Goal: Task Accomplishment & Management: Manage account settings

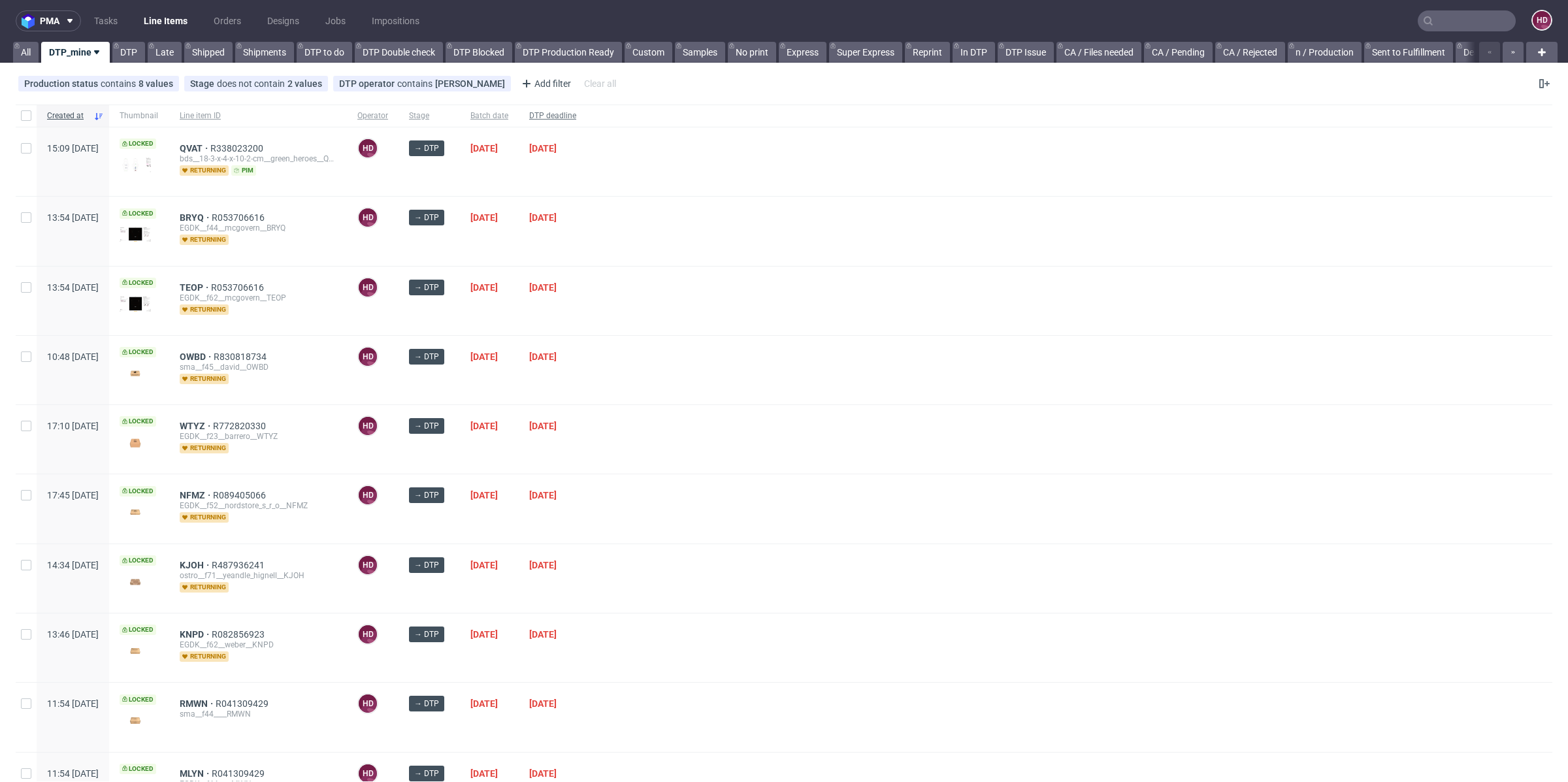
click at [576, 116] on span "DTP deadline" at bounding box center [552, 116] width 47 height 11
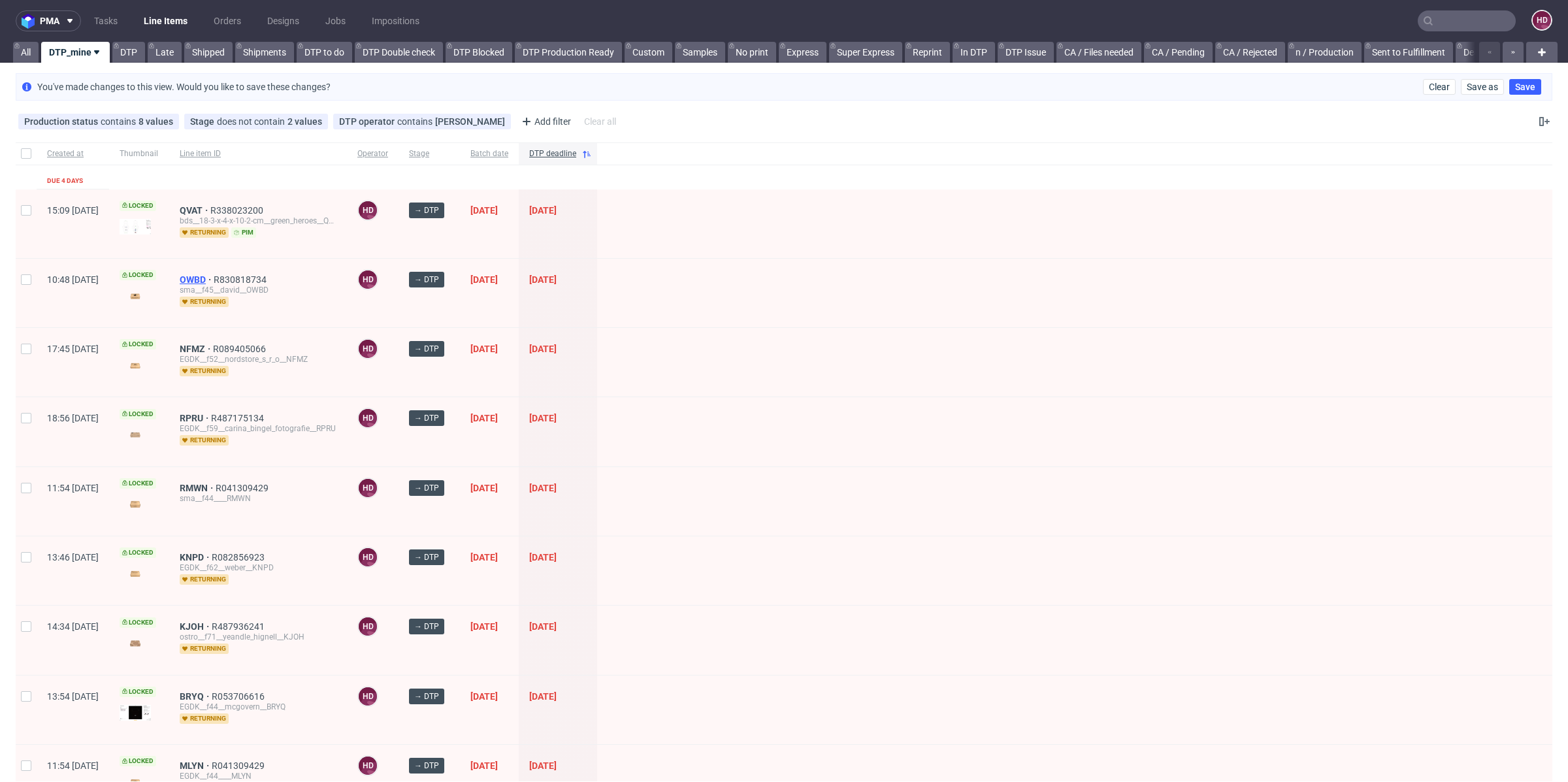
click at [214, 275] on span "OWBD" at bounding box center [196, 280] width 34 height 11
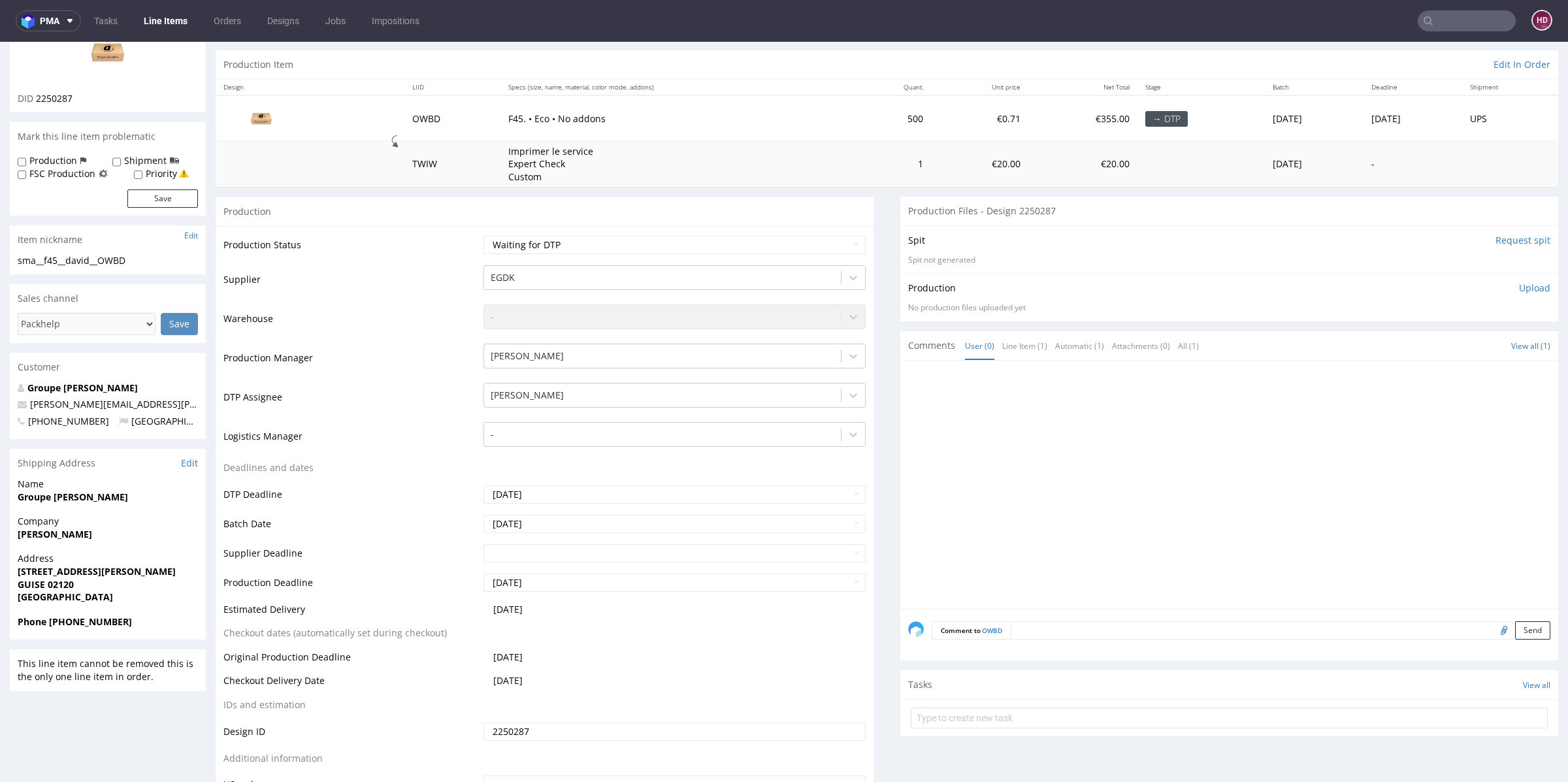
scroll to position [111, 0]
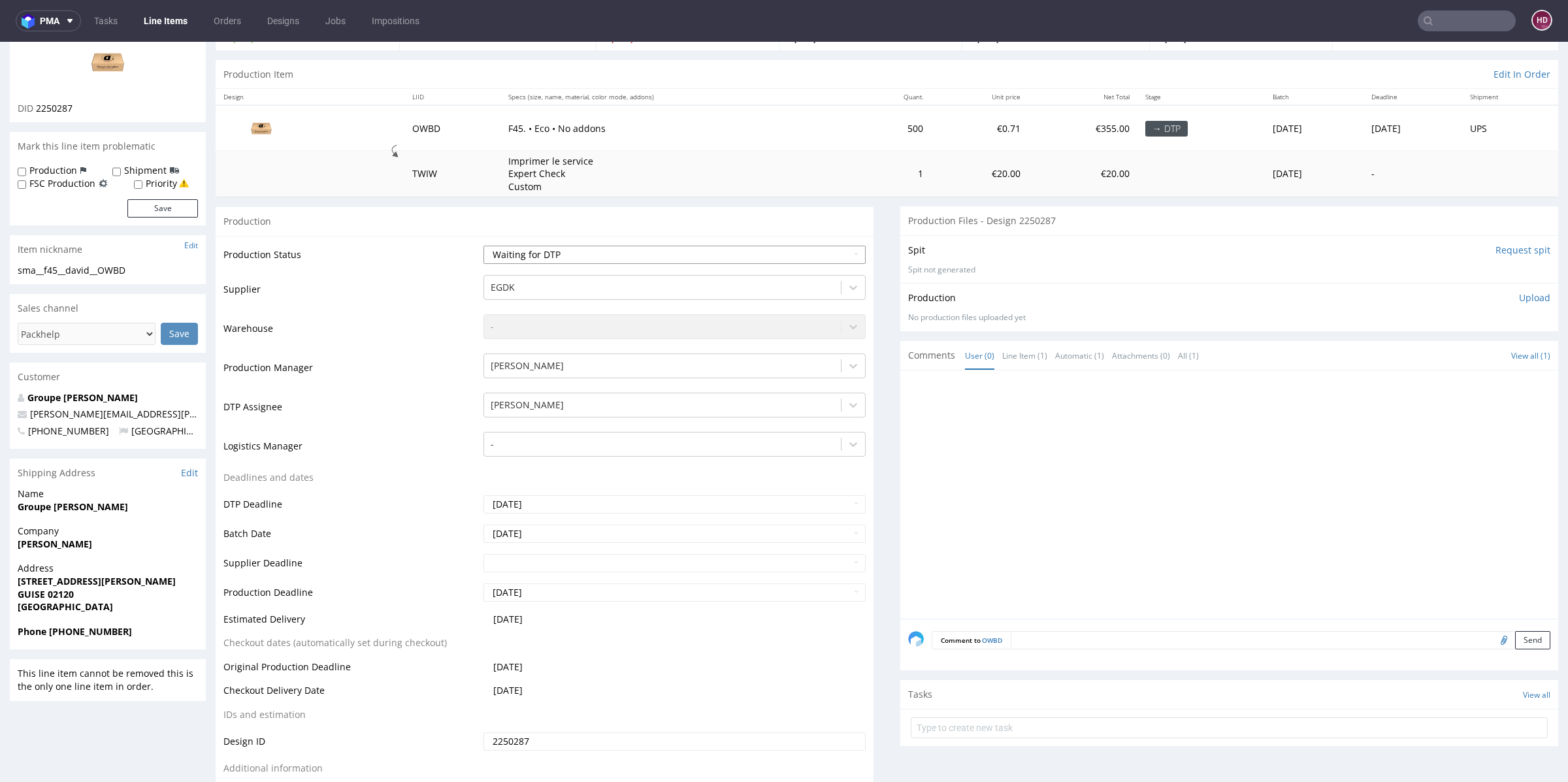
click at [576, 257] on select "Waiting for Artwork Waiting for Diecut Waiting for Mockup Waiting for DTP Waiti…" at bounding box center [674, 255] width 382 height 18
click at [483, 245] on select "Waiting for Artwork Waiting for Diecut Waiting for Mockup Waiting for DTP Waiti…" at bounding box center [674, 255] width 382 height 18
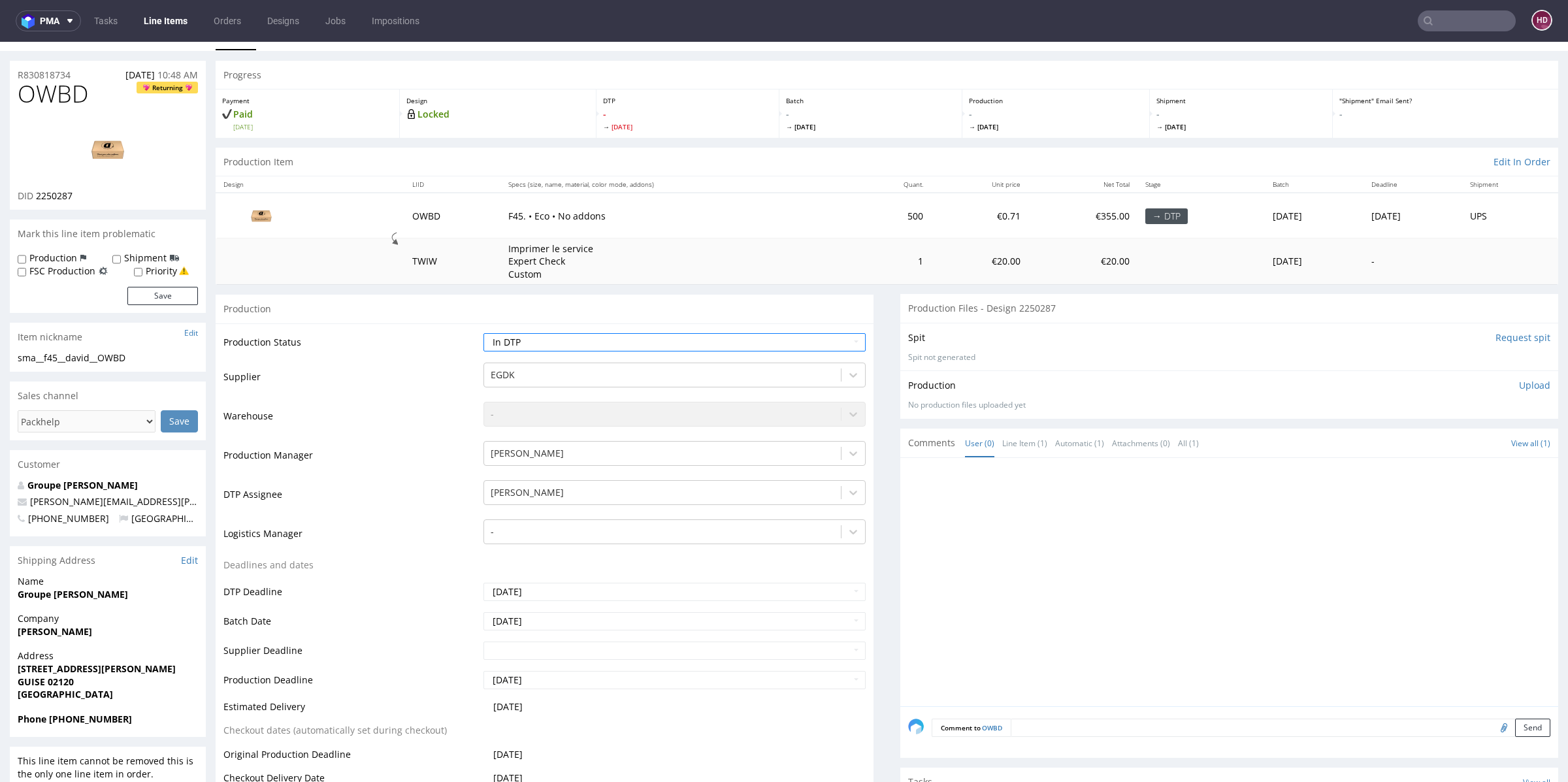
scroll to position [0, 0]
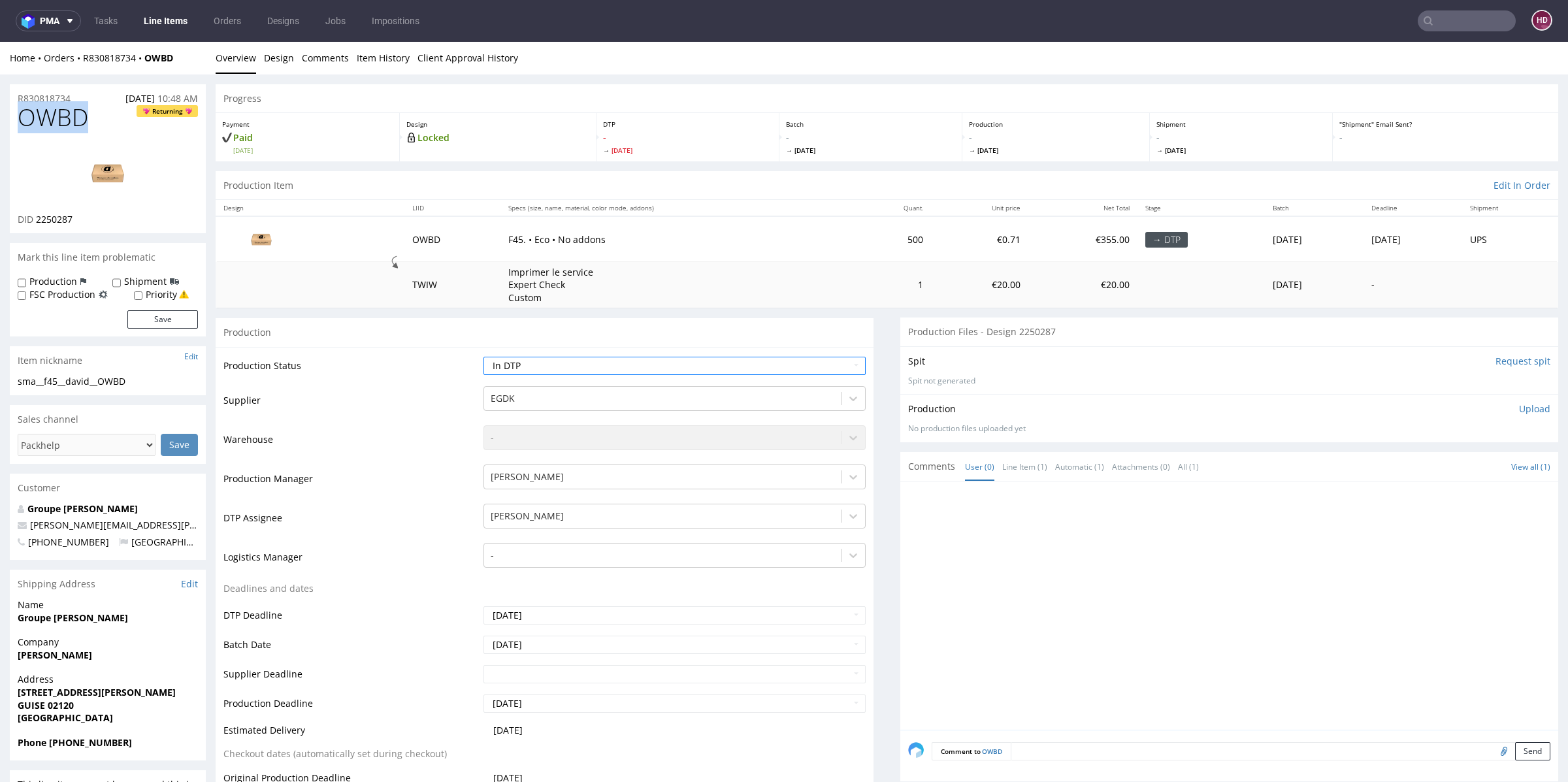
drag, startPoint x: 58, startPoint y: 121, endPoint x: 0, endPoint y: 111, distance: 58.9
drag, startPoint x: 87, startPoint y: 218, endPoint x: 33, endPoint y: 220, distance: 54.0
click at [33, 220] on div "DID 2250287" at bounding box center [107, 220] width 181 height 13
copy p "2250287"
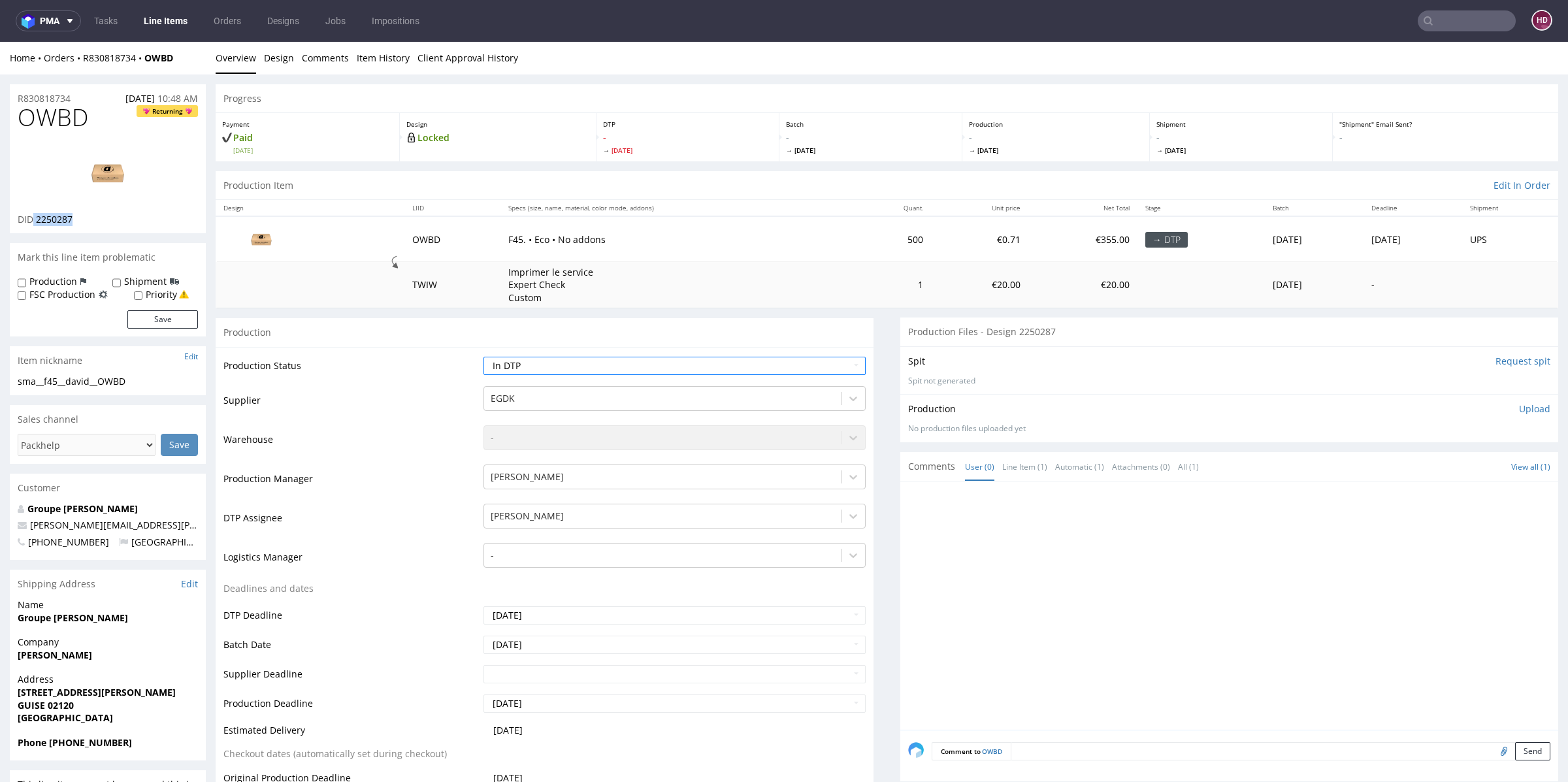
click at [92, 172] on img at bounding box center [108, 173] width 105 height 59
drag, startPoint x: 135, startPoint y: 381, endPoint x: 0, endPoint y: 379, distance: 135.0
copy div "sma__f45__david__OWBD"
drag, startPoint x: 77, startPoint y: 96, endPoint x: 17, endPoint y: 97, distance: 60.0
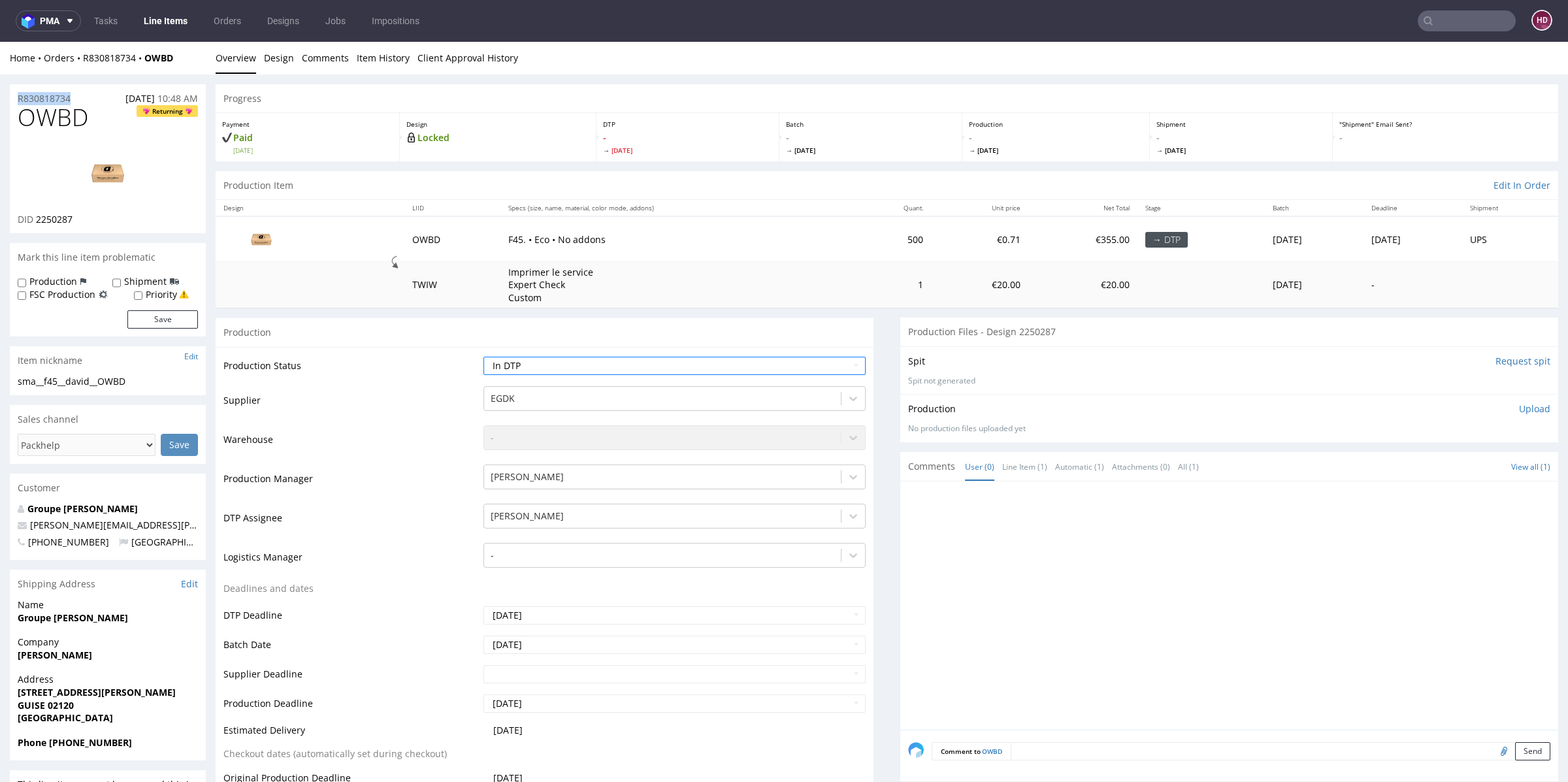
click at [17, 97] on div "R830818734 18.08.2025 10:48 AM" at bounding box center [108, 94] width 196 height 21
copy p "R830818734"
drag, startPoint x: 78, startPoint y: 220, endPoint x: 35, endPoint y: 215, distance: 43.3
click at [35, 215] on div "DID 2250287" at bounding box center [107, 220] width 181 height 13
copy span "2250287"
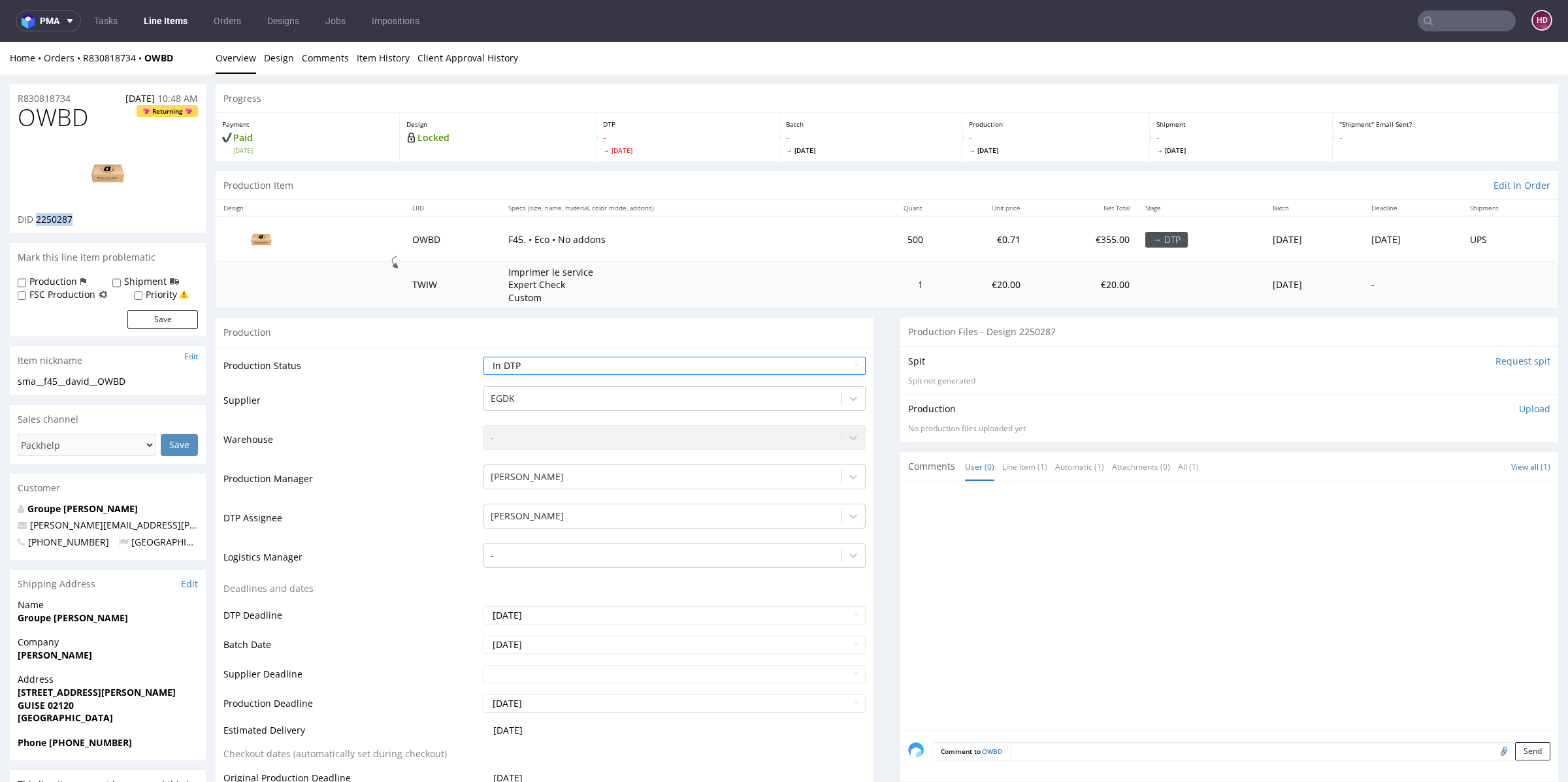
click at [106, 171] on img at bounding box center [108, 173] width 105 height 59
click at [283, 66] on link "Design" at bounding box center [279, 57] width 30 height 32
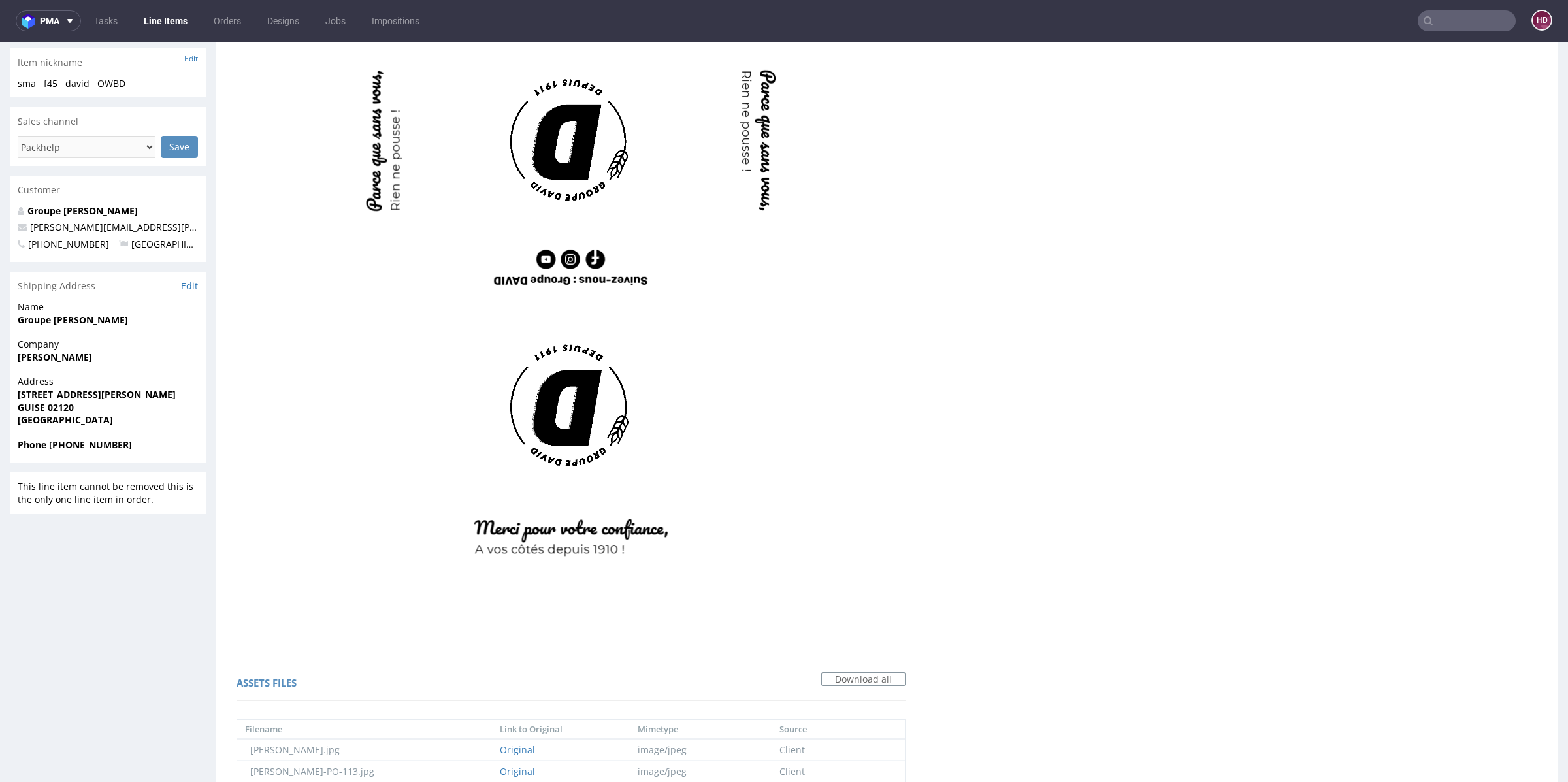
scroll to position [324, 0]
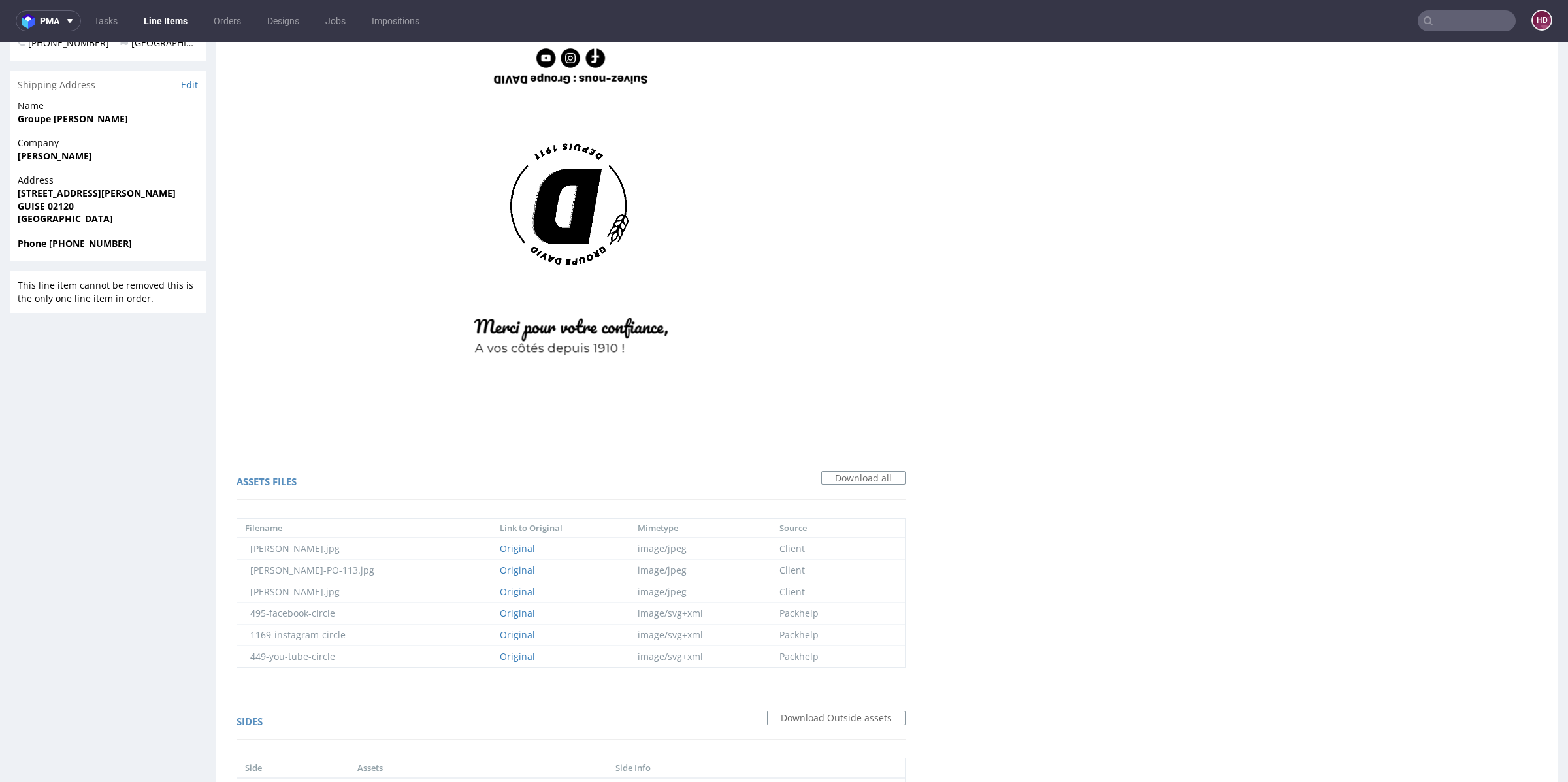
scroll to position [0, 0]
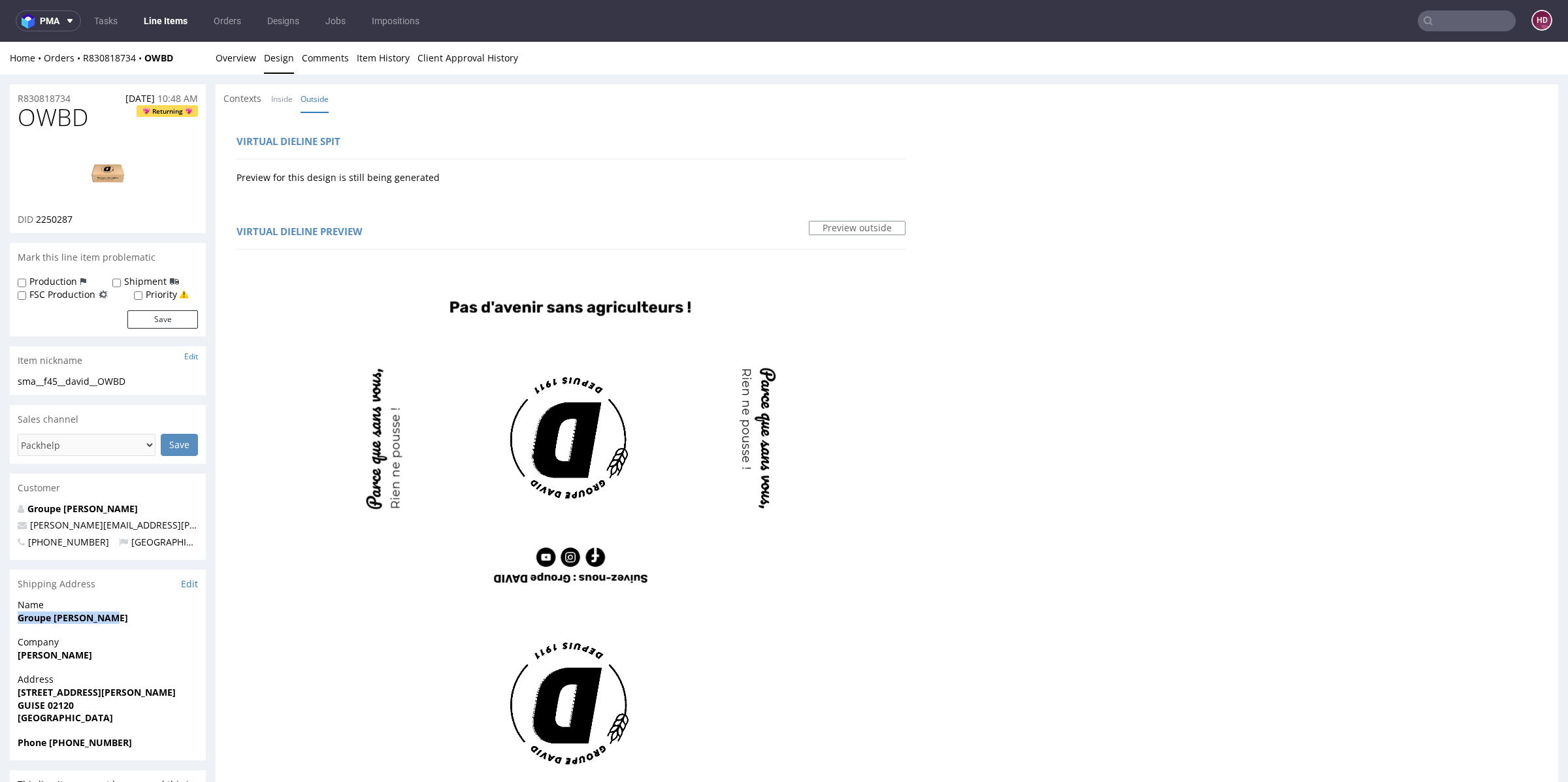
drag, startPoint x: 151, startPoint y: 621, endPoint x: 15, endPoint y: 617, distance: 136.1
click at [15, 617] on div "Name Groupe DAVID DOYEN" at bounding box center [108, 616] width 196 height 37
copy strong "Groupe DAVID DOYEN"
click at [73, 171] on img at bounding box center [108, 173] width 105 height 59
click at [88, 119] on h1 "OWBD Returning" at bounding box center [107, 117] width 181 height 26
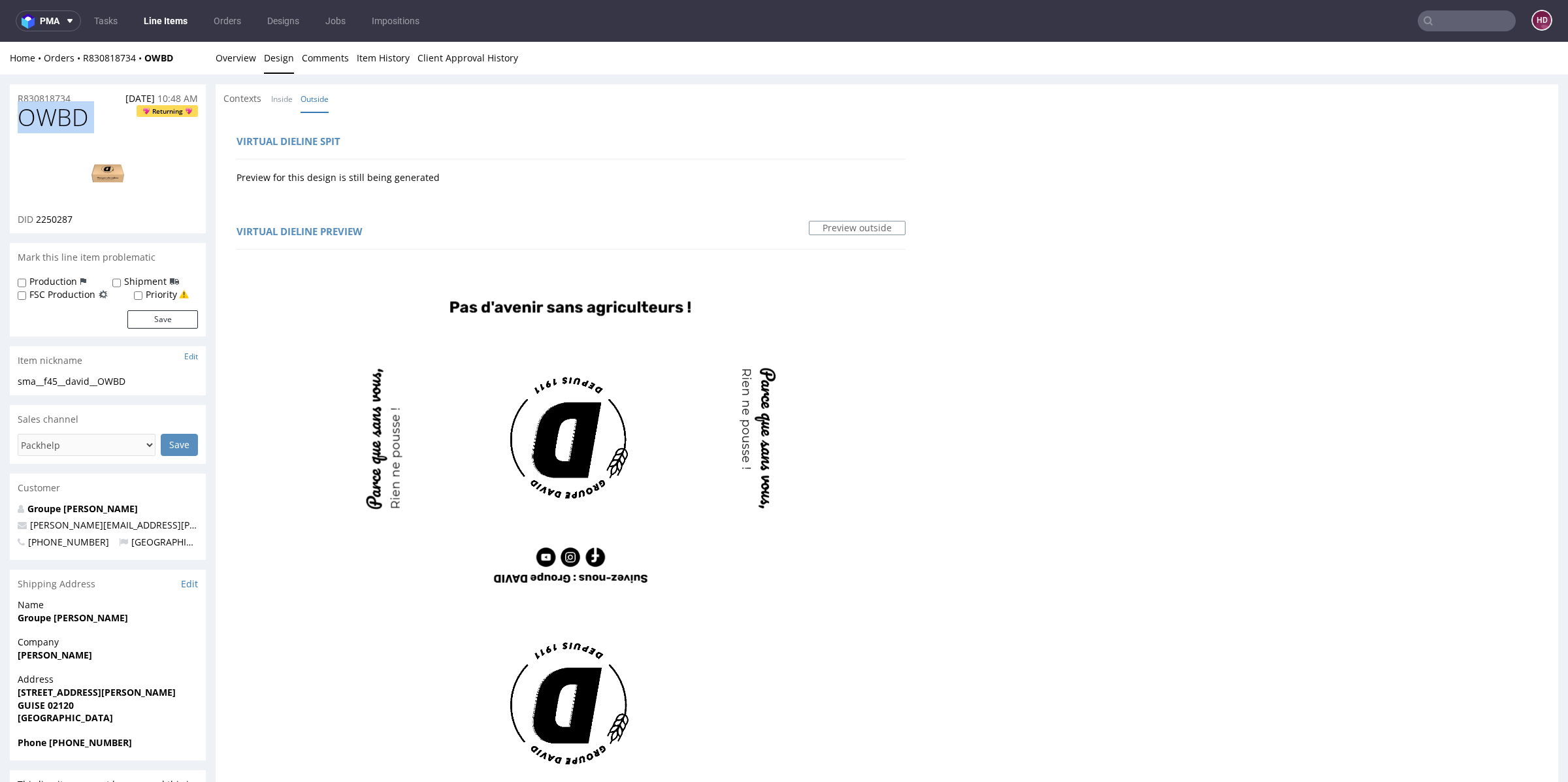
drag, startPoint x: 88, startPoint y: 119, endPoint x: 0, endPoint y: 117, distance: 88.0
copy span "OWBD"
click at [237, 56] on link "Overview" at bounding box center [235, 57] width 41 height 32
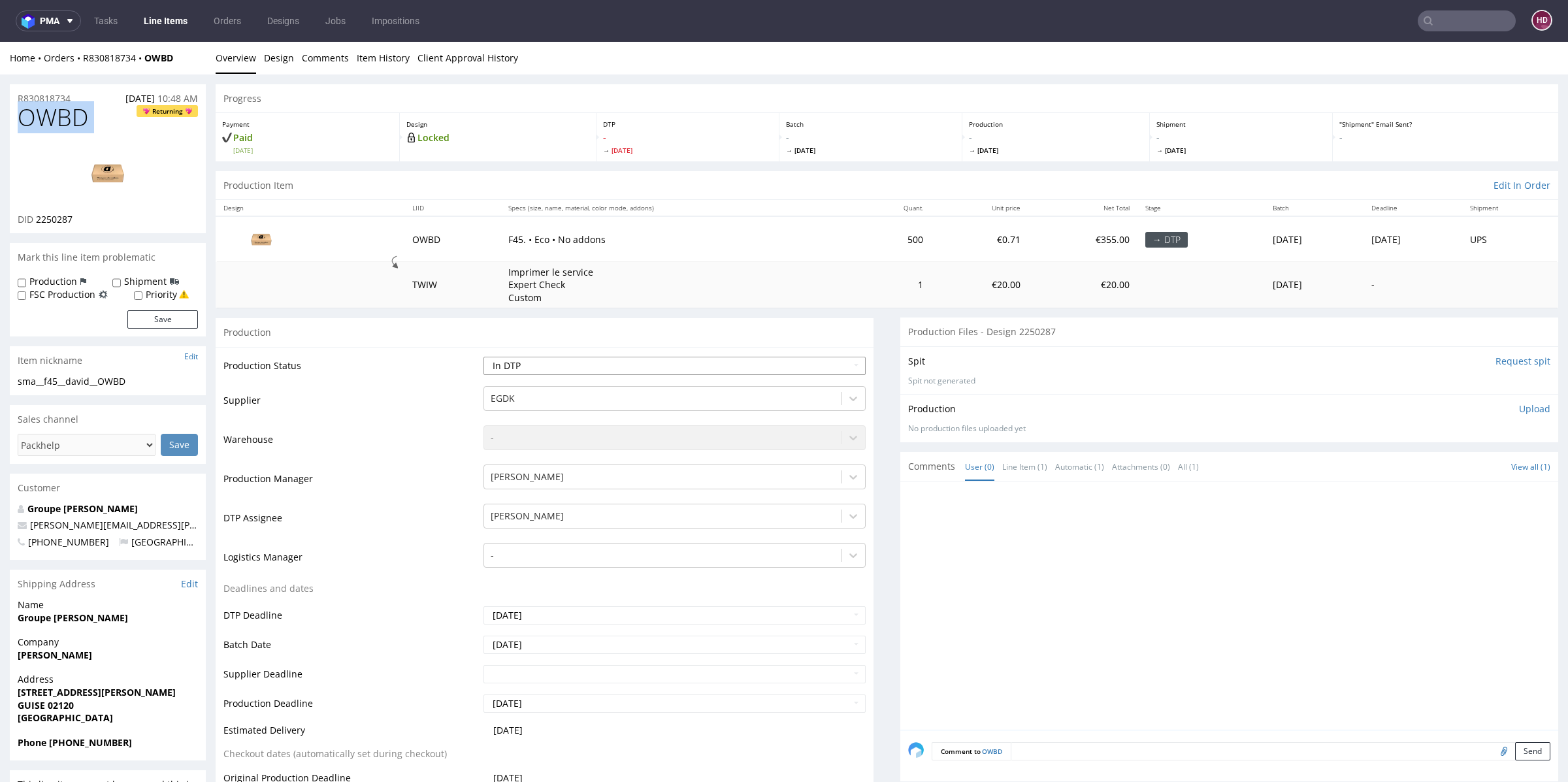
click at [654, 364] on select "Waiting for Artwork Waiting for Diecut Waiting for Mockup Waiting for DTP Waiti…" at bounding box center [674, 366] width 382 height 18
select select "dtp_production_ready"
click at [483, 357] on select "Waiting for Artwork Waiting for Diecut Waiting for Mockup Waiting for DTP Waiti…" at bounding box center [674, 366] width 382 height 18
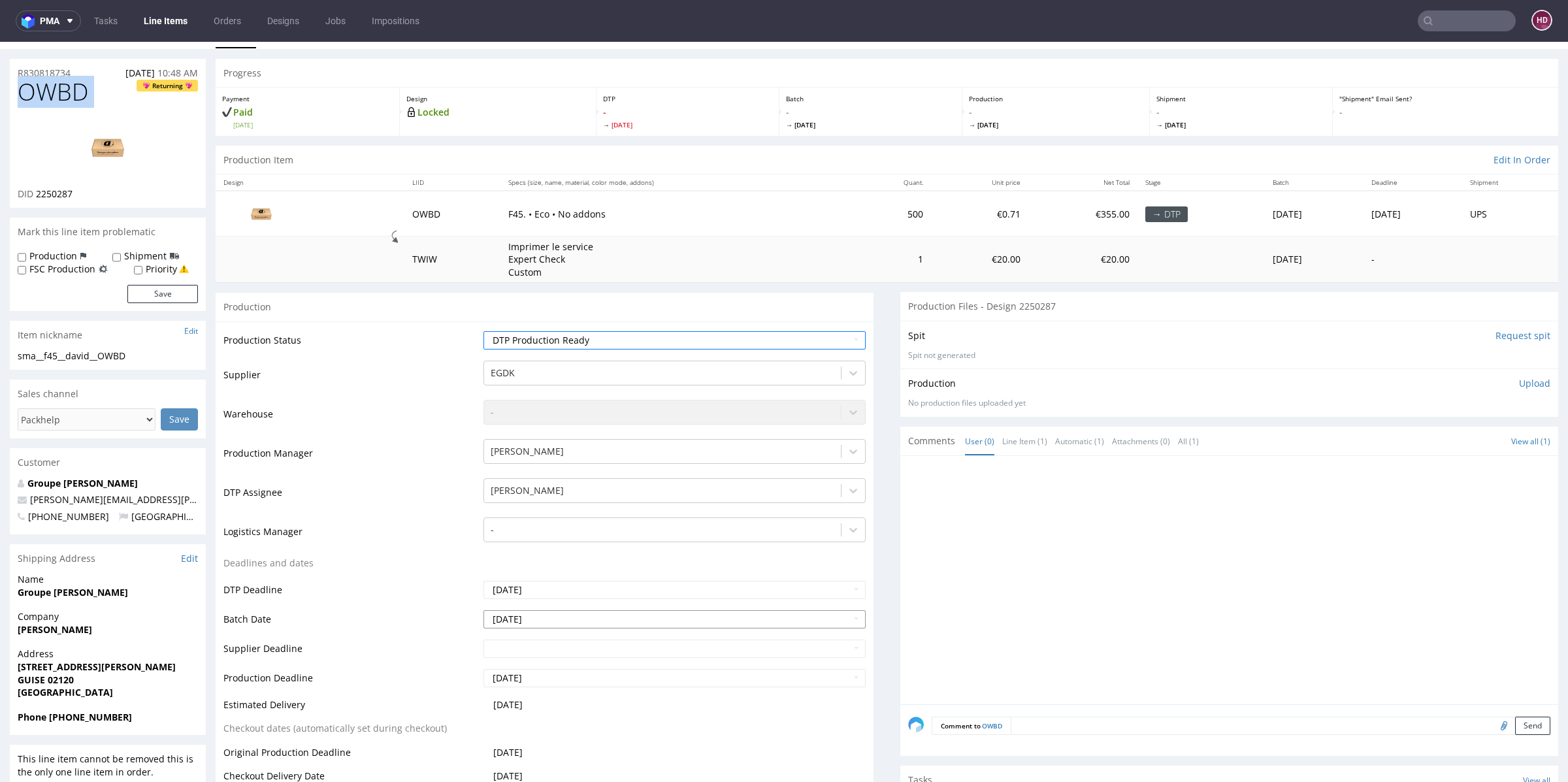
scroll to position [27, 0]
click at [1519, 384] on p "Upload" at bounding box center [1535, 383] width 32 height 13
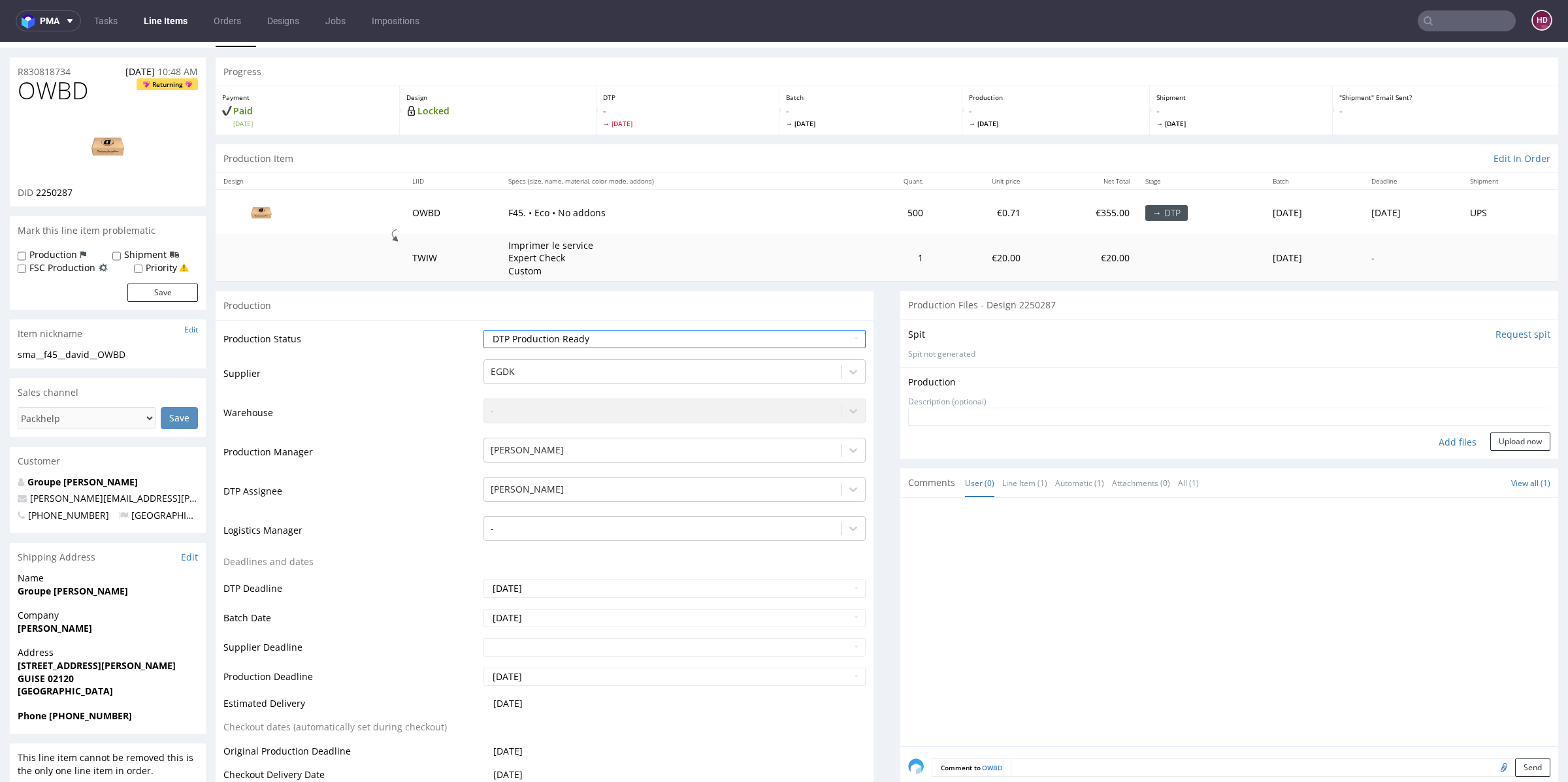
click at [1429, 447] on div "Add files" at bounding box center [1457, 443] width 66 height 20
type input "C:\fakepath\sma__f45__david__OWBD__d2250287__oR830818734.pdf"
click at [1491, 464] on button "Upload now" at bounding box center [1521, 462] width 60 height 18
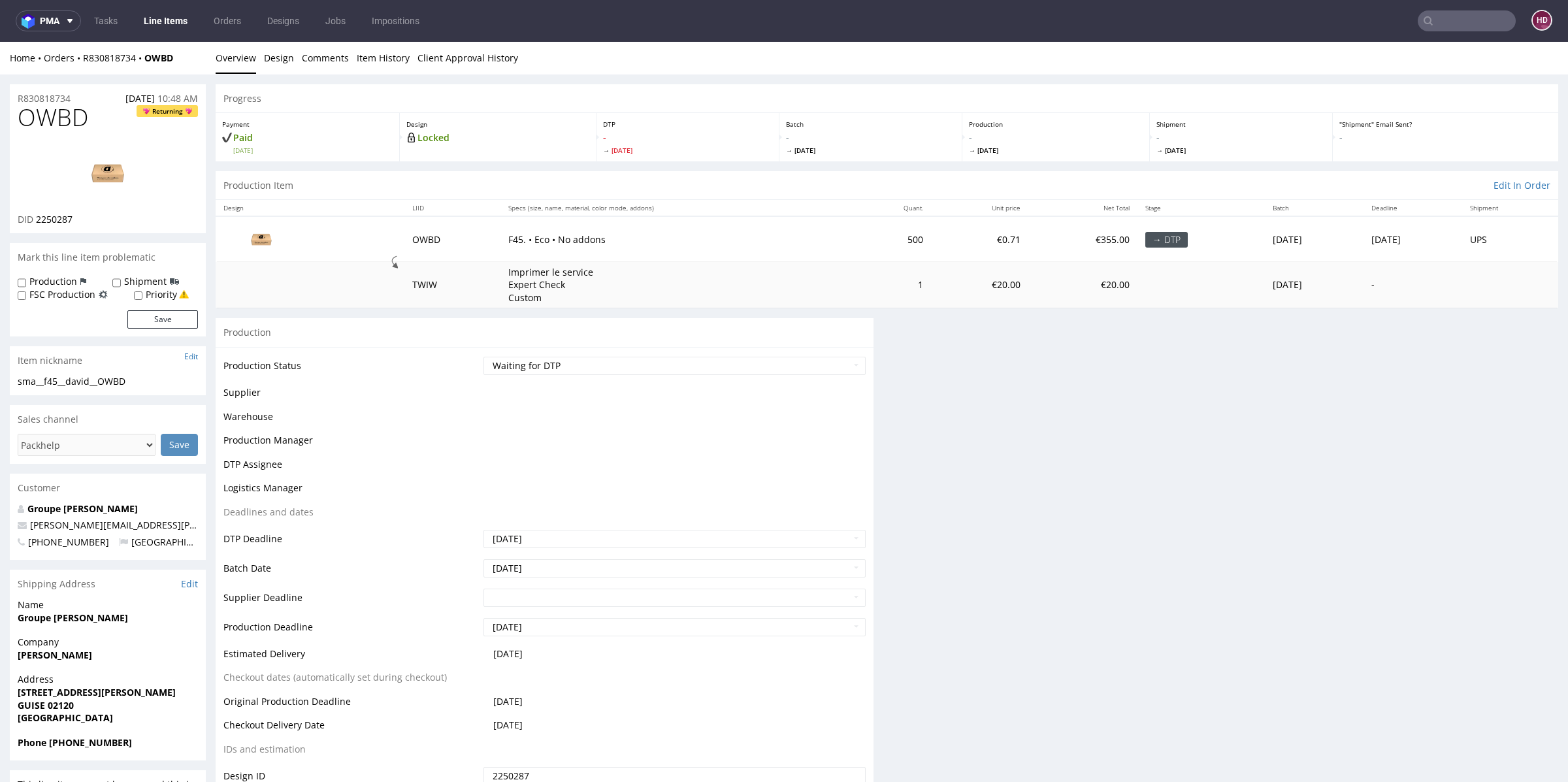
scroll to position [0, 0]
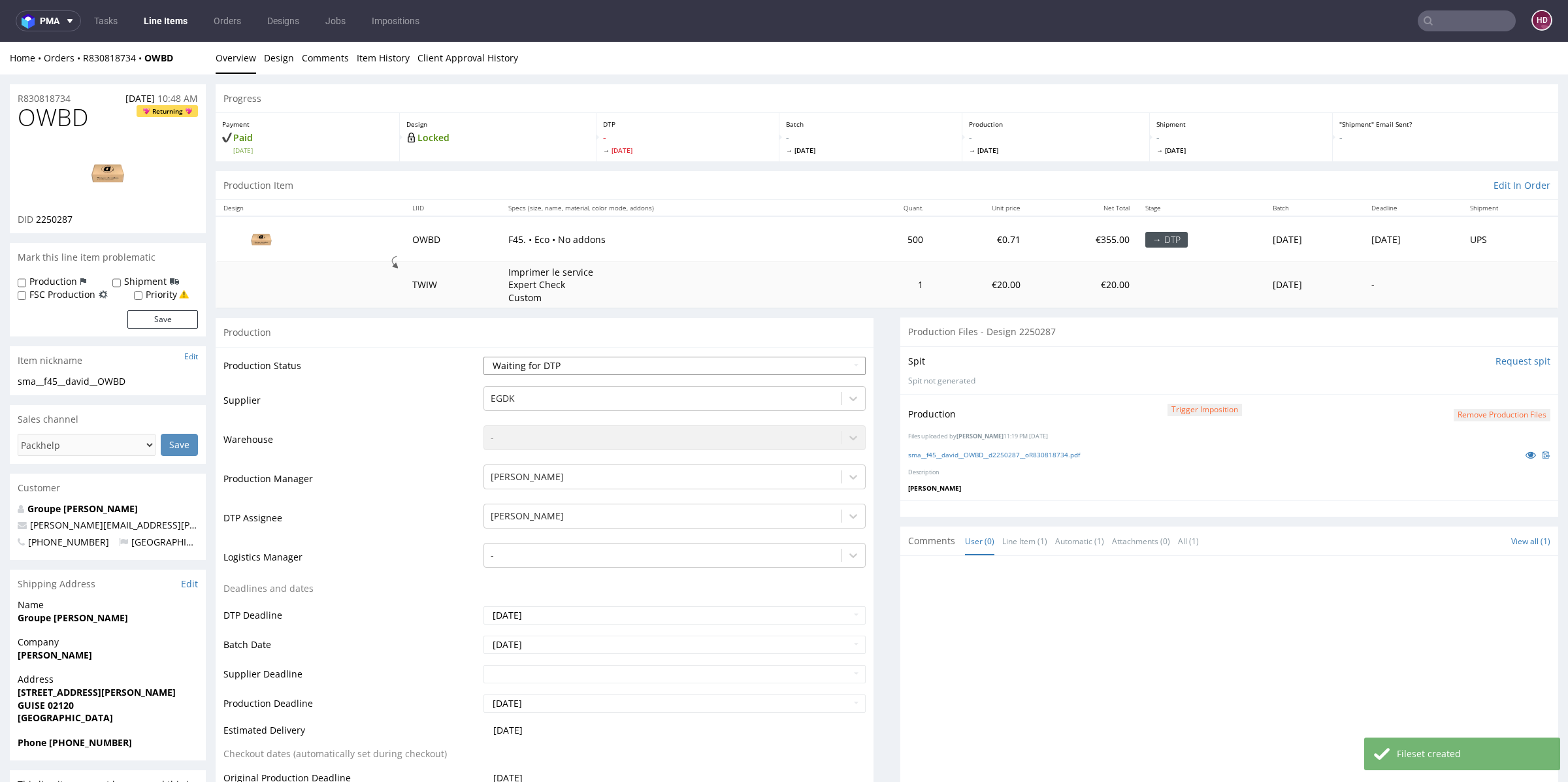
click at [626, 373] on select "Waiting for Artwork Waiting for Diecut Waiting for Mockup Waiting for DTP Waiti…" at bounding box center [674, 366] width 382 height 18
select select "dtp_production_ready"
click at [483, 357] on select "Waiting for Artwork Waiting for Diecut Waiting for Mockup Waiting for DTP Waiti…" at bounding box center [674, 366] width 382 height 18
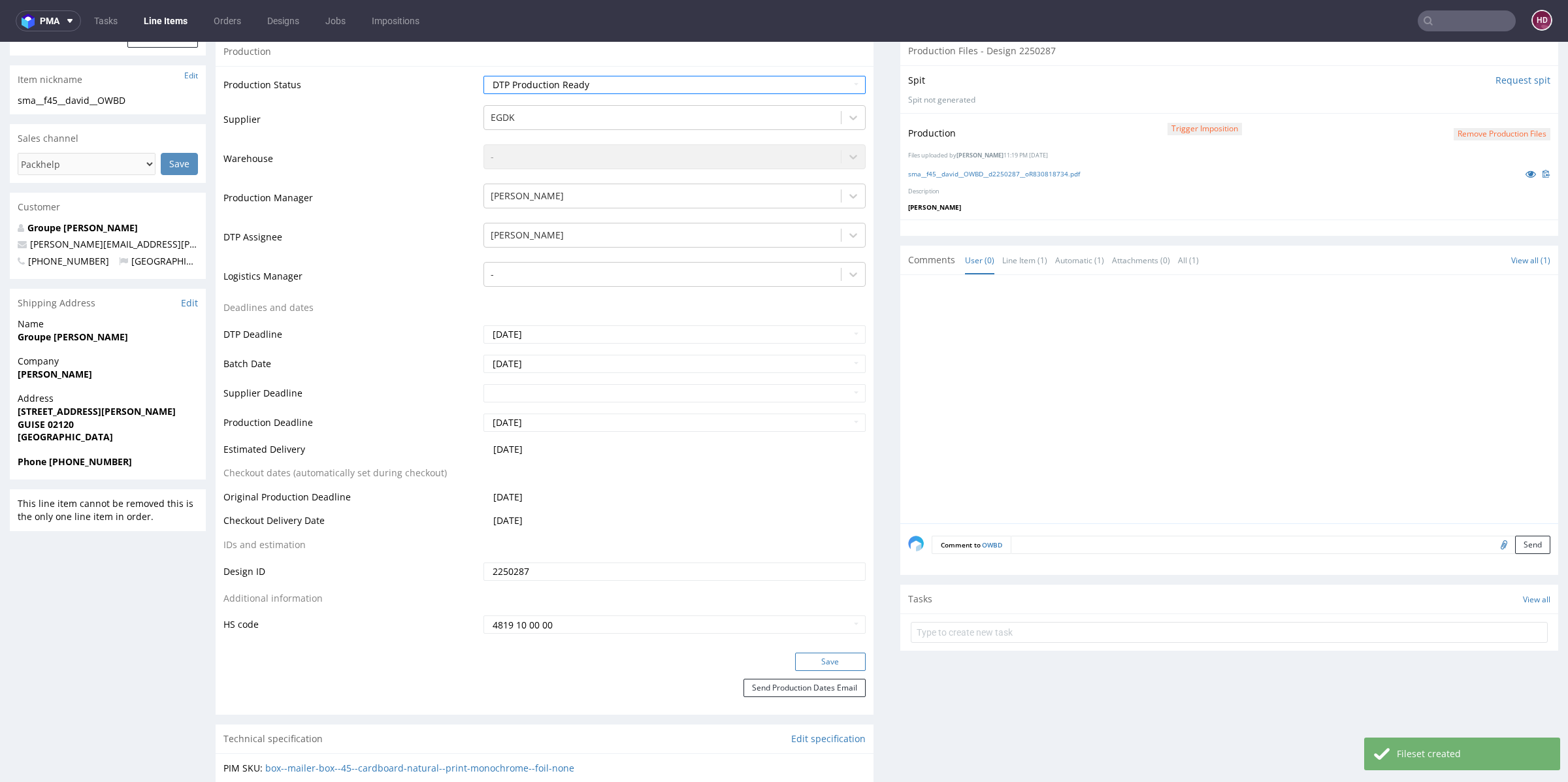
click at [848, 665] on button "Save" at bounding box center [830, 662] width 71 height 18
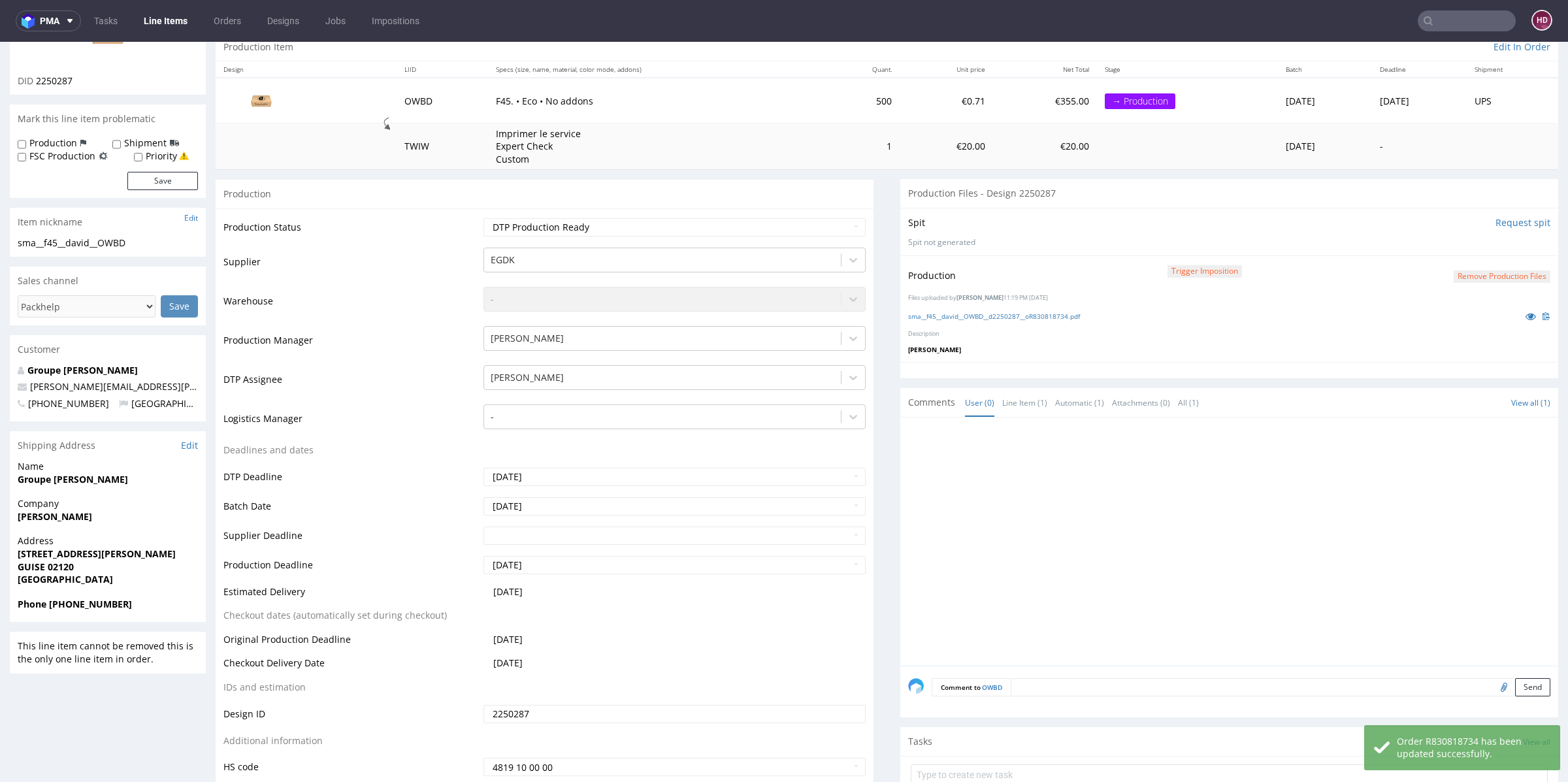
scroll to position [134, 0]
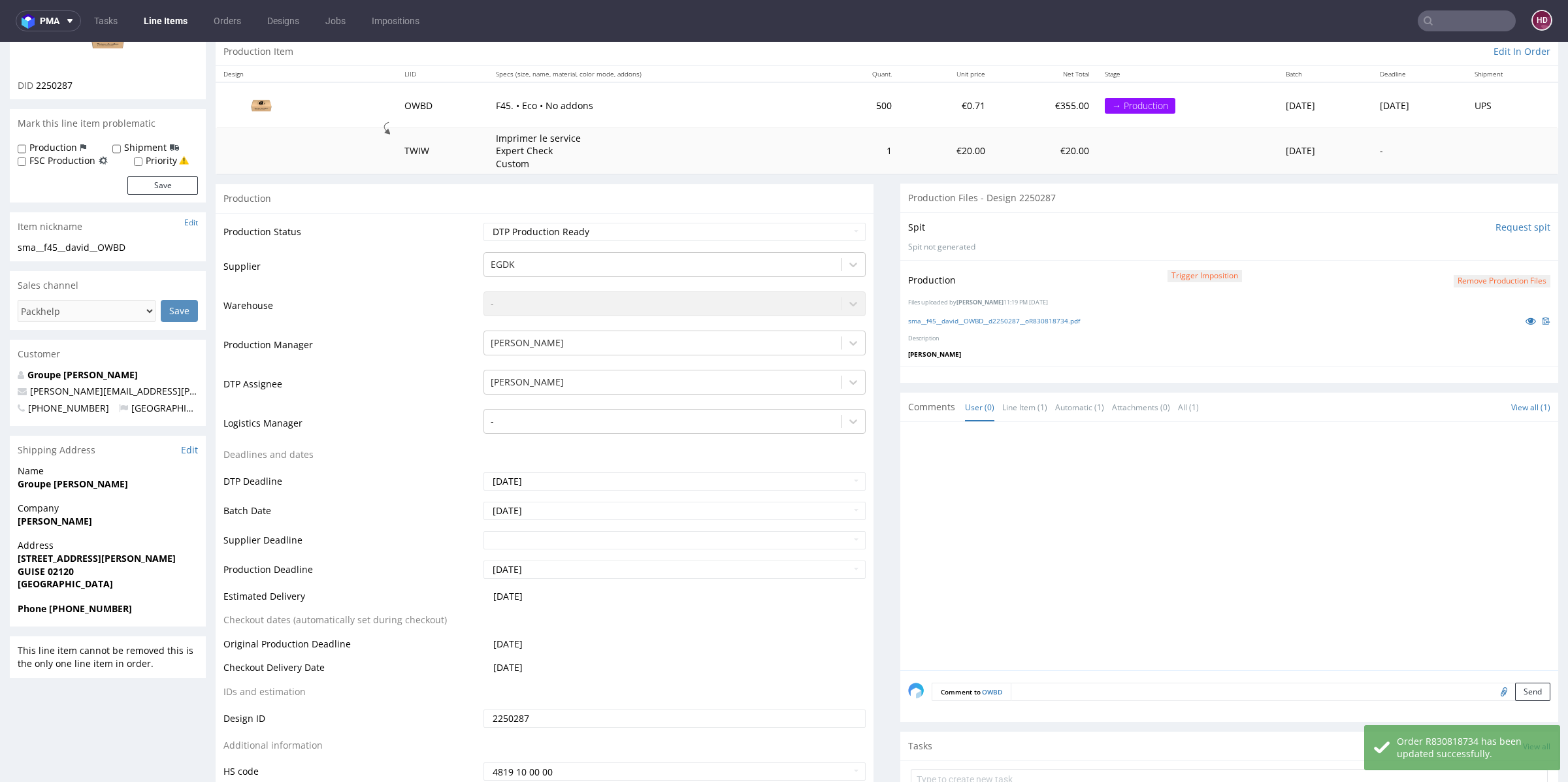
click at [192, 22] on link "Line Items" at bounding box center [165, 21] width 59 height 21
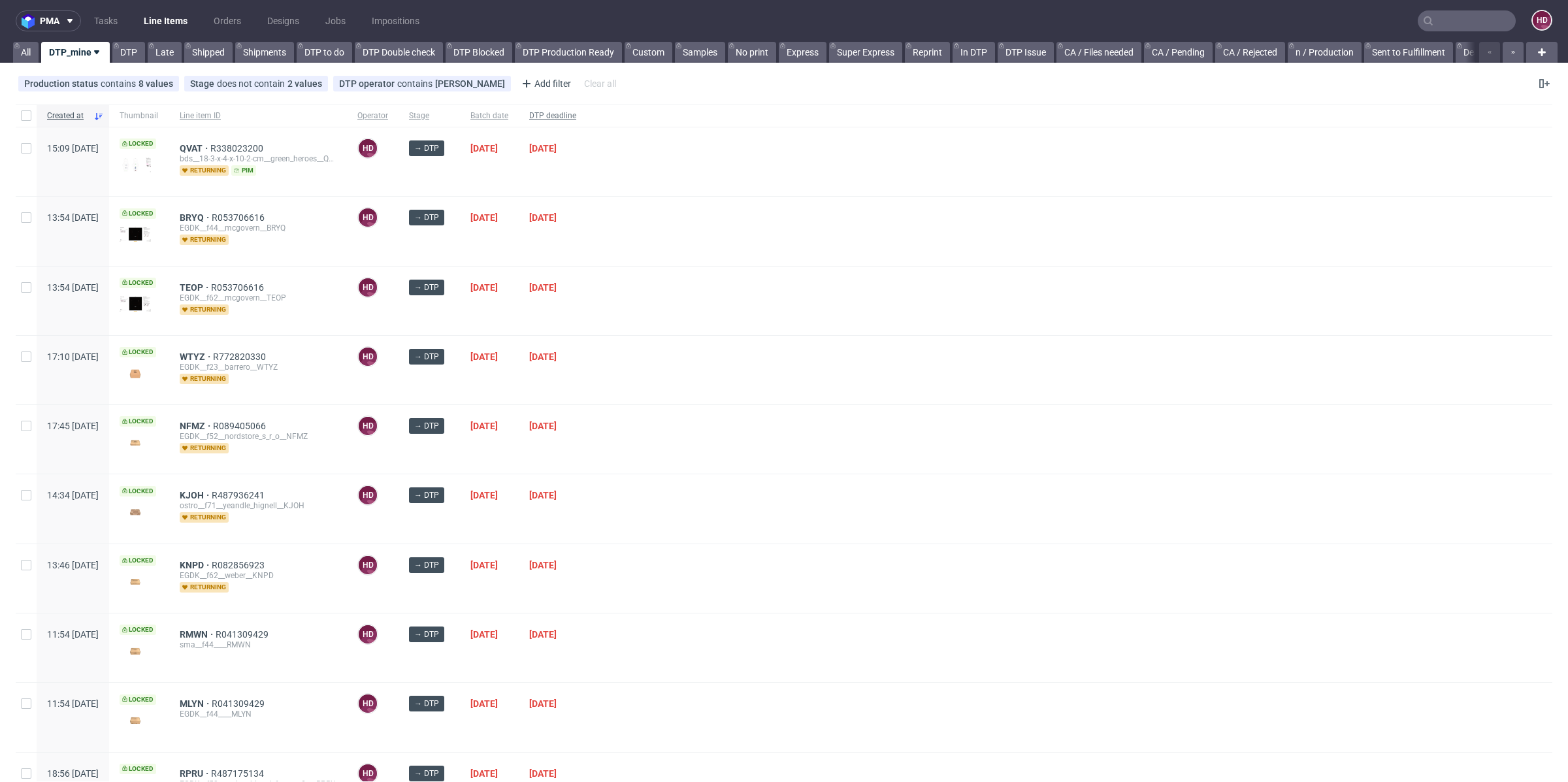
click at [576, 112] on span "DTP deadline" at bounding box center [552, 116] width 47 height 11
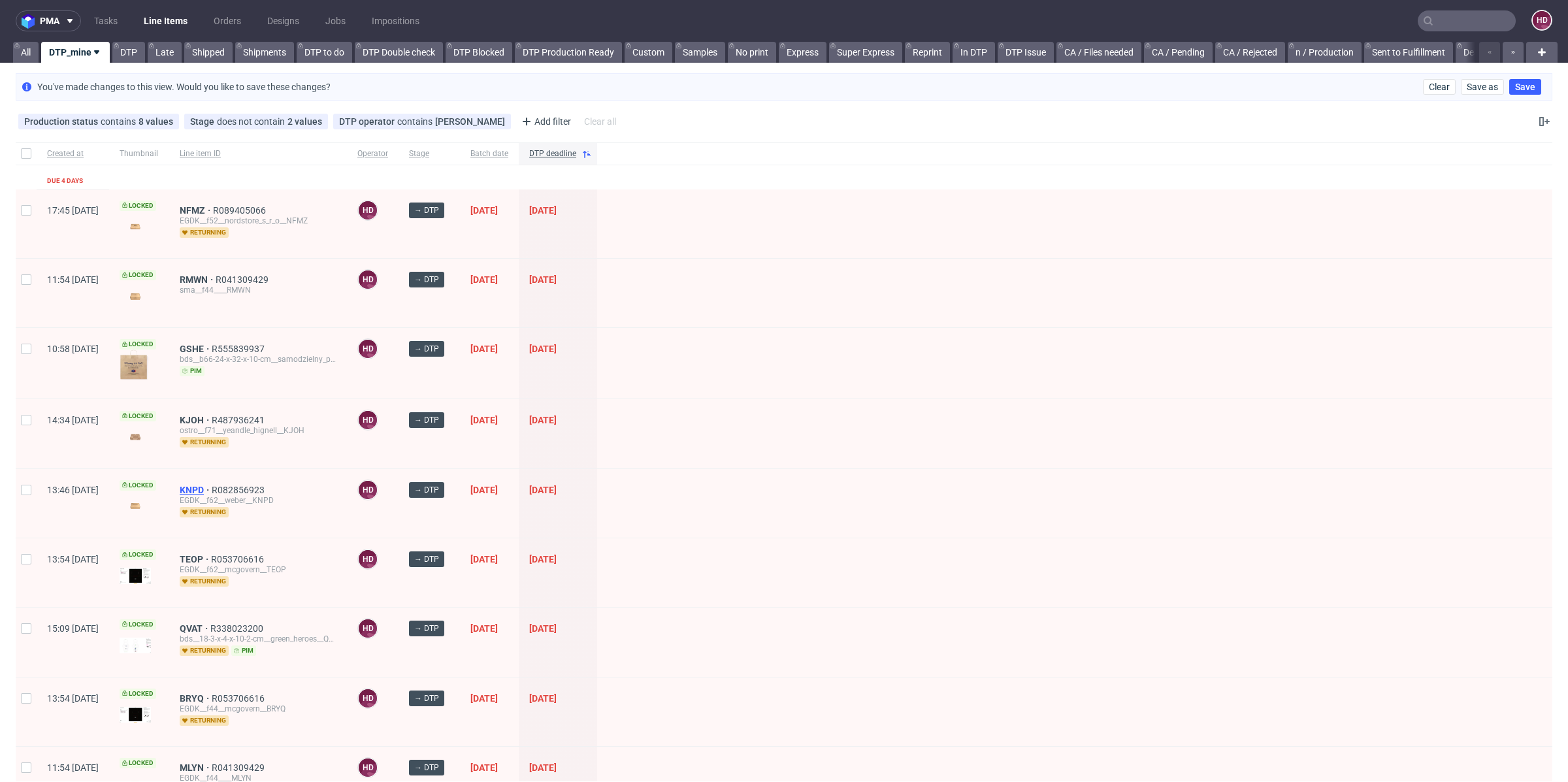
click at [211, 485] on span "KNPD" at bounding box center [195, 490] width 32 height 11
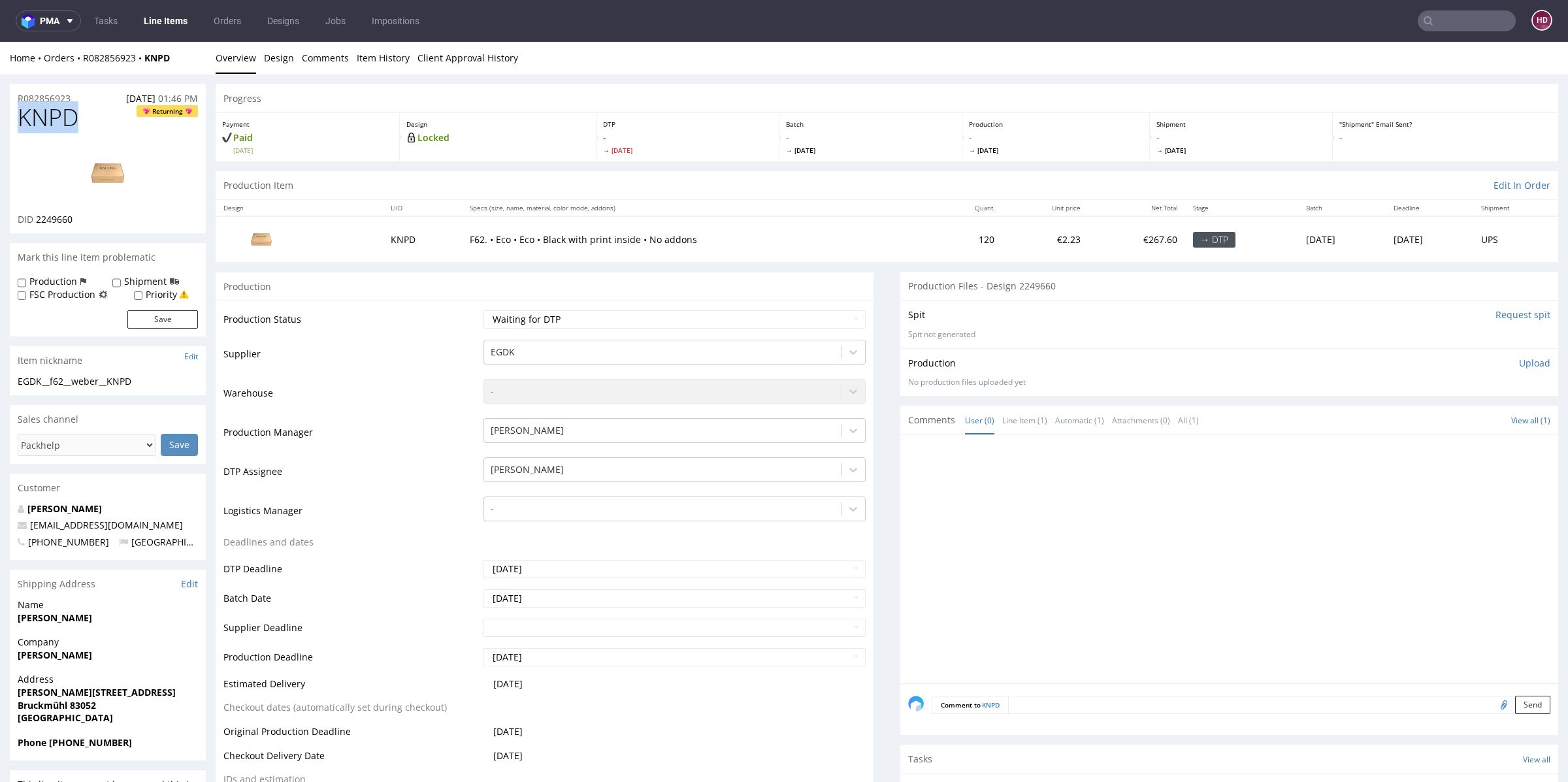
drag, startPoint x: 68, startPoint y: 118, endPoint x: 0, endPoint y: 114, distance: 68.1
copy span "KNPD"
drag, startPoint x: 84, startPoint y: 219, endPoint x: 35, endPoint y: 215, distance: 49.2
click at [35, 215] on div "DID 2249660" at bounding box center [107, 220] width 181 height 13
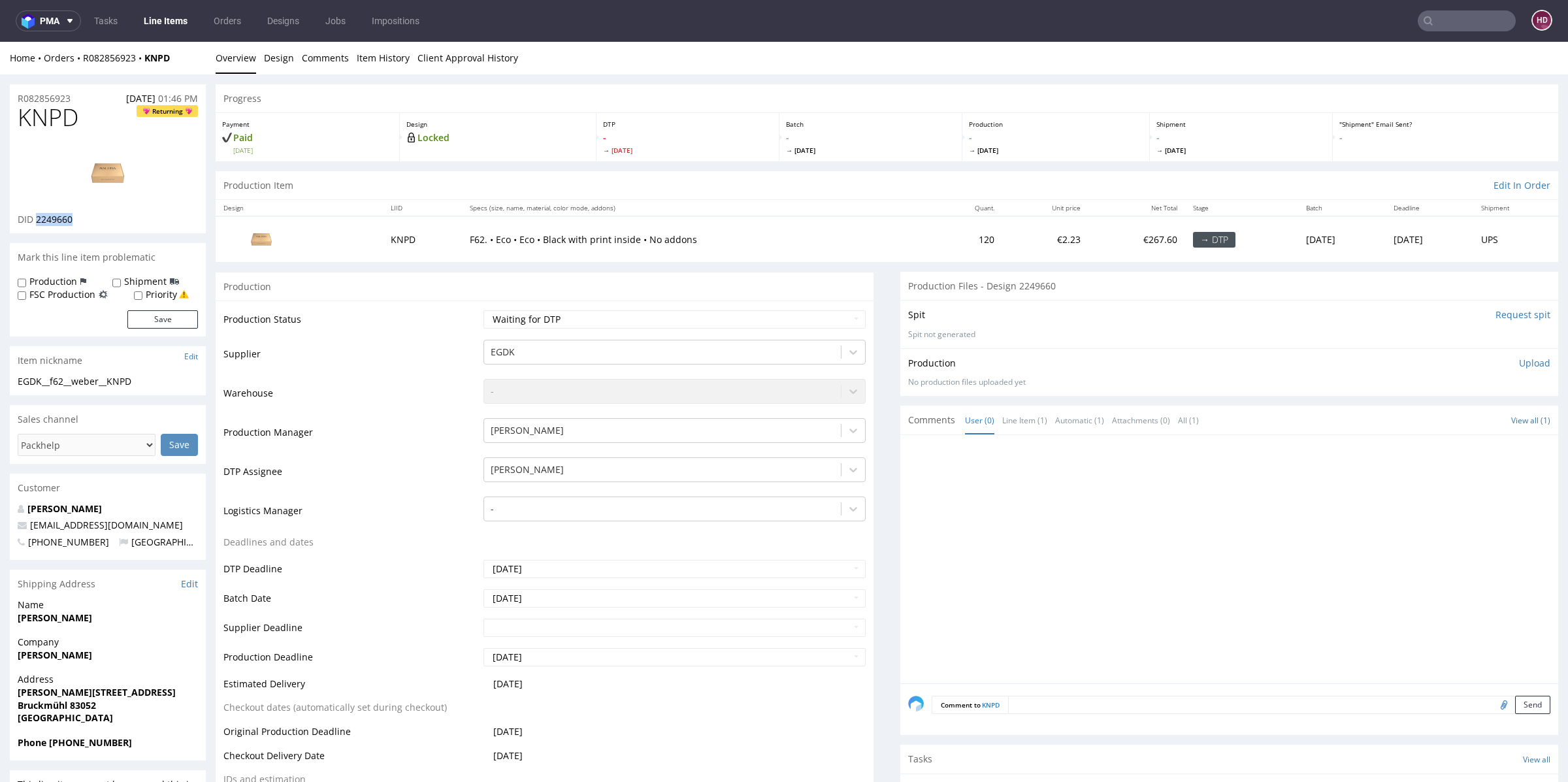
copy span "2249660"
click at [120, 171] on img at bounding box center [108, 173] width 105 height 59
drag, startPoint x: 27, startPoint y: 121, endPoint x: 0, endPoint y: 123, distance: 27.1
copy span "KNPD"
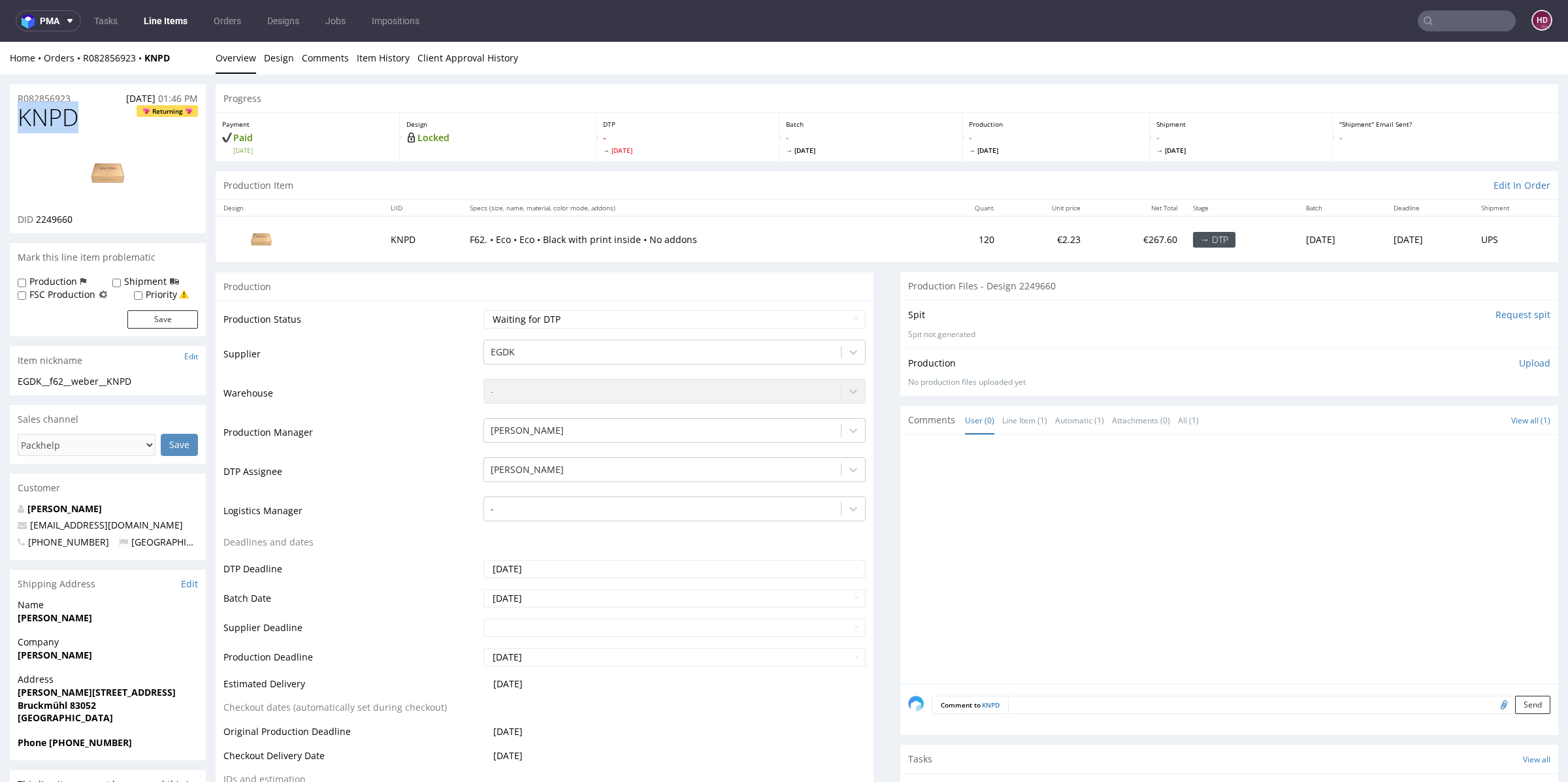
click at [169, 385] on div "EGDK__f62__weber__KNPD" at bounding box center [107, 382] width 181 height 13
drag, startPoint x: 163, startPoint y: 383, endPoint x: 0, endPoint y: 382, distance: 163.0
copy div "EGDK__f62__weber__KNPD"
drag, startPoint x: 62, startPoint y: 99, endPoint x: 0, endPoint y: 104, distance: 62.2
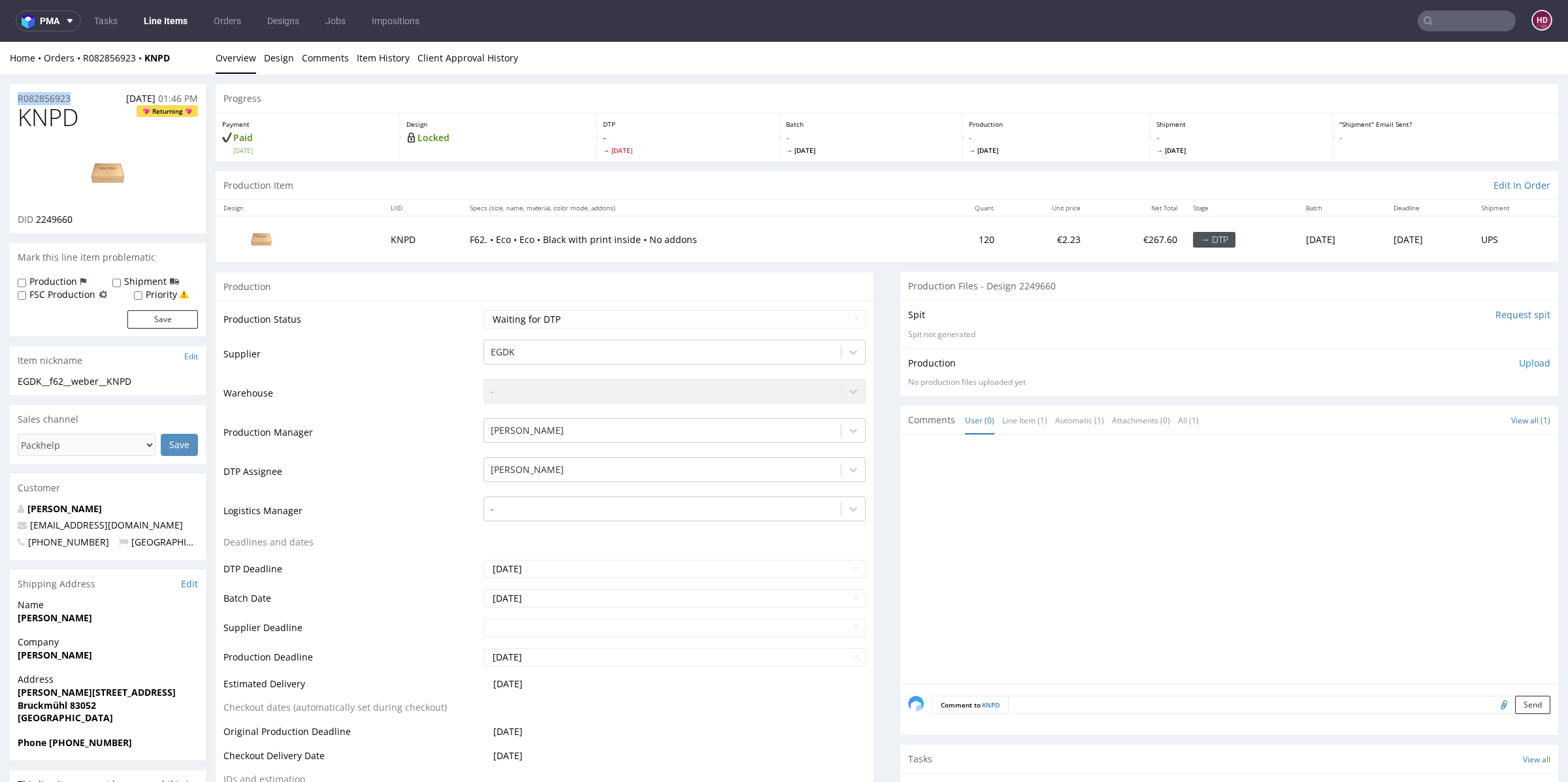
drag, startPoint x: 88, startPoint y: 220, endPoint x: 33, endPoint y: 215, distance: 55.2
click at [33, 215] on div "DID 2249660" at bounding box center [107, 220] width 181 height 13
click at [1519, 357] on p "Upload" at bounding box center [1535, 364] width 32 height 13
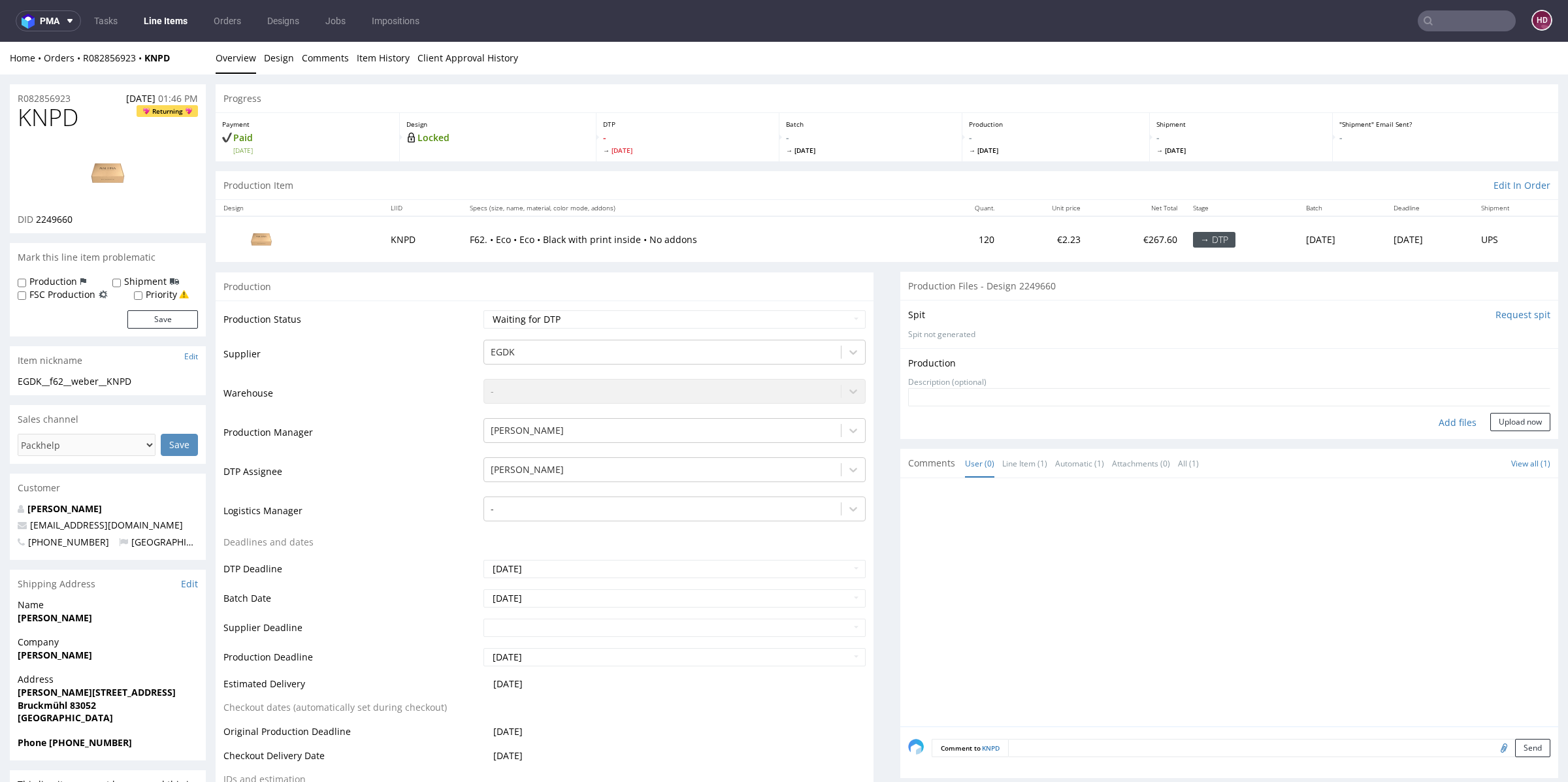
click at [1445, 416] on div "Add files" at bounding box center [1457, 423] width 66 height 20
type input "C:\fakepath\EGDK__f62__weber__KNPD__d 2249660__oR082856923__inside.pdf"
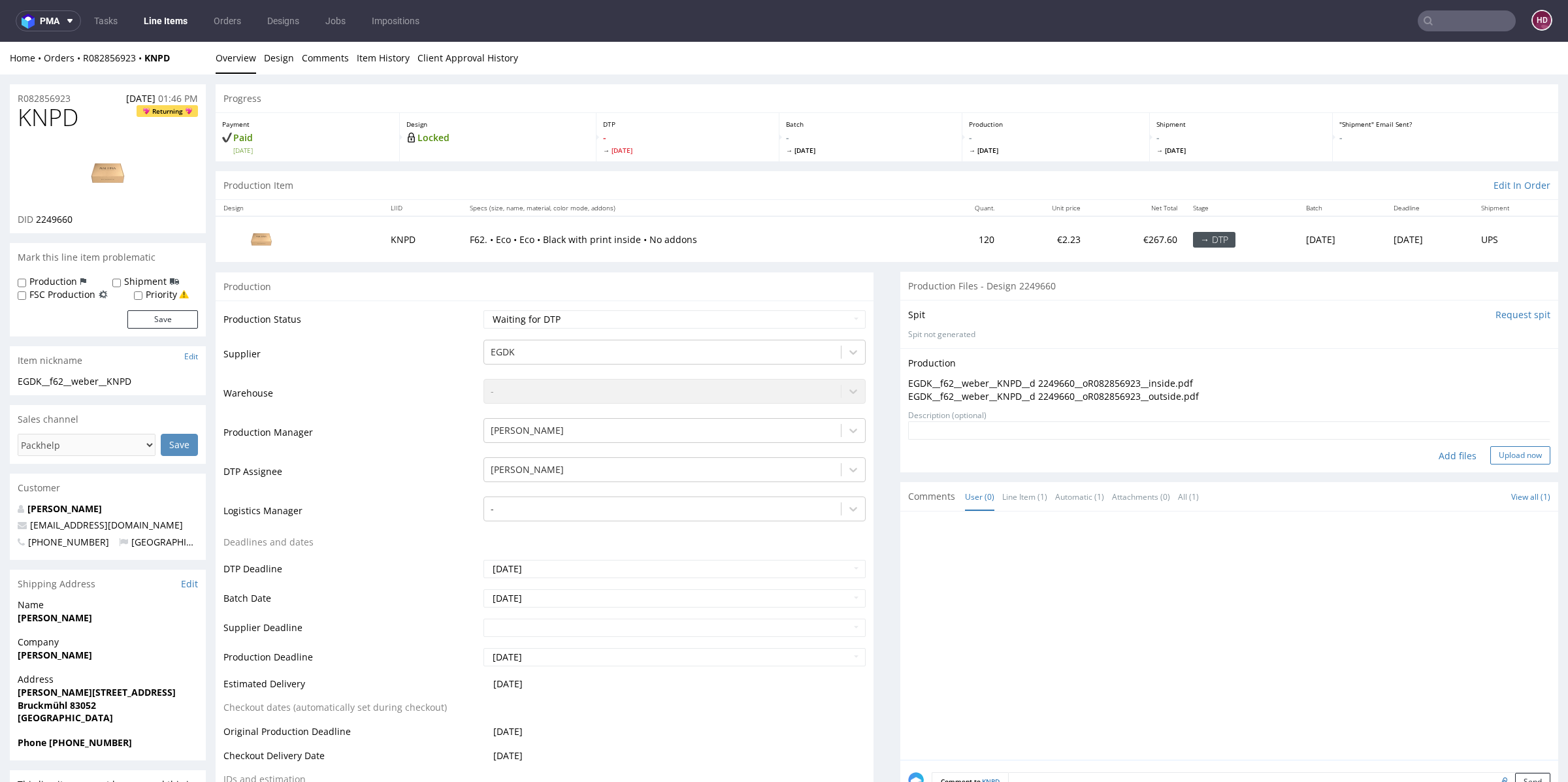
click at [1491, 458] on button "Upload now" at bounding box center [1521, 455] width 60 height 18
click at [509, 317] on select "Waiting for Artwork Waiting for Diecut Waiting for Mockup Waiting for DTP Waiti…" at bounding box center [674, 319] width 382 height 18
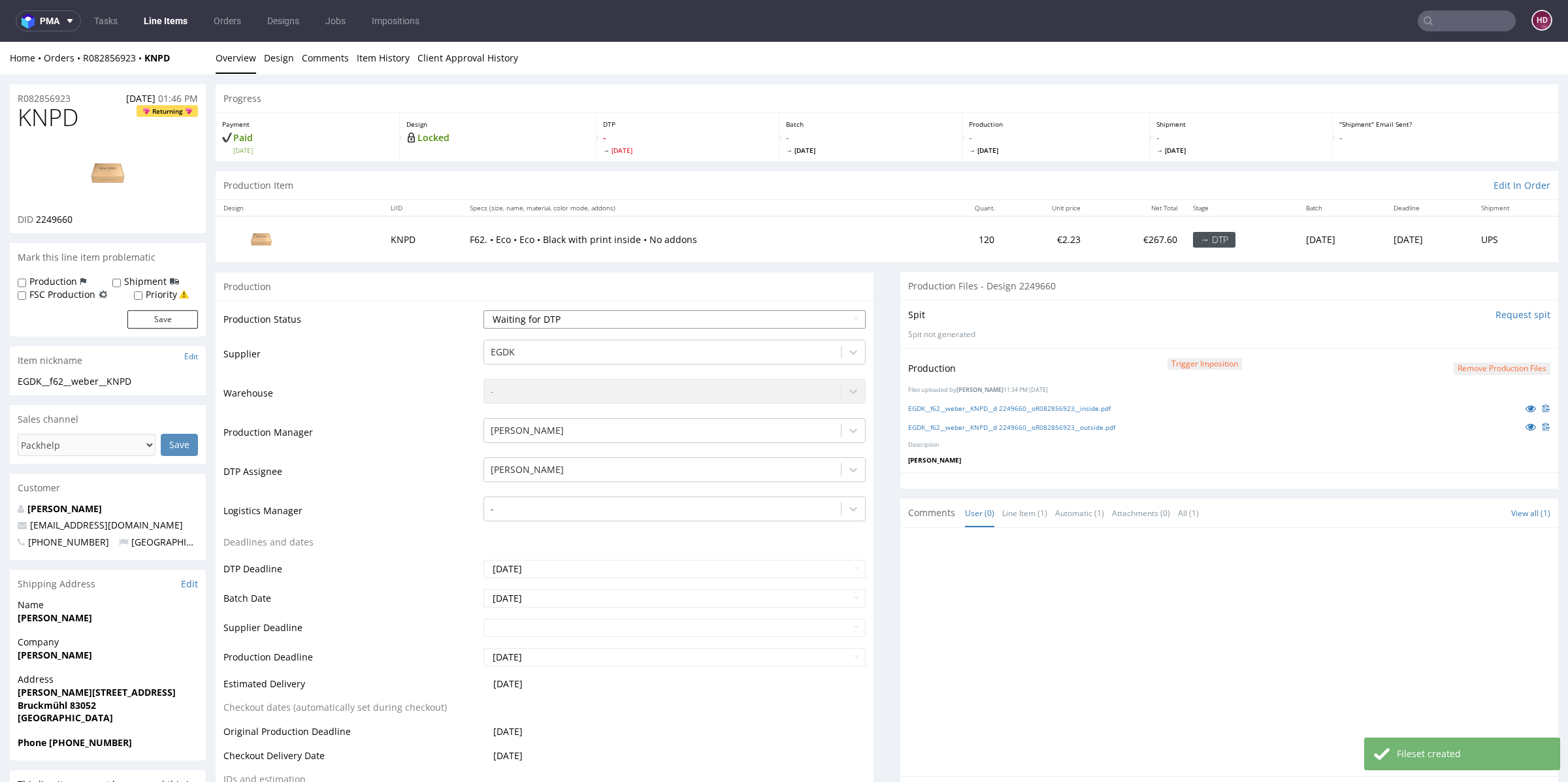
click at [516, 319] on select "Waiting for Artwork Waiting for Diecut Waiting for Mockup Waiting for DTP Waiti…" at bounding box center [674, 319] width 382 height 18
click at [483, 310] on select "Waiting for Artwork Waiting for Diecut Waiting for Mockup Waiting for DTP Waiti…" at bounding box center [674, 319] width 382 height 18
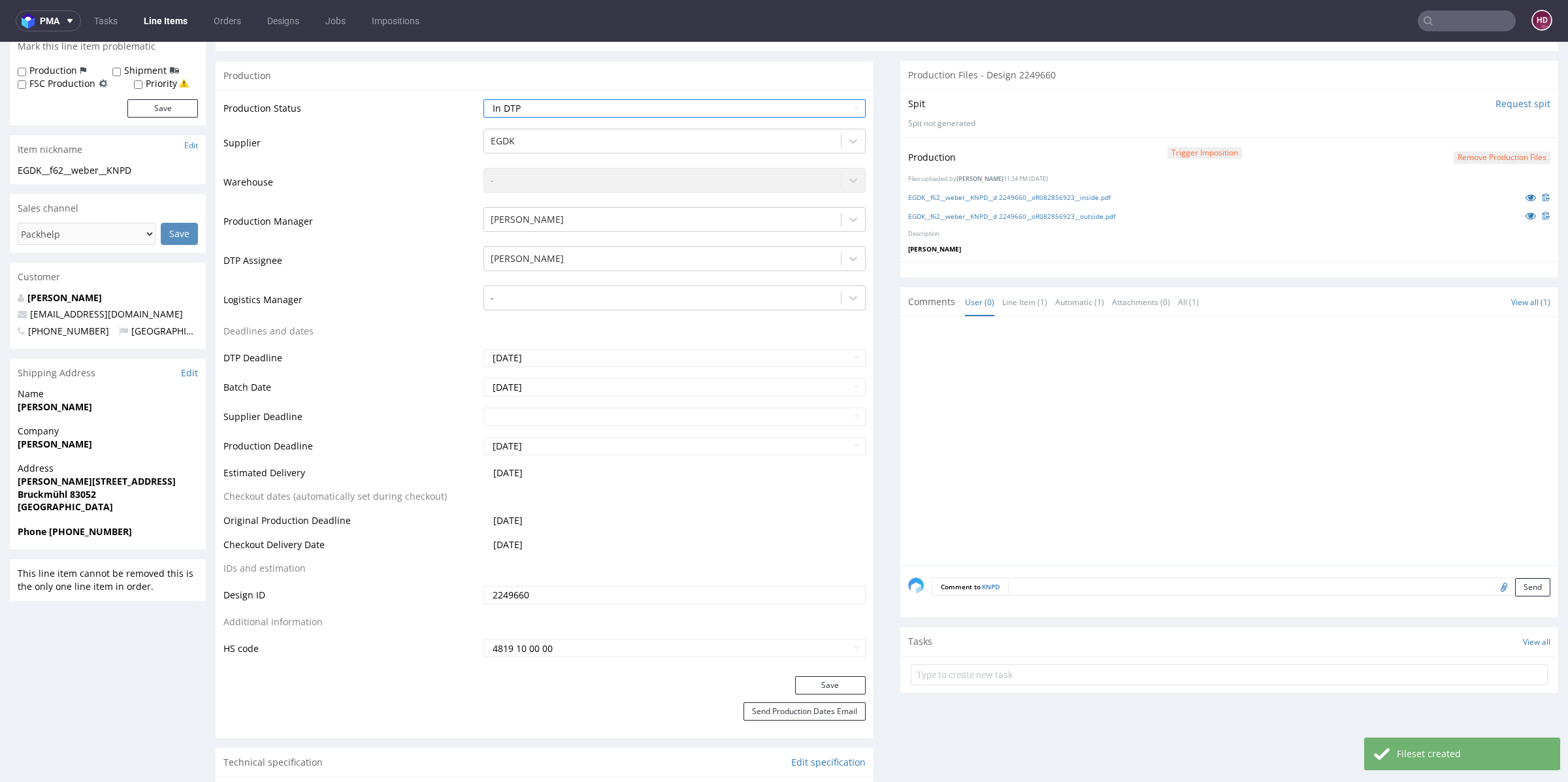
scroll to position [218, 0]
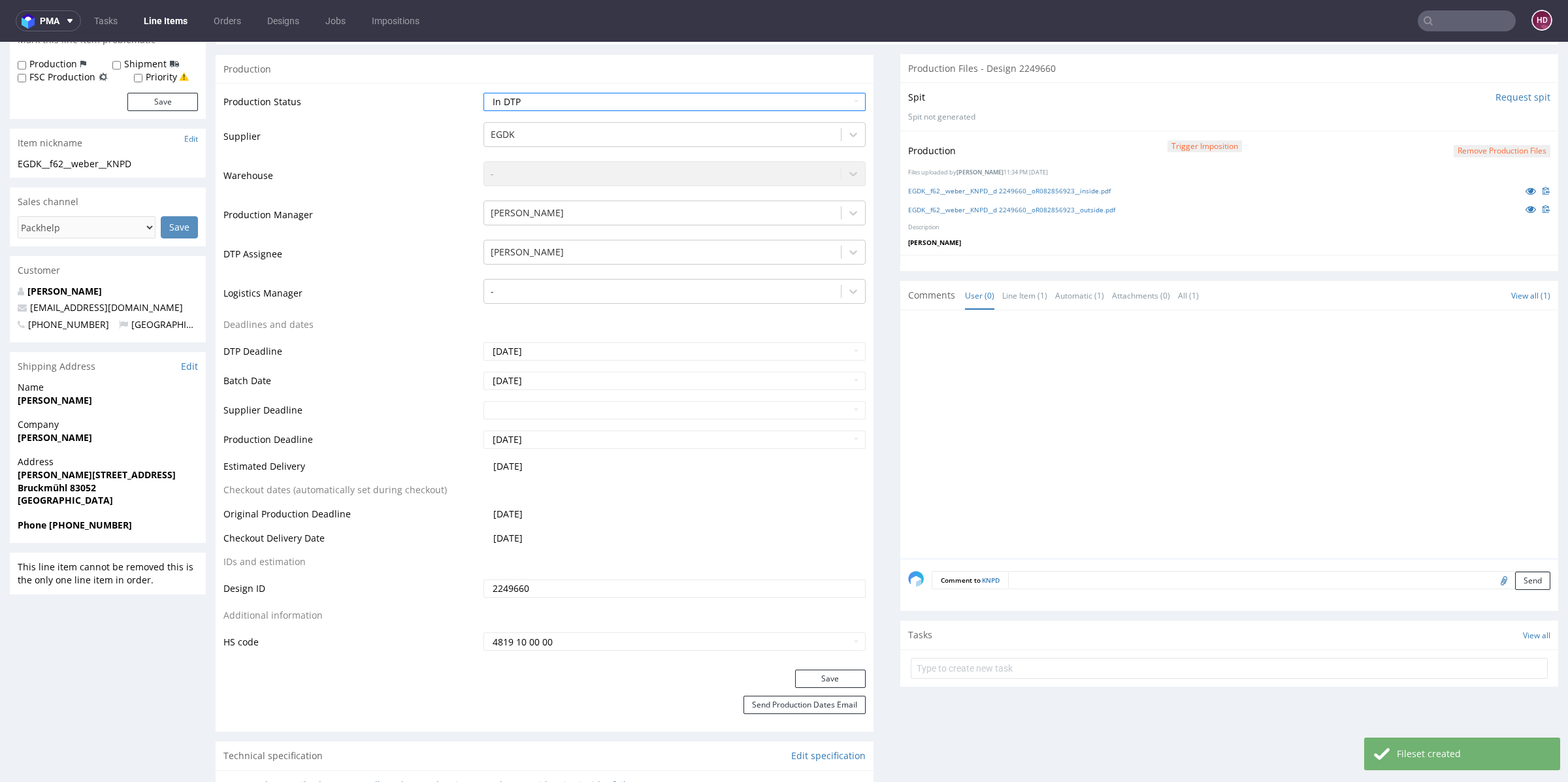
click at [858, 673] on div "Save" at bounding box center [544, 682] width 658 height 26
click at [846, 675] on button "Save" at bounding box center [830, 679] width 71 height 18
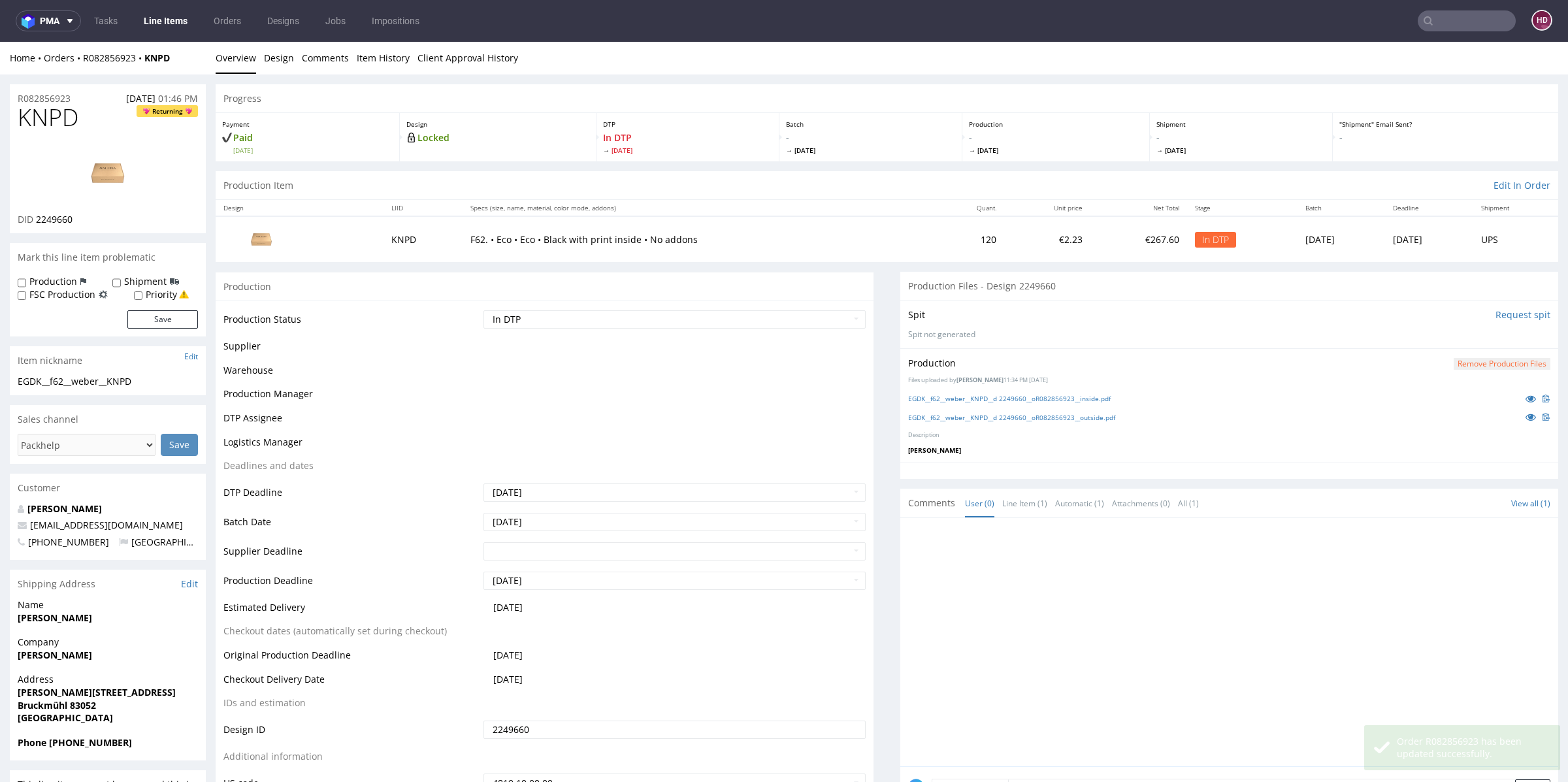
scroll to position [209, 0]
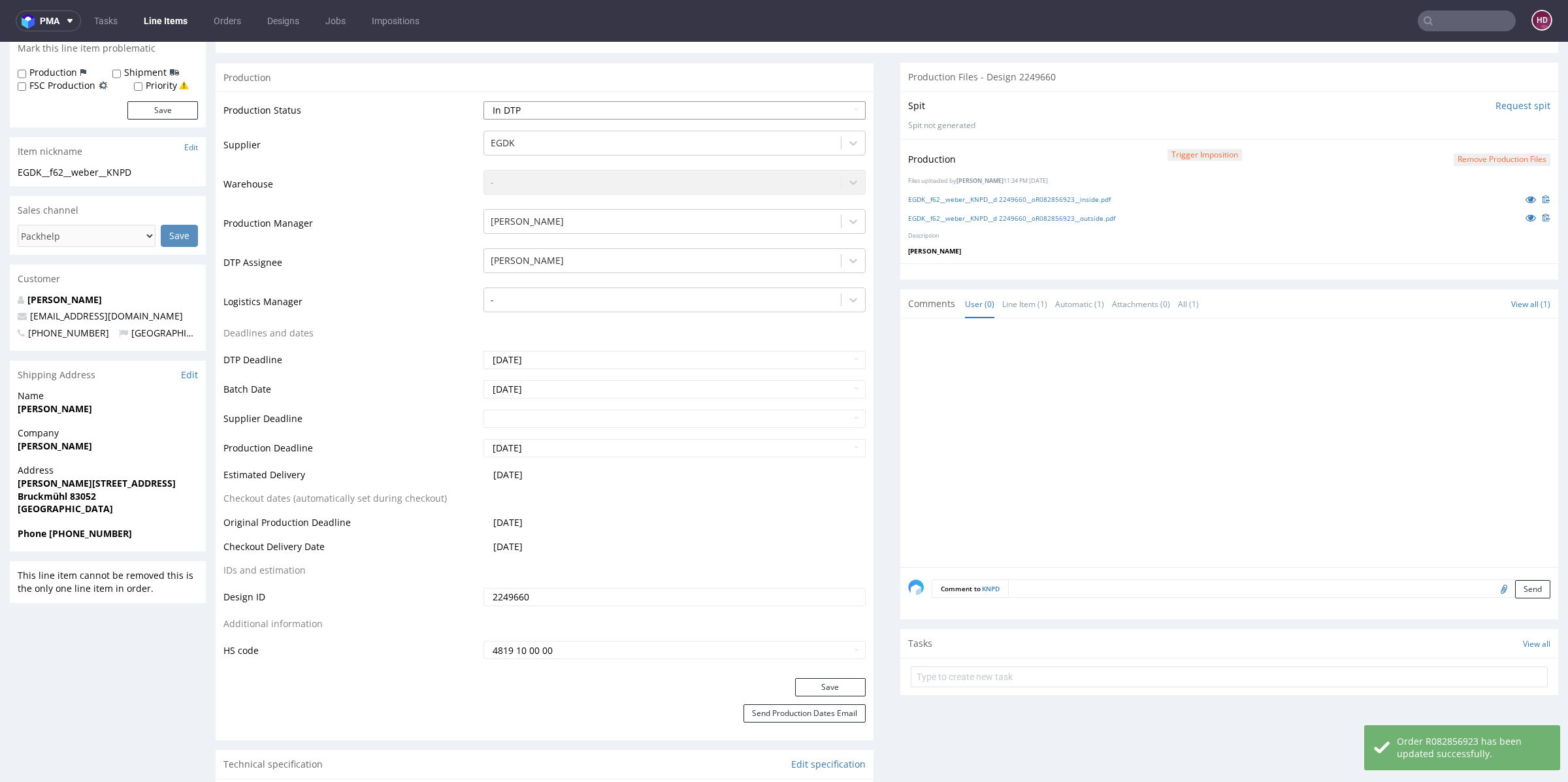
click at [535, 116] on select "Waiting for Artwork Waiting for Diecut Waiting for Mockup Waiting for DTP Waiti…" at bounding box center [674, 111] width 382 height 18
select select "dtp_production_ready"
click at [483, 101] on select "Waiting for Artwork Waiting for Diecut Waiting for Mockup Waiting for DTP Waiti…" at bounding box center [674, 111] width 382 height 18
click at [843, 684] on button "Save" at bounding box center [830, 687] width 71 height 18
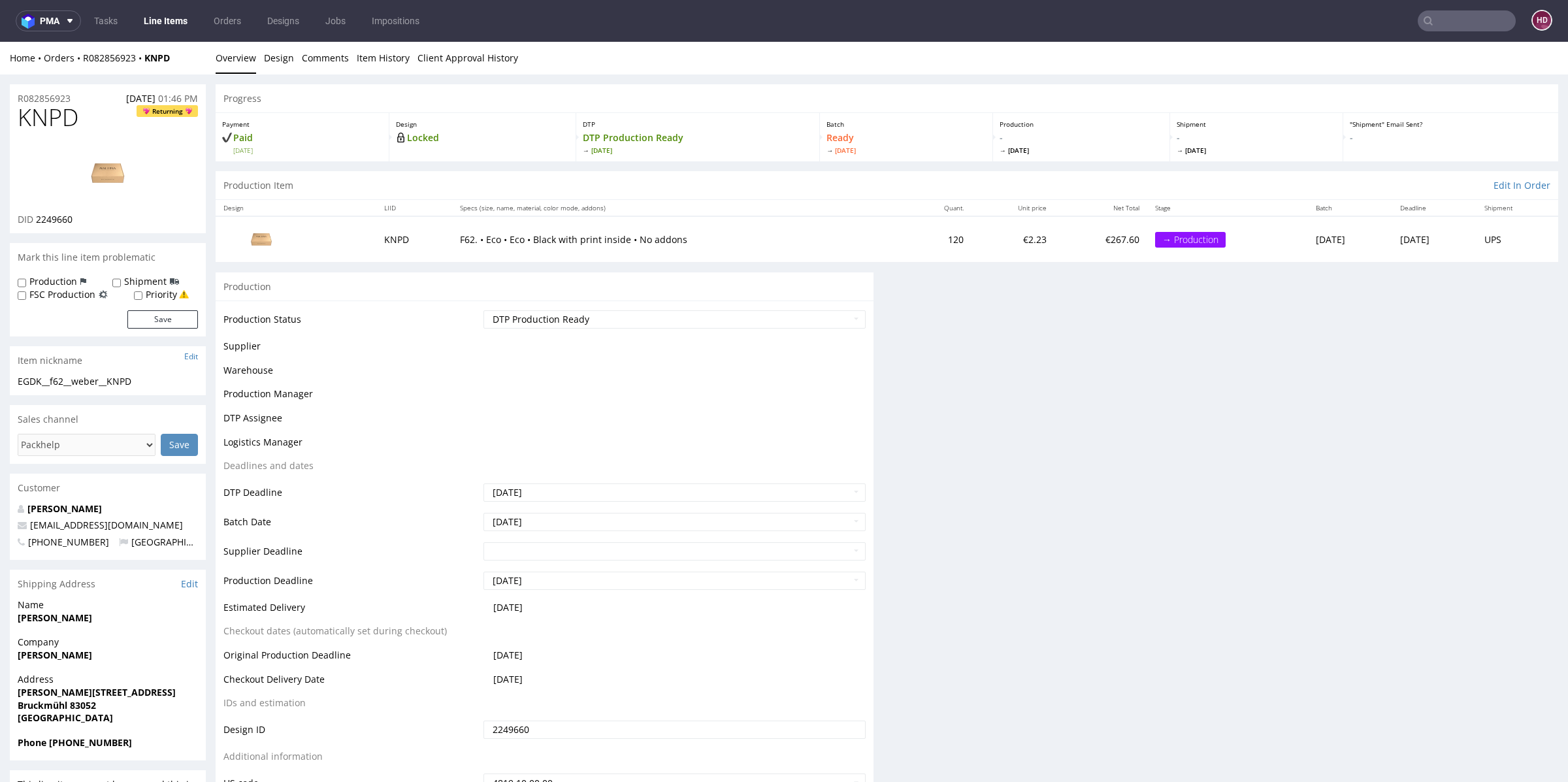
scroll to position [200, 0]
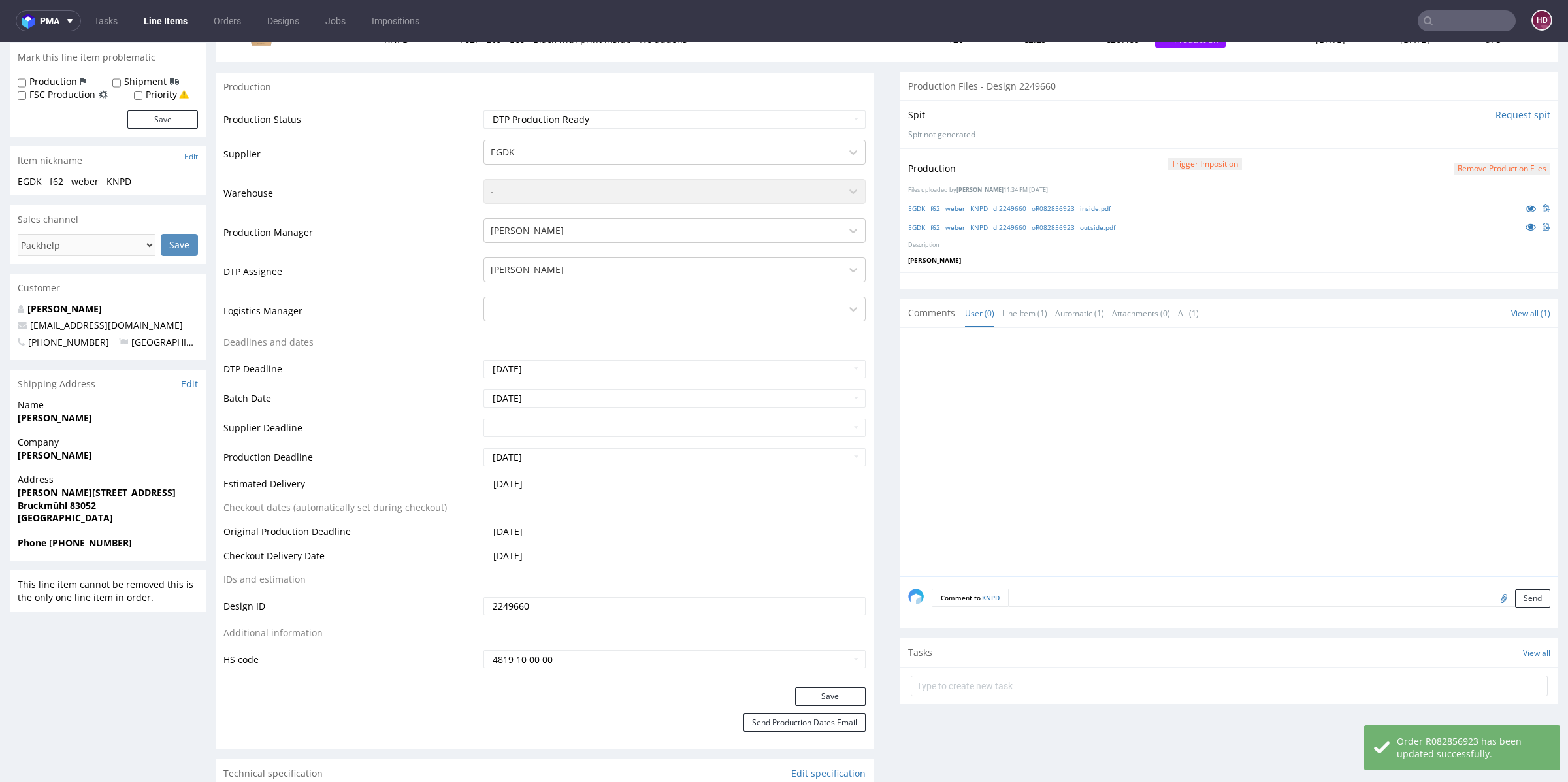
click at [170, 27] on link "Line Items" at bounding box center [165, 21] width 59 height 21
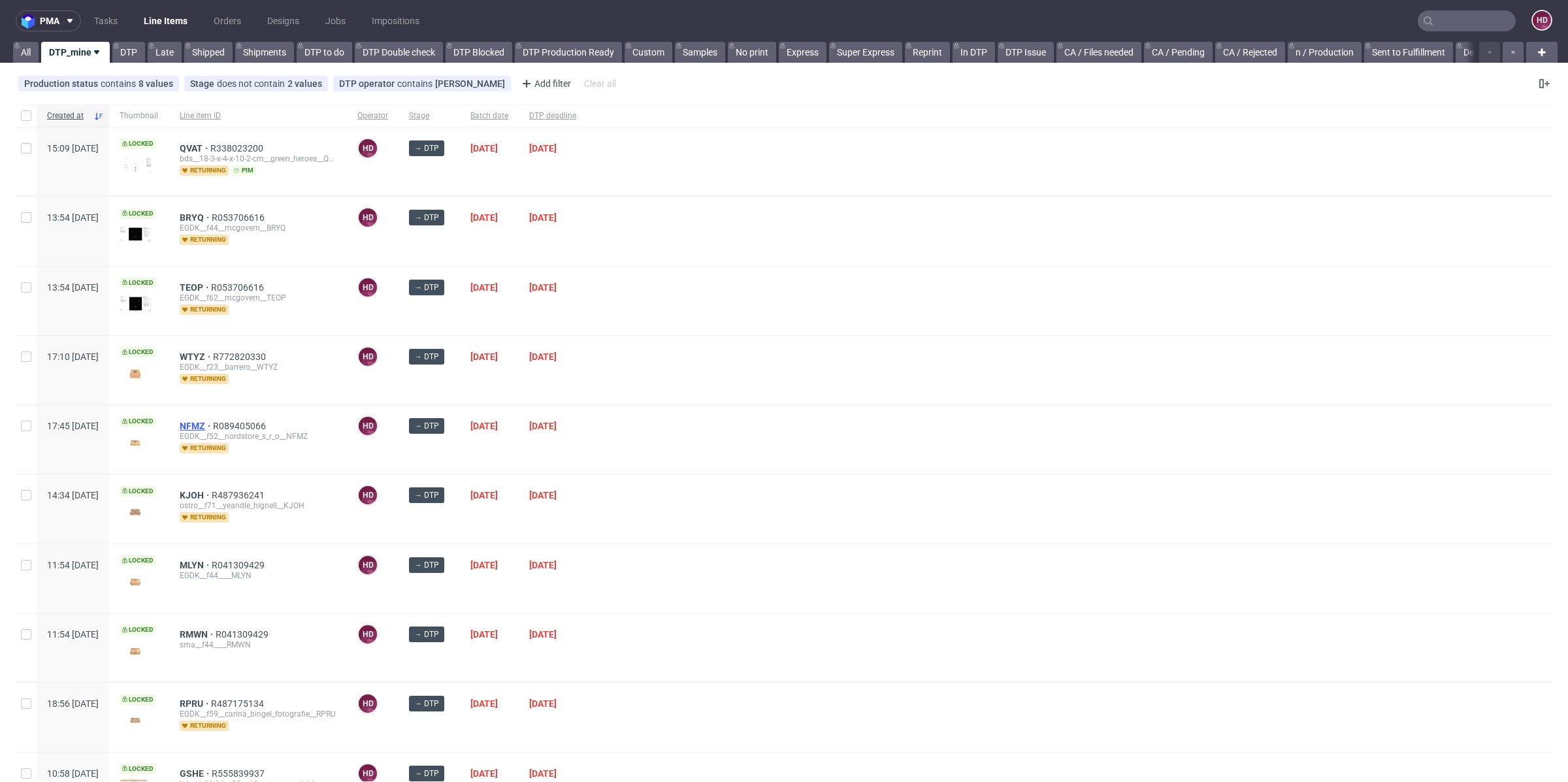
click at [213, 422] on span "NFMZ" at bounding box center [196, 426] width 33 height 11
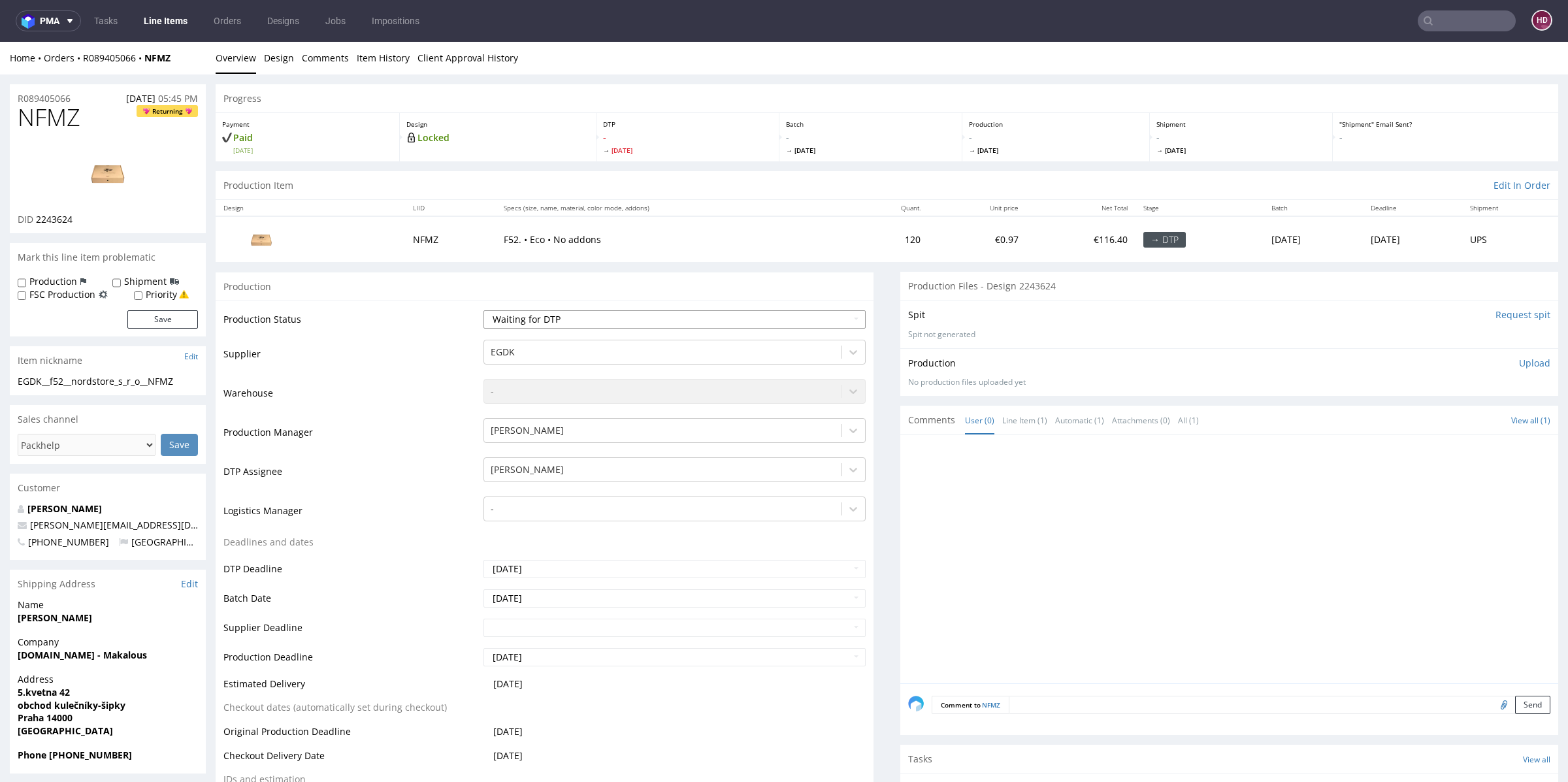
click at [648, 315] on select "Waiting for Artwork Waiting for Diecut Waiting for Mockup Waiting for DTP Waiti…" at bounding box center [674, 319] width 382 height 18
select select "dtp_in_process"
click at [483, 310] on select "Waiting for Artwork Waiting for Diecut Waiting for Mockup Waiting for DTP Waiti…" at bounding box center [674, 319] width 382 height 18
drag, startPoint x: 82, startPoint y: 123, endPoint x: 0, endPoint y: 121, distance: 82.0
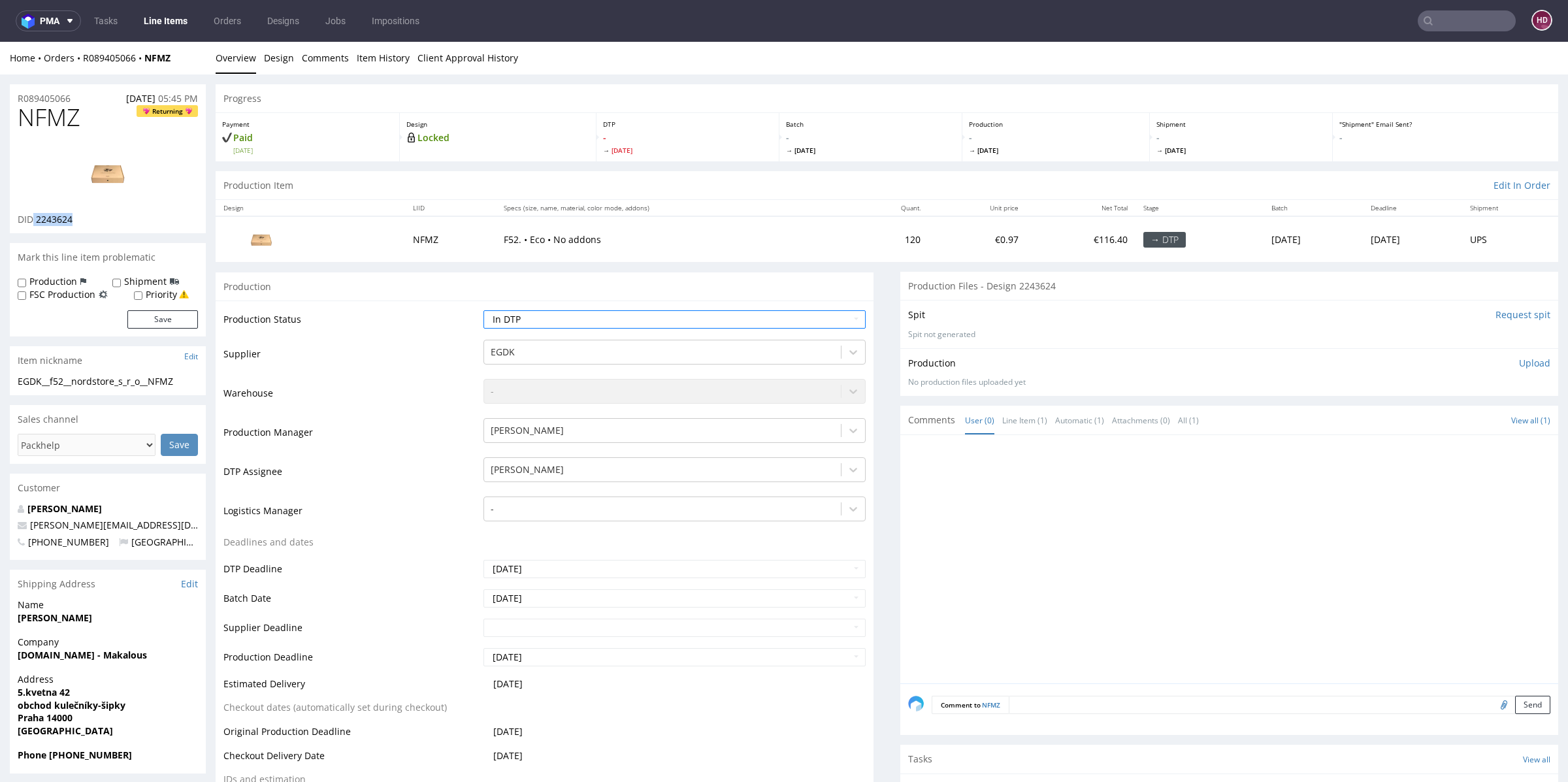
drag, startPoint x: 82, startPoint y: 220, endPoint x: 33, endPoint y: 215, distance: 49.3
click at [33, 215] on div "DID 2243624" at bounding box center [107, 220] width 181 height 13
drag, startPoint x: 0, startPoint y: 122, endPoint x: 24, endPoint y: 198, distance: 79.7
click at [108, 182] on img at bounding box center [108, 173] width 105 height 59
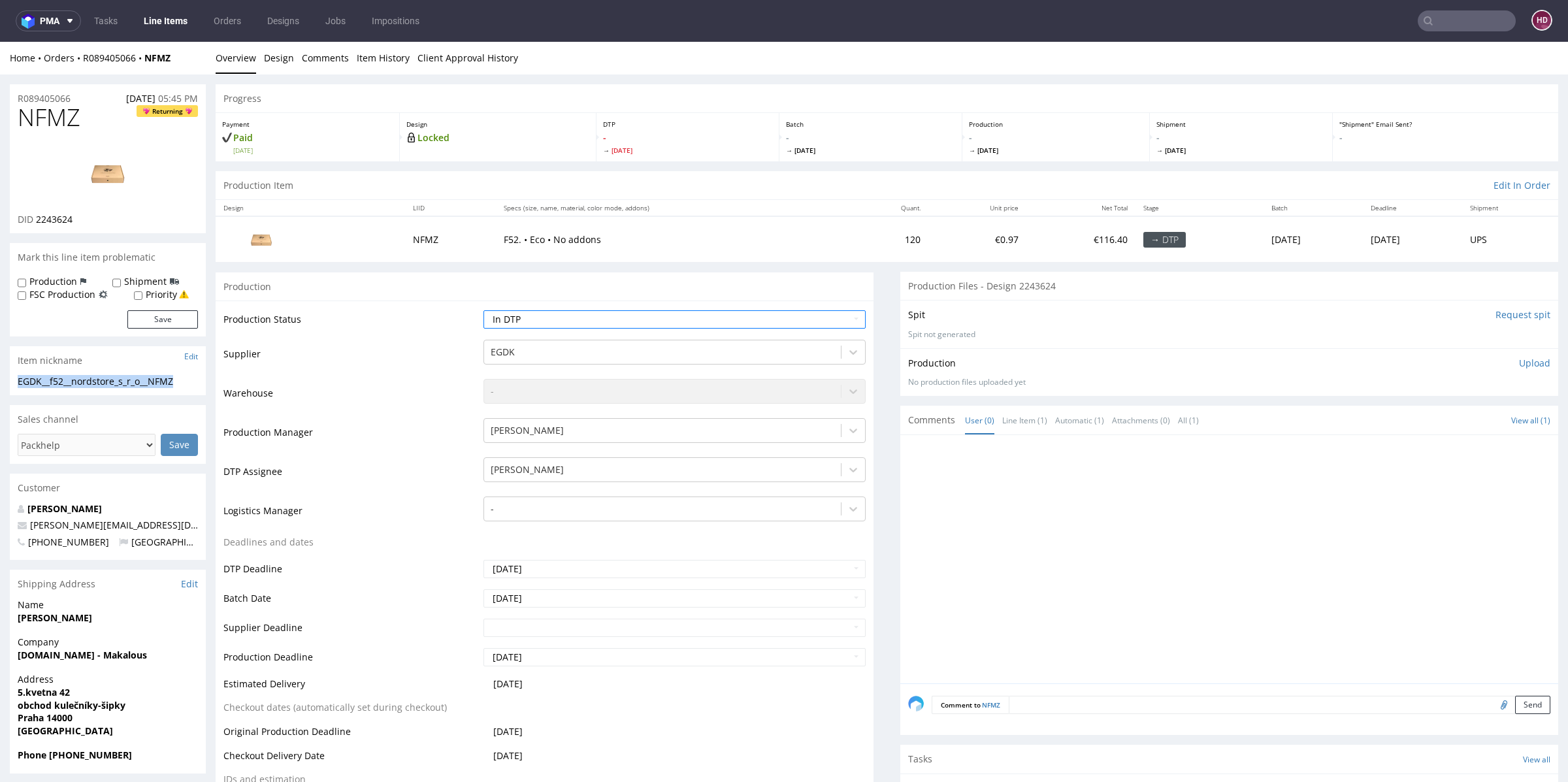
drag, startPoint x: 102, startPoint y: 396, endPoint x: 0, endPoint y: 381, distance: 103.1
drag, startPoint x: 82, startPoint y: 96, endPoint x: 0, endPoint y: 80, distance: 83.5
drag, startPoint x: 87, startPoint y: 220, endPoint x: 35, endPoint y: 220, distance: 52.0
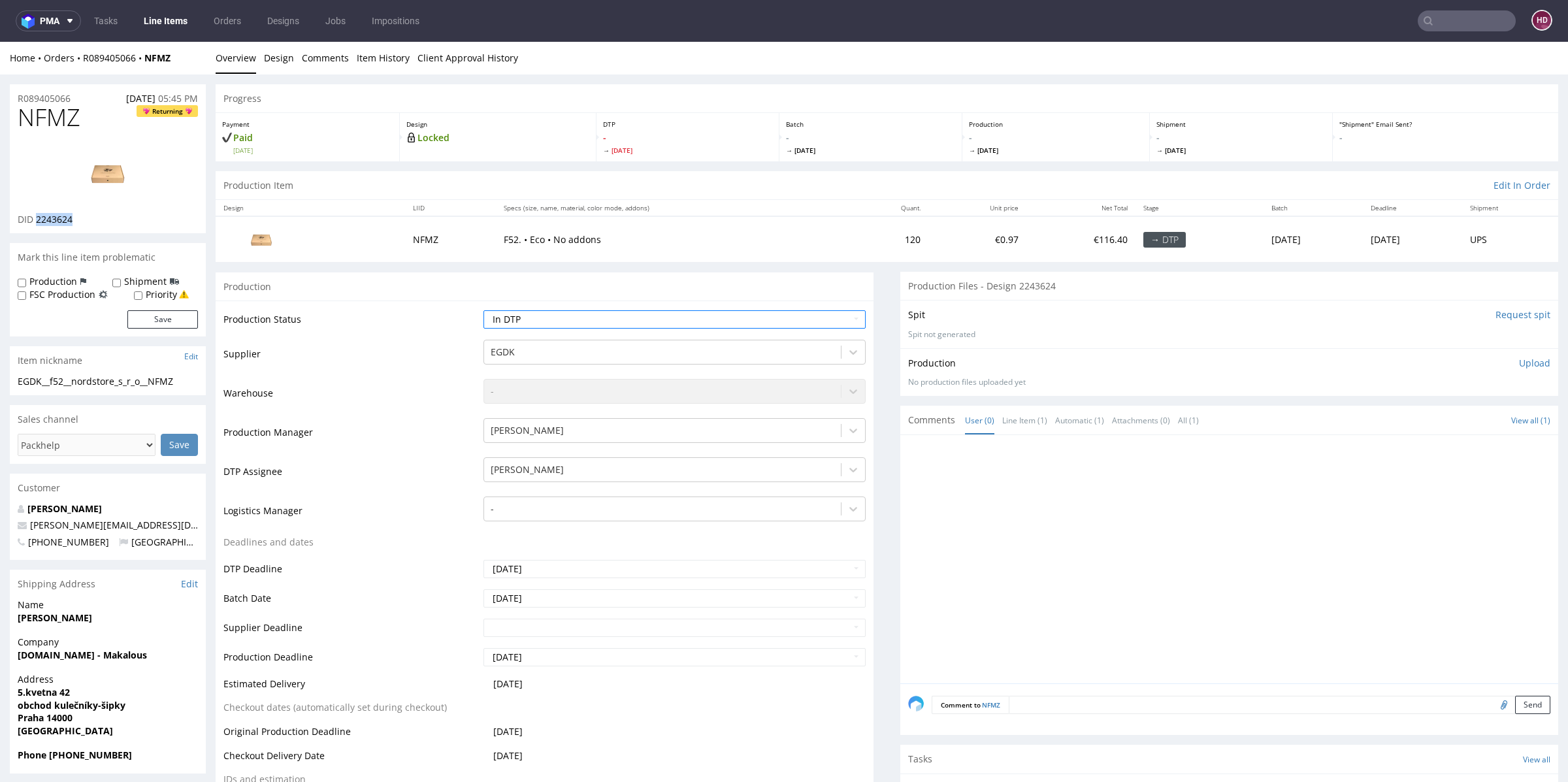
click at [35, 220] on div "DID 2243624" at bounding box center [107, 220] width 181 height 13
click at [1519, 363] on p "Upload" at bounding box center [1535, 364] width 32 height 13
click at [1439, 418] on div "Add files" at bounding box center [1457, 423] width 66 height 20
type input "C:\fakepath\EGDK__f52__nordstore_s_r_o__NFMZ__d2243624__oR089405066.pdf"
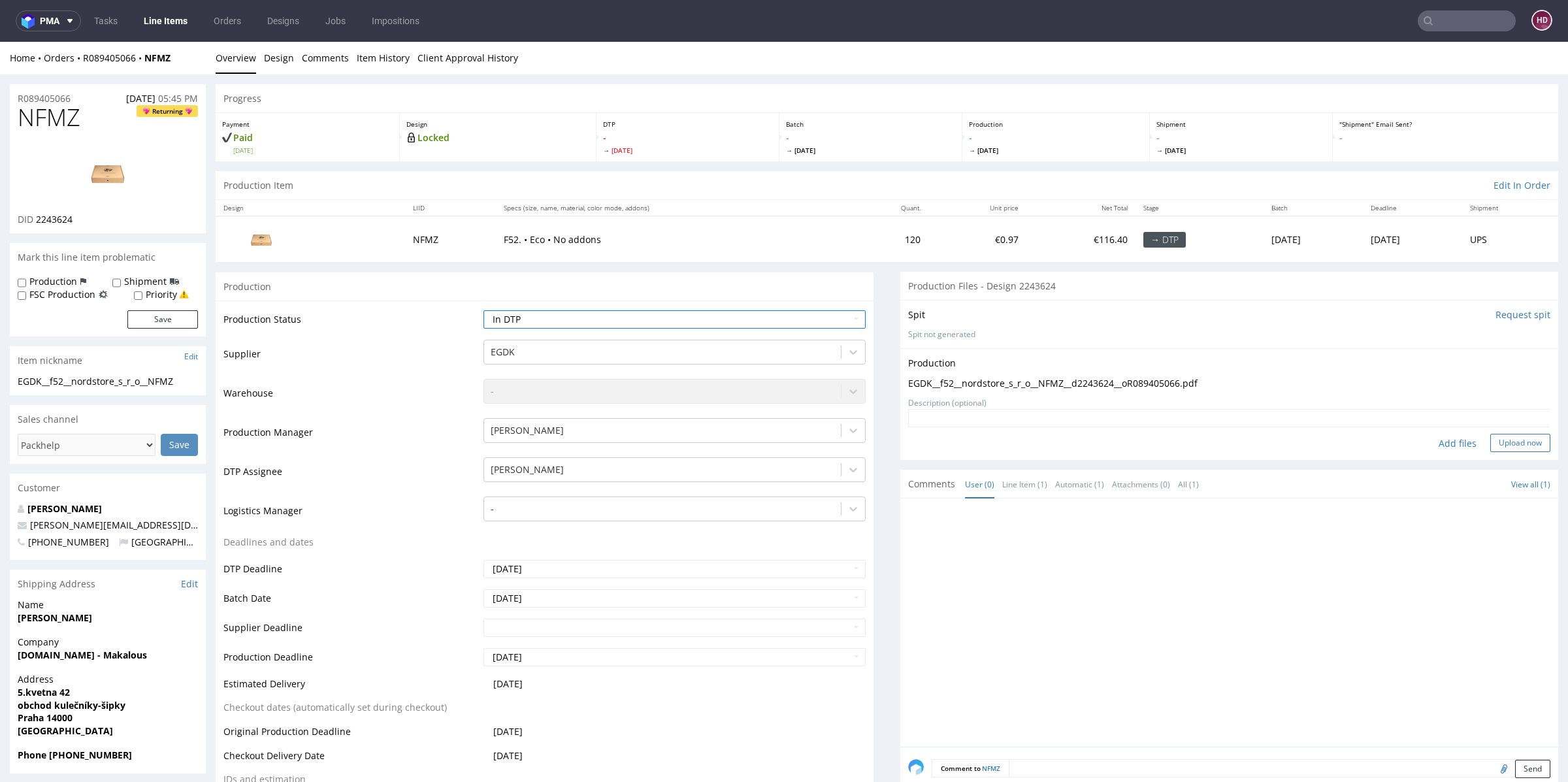
click at [1491, 443] on button "Upload now" at bounding box center [1521, 443] width 60 height 18
click at [670, 310] on select "Waiting for Artwork Waiting for Diecut Waiting for Mockup Waiting for DTP Waiti…" at bounding box center [674, 319] width 382 height 18
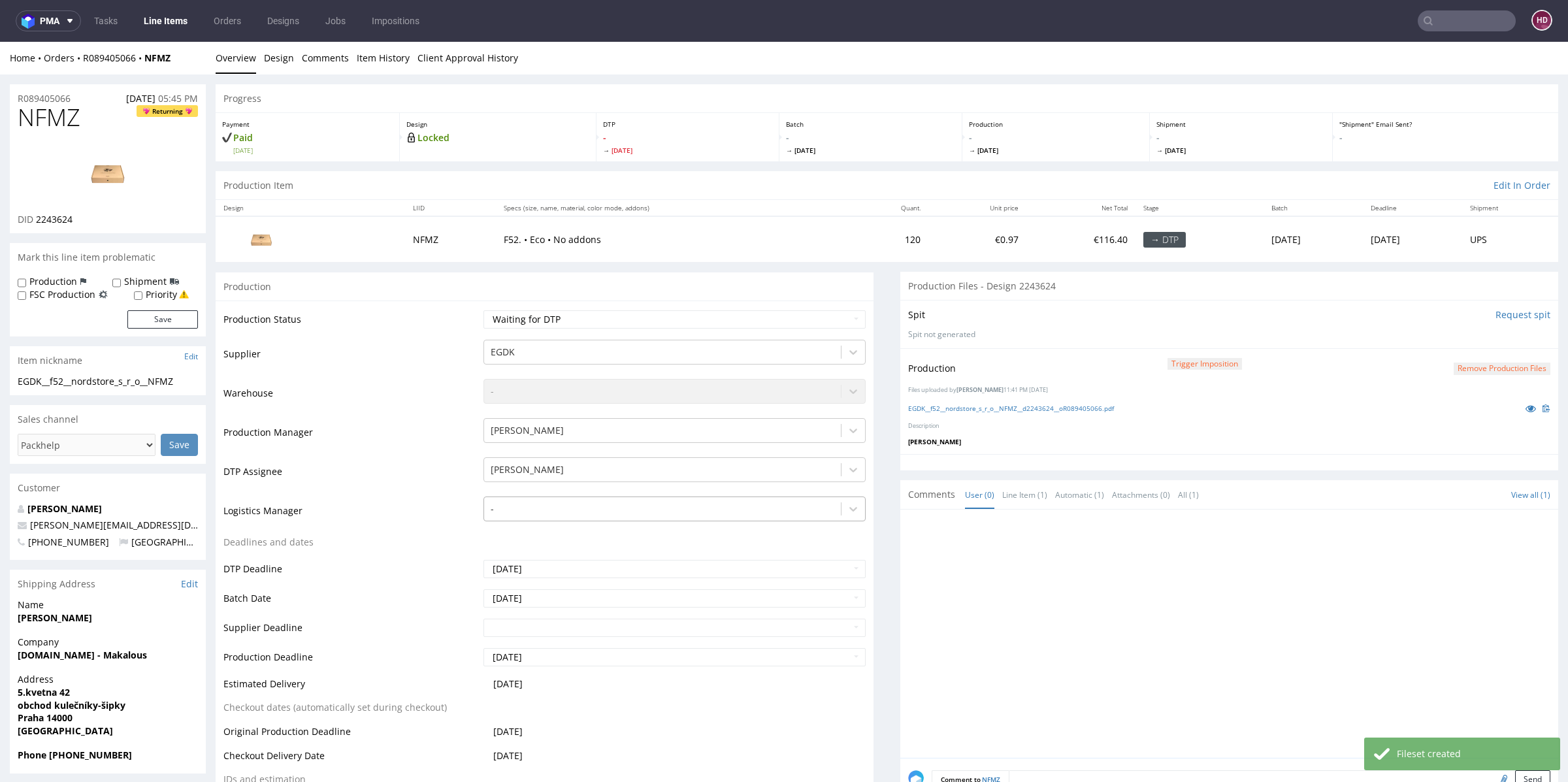
scroll to position [157, 0]
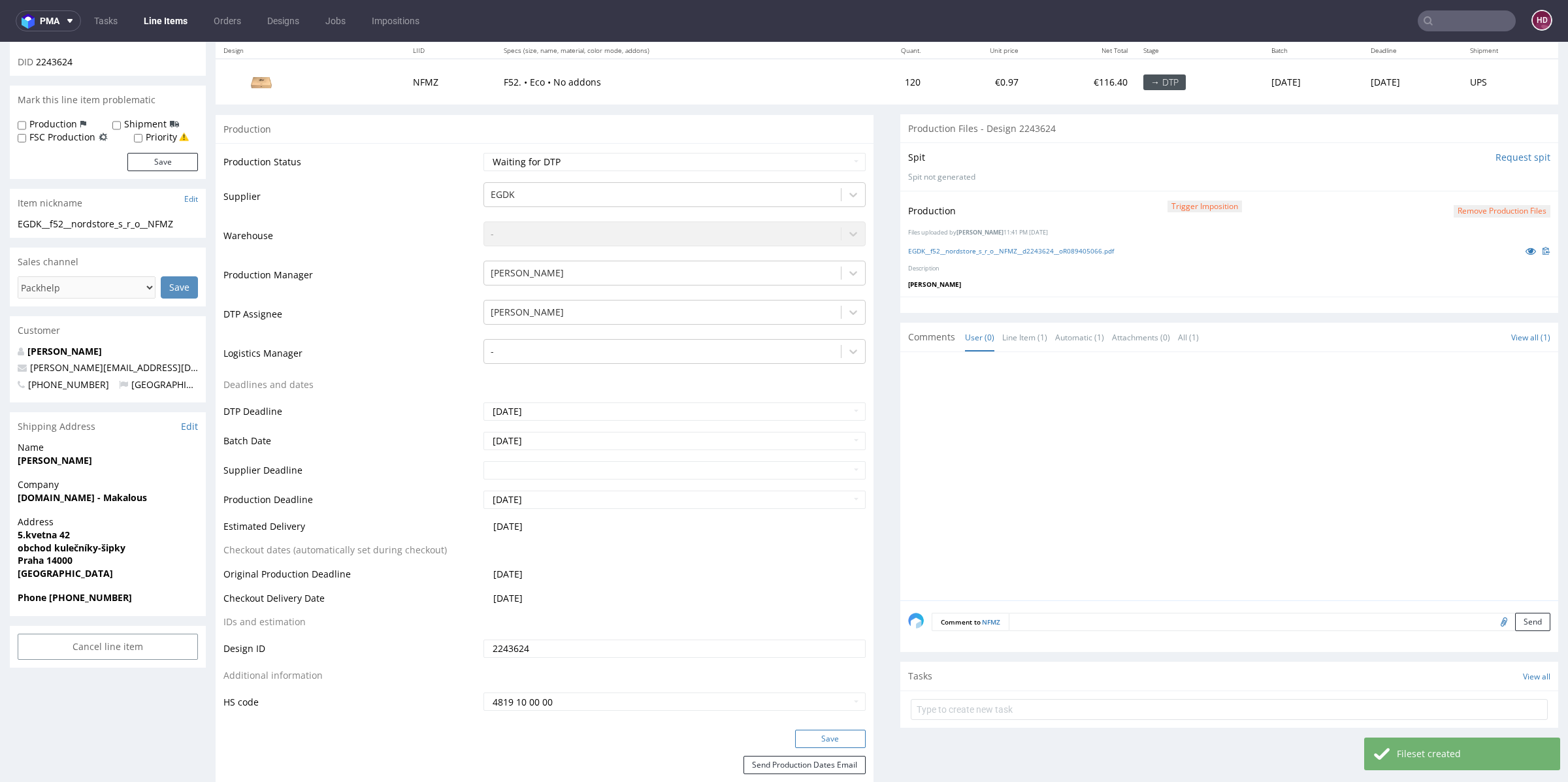
click at [843, 736] on button "Save" at bounding box center [830, 739] width 71 height 18
click at [1071, 251] on link "EGDK__f52__nordstore_s_r_o__NFMZ__d2243624__oR089405066.pdf" at bounding box center [1011, 250] width 205 height 9
click at [190, 26] on link "Line Items" at bounding box center [165, 21] width 59 height 21
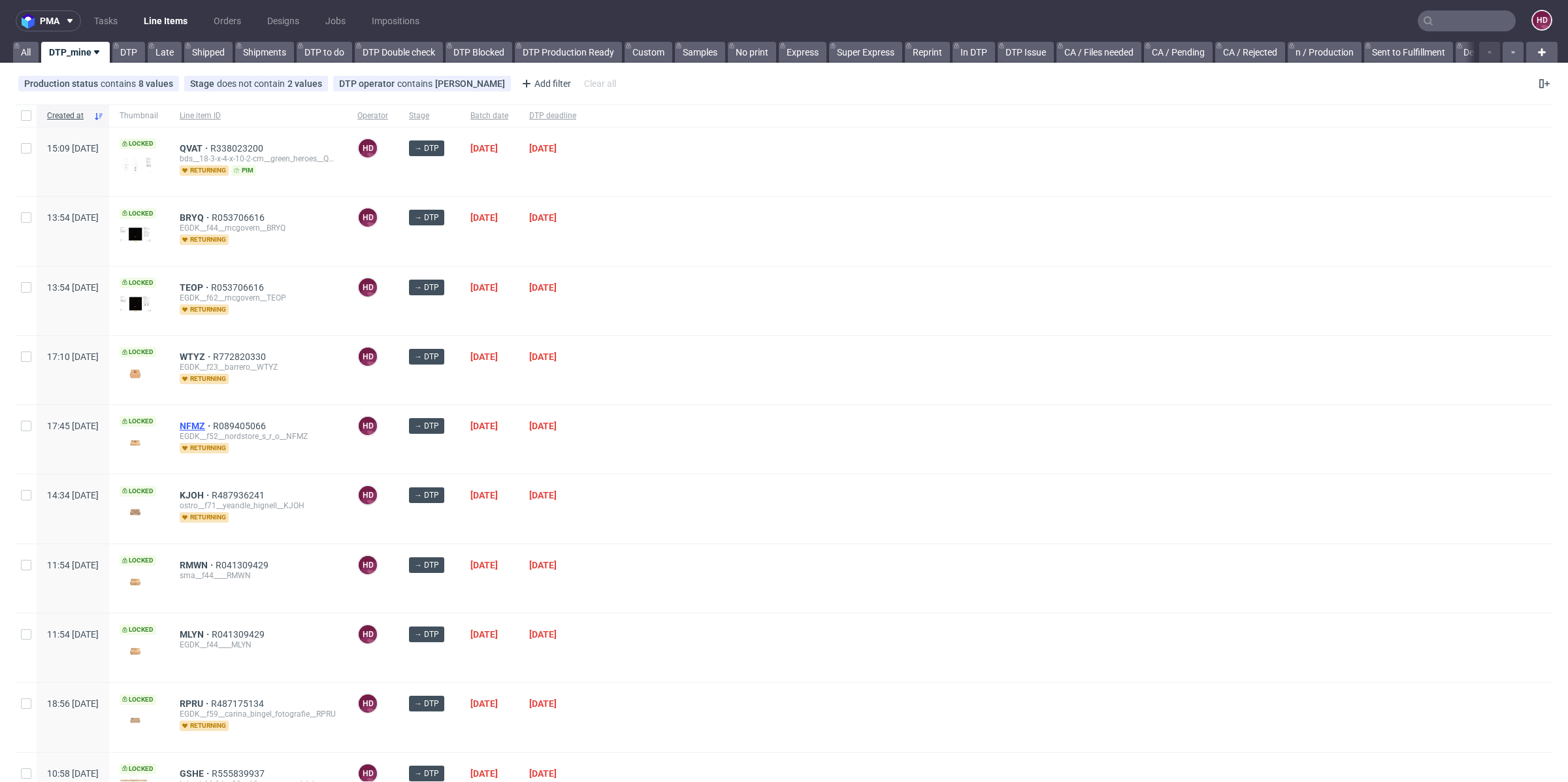
click at [213, 423] on span "NFMZ" at bounding box center [196, 426] width 33 height 11
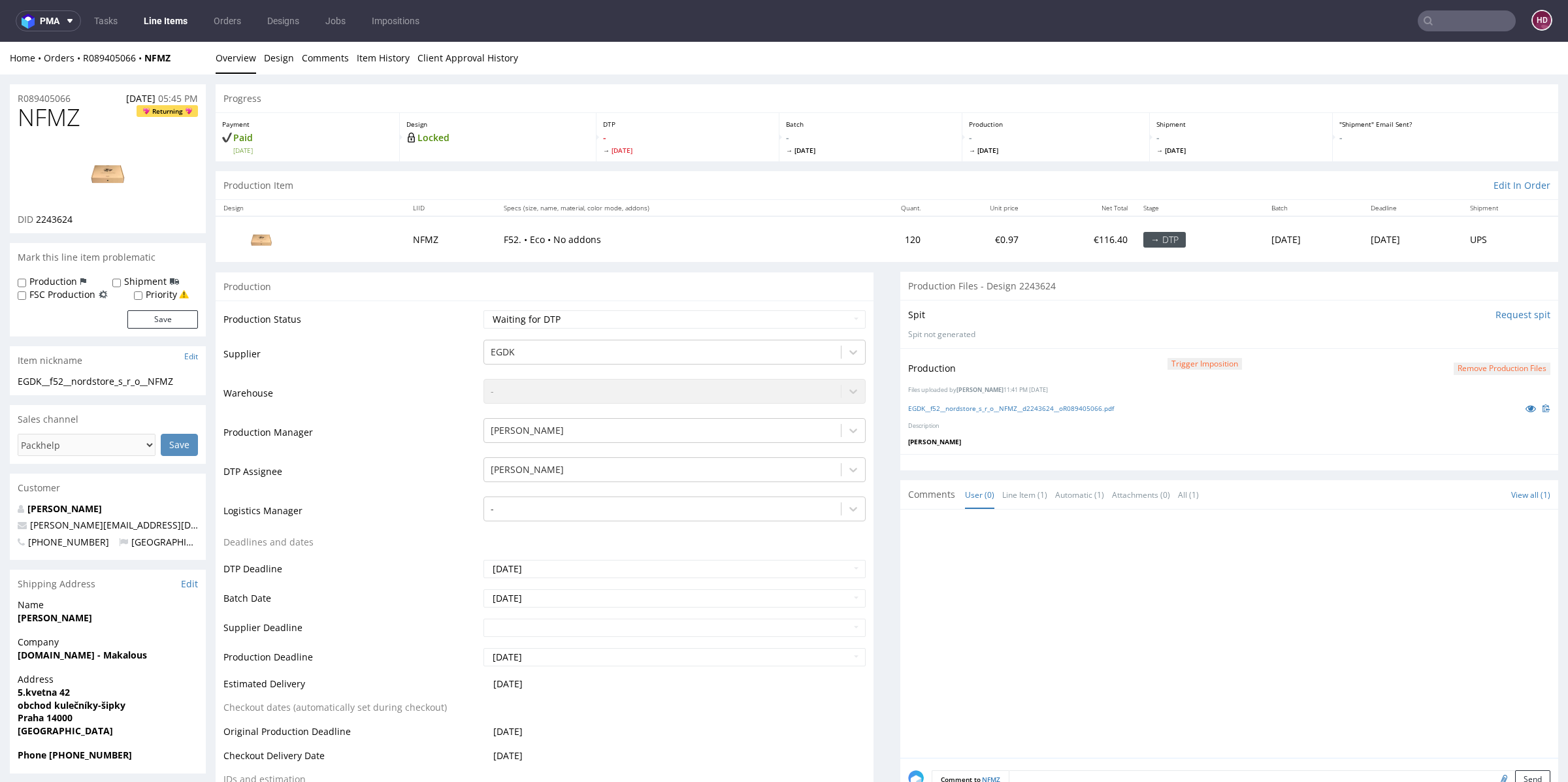
click at [582, 306] on div "Production Status Waiting for Artwork Waiting for Diecut Waiting for Mockup Wai…" at bounding box center [544, 593] width 658 height 586
click at [581, 319] on select "Waiting for Artwork Waiting for Diecut Waiting for Mockup Waiting for DTP Waiti…" at bounding box center [674, 319] width 382 height 18
select select "dtp_production_ready"
click at [483, 310] on select "Waiting for Artwork Waiting for Diecut Waiting for Mockup Waiting for DTP Waiti…" at bounding box center [674, 319] width 382 height 18
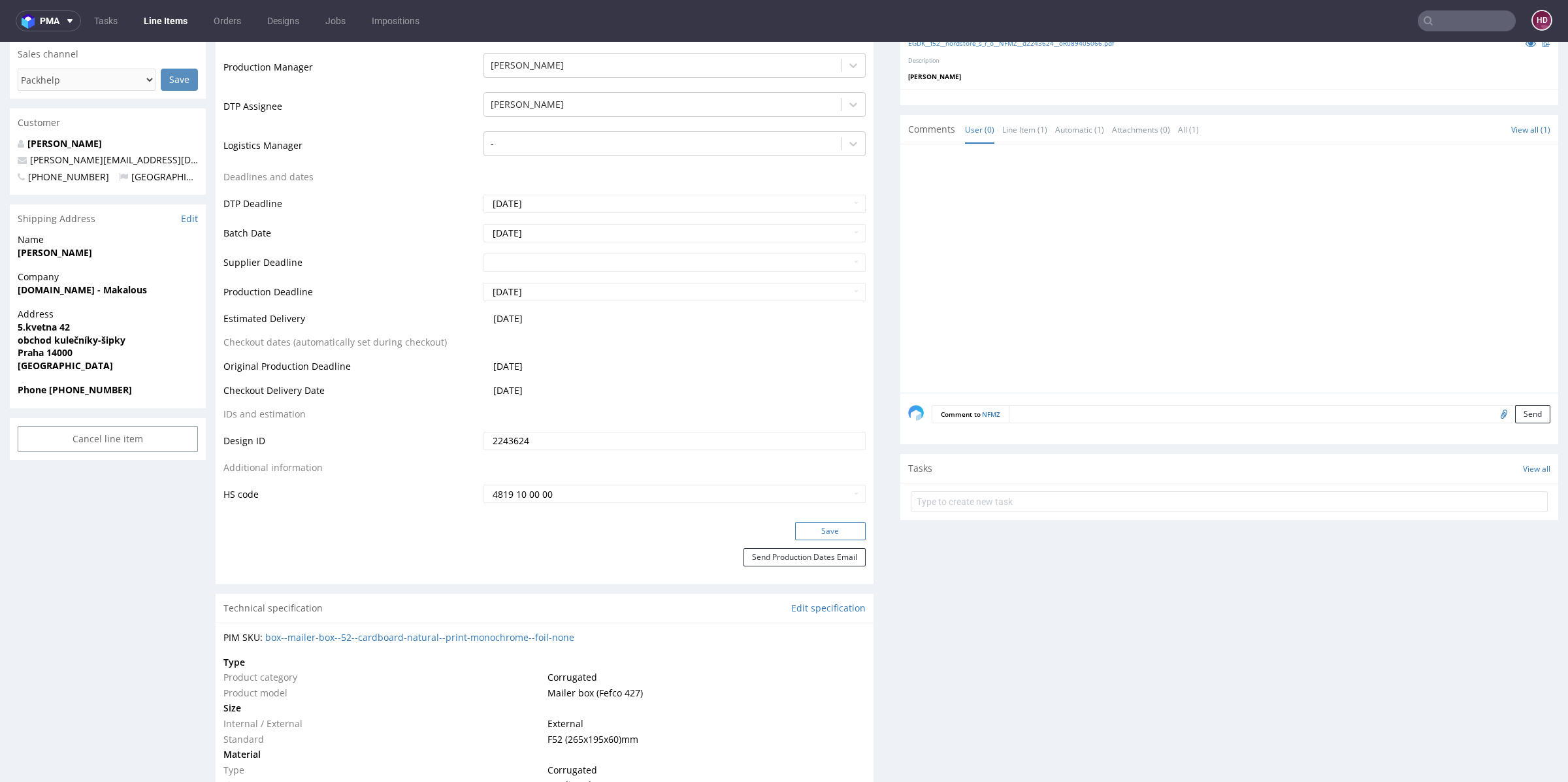
click at [819, 532] on button "Save" at bounding box center [830, 532] width 71 height 18
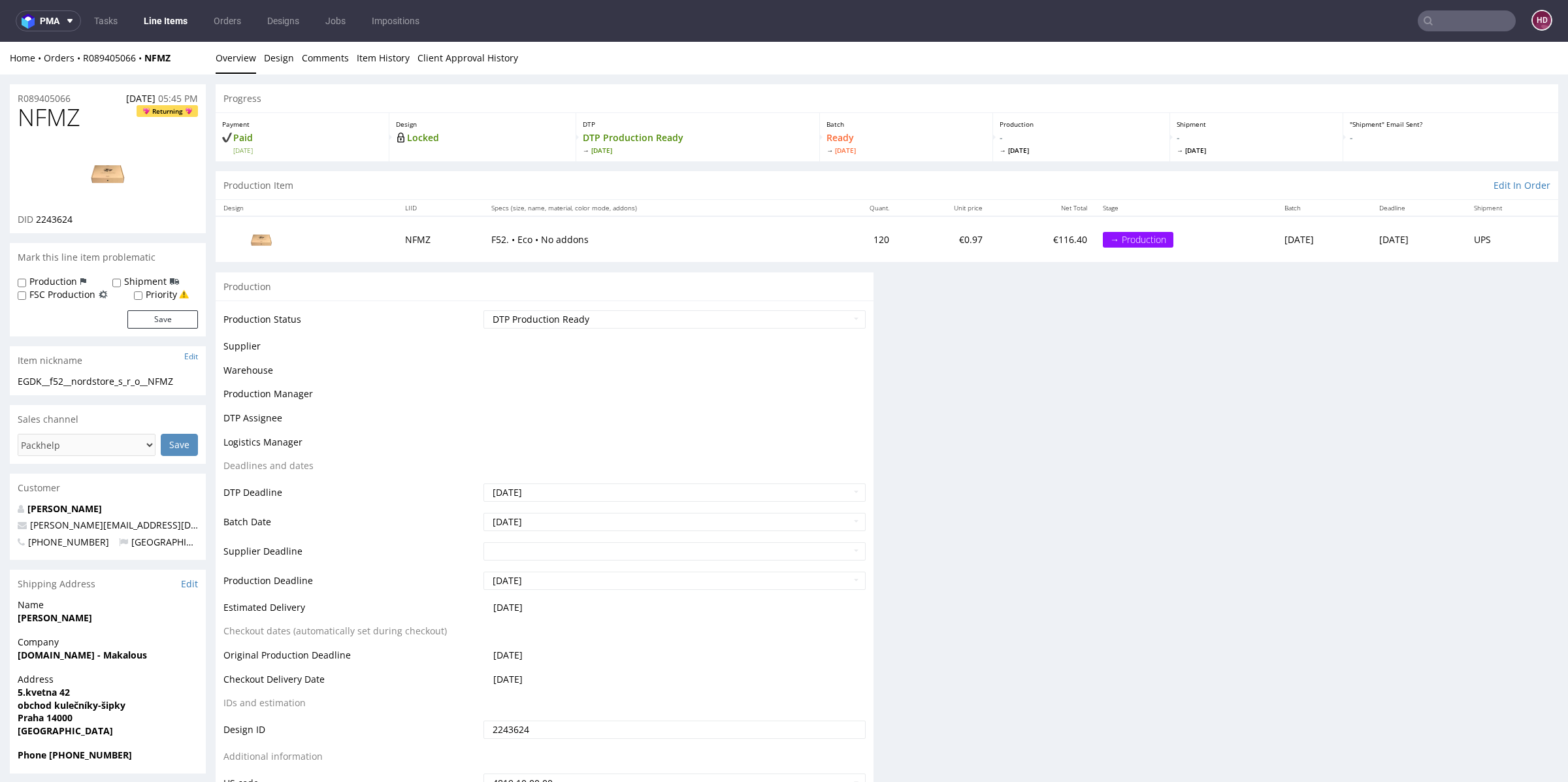
scroll to position [357, 0]
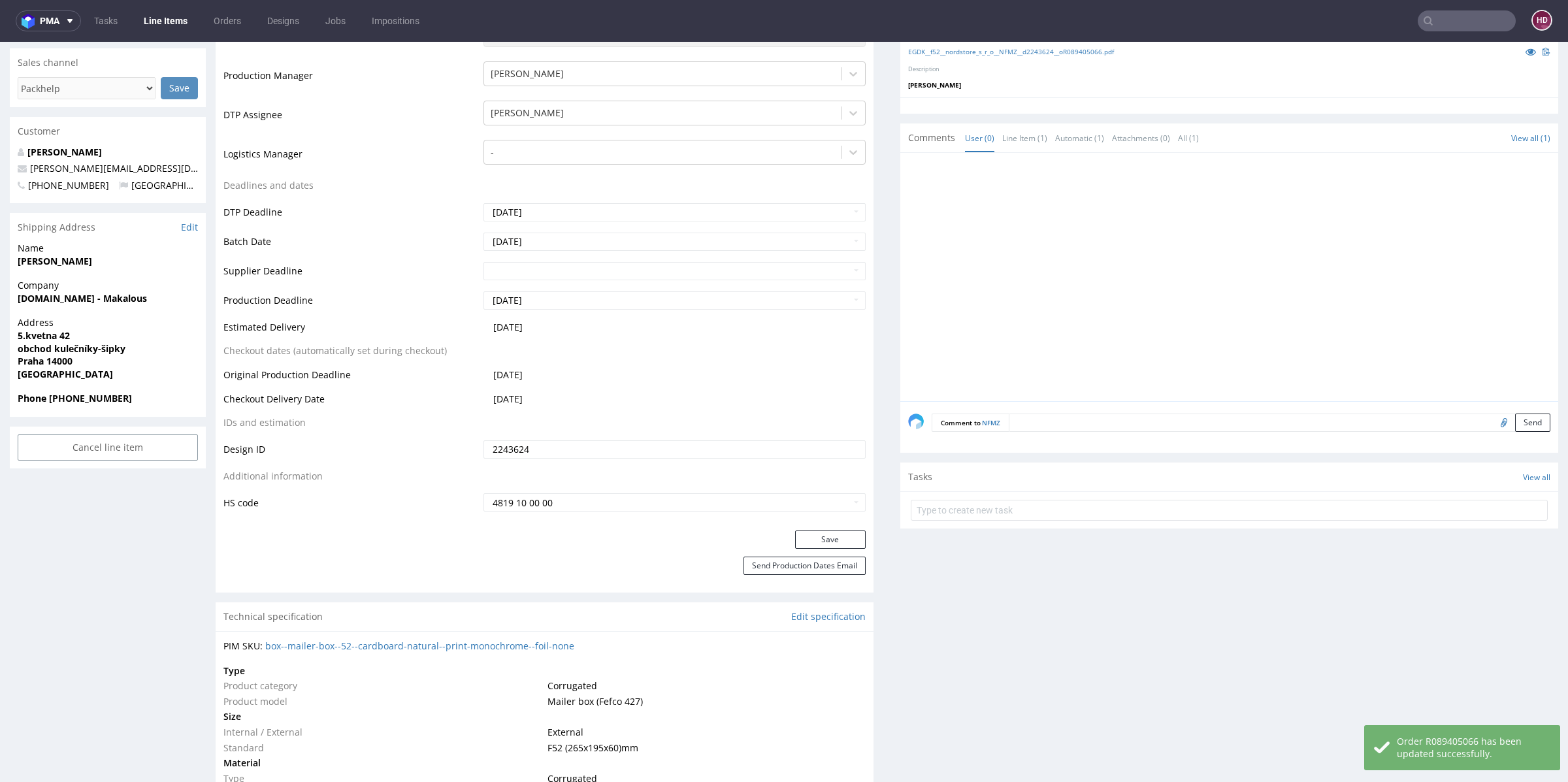
click at [145, 22] on link "Line Items" at bounding box center [165, 21] width 59 height 21
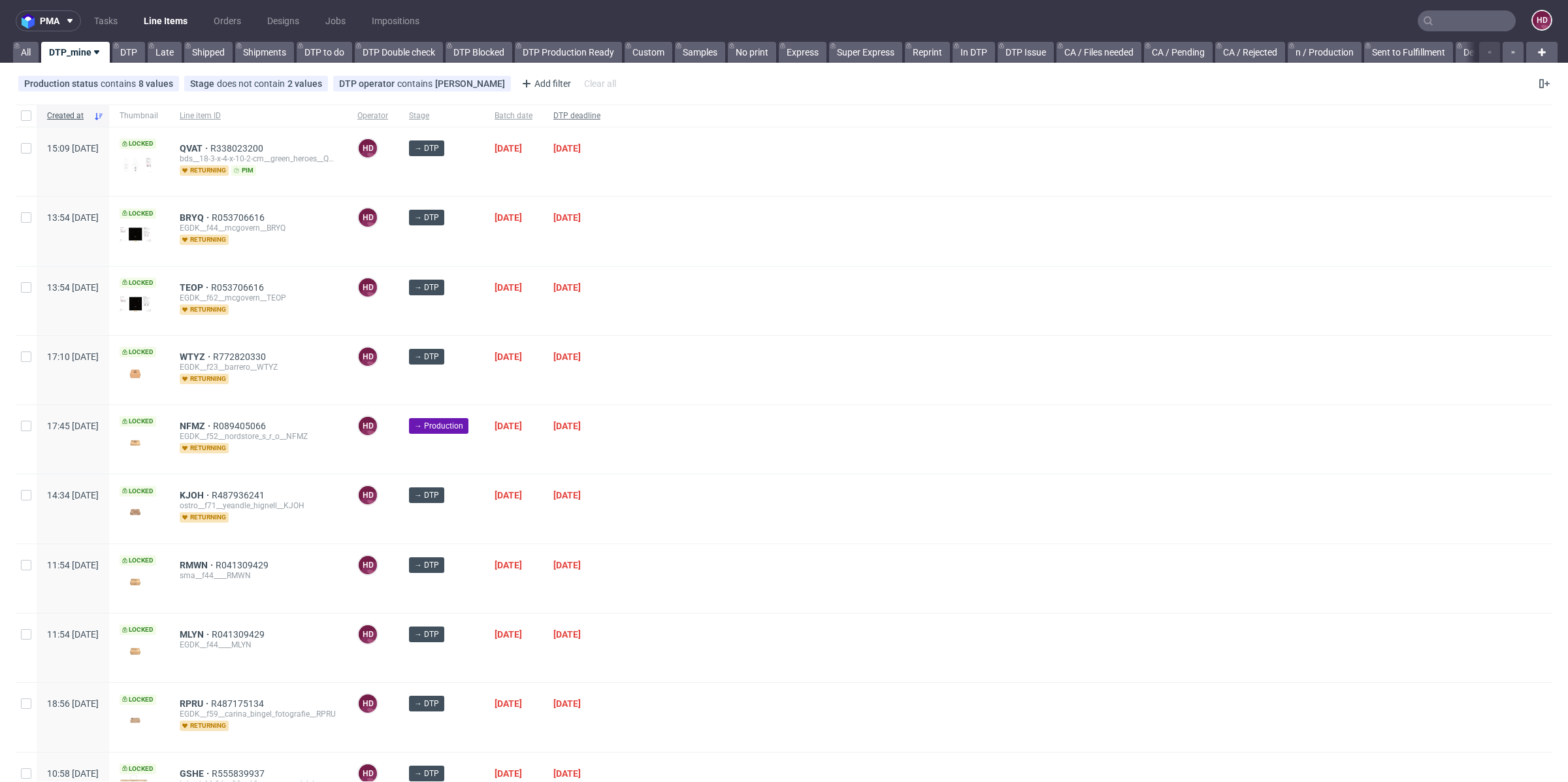
click at [601, 116] on span "DTP deadline" at bounding box center [576, 116] width 47 height 11
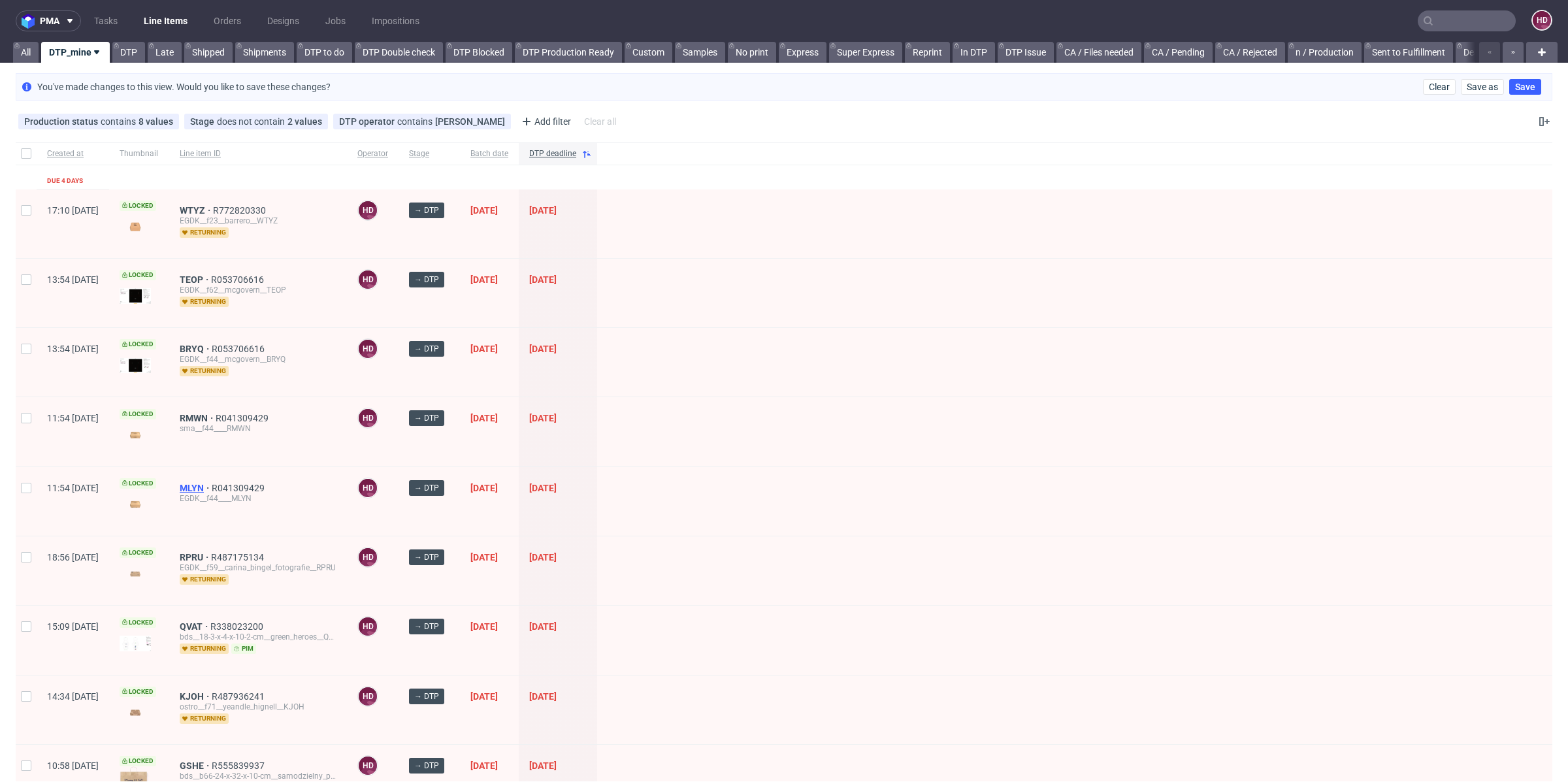
click at [211, 483] on span "MLYN" at bounding box center [195, 488] width 32 height 11
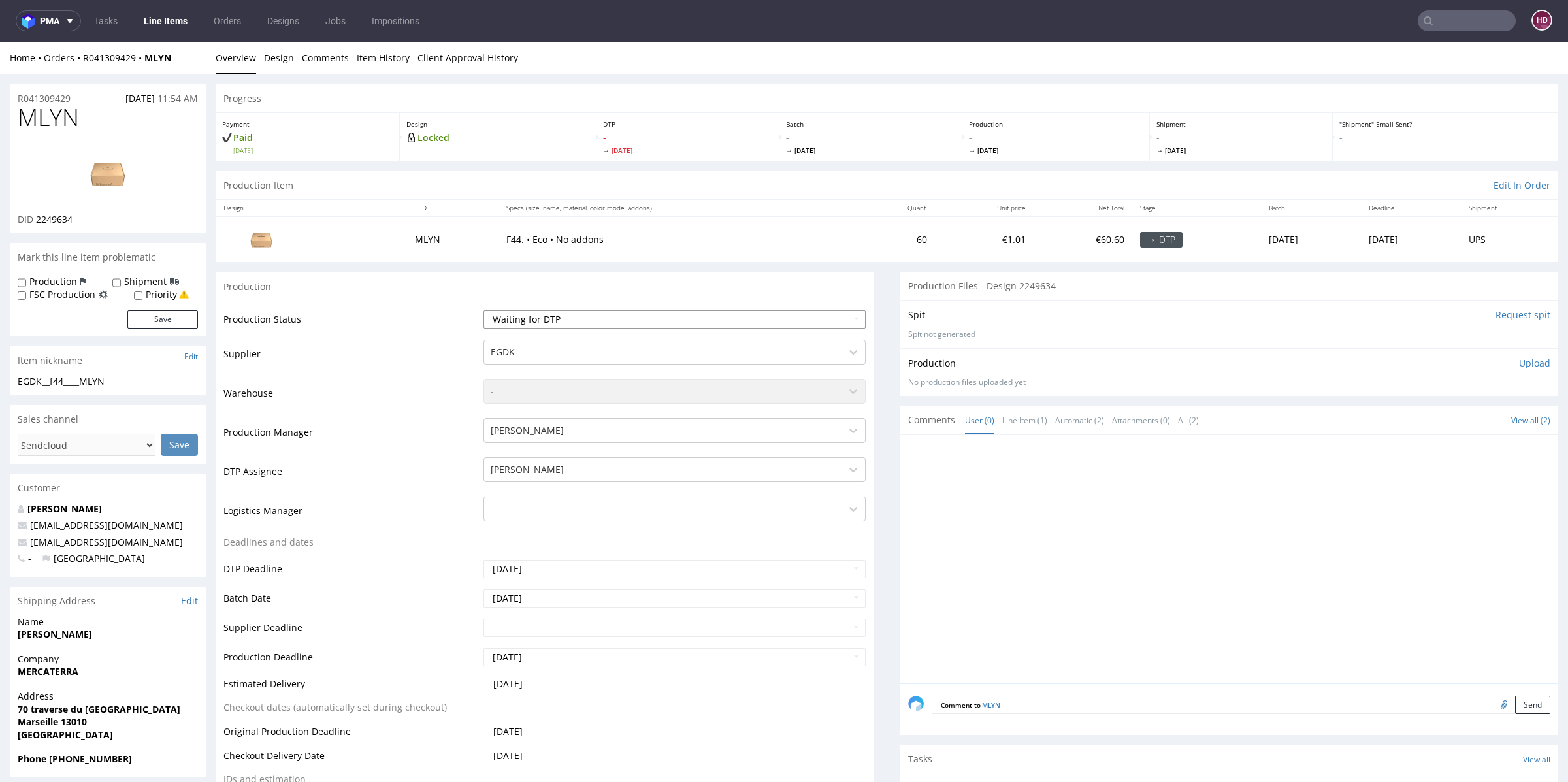
click at [529, 321] on select "Waiting for Artwork Waiting for Diecut Waiting for Mockup Waiting for DTP Waiti…" at bounding box center [674, 319] width 382 height 18
click at [483, 310] on select "Waiting for Artwork Waiting for Diecut Waiting for Mockup Waiting for DTP Waiti…" at bounding box center [674, 319] width 382 height 18
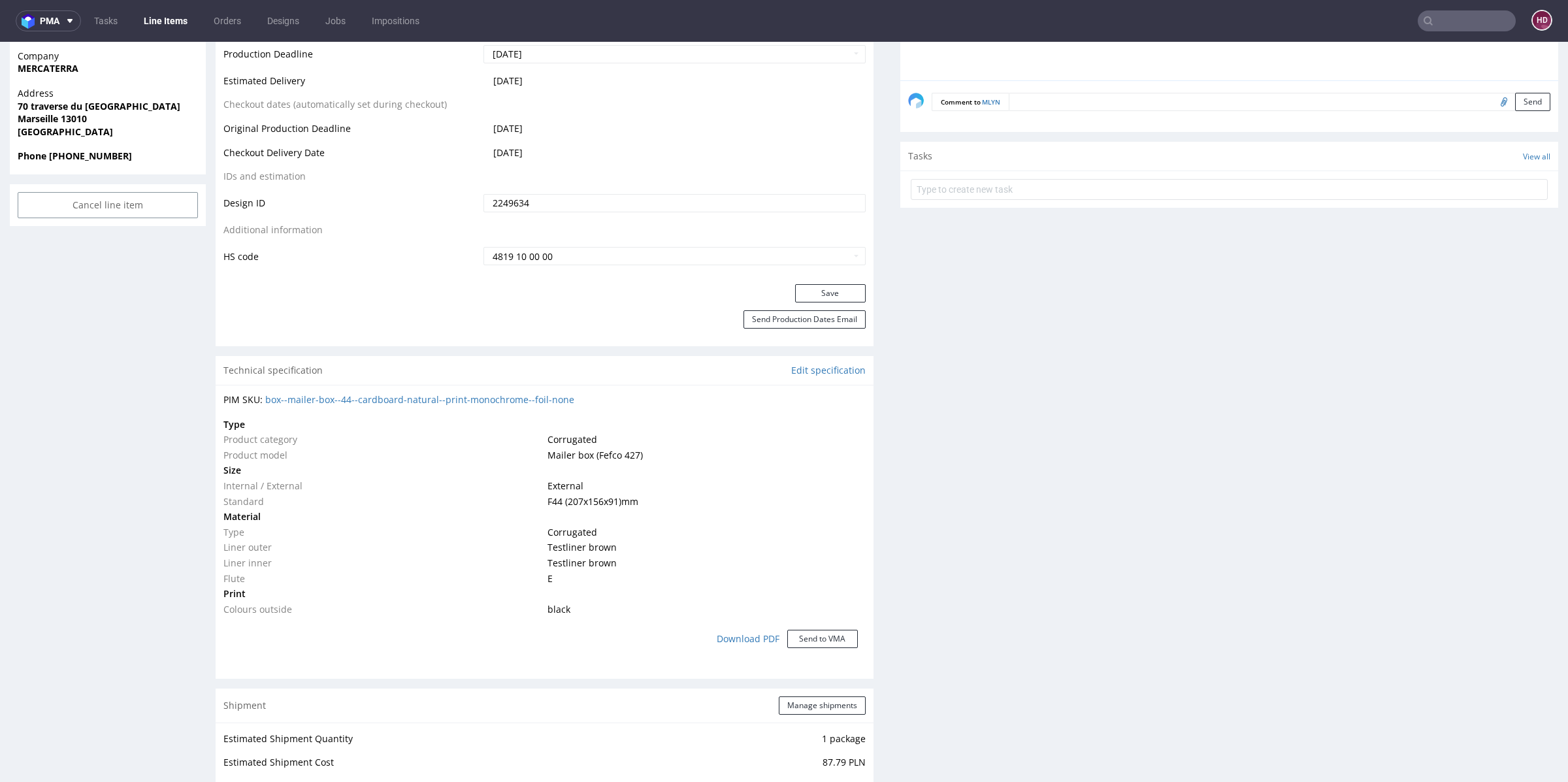
scroll to position [624, 0]
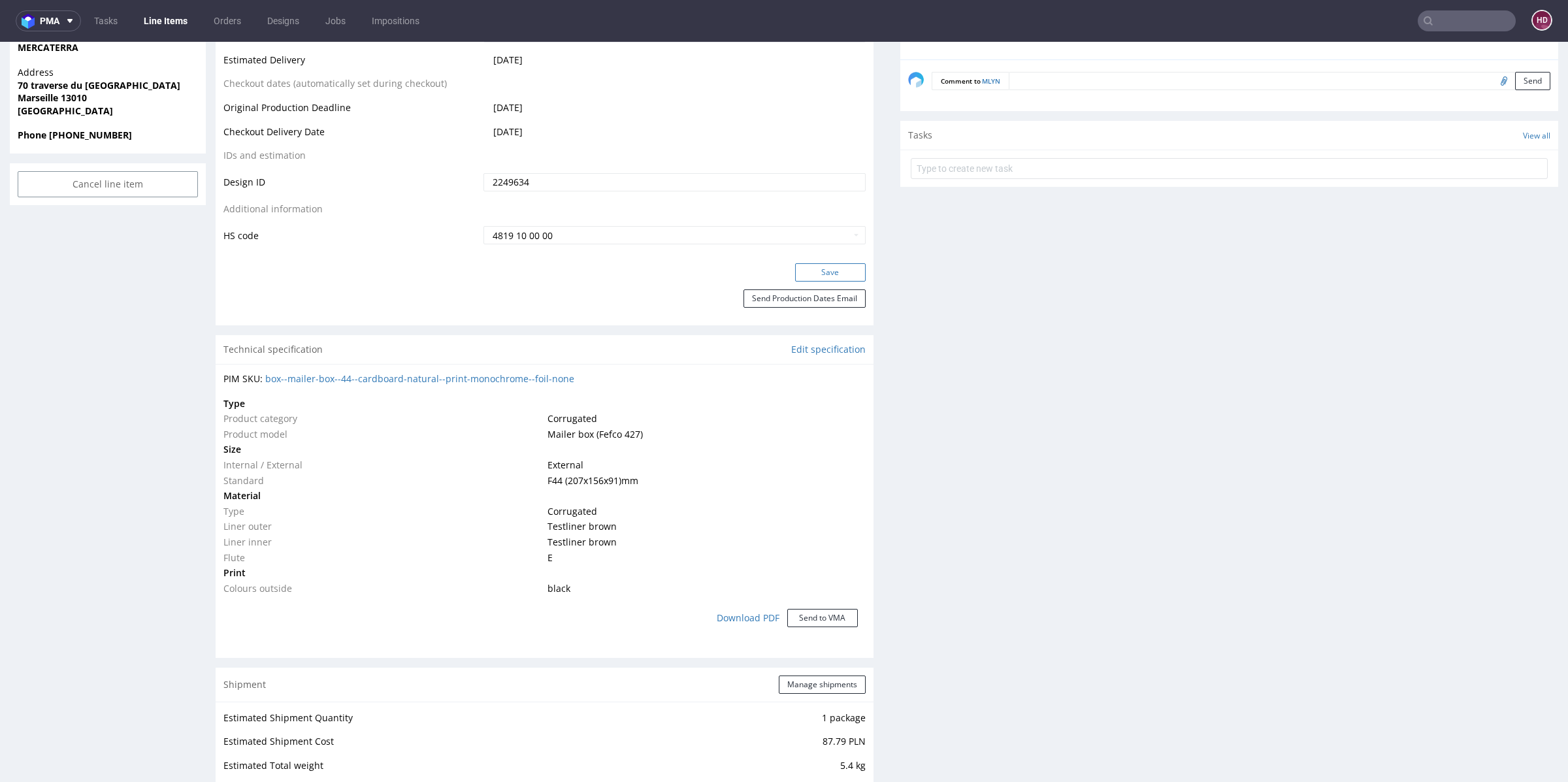
click at [833, 276] on button "Save" at bounding box center [830, 273] width 71 height 18
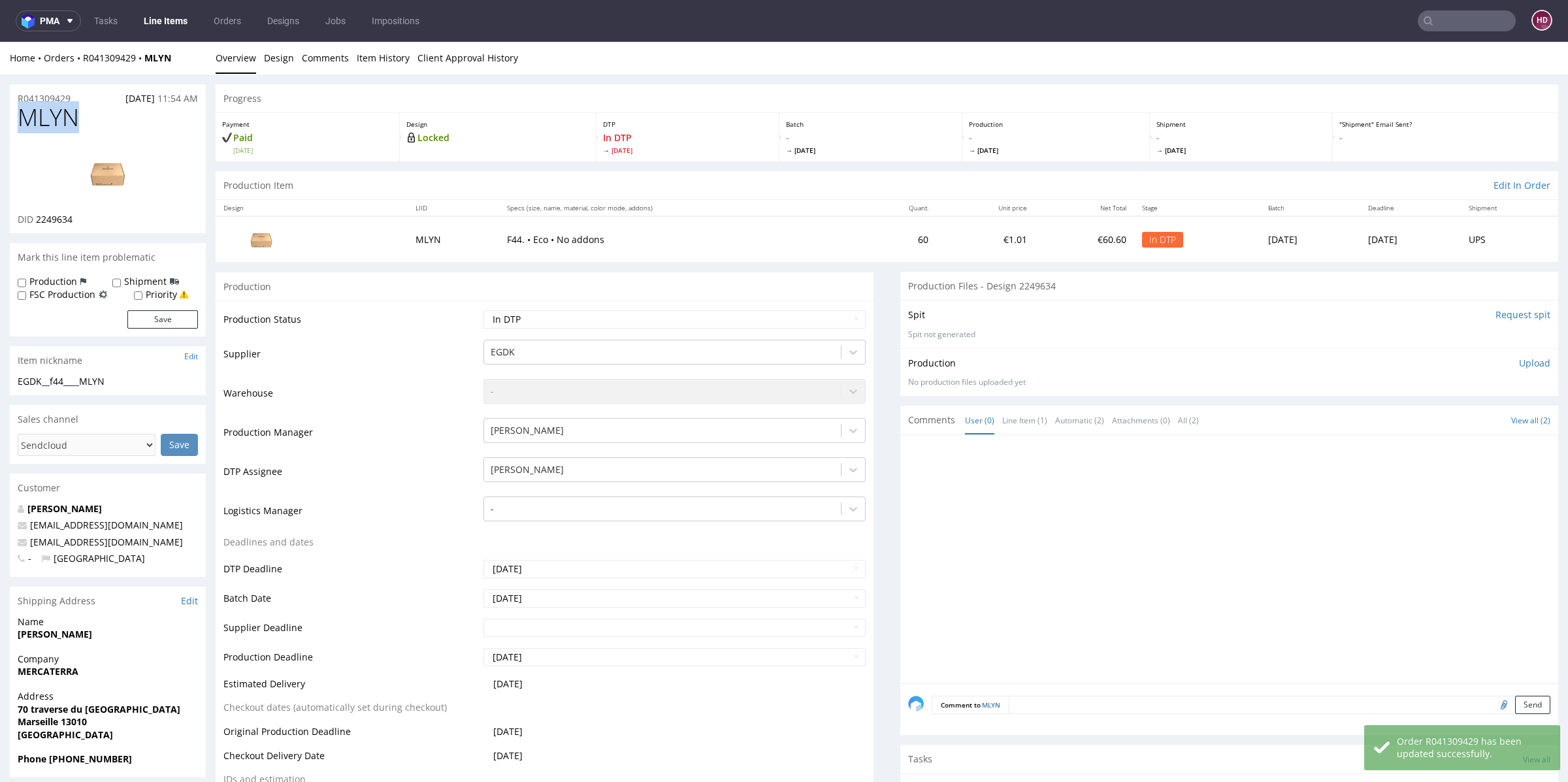
drag, startPoint x: 81, startPoint y: 120, endPoint x: 0, endPoint y: 130, distance: 81.6
drag, startPoint x: 82, startPoint y: 218, endPoint x: 35, endPoint y: 234, distance: 49.6
click at [35, 218] on div "DID 2249634" at bounding box center [107, 220] width 181 height 13
click at [272, 58] on link "Design" at bounding box center [279, 57] width 30 height 32
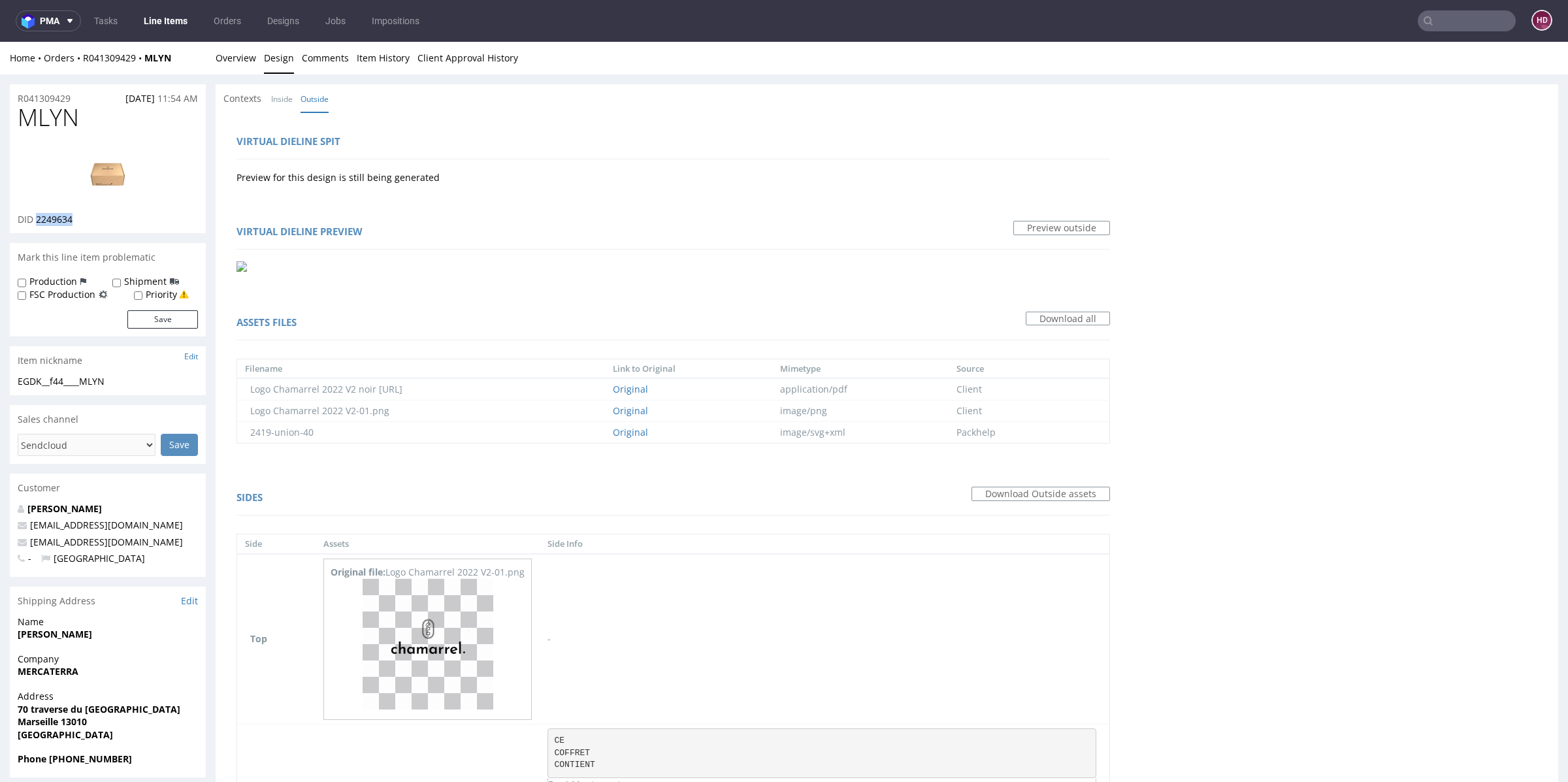
click at [115, 164] on img at bounding box center [108, 173] width 105 height 59
click at [245, 58] on link "Overview" at bounding box center [235, 57] width 41 height 32
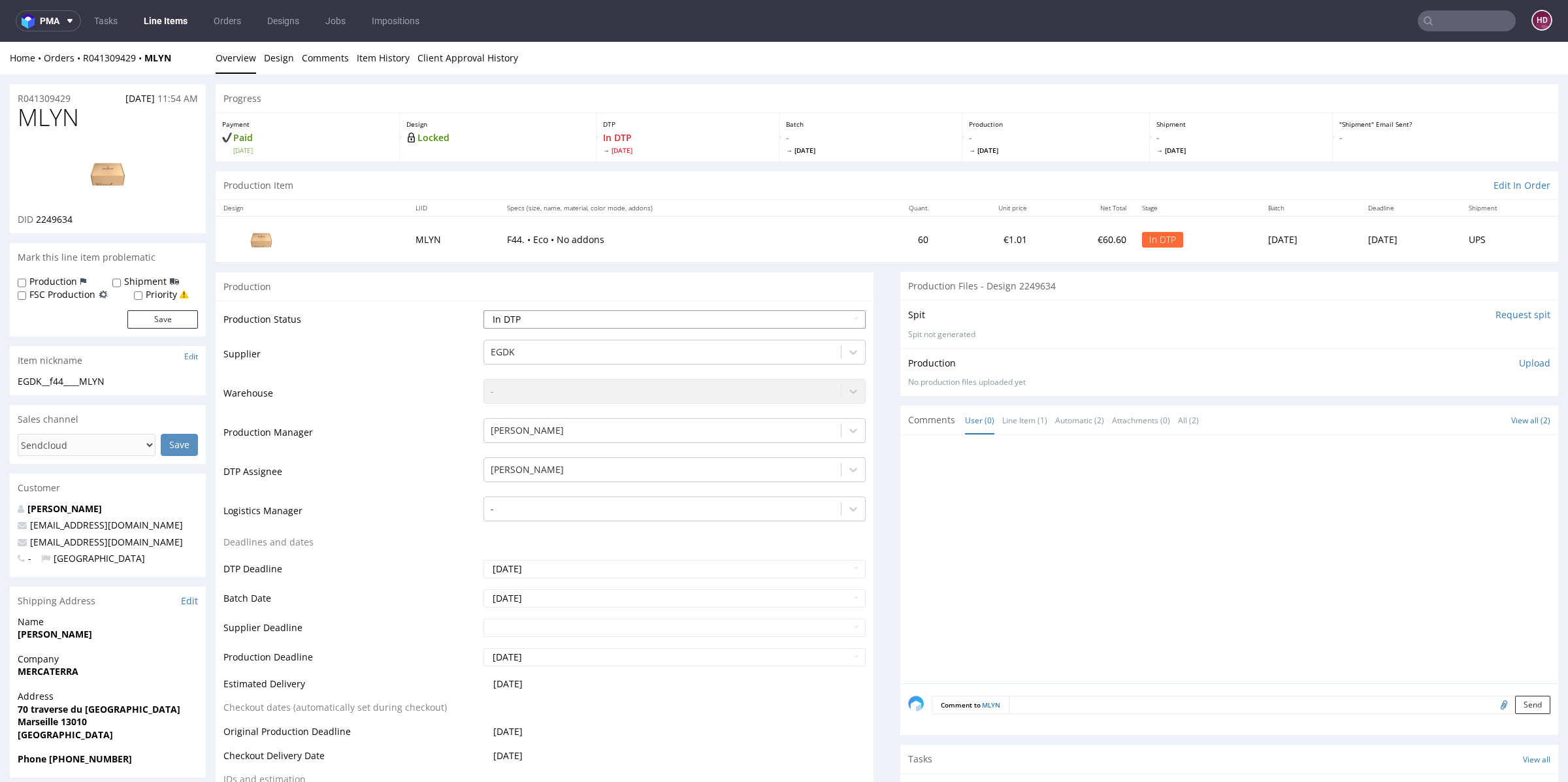
click at [507, 309] on td "Waiting for Artwork Waiting for Diecut Waiting for Mockup Waiting for DTP Waiti…" at bounding box center [672, 324] width 385 height 29
click at [510, 323] on select "Waiting for Artwork Waiting for Diecut Waiting for Mockup Waiting for DTP Waiti…" at bounding box center [674, 319] width 382 height 18
select select "dtp_waiting_for_check"
click at [483, 310] on select "Waiting for Artwork Waiting for Diecut Waiting for Mockup Waiting for DTP Waiti…" at bounding box center [674, 319] width 382 height 18
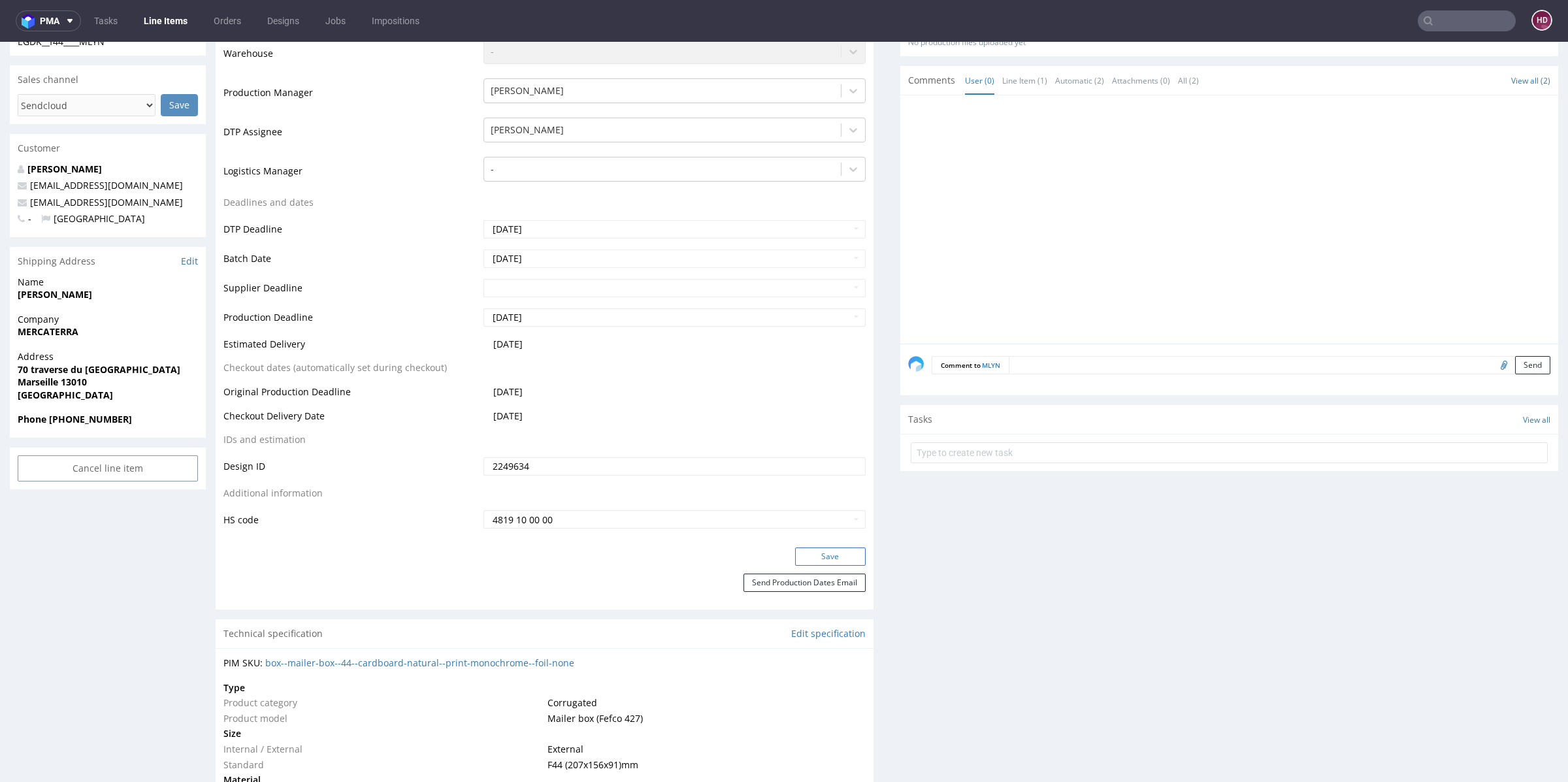
click at [831, 550] on button "Save" at bounding box center [830, 557] width 71 height 18
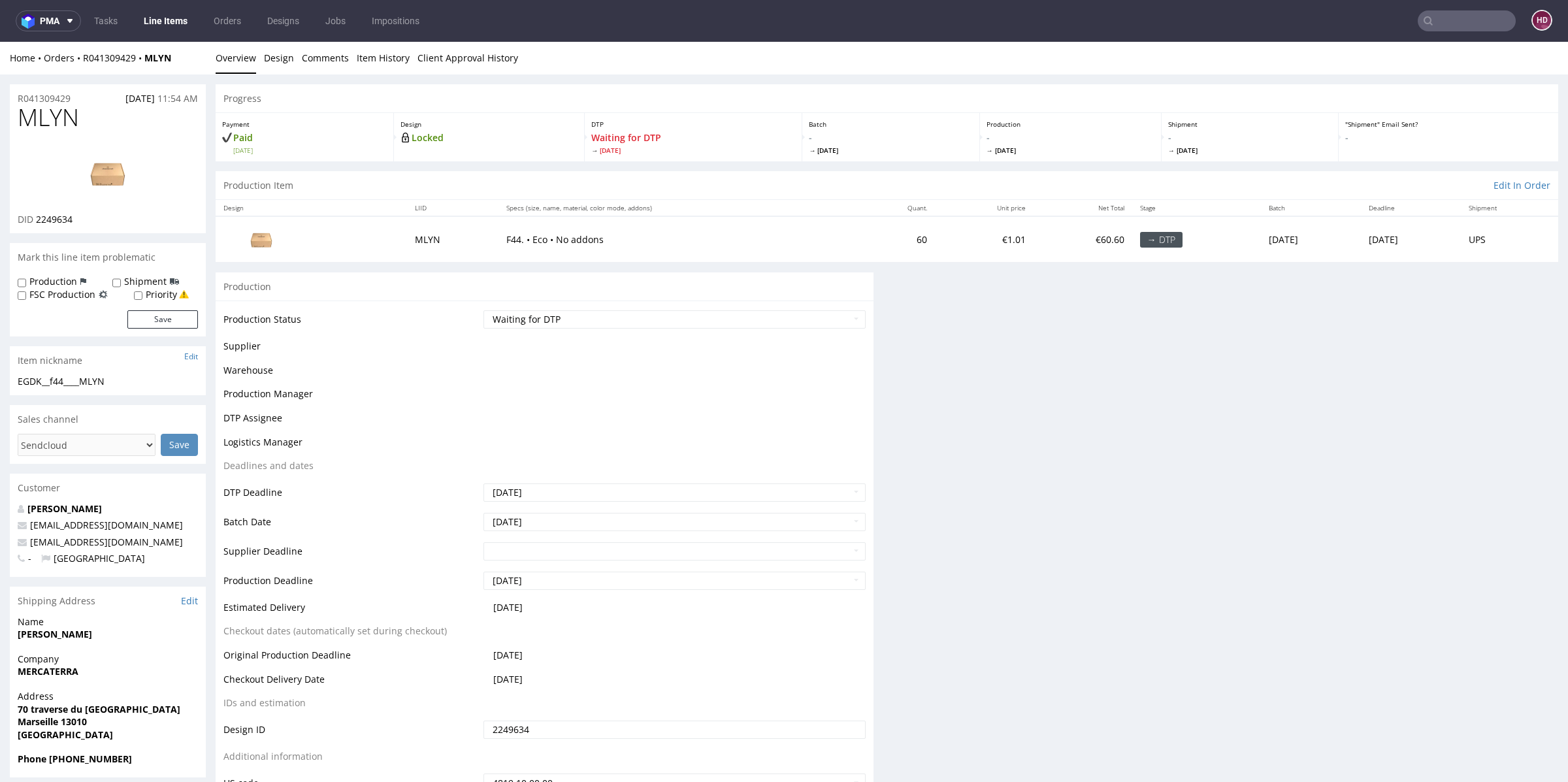
scroll to position [0, 0]
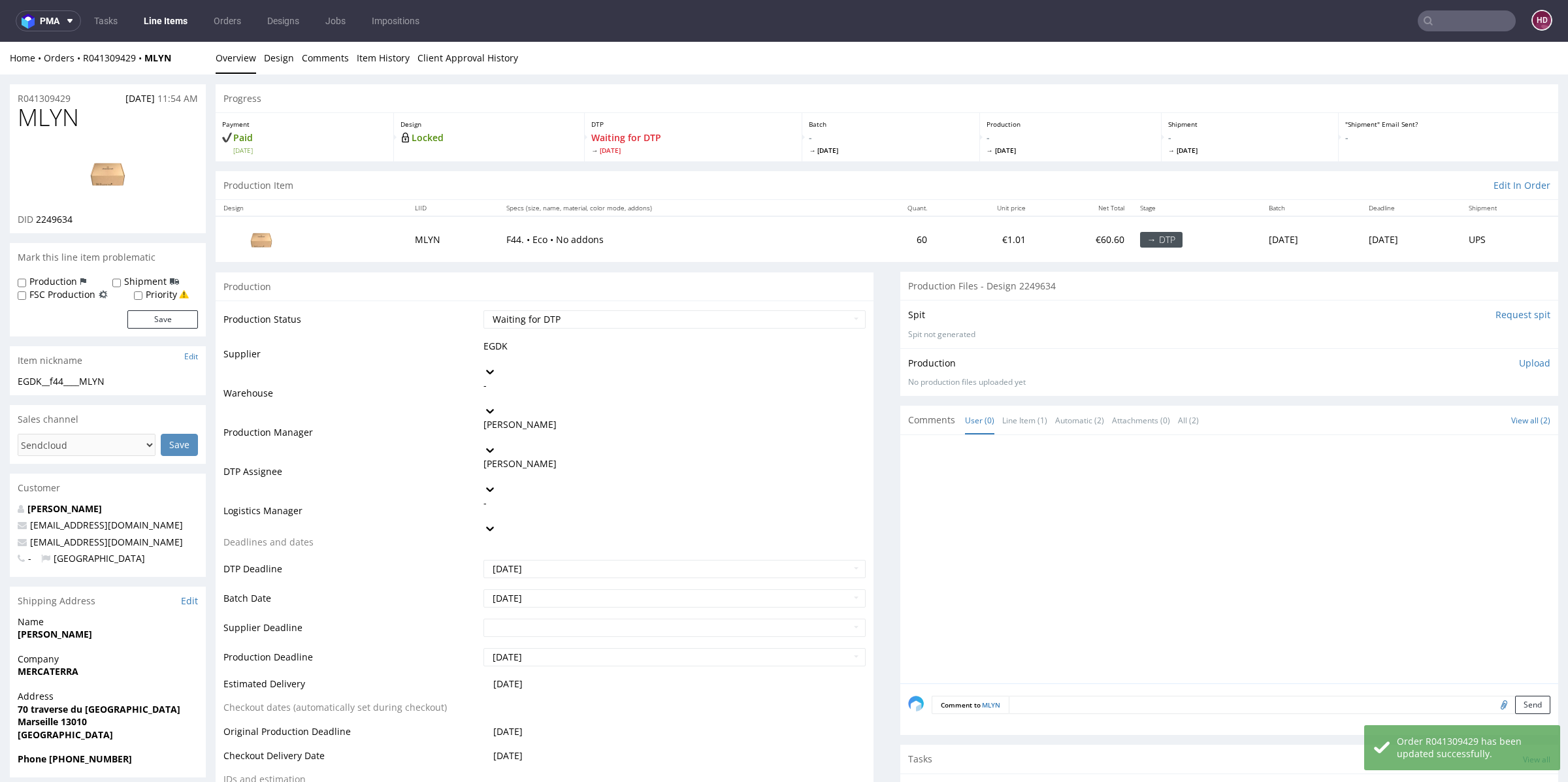
drag, startPoint x: 149, startPoint y: 4, endPoint x: 151, endPoint y: 11, distance: 7.3
click at [150, 4] on nav "pma Tasks Line Items Orders Designs Jobs Impositions HD" at bounding box center [784, 21] width 1568 height 42
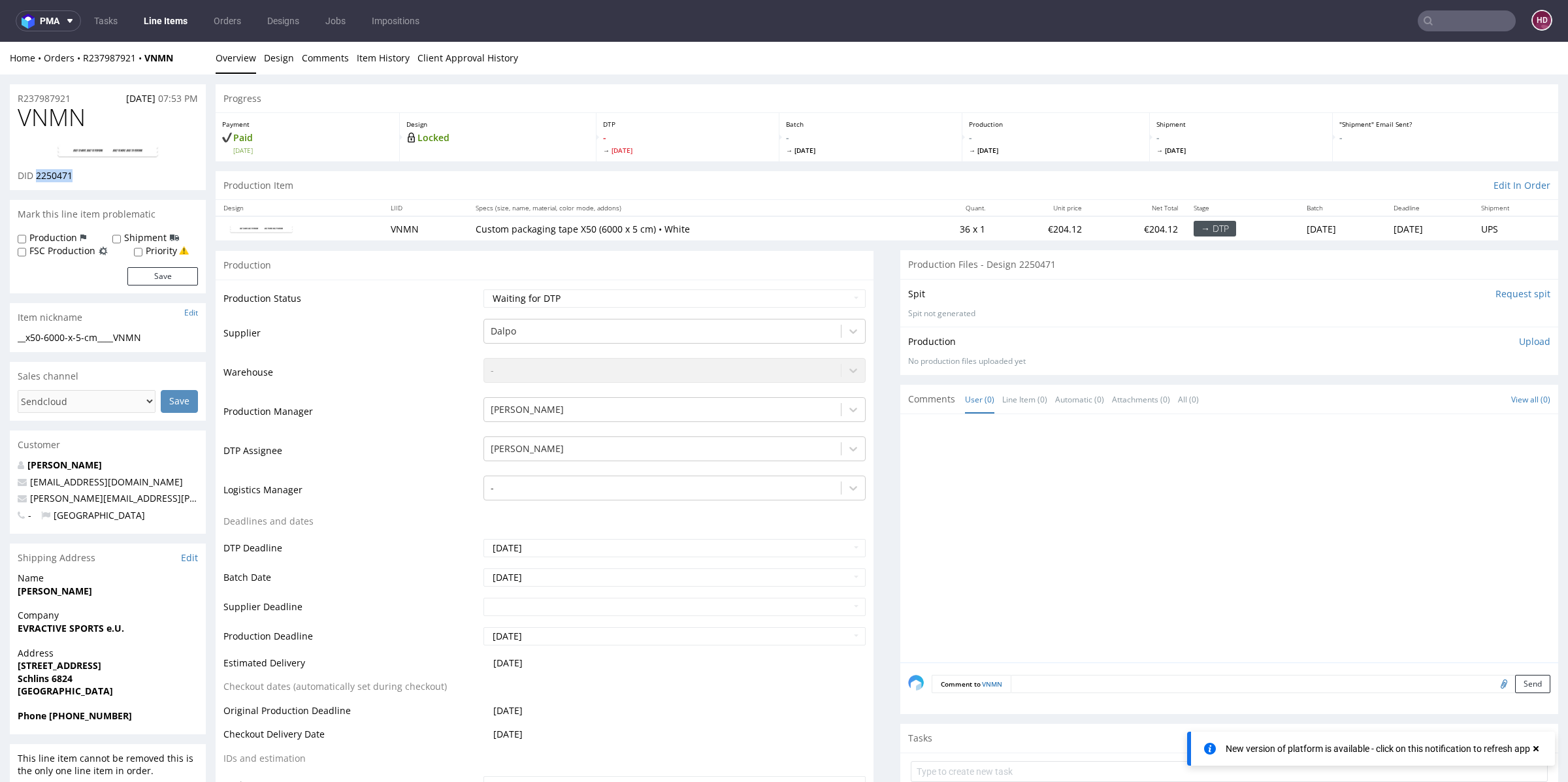
scroll to position [11, 0]
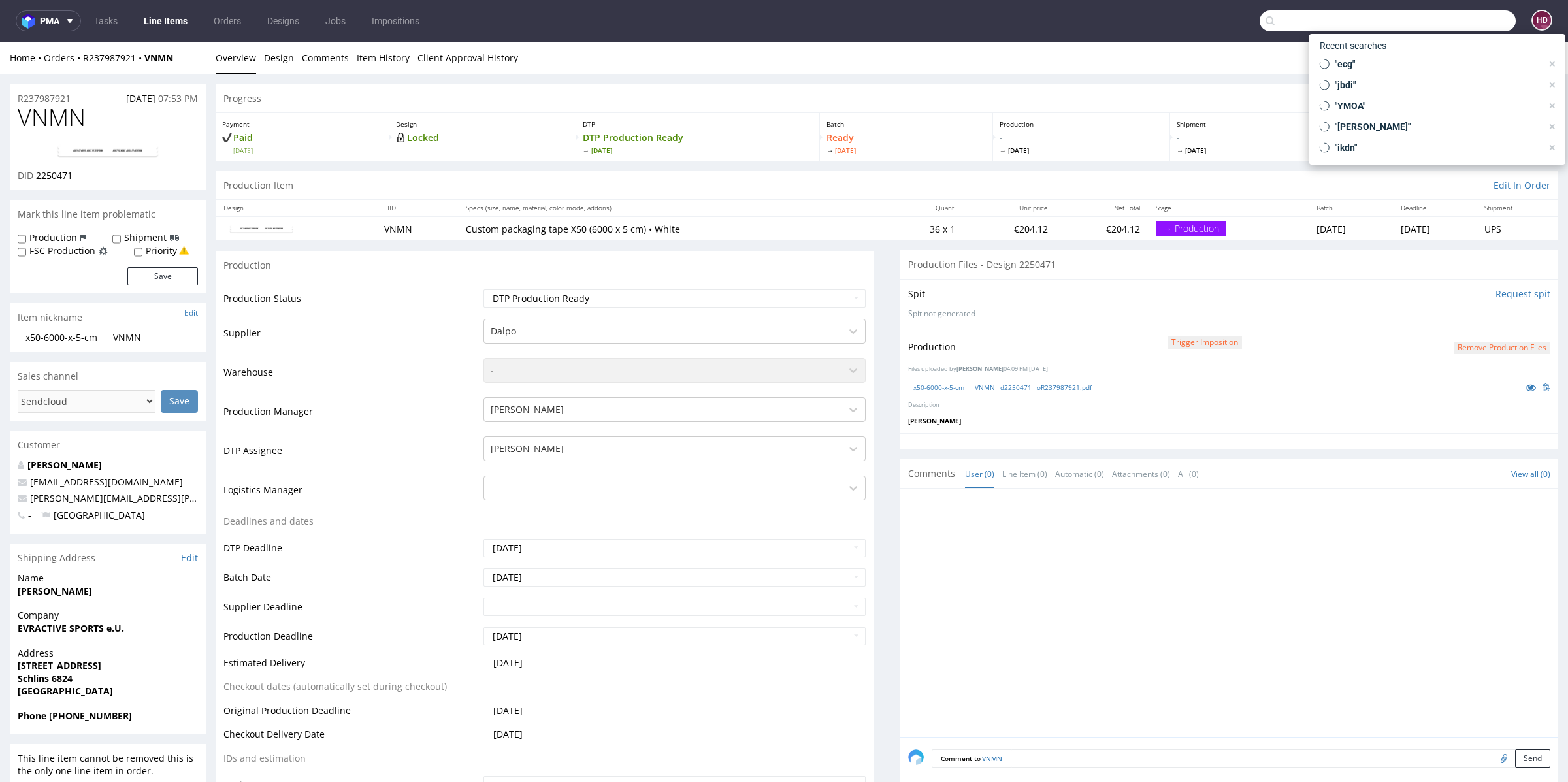
click at [1440, 22] on input "text" at bounding box center [1387, 21] width 256 height 21
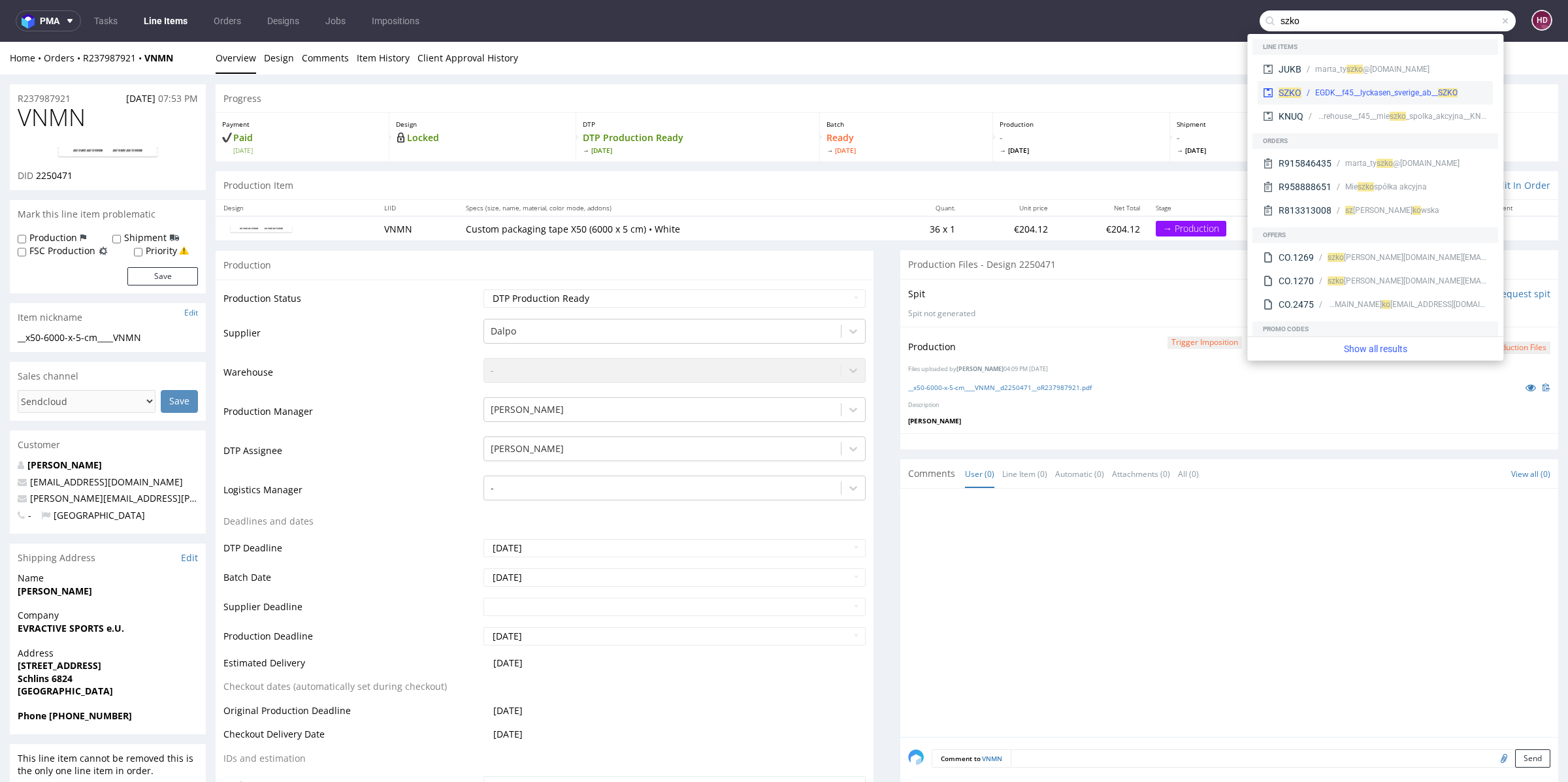
type input "szko"
click at [1432, 88] on div "EGDK__f45__lyckasen_sverige_ab__ SZKO" at bounding box center [1386, 92] width 142 height 12
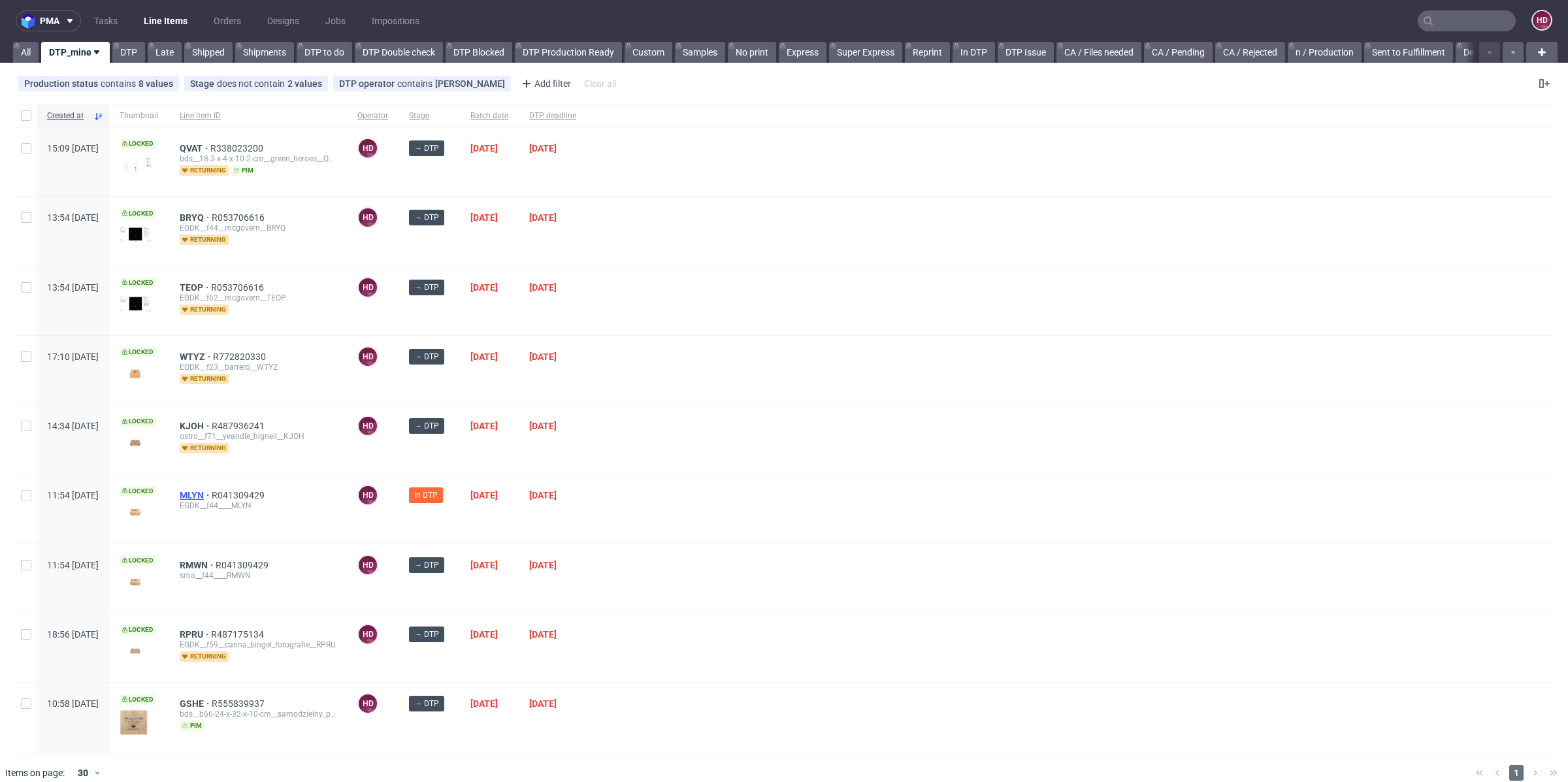
click at [211, 492] on span "MLYN" at bounding box center [195, 495] width 32 height 11
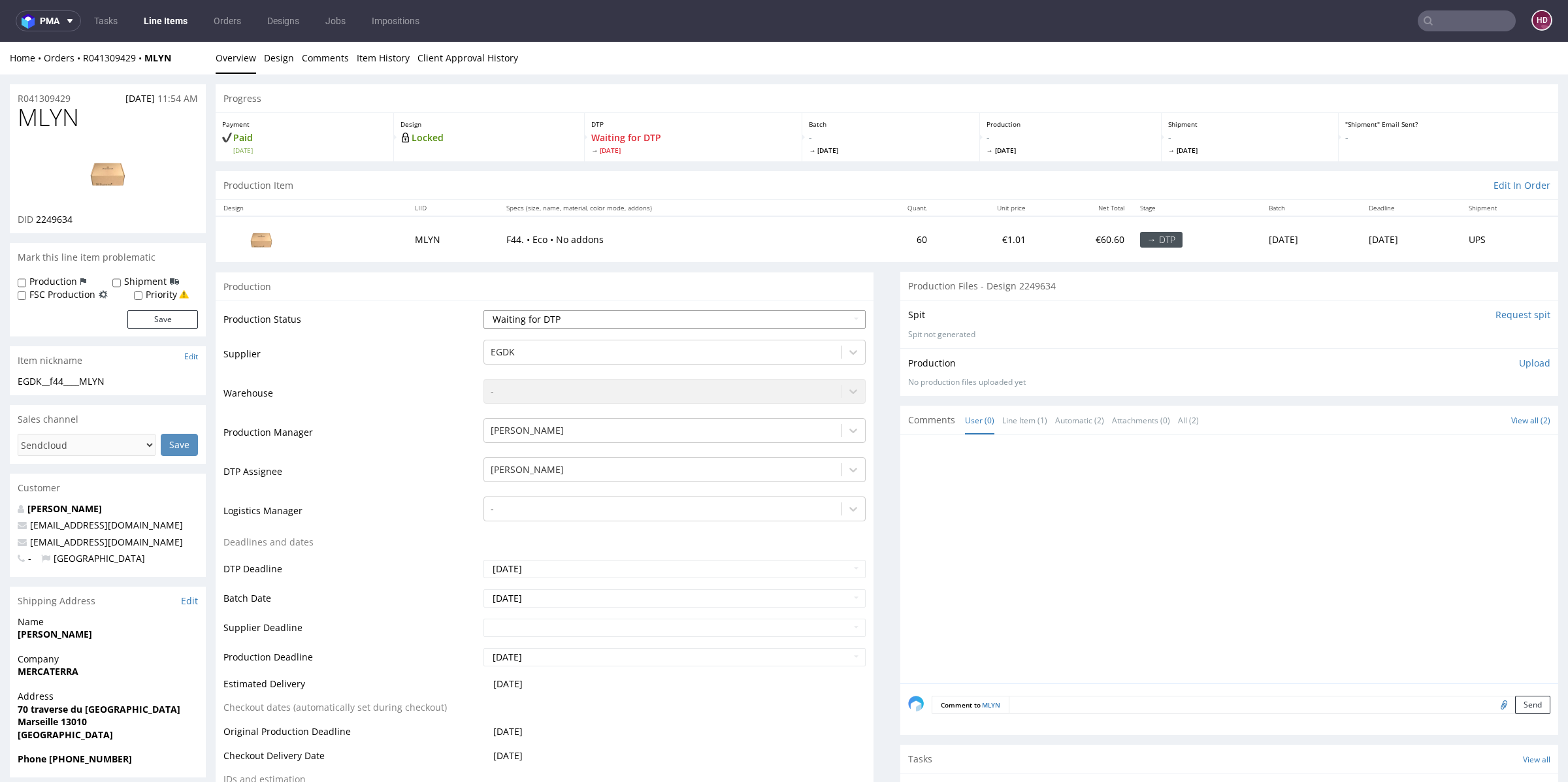
click at [573, 313] on select "Waiting for Artwork Waiting for Diecut Waiting for Mockup Waiting for DTP Waiti…" at bounding box center [674, 319] width 382 height 18
click at [483, 310] on select "Waiting for Artwork Waiting for Diecut Waiting for Mockup Waiting for DTP Waiti…" at bounding box center [674, 319] width 382 height 18
click at [139, 17] on link "Line Items" at bounding box center [165, 21] width 59 height 21
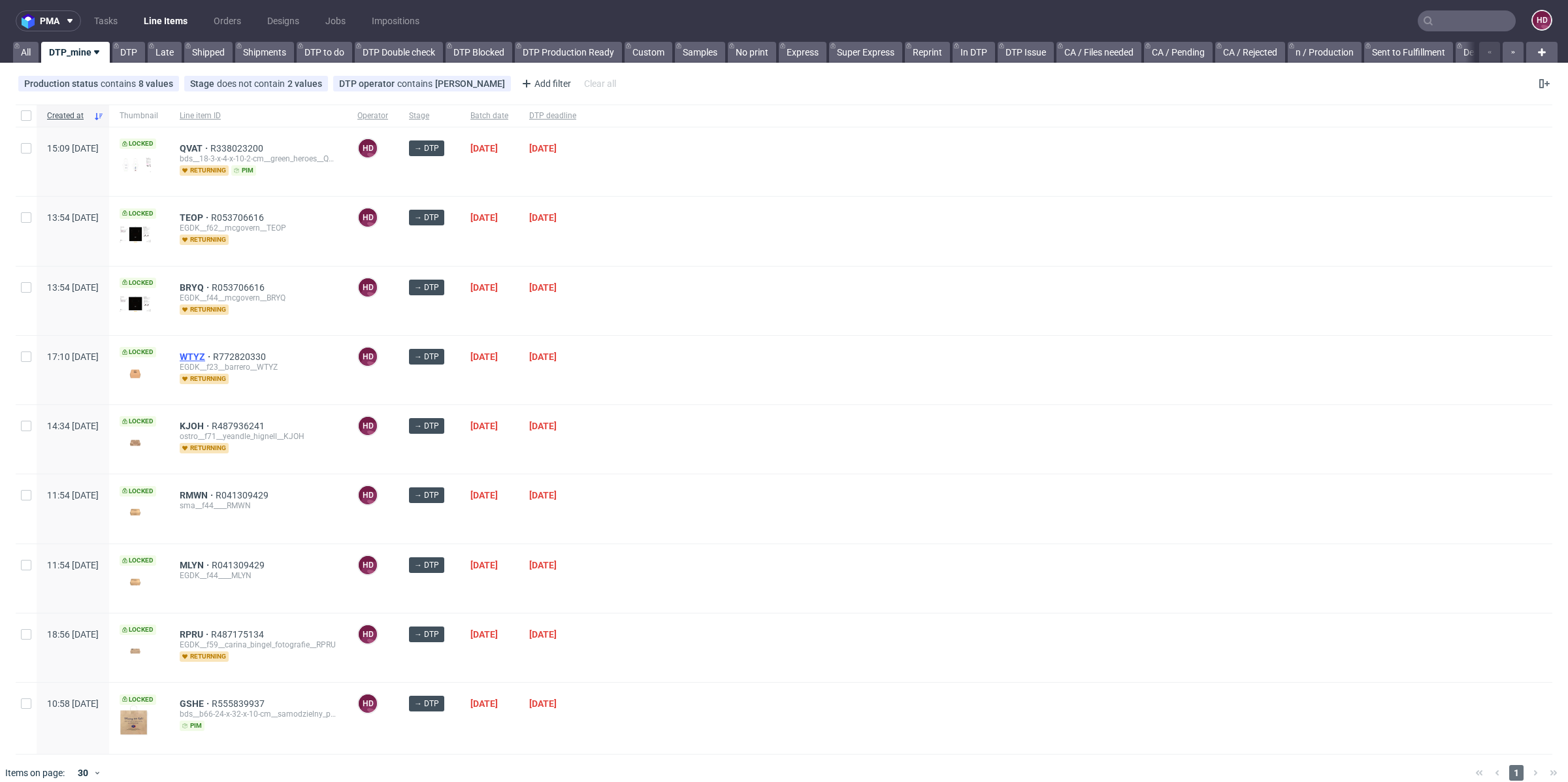
click at [213, 357] on span "WTYZ" at bounding box center [196, 357] width 33 height 11
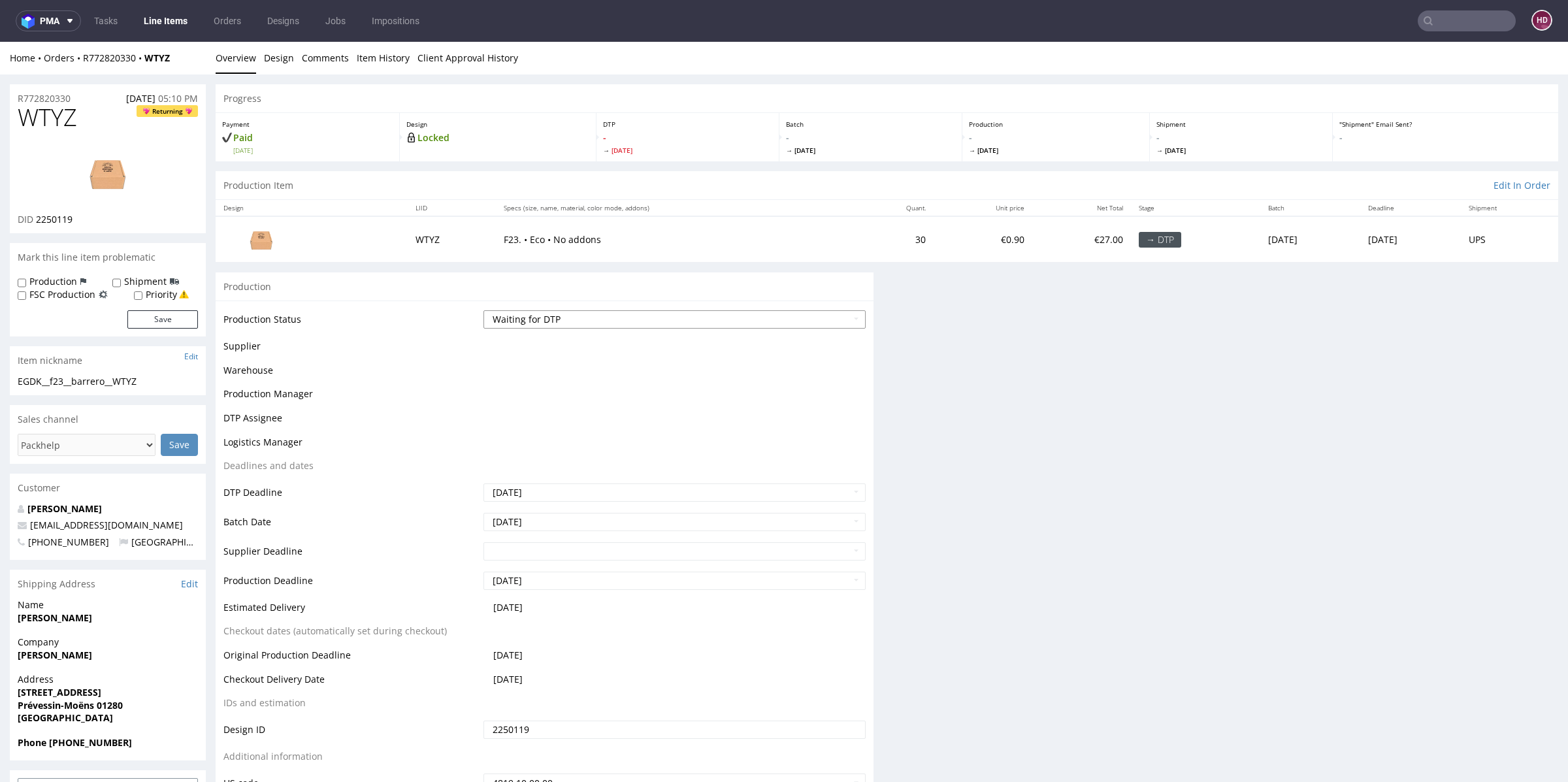
click at [626, 317] on select "Waiting for Artwork Waiting for Diecut Waiting for Mockup Waiting for DTP Waiti…" at bounding box center [674, 319] width 382 height 18
select select "dtp_in_process"
click at [483, 310] on select "Waiting for Artwork Waiting for Diecut Waiting for Mockup Waiting for DTP Waiti…" at bounding box center [674, 319] width 382 height 18
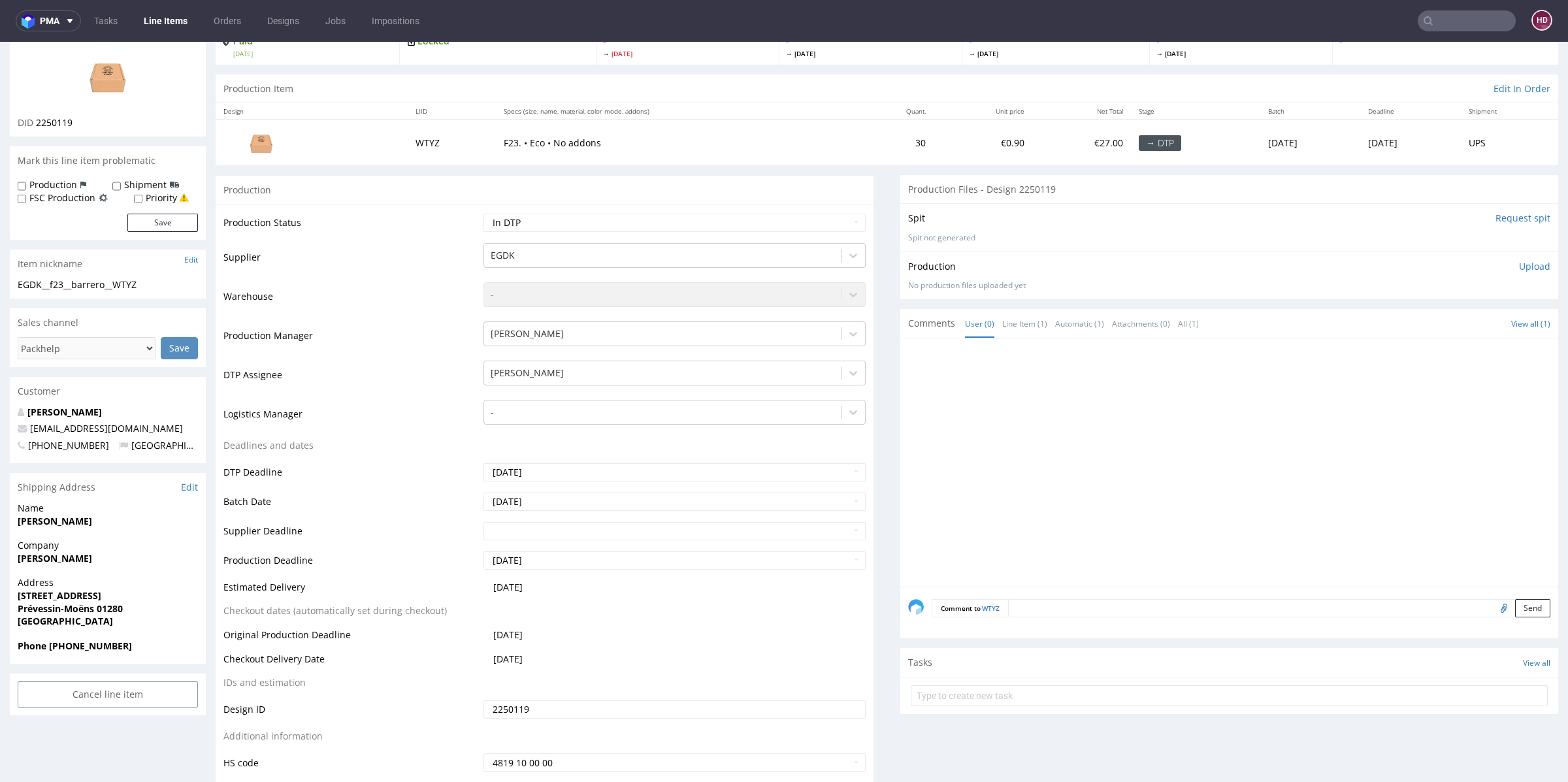
click at [822, 721] on td "2250119" at bounding box center [672, 713] width 385 height 29
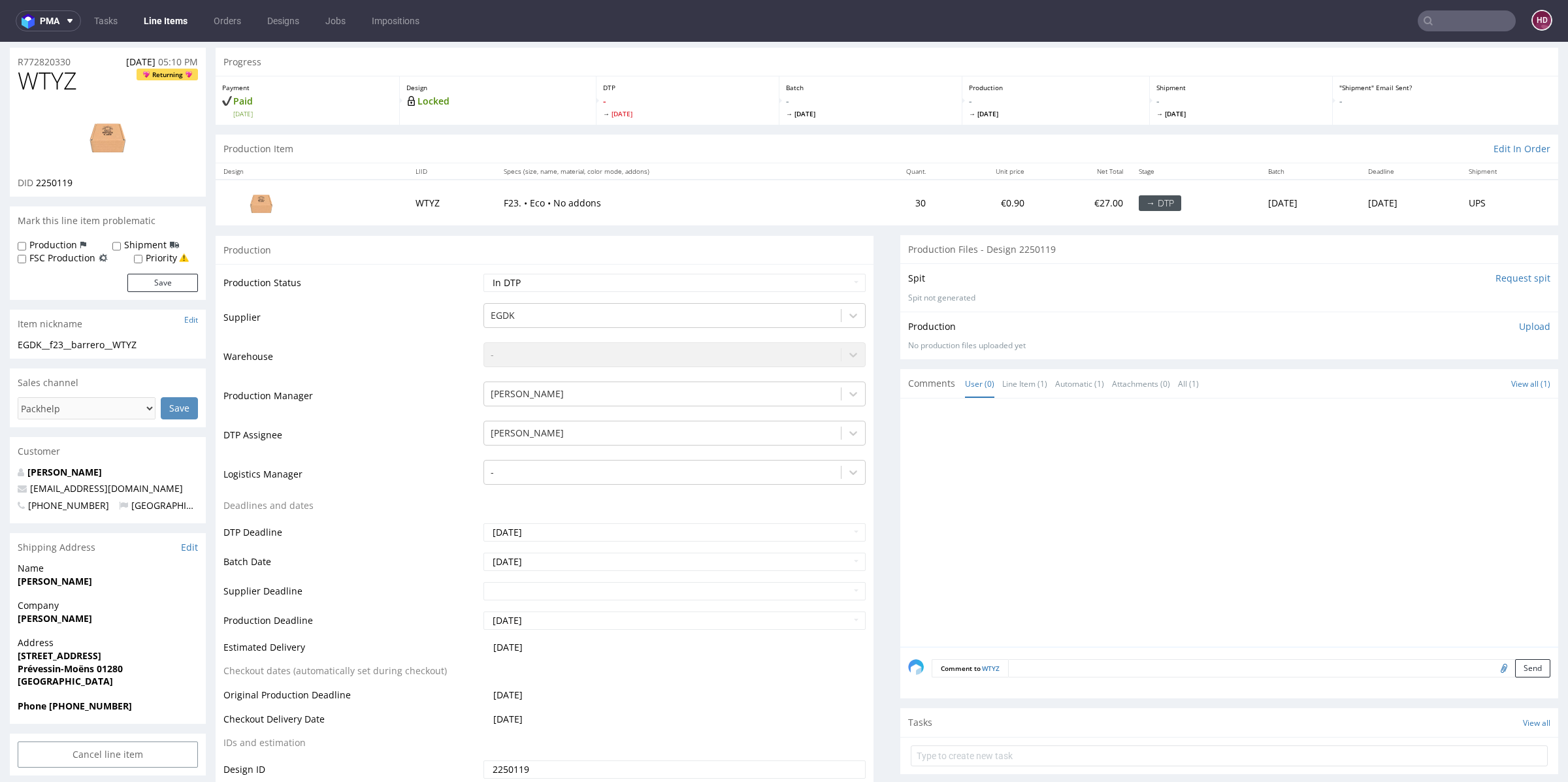
scroll to position [29, 0]
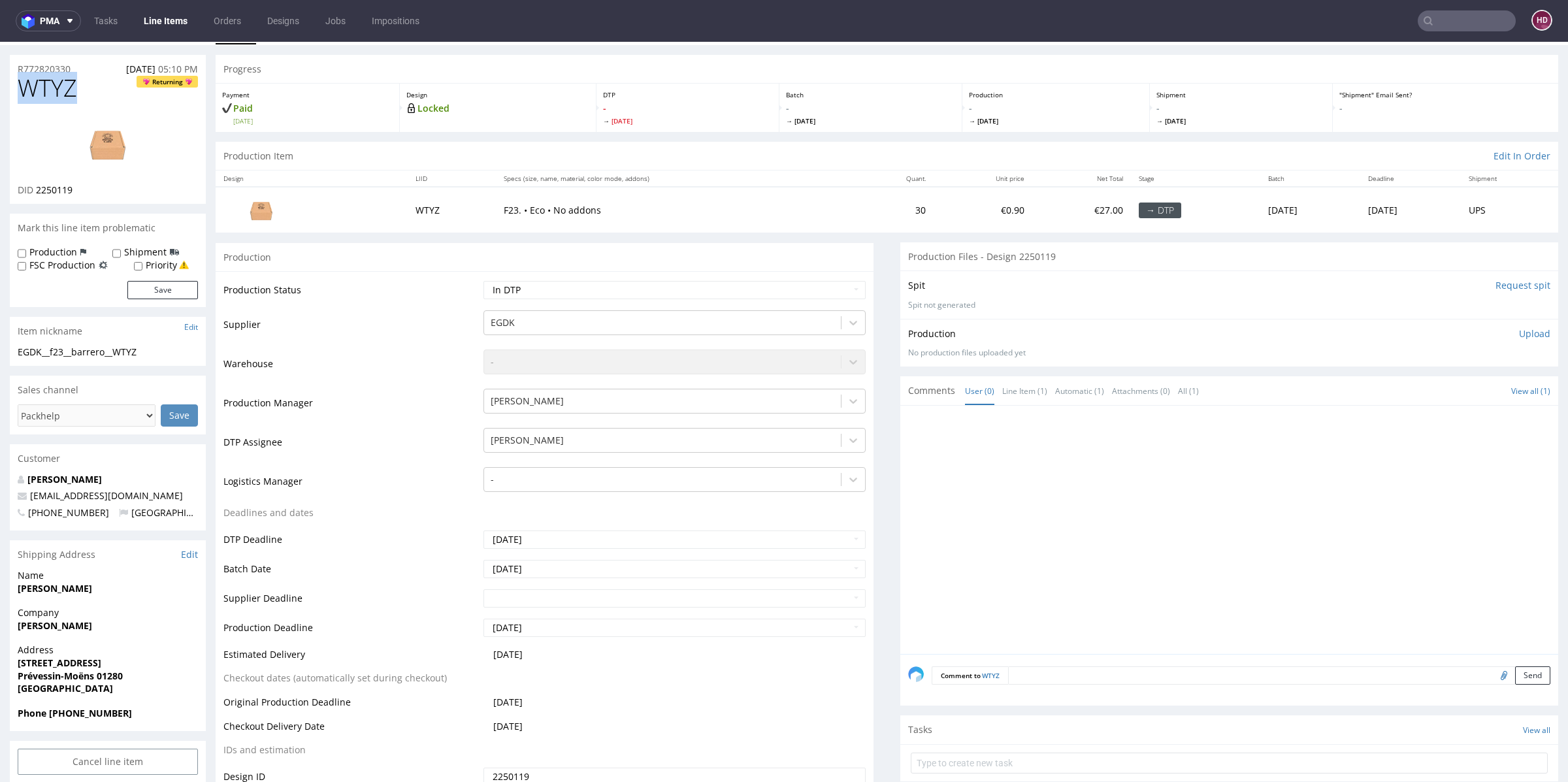
drag, startPoint x: 68, startPoint y: 97, endPoint x: 0, endPoint y: 92, distance: 68.2
copy span "WTYZ"
drag, startPoint x: 97, startPoint y: 189, endPoint x: 36, endPoint y: 186, distance: 61.1
click at [36, 186] on div "DID 2250119" at bounding box center [107, 191] width 181 height 13
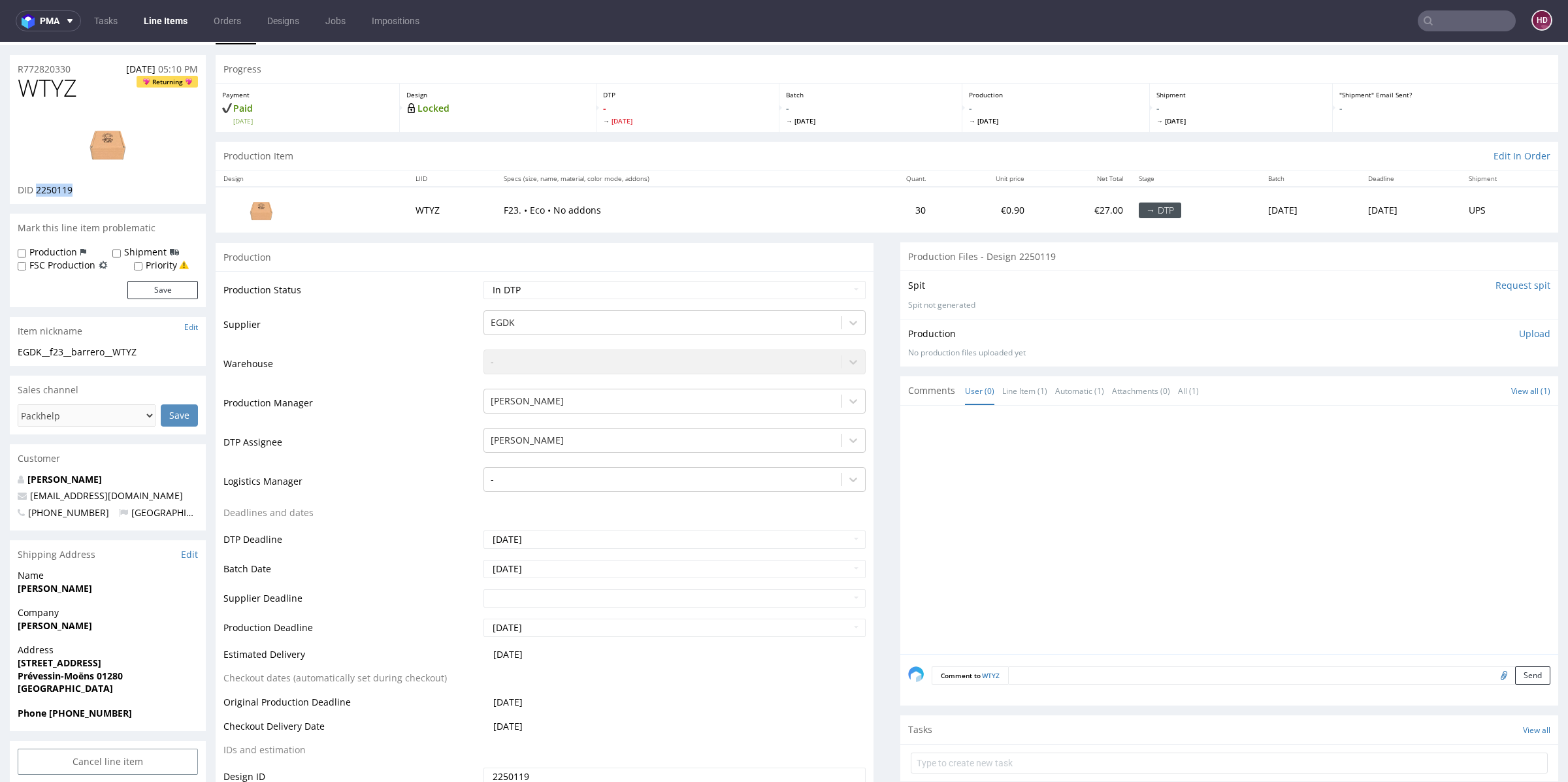
copy span "2250119"
drag, startPoint x: 154, startPoint y: 352, endPoint x: 0, endPoint y: 350, distance: 154.0
copy div "EGDK__f23__barrero__WTYZ"
click at [98, 148] on img at bounding box center [108, 143] width 105 height 59
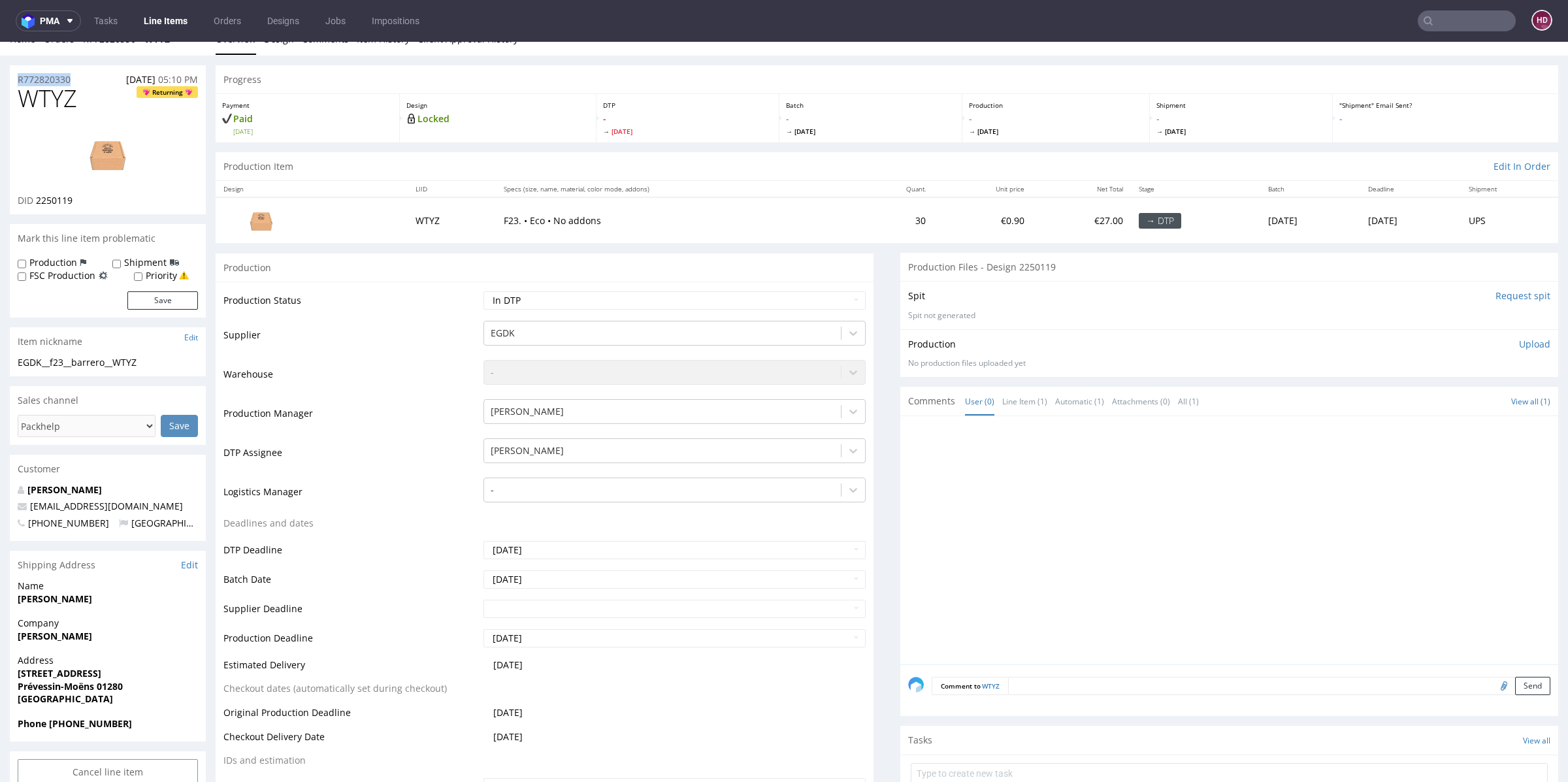
drag, startPoint x: 83, startPoint y: 69, endPoint x: 0, endPoint y: 46, distance: 86.1
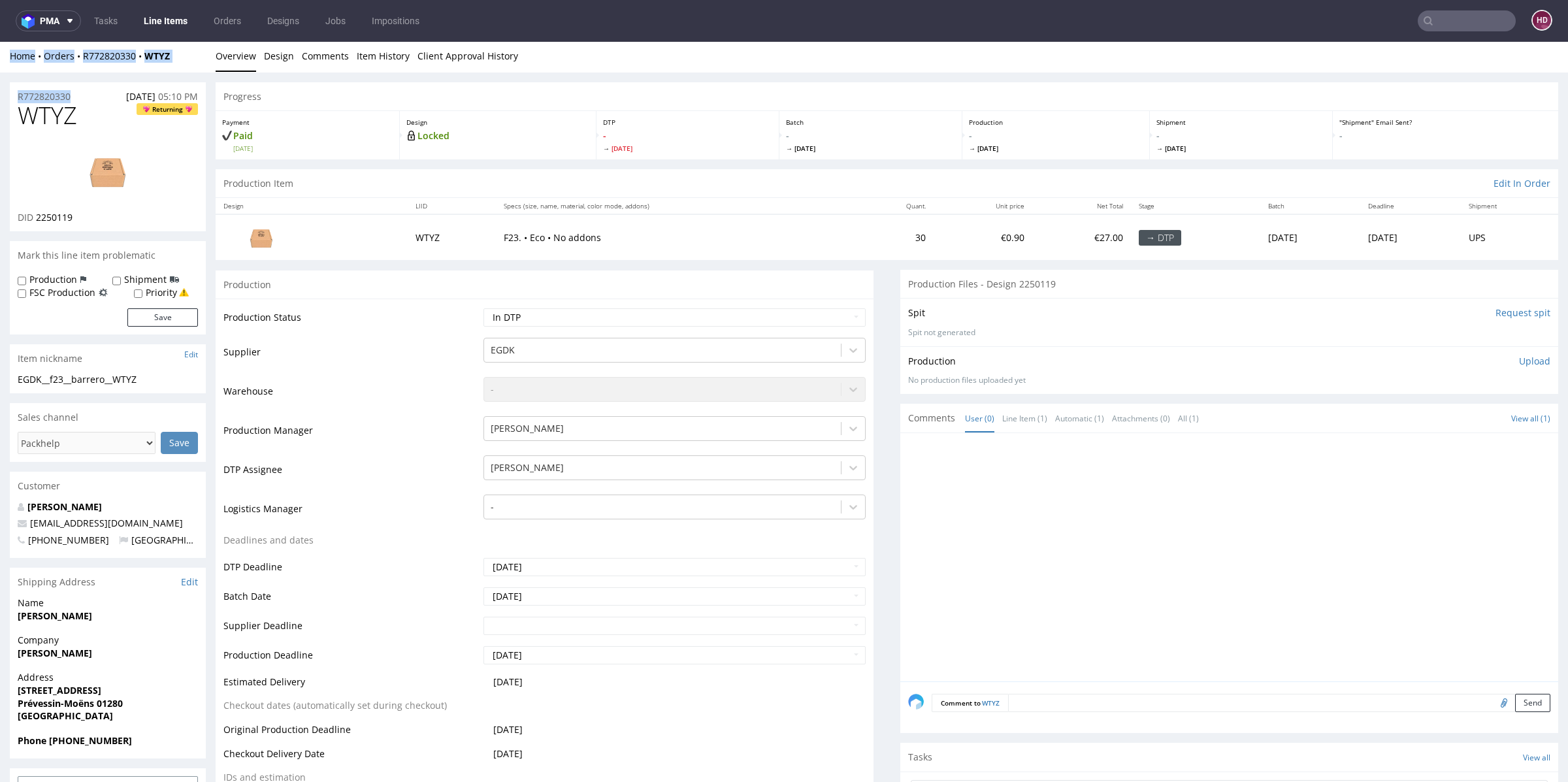
copy div "Home Orders R772820330 WTYZ Overview Design Comments Item History Client Approv…"
drag, startPoint x: 82, startPoint y: 215, endPoint x: 35, endPoint y: 213, distance: 47.0
click at [35, 213] on div "DID 2250119" at bounding box center [107, 218] width 181 height 13
copy span "2250119"
drag, startPoint x: 32, startPoint y: 93, endPoint x: 0, endPoint y: 93, distance: 32.0
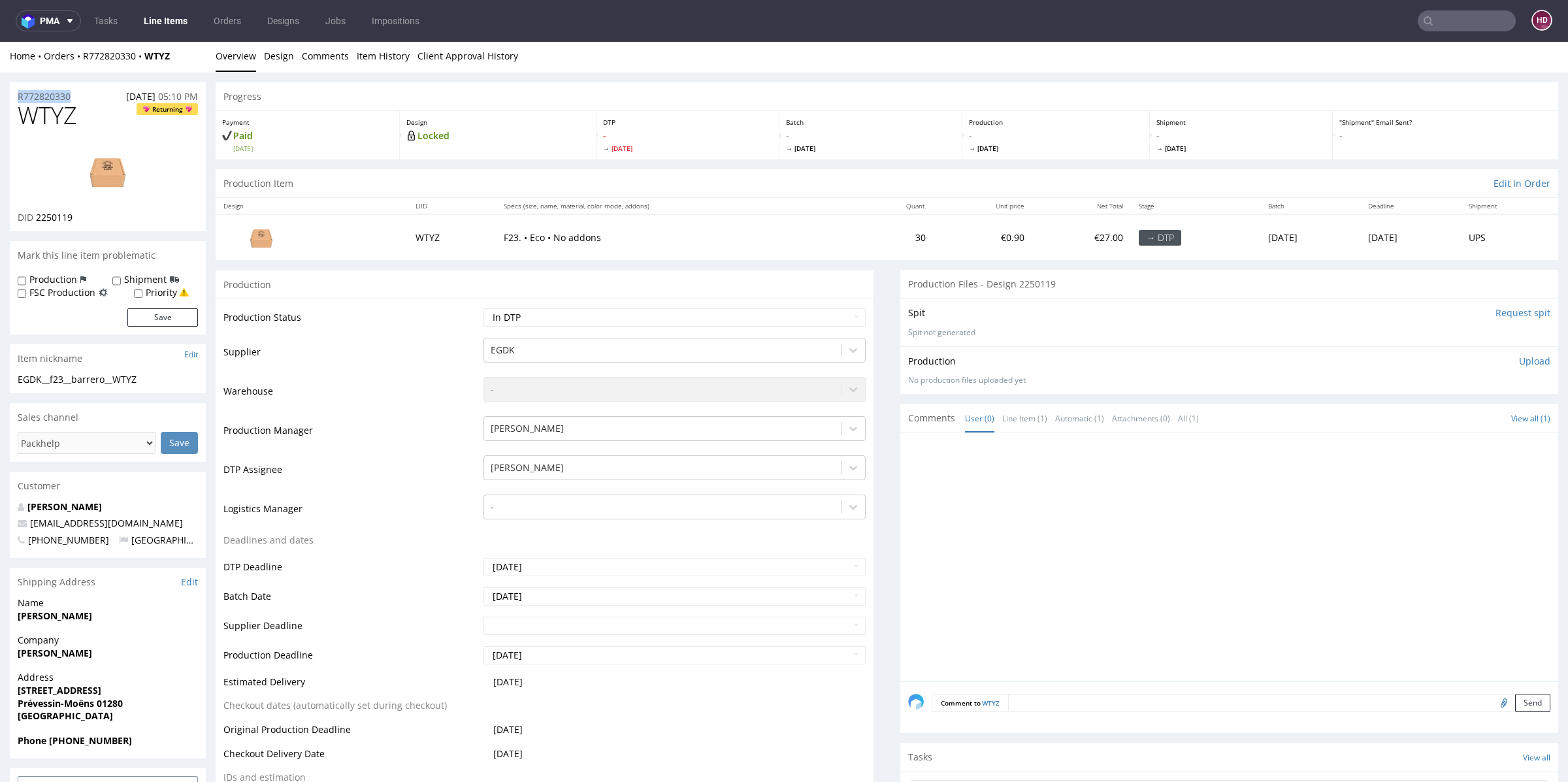
copy p "R772820330"
click at [82, 116] on h1 "WTYZ Returning" at bounding box center [107, 115] width 181 height 26
drag, startPoint x: 38, startPoint y: 110, endPoint x: 0, endPoint y: 104, distance: 38.5
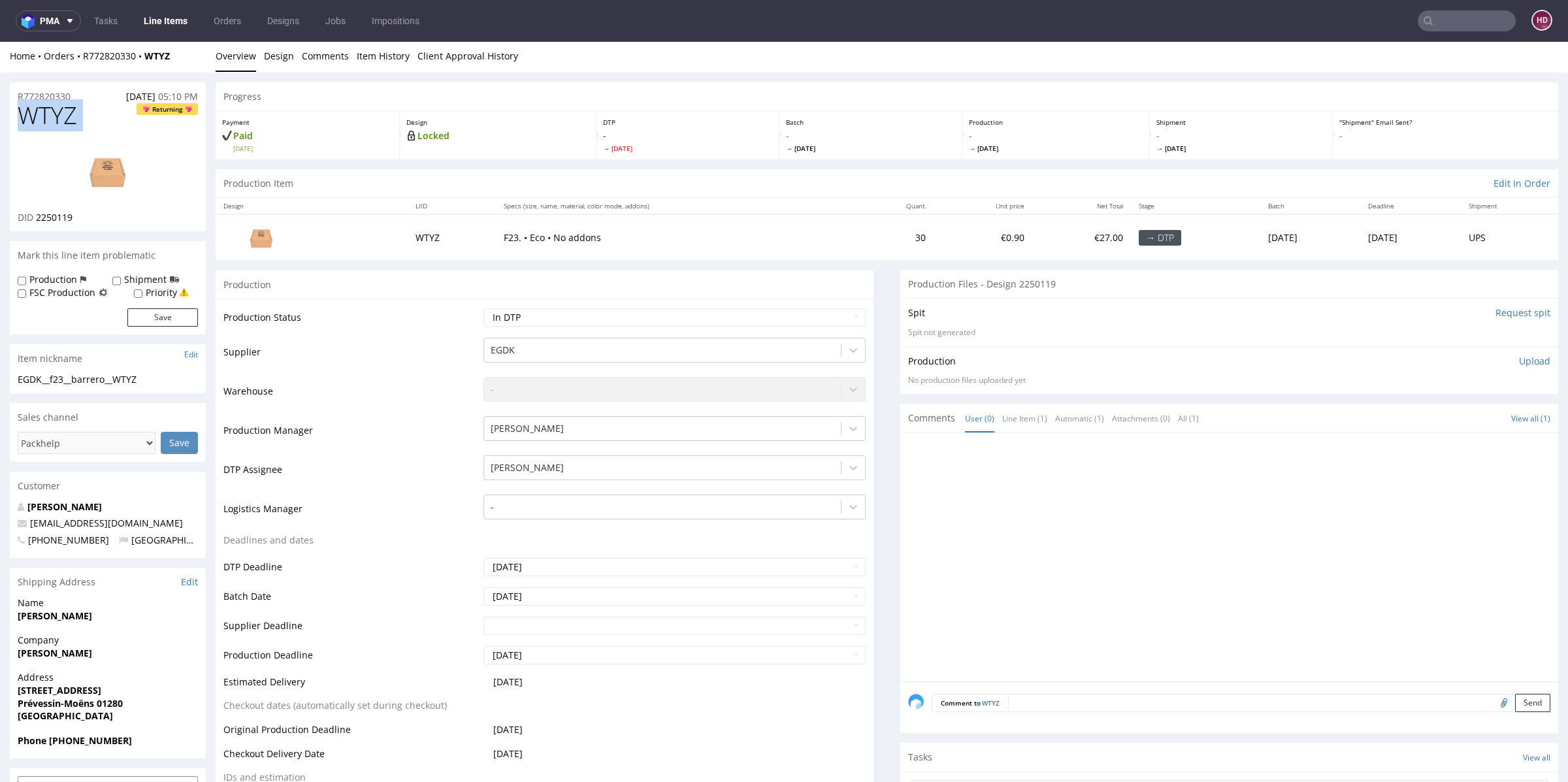
copy span "WTYZ"
click at [1519, 361] on p "Upload" at bounding box center [1535, 361] width 32 height 13
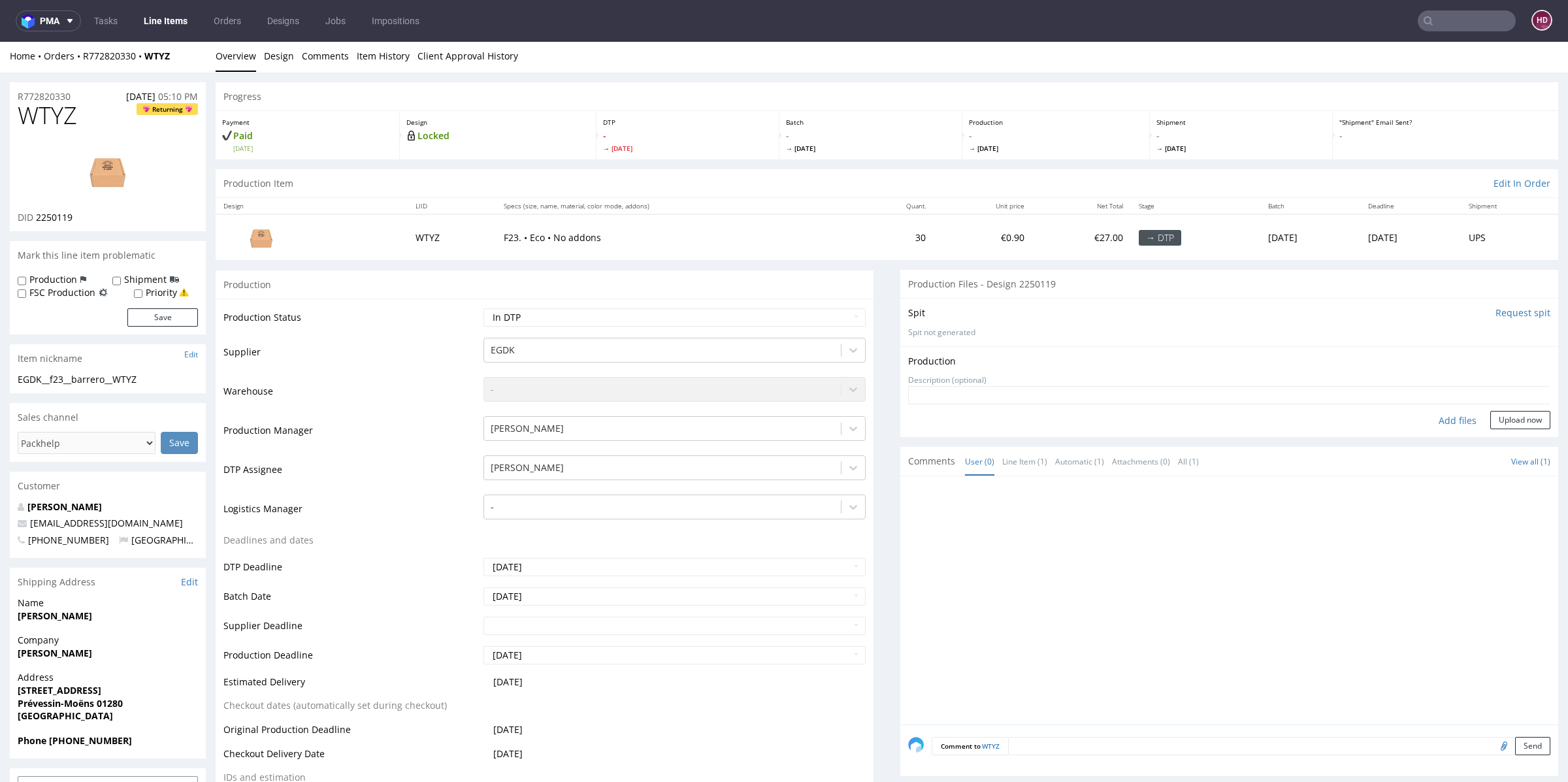
click at [1425, 419] on div "Add files" at bounding box center [1457, 421] width 66 height 20
type input "C:\fakepath\EGDK__f23__barrero__WTYZ__d2250119__oR772820330.pdf"
click at [1526, 440] on div "Production Upload EGDK__f23__barrero__WTYZ__d2250119__oR772820330.pdf No produc…" at bounding box center [1229, 402] width 658 height 111
click at [1496, 434] on button "Upload now" at bounding box center [1521, 441] width 60 height 18
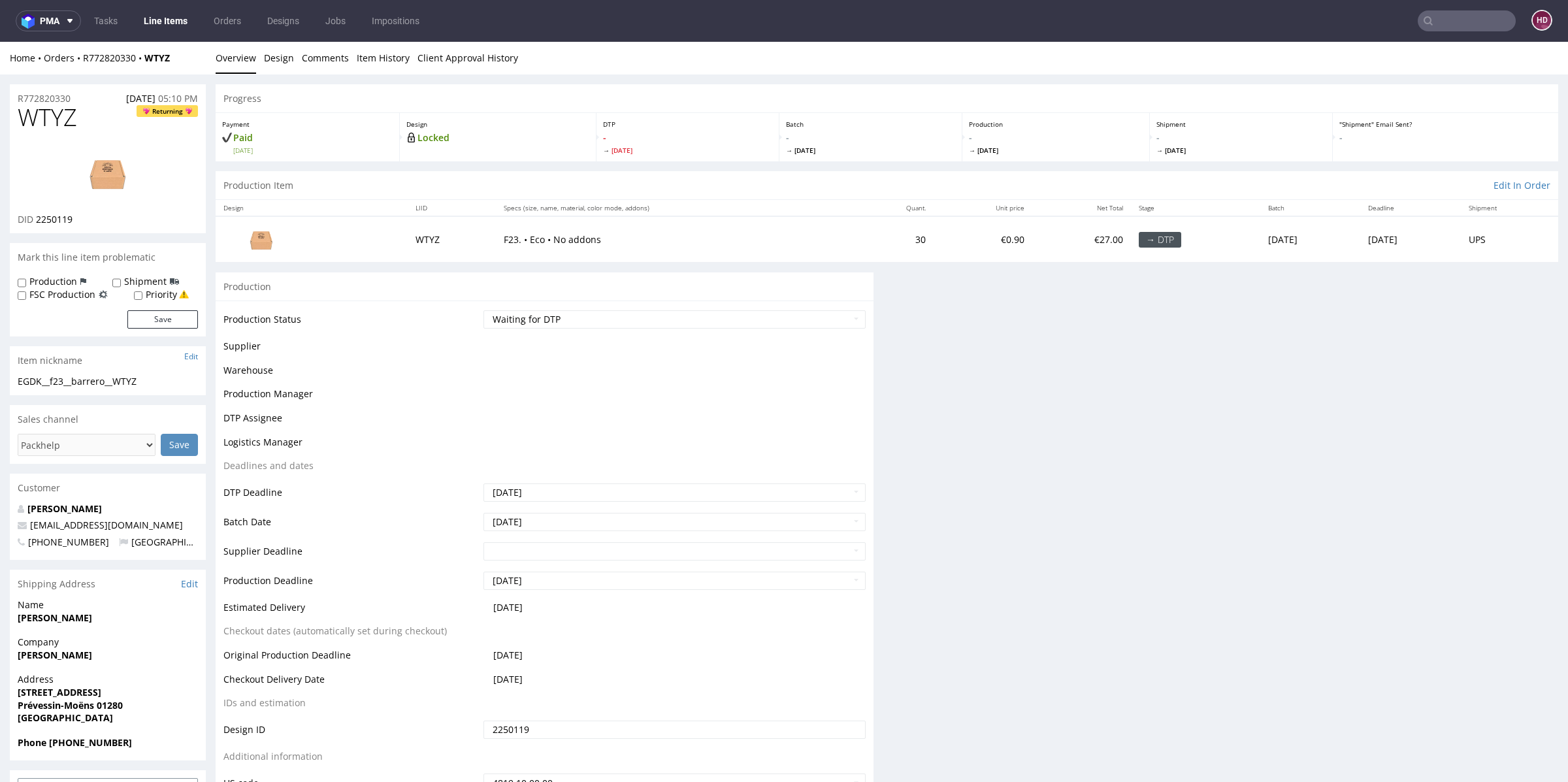
scroll to position [0, 0]
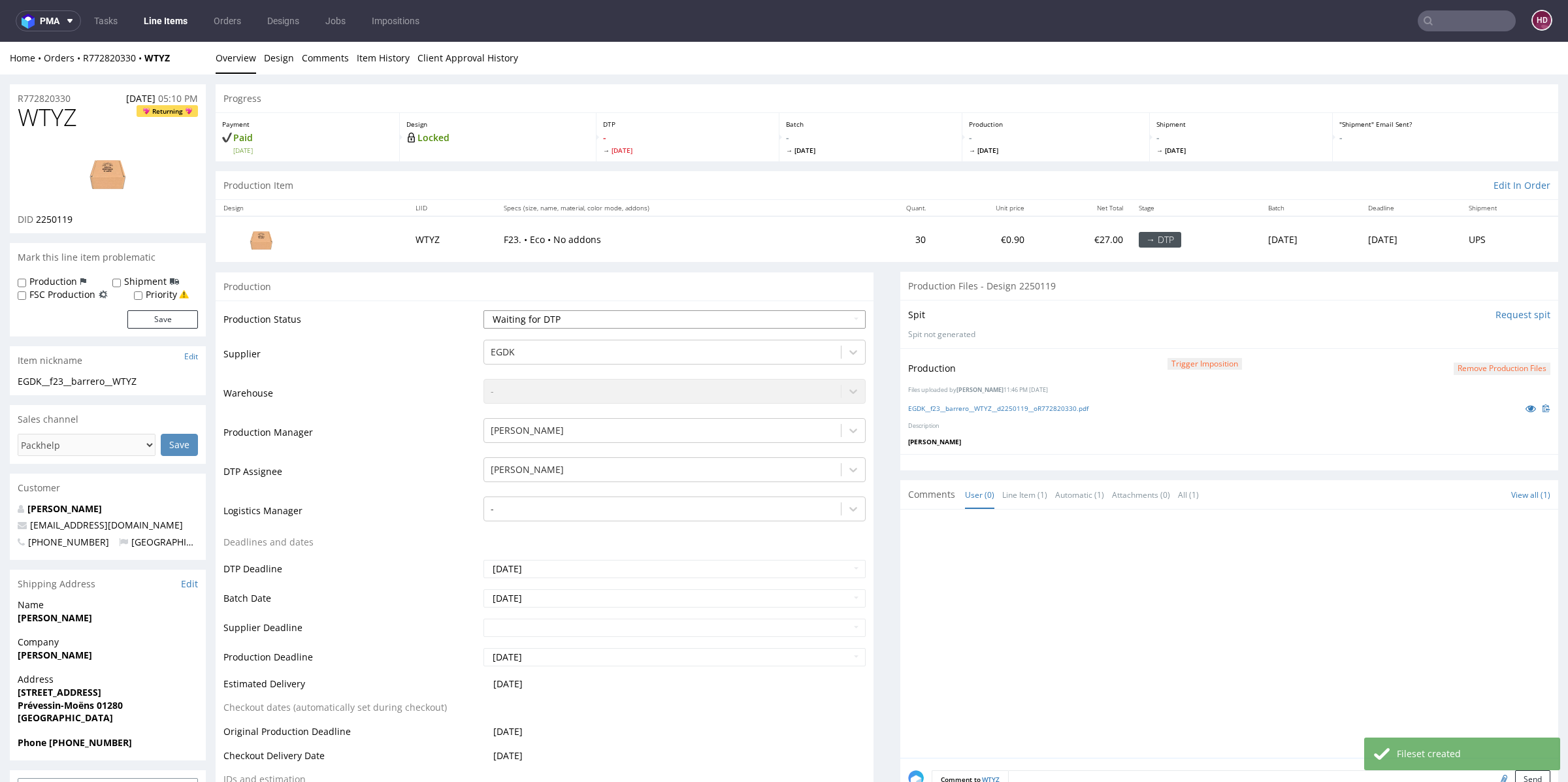
click at [660, 319] on select "Waiting for Artwork Waiting for Diecut Waiting for Mockup Waiting for DTP Waiti…" at bounding box center [674, 319] width 382 height 18
click at [483, 310] on select "Waiting for Artwork Waiting for Diecut Waiting for Mockup Waiting for DTP Waiti…" at bounding box center [674, 319] width 382 height 18
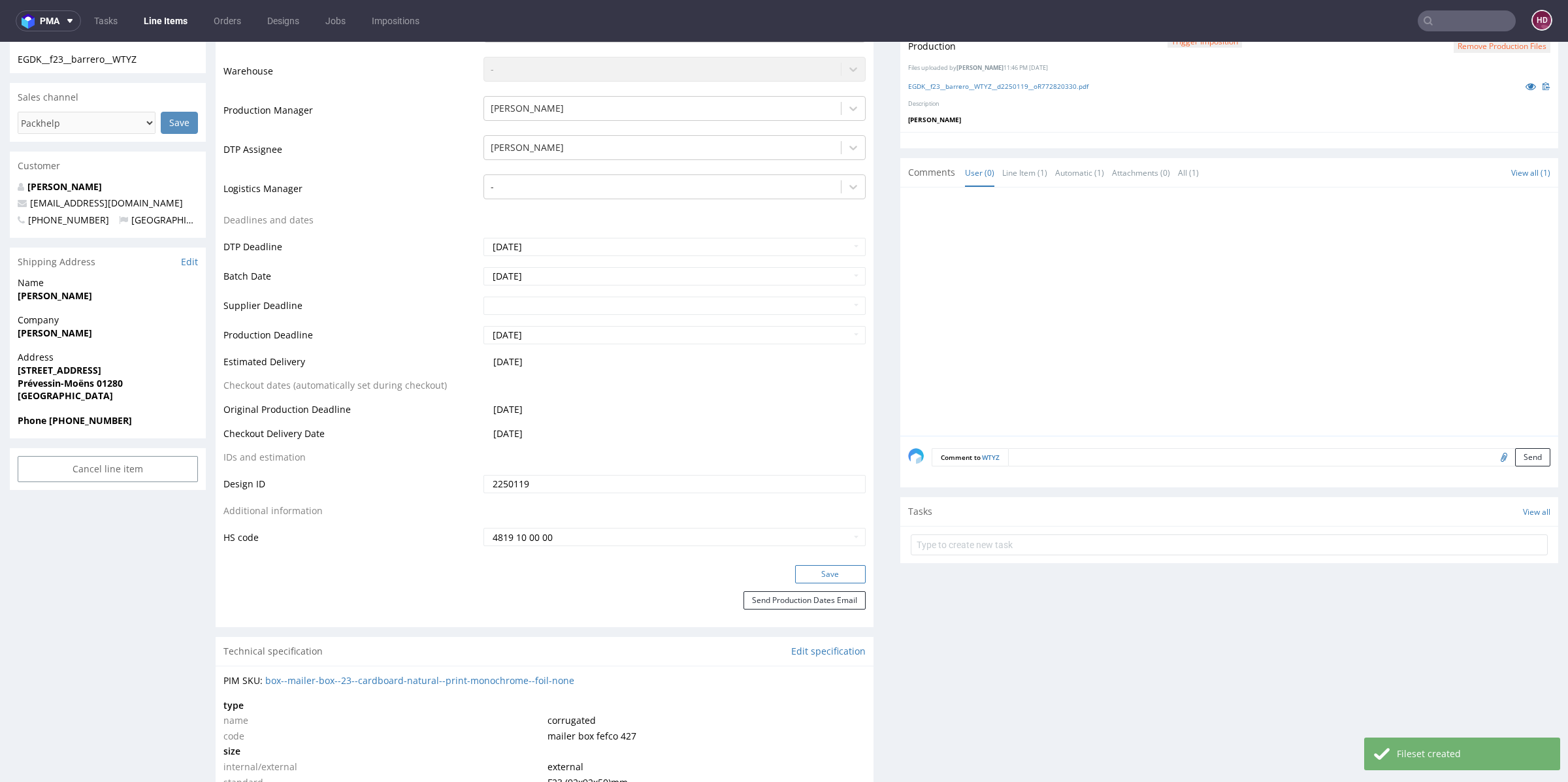
click at [816, 573] on button "Save" at bounding box center [830, 574] width 71 height 18
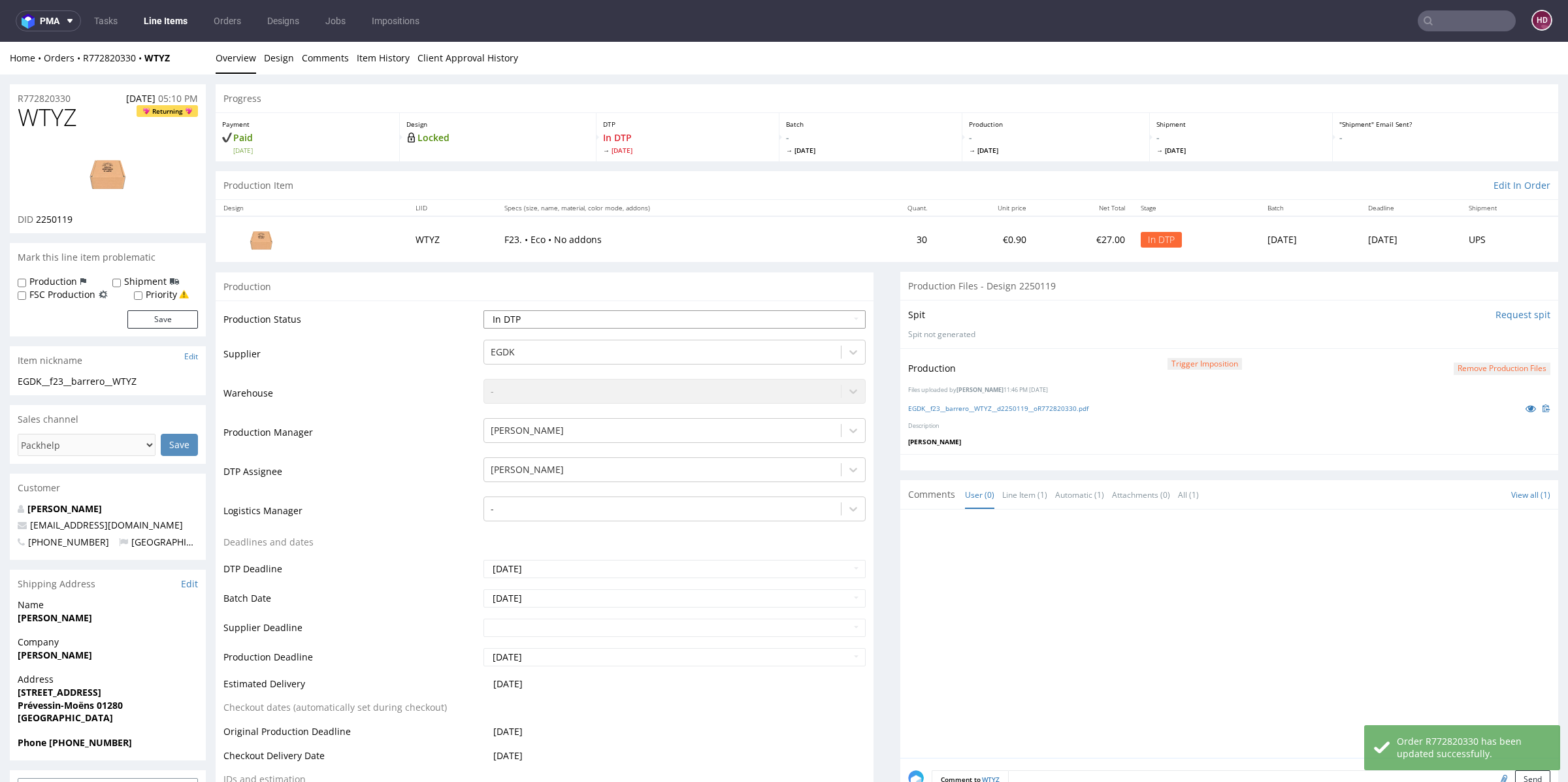
click at [522, 325] on select "Waiting for Artwork Waiting for Diecut Waiting for Mockup Waiting for DTP Waiti…" at bounding box center [674, 319] width 382 height 18
select select "dtp_production_ready"
click at [483, 310] on select "Waiting for Artwork Waiting for Diecut Waiting for Mockup Waiting for DTP Waiti…" at bounding box center [674, 319] width 382 height 18
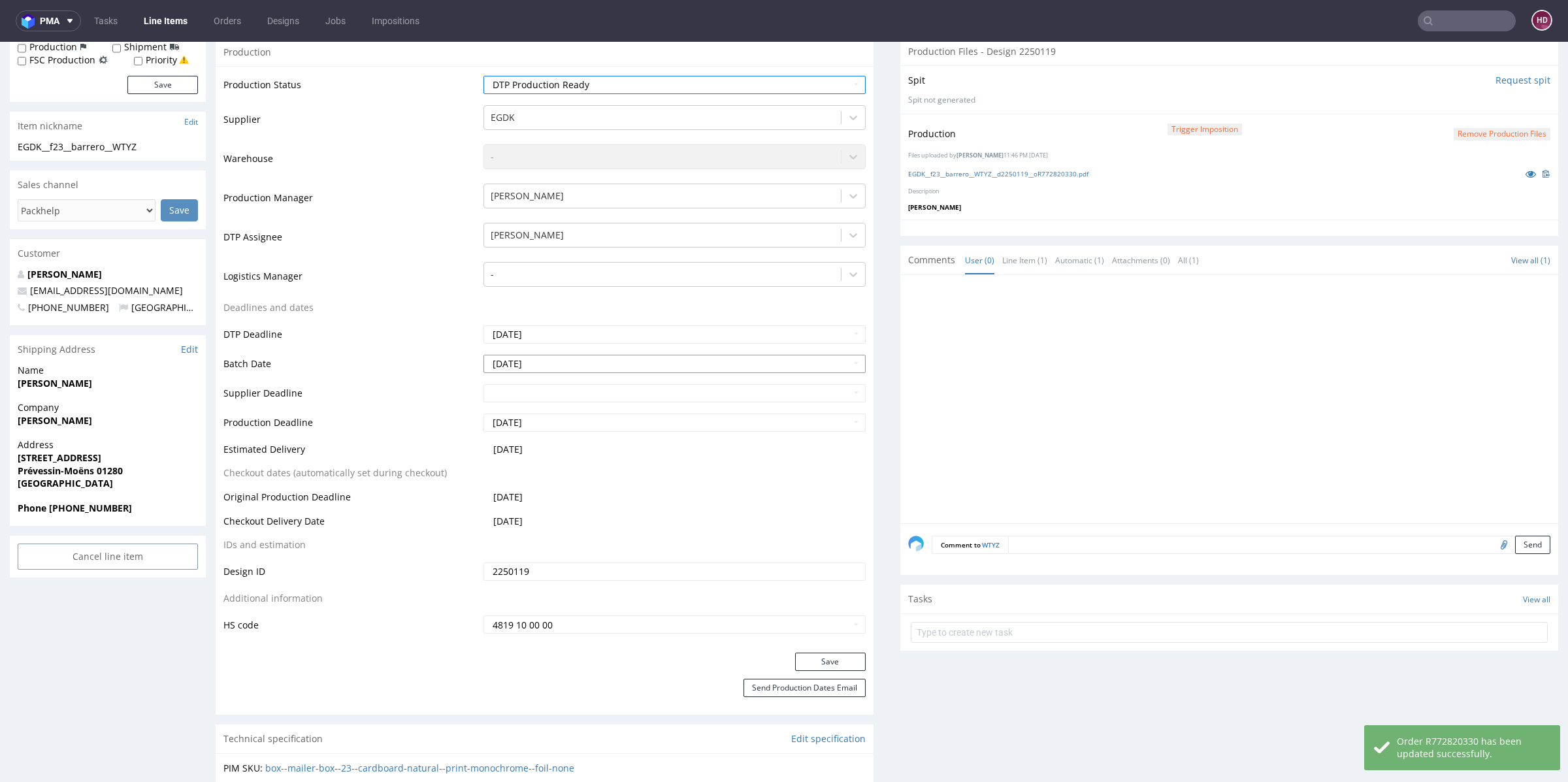
scroll to position [416, 0]
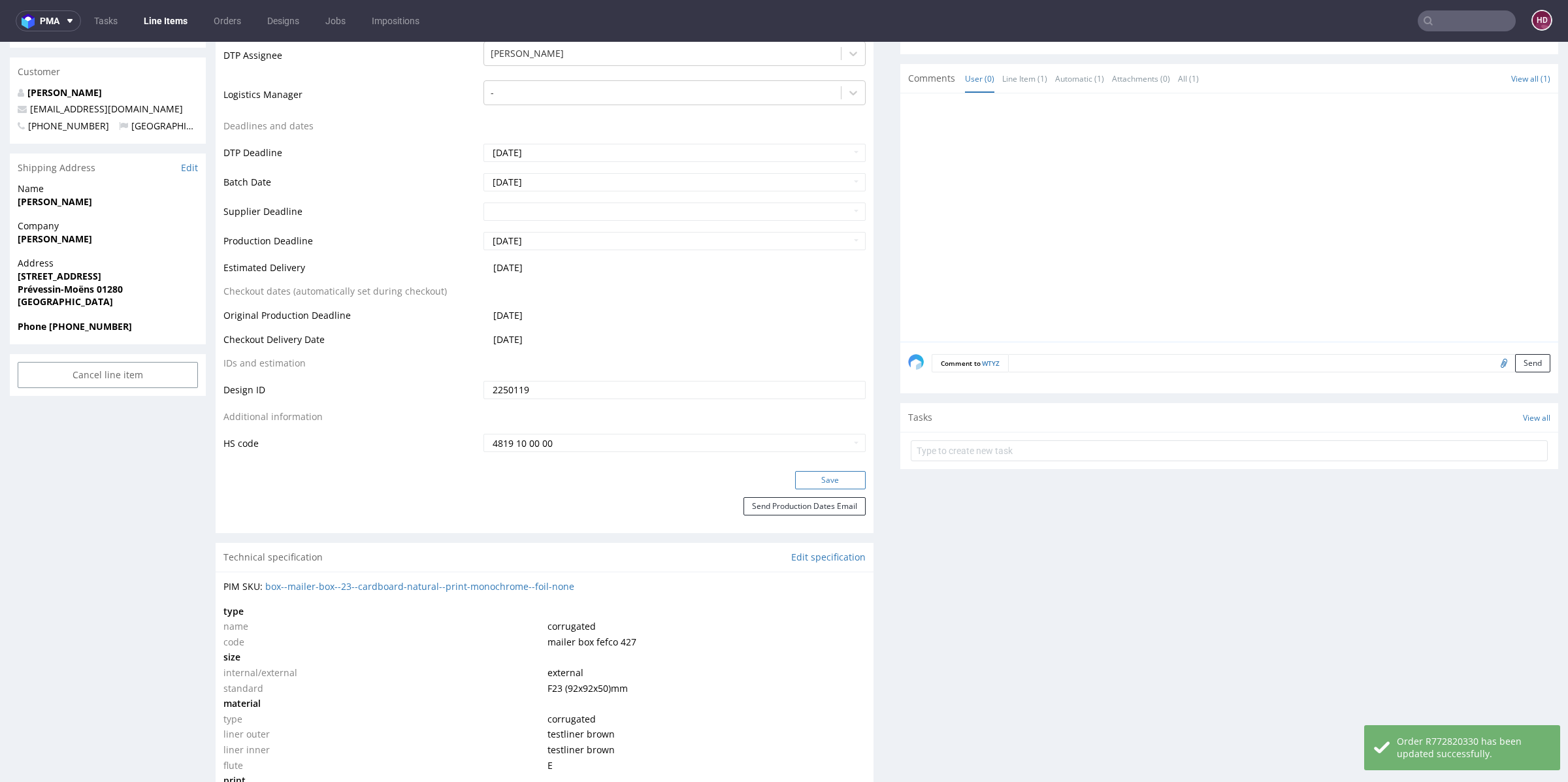
click at [809, 474] on button "Save" at bounding box center [830, 480] width 71 height 18
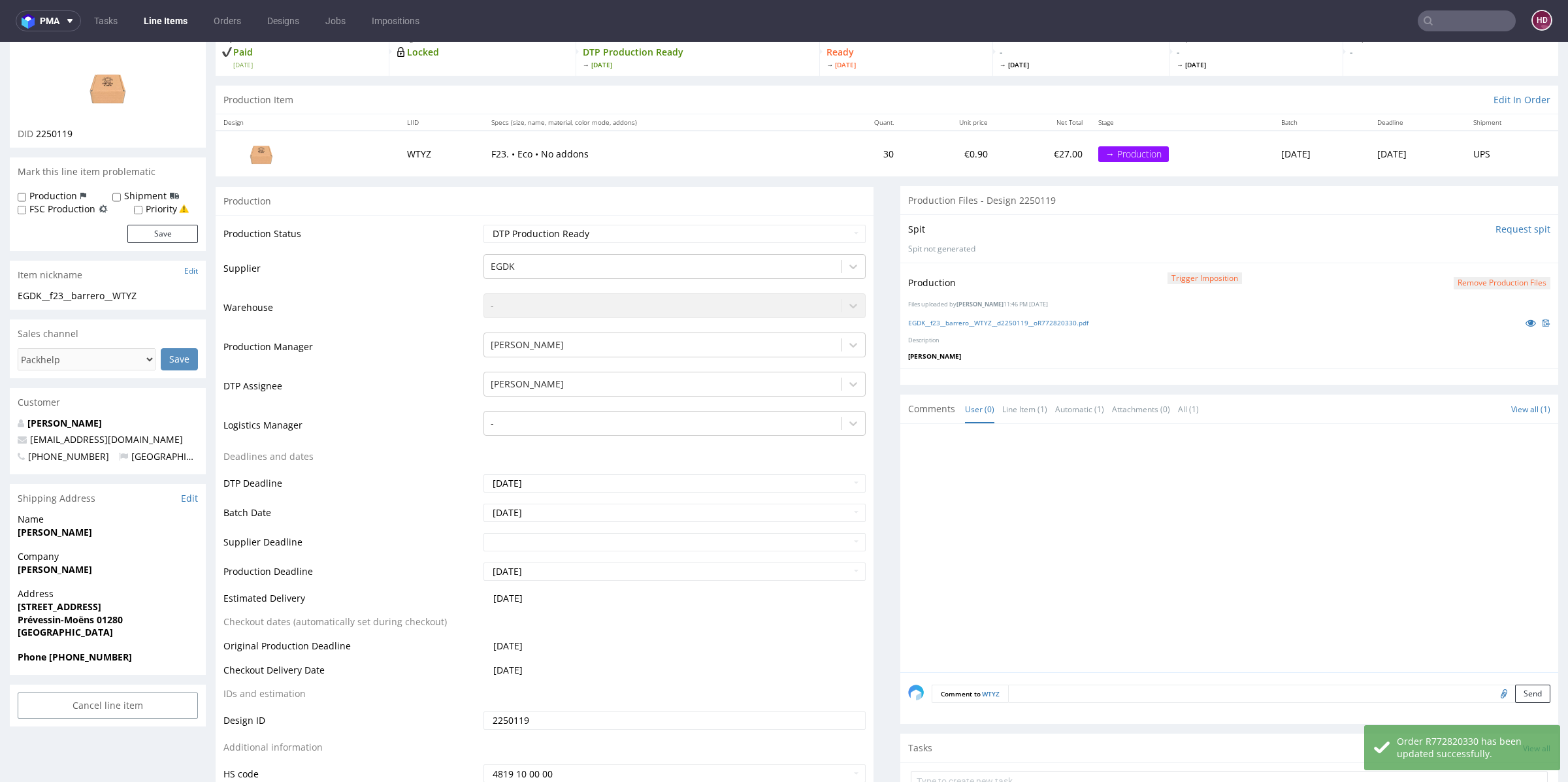
scroll to position [81, 0]
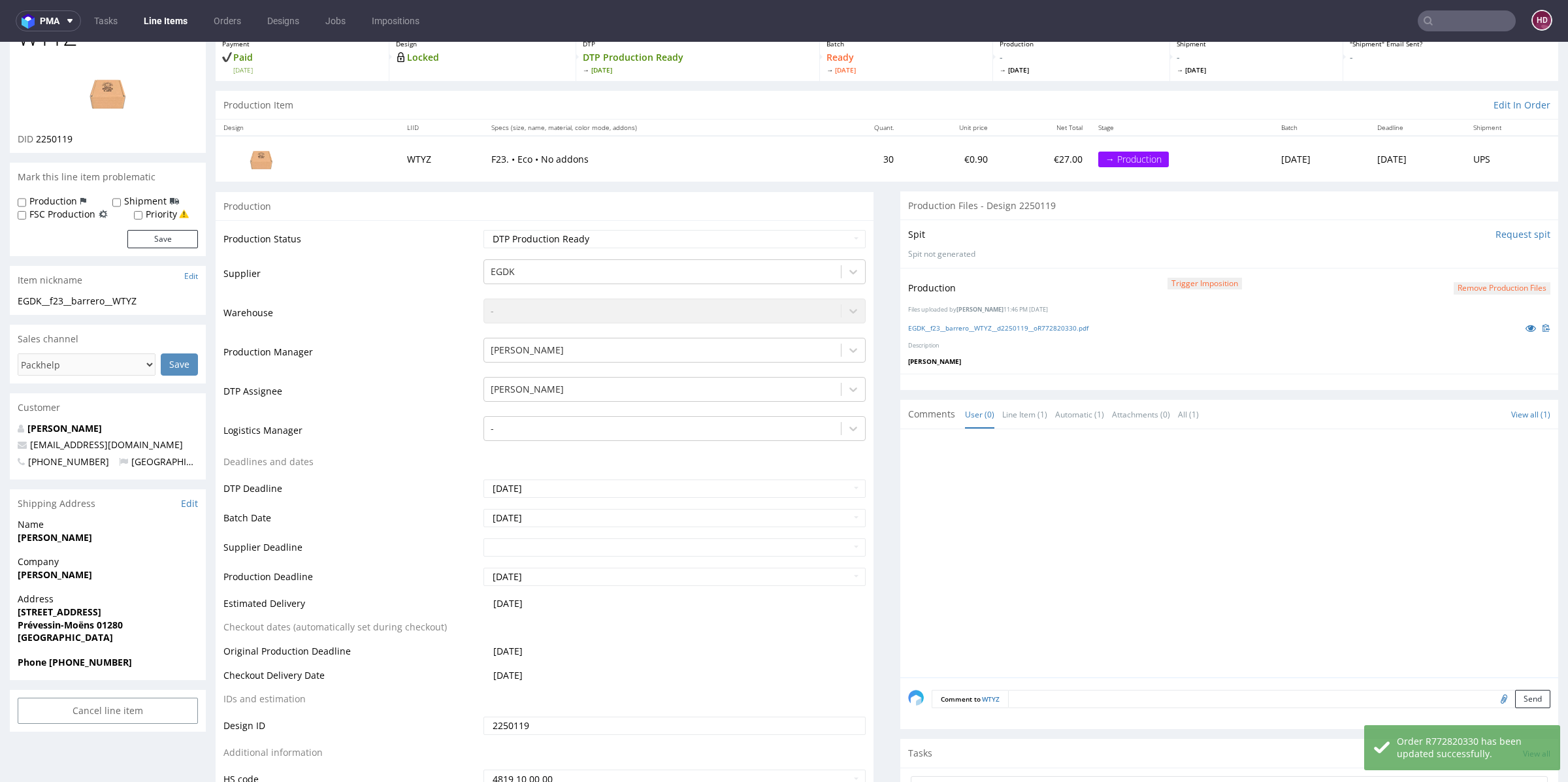
click at [160, 22] on link "Line Items" at bounding box center [165, 21] width 59 height 21
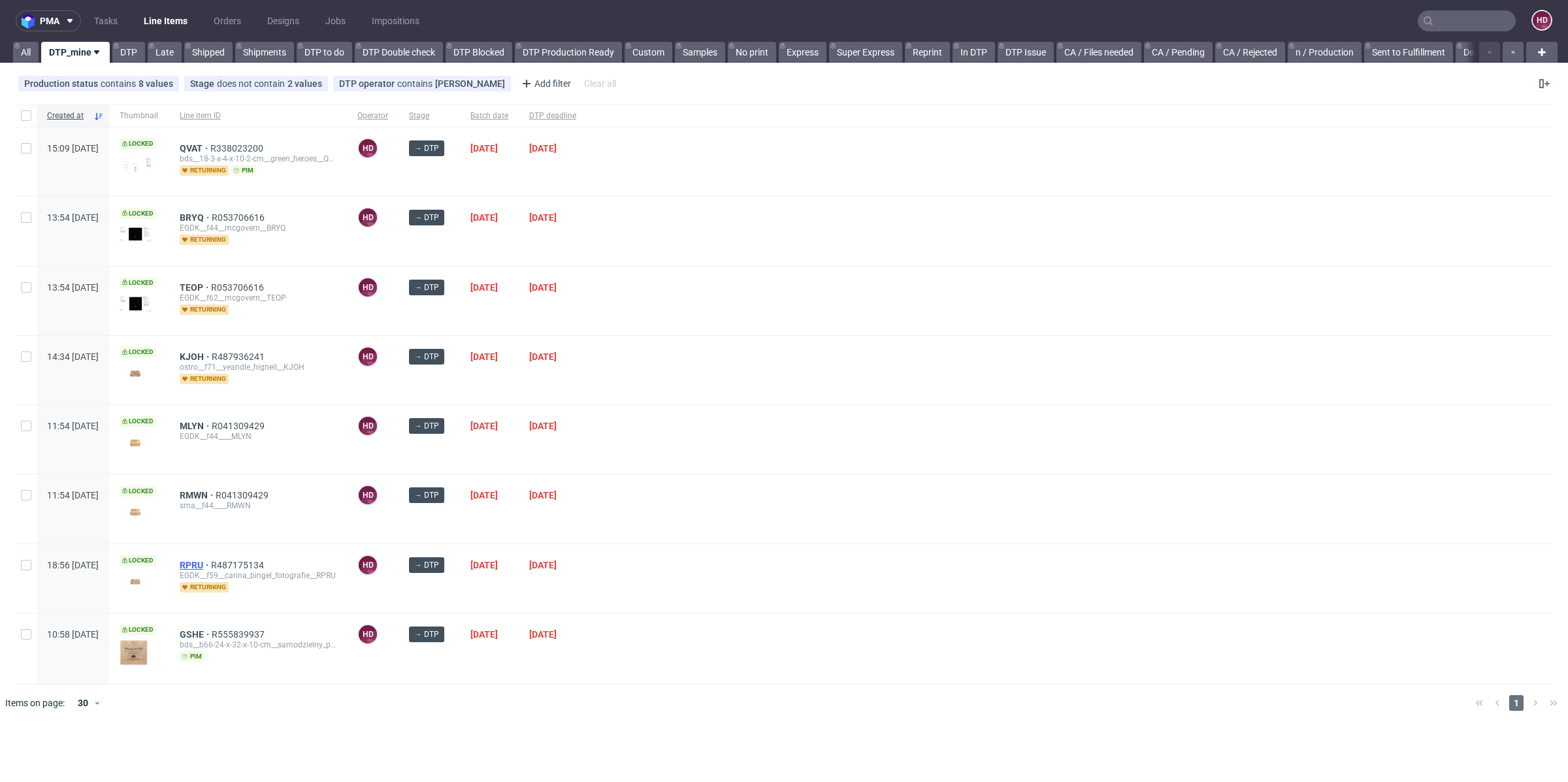
click at [211, 565] on span "RPRU" at bounding box center [195, 565] width 32 height 11
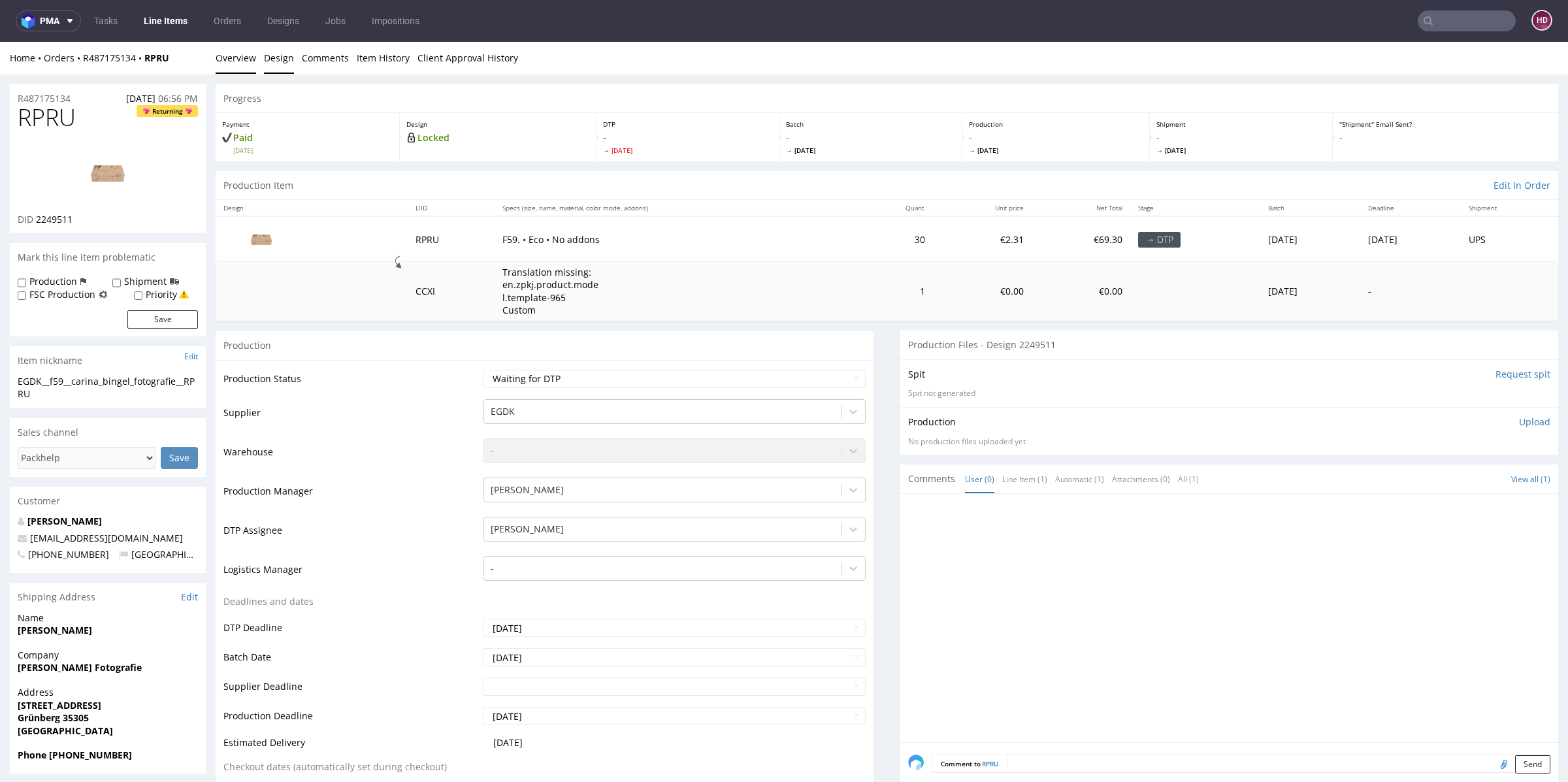
click at [286, 57] on link "Design" at bounding box center [279, 57] width 30 height 32
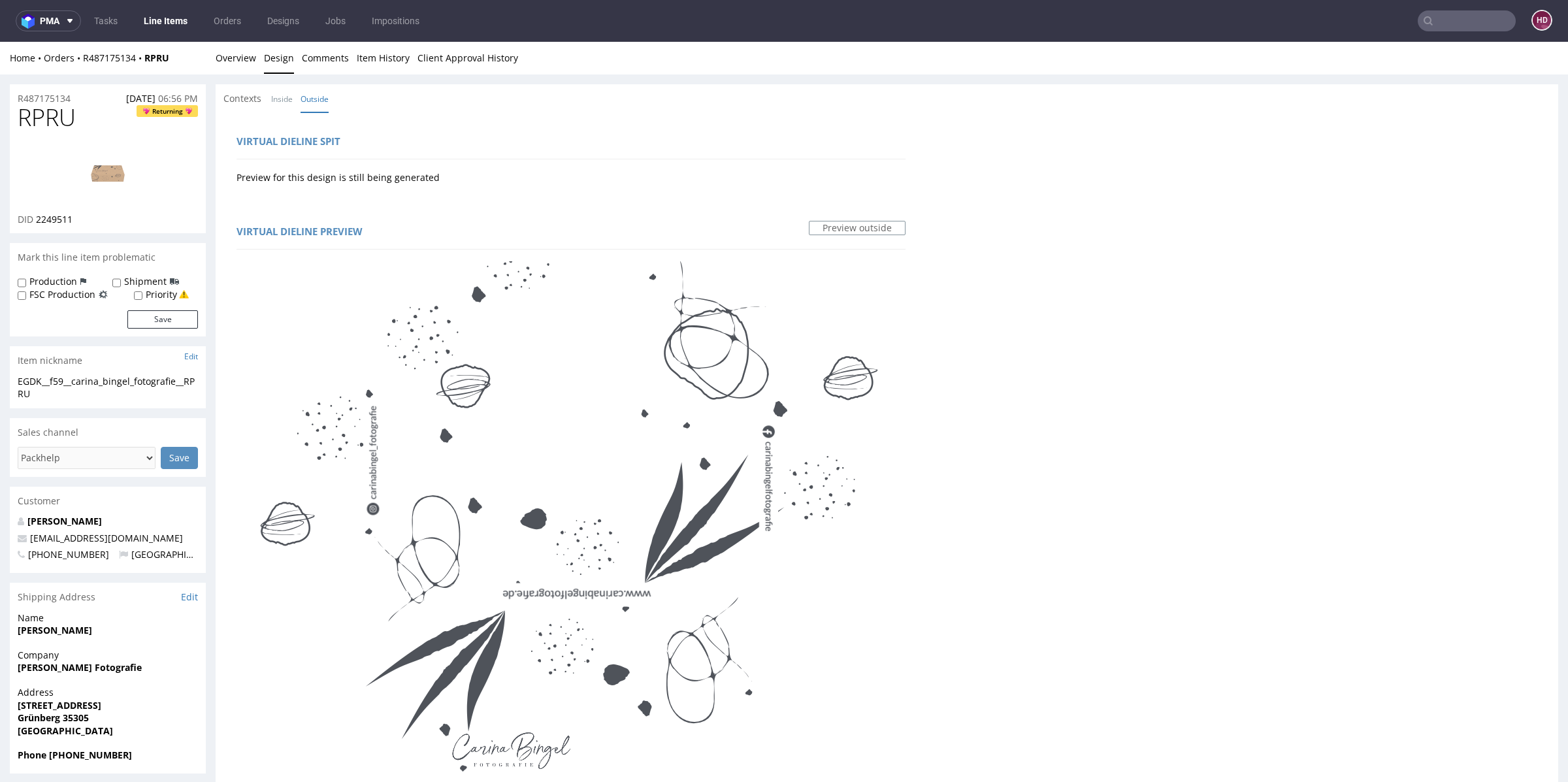
click at [169, 20] on link "Line Items" at bounding box center [165, 21] width 59 height 21
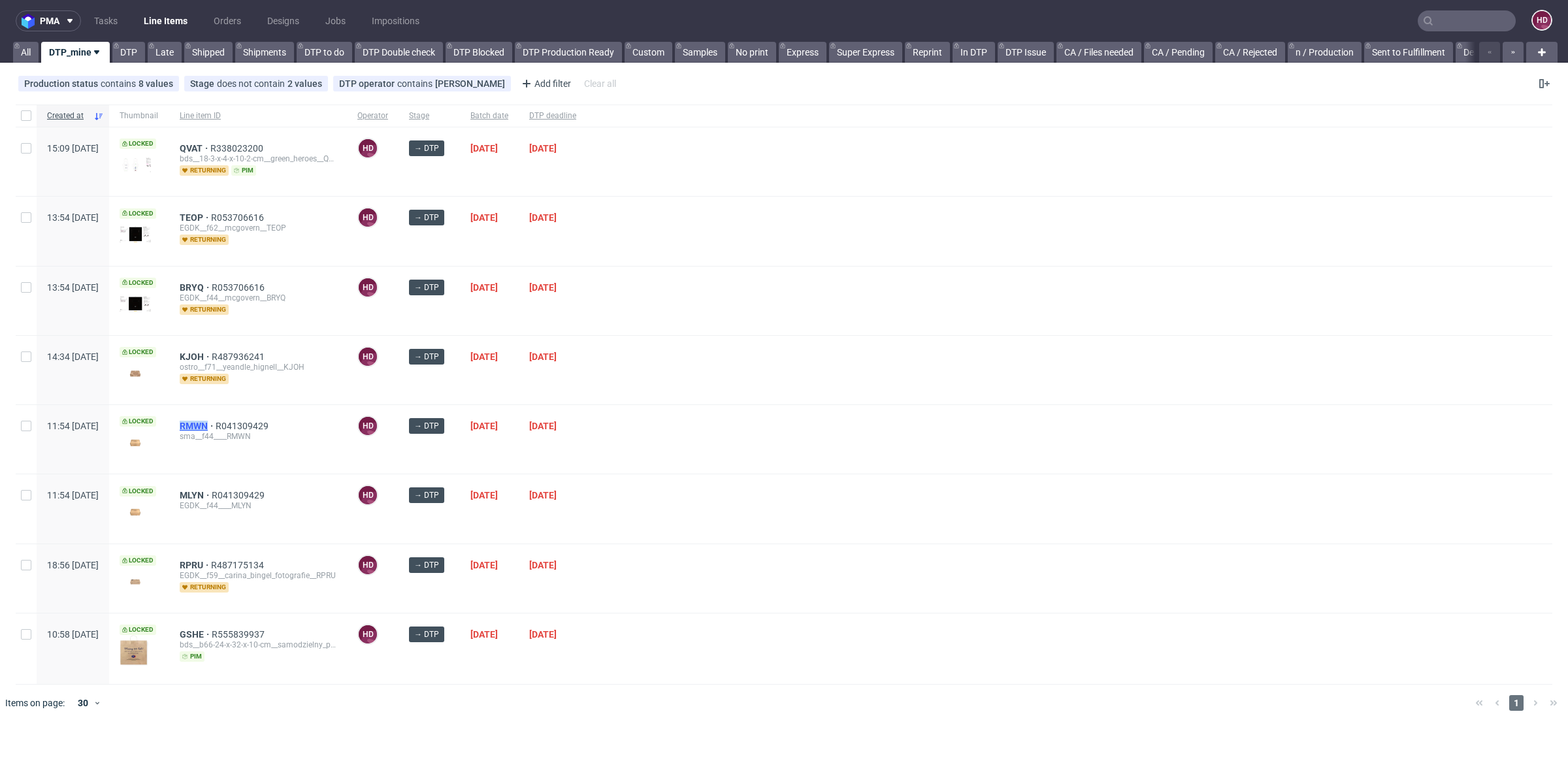
drag, startPoint x: 214, startPoint y: 421, endPoint x: 250, endPoint y: 423, distance: 36.1
click at [250, 423] on div "RMWN R041309429 sma__f44____RMWN" at bounding box center [258, 439] width 178 height 68
click at [211, 356] on span "KJOH" at bounding box center [195, 357] width 32 height 11
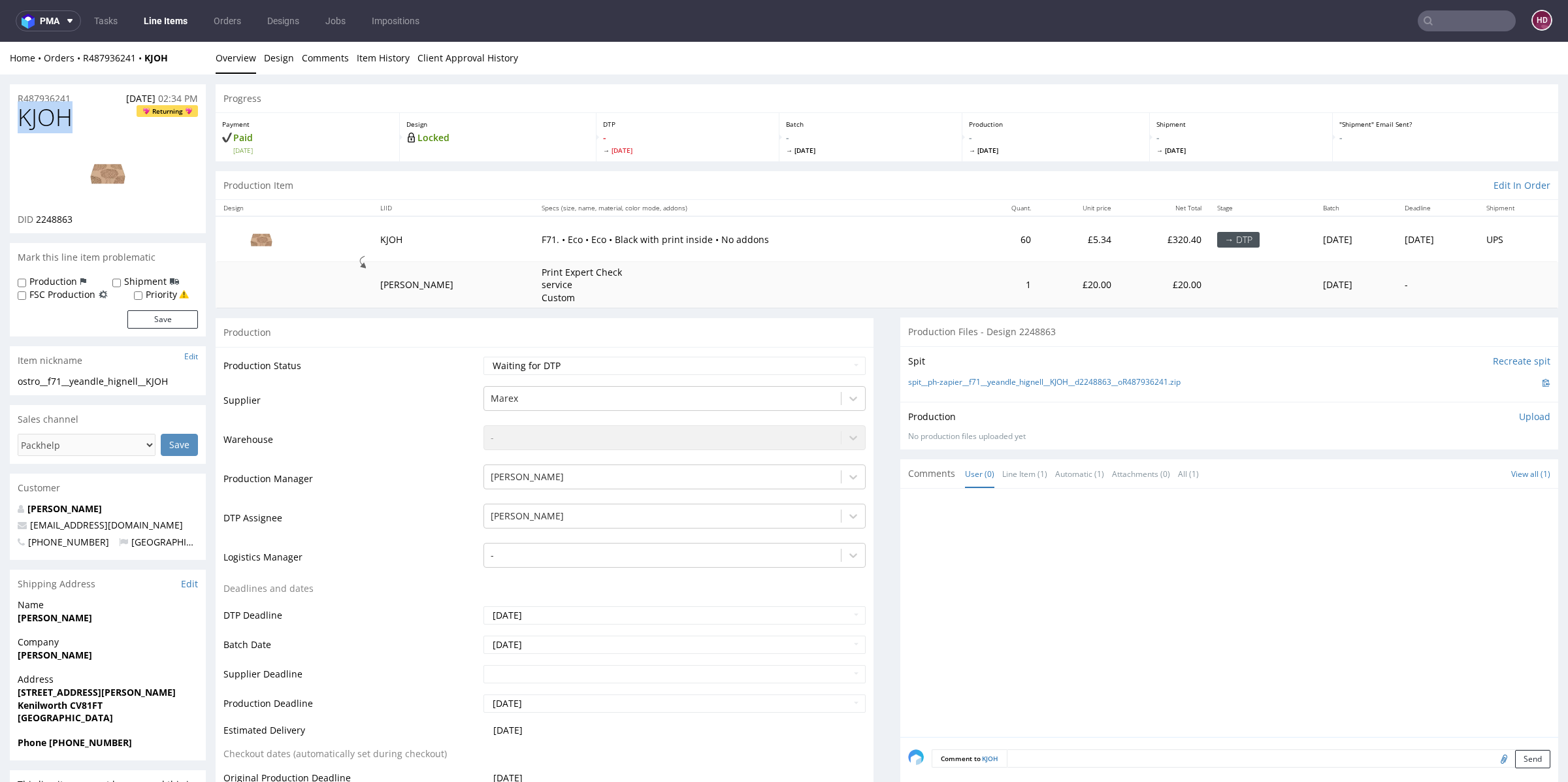
drag, startPoint x: 84, startPoint y: 123, endPoint x: 0, endPoint y: 124, distance: 84.0
click at [100, 166] on img at bounding box center [108, 173] width 105 height 59
click at [91, 163] on img at bounding box center [108, 173] width 105 height 59
click at [601, 371] on select "Waiting for Artwork Waiting for Diecut Waiting for Mockup Waiting for DTP Waiti…" at bounding box center [674, 366] width 382 height 18
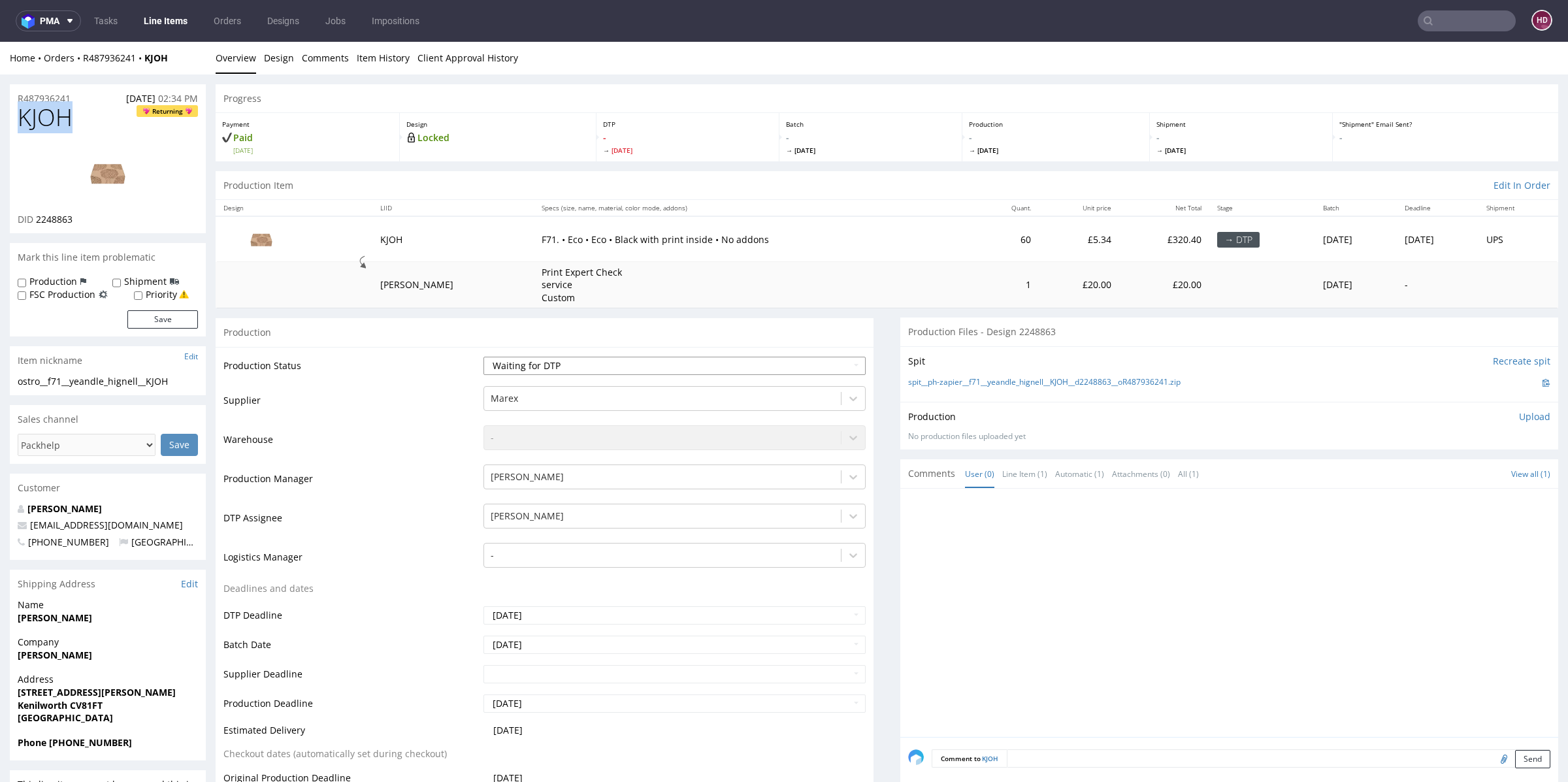
select select "dtp_in_process"
click at [483, 357] on select "Waiting for Artwork Waiting for Diecut Waiting for Mockup Waiting for DTP Waiti…" at bounding box center [674, 366] width 382 height 18
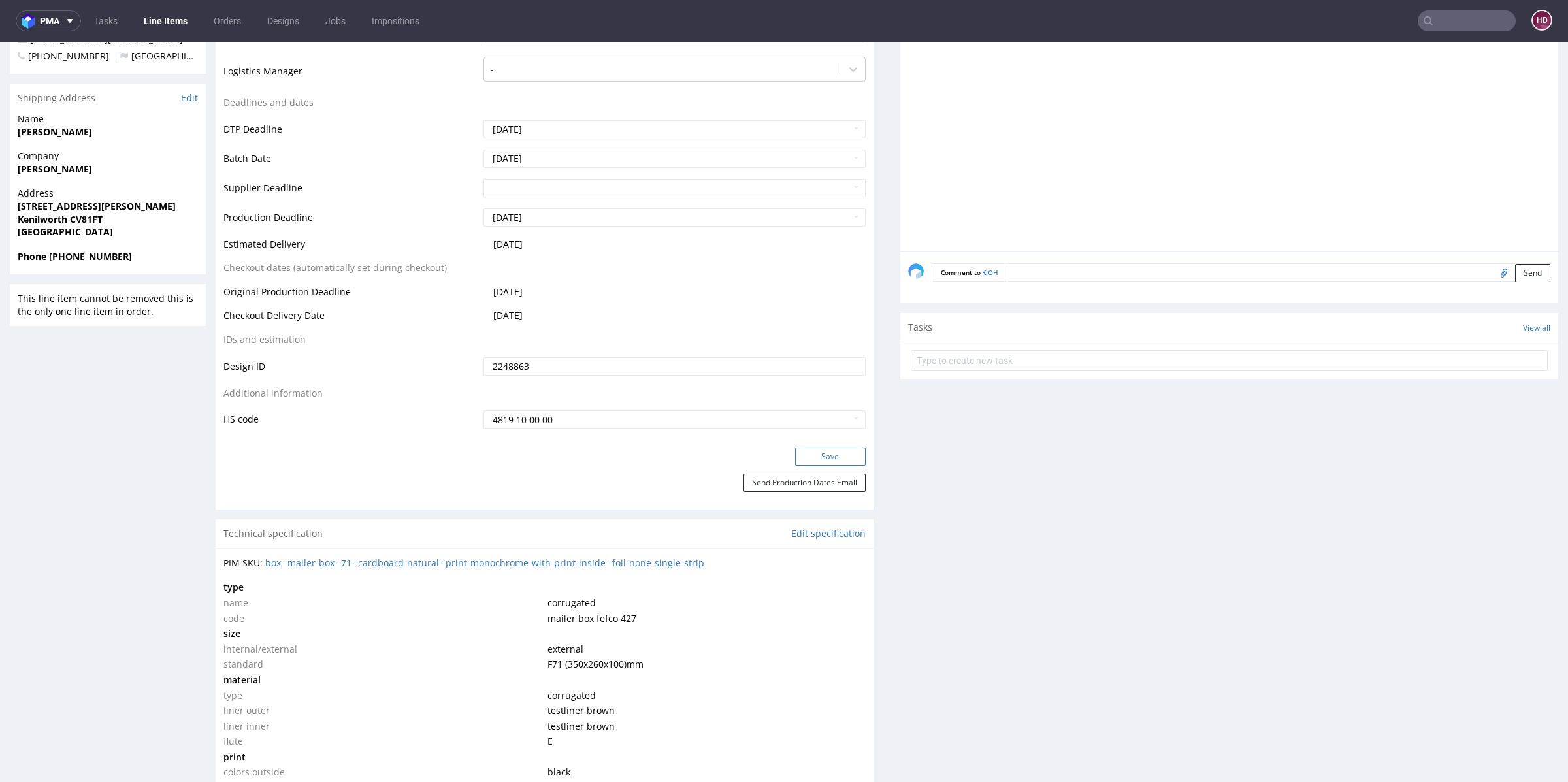
click at [822, 458] on button "Save" at bounding box center [830, 457] width 71 height 18
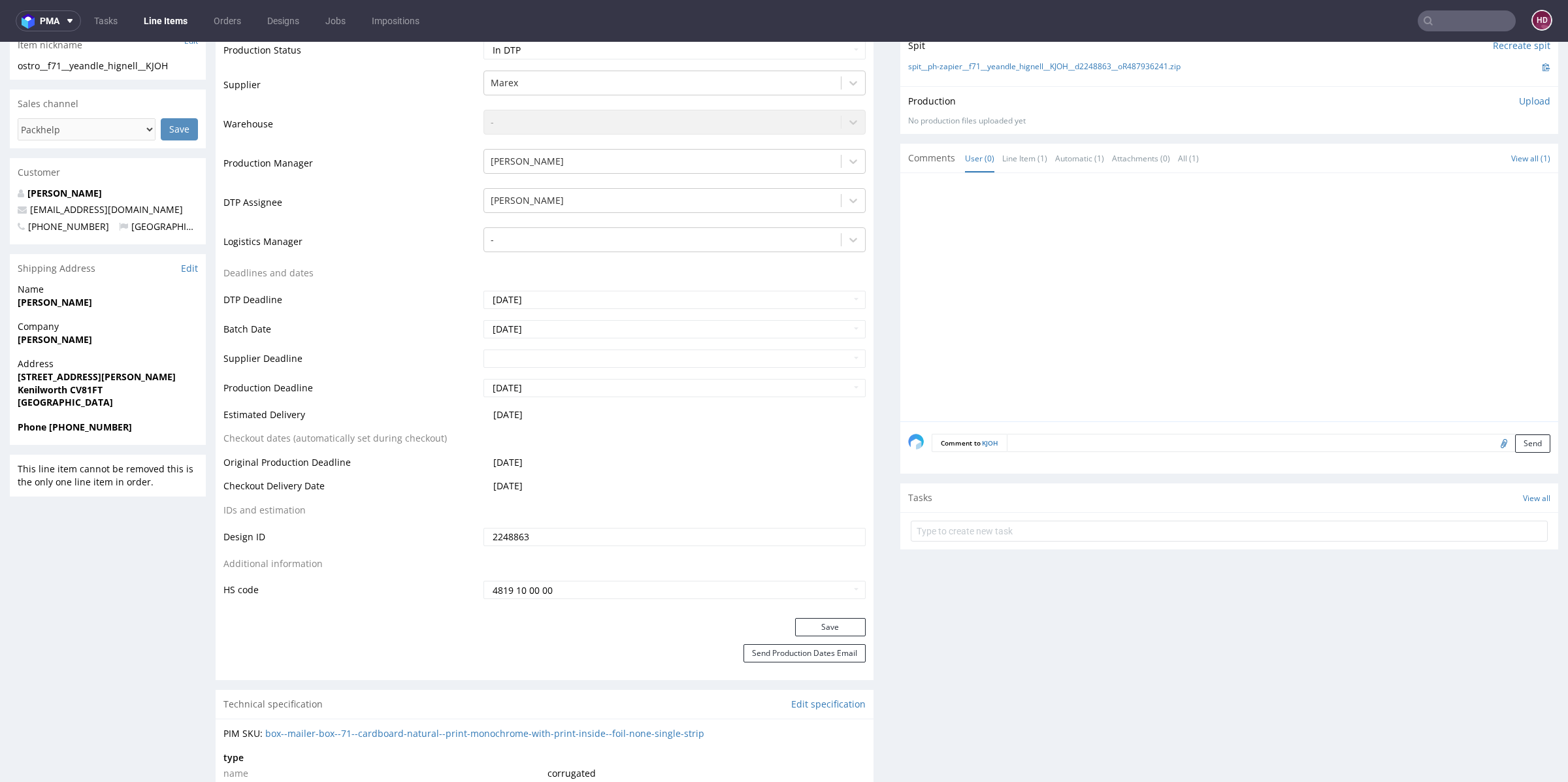
scroll to position [0, 0]
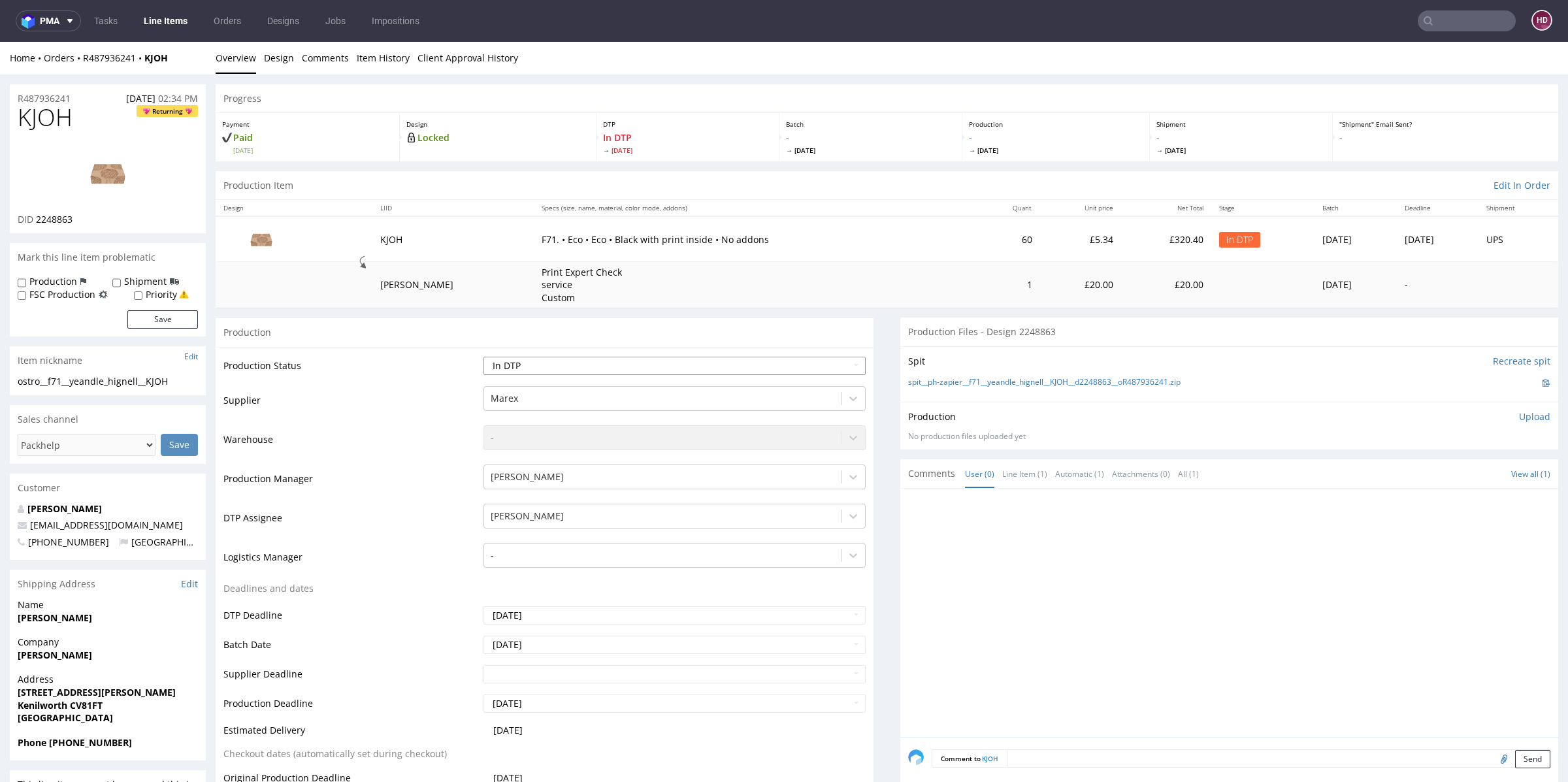
click at [548, 369] on select "Waiting for Artwork Waiting for Diecut Waiting for Mockup Waiting for DTP Waiti…" at bounding box center [674, 366] width 382 height 18
select select "dtp_waiting_for_check"
click at [483, 357] on select "Waiting for Artwork Waiting for Diecut Waiting for Mockup Waiting for DTP Waiti…" at bounding box center [674, 366] width 382 height 18
click at [166, 21] on link "Line Items" at bounding box center [165, 21] width 59 height 21
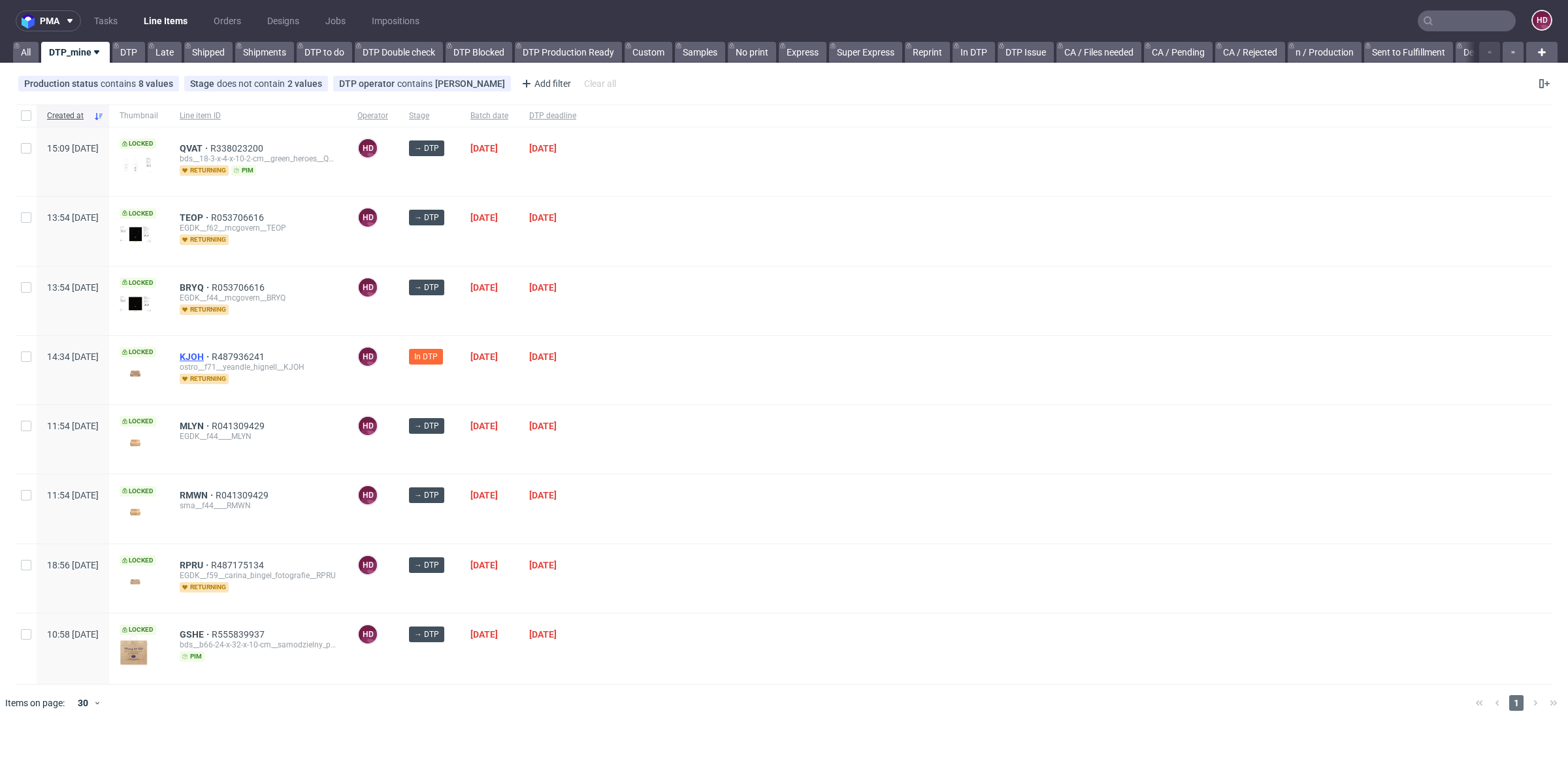
click at [211, 354] on span "KJOH" at bounding box center [195, 357] width 32 height 11
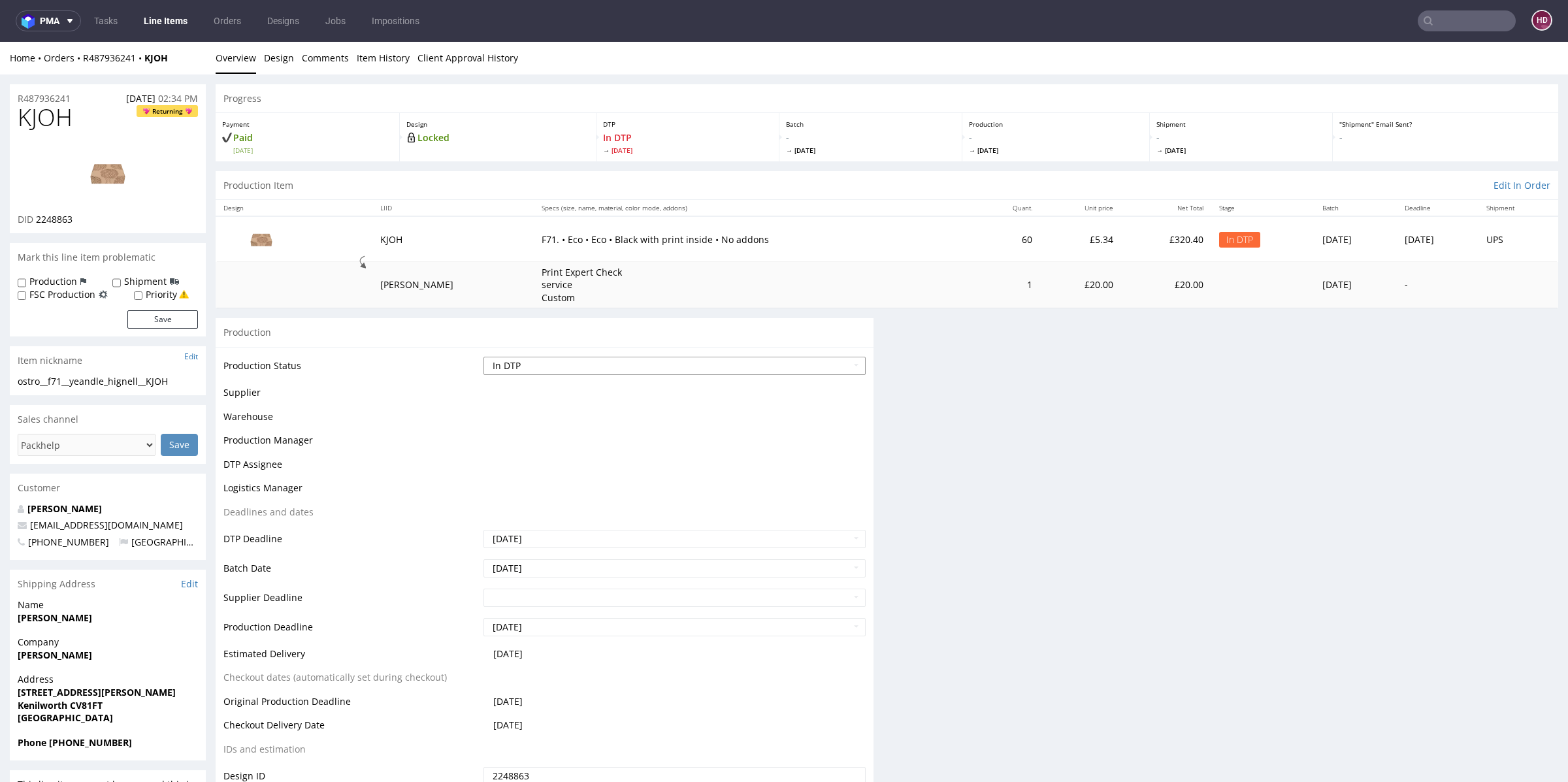
drag, startPoint x: 612, startPoint y: 339, endPoint x: 614, endPoint y: 358, distance: 19.1
click at [612, 341] on div "Production" at bounding box center [544, 332] width 658 height 29
click at [611, 368] on select "Waiting for Artwork Waiting for Diecut Waiting for Mockup Waiting for DTP Waiti…" at bounding box center [674, 366] width 382 height 18
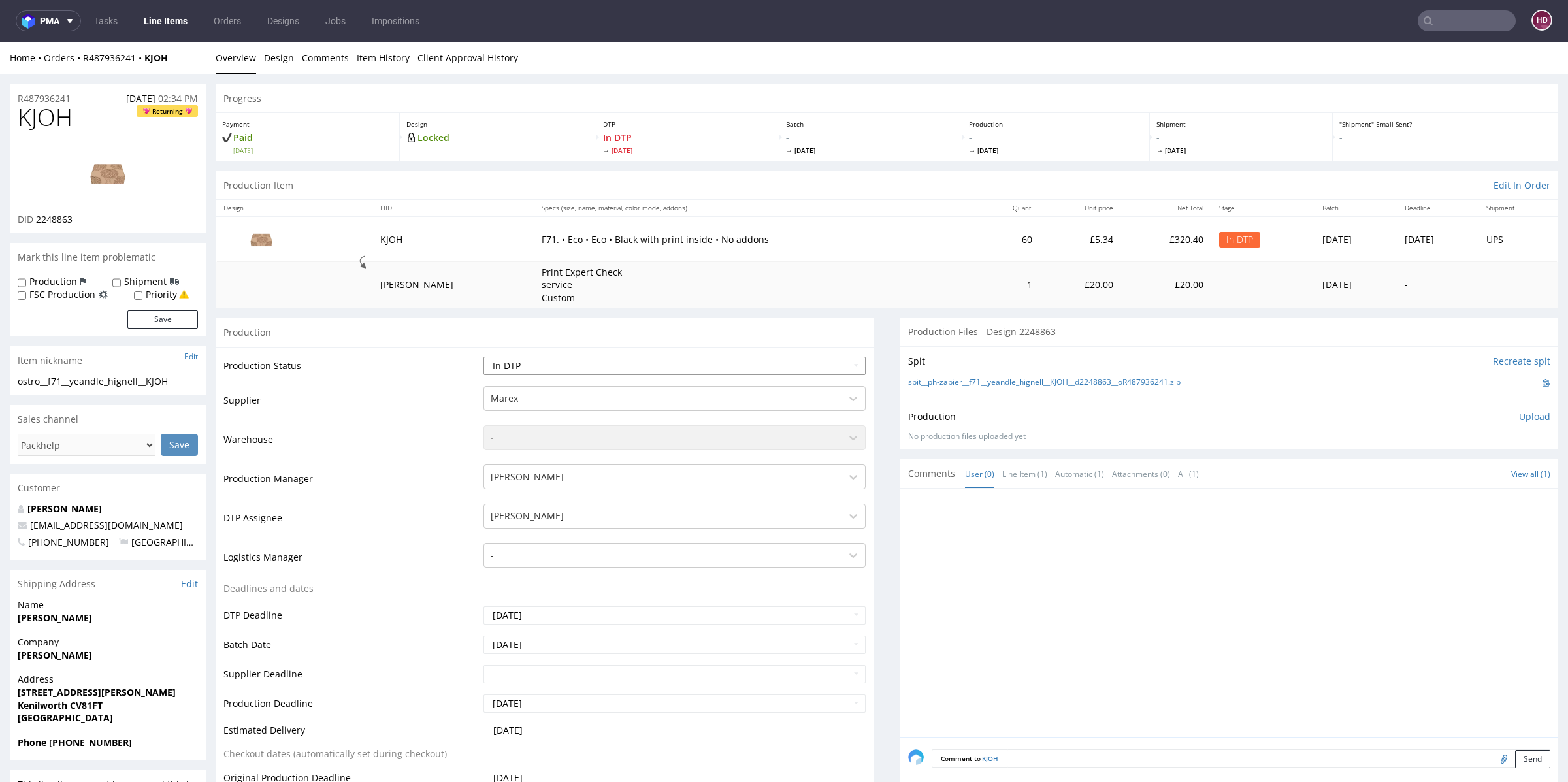
select select "dtp_waiting_for_check"
click at [483, 357] on select "Waiting for Artwork Waiting for Diecut Waiting for Mockup Waiting for DTP Waiti…" at bounding box center [674, 366] width 382 height 18
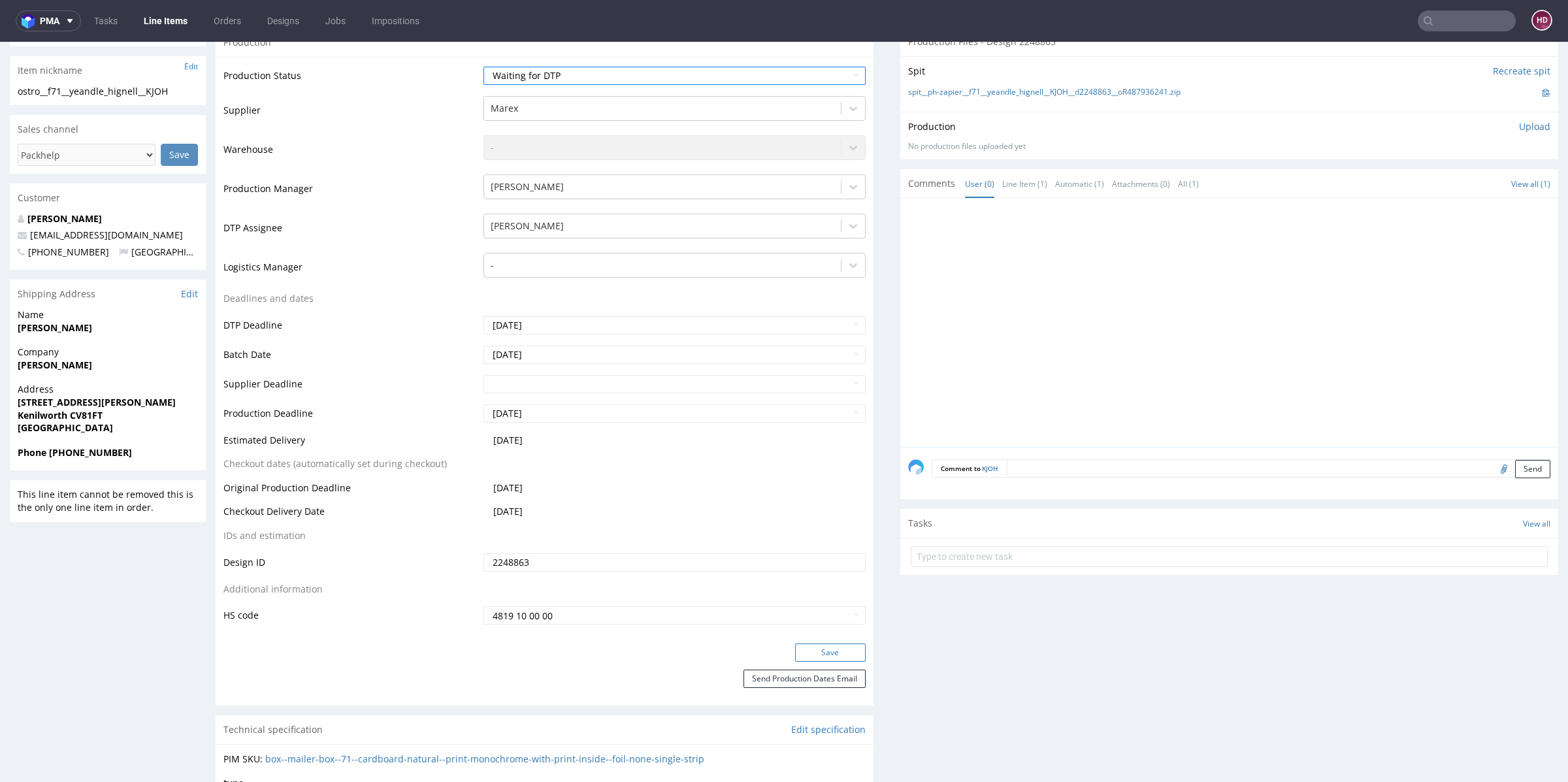
click at [820, 655] on button "Save" at bounding box center [830, 653] width 71 height 18
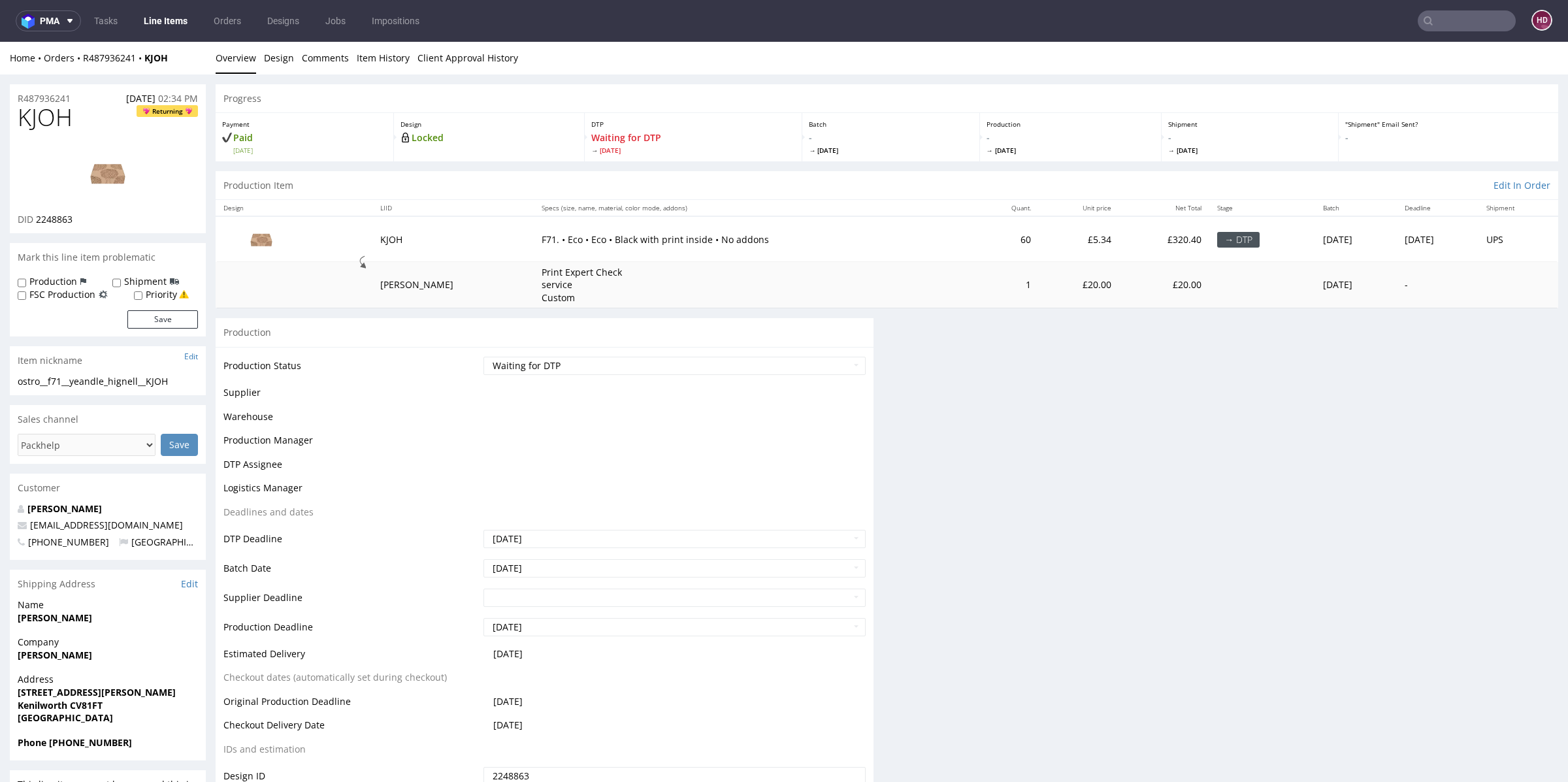
scroll to position [0, 0]
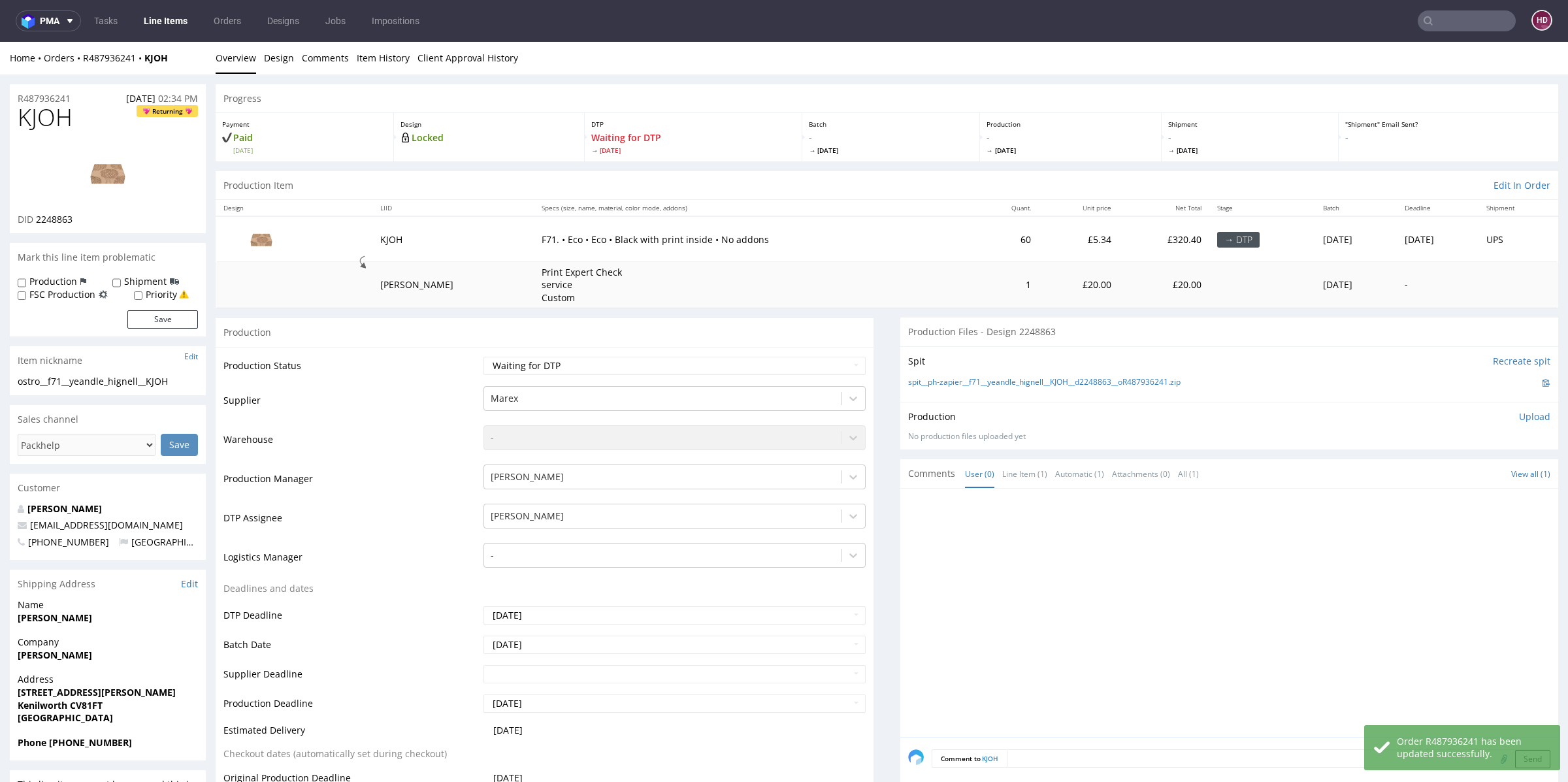
click at [171, 17] on link "Line Items" at bounding box center [165, 21] width 59 height 21
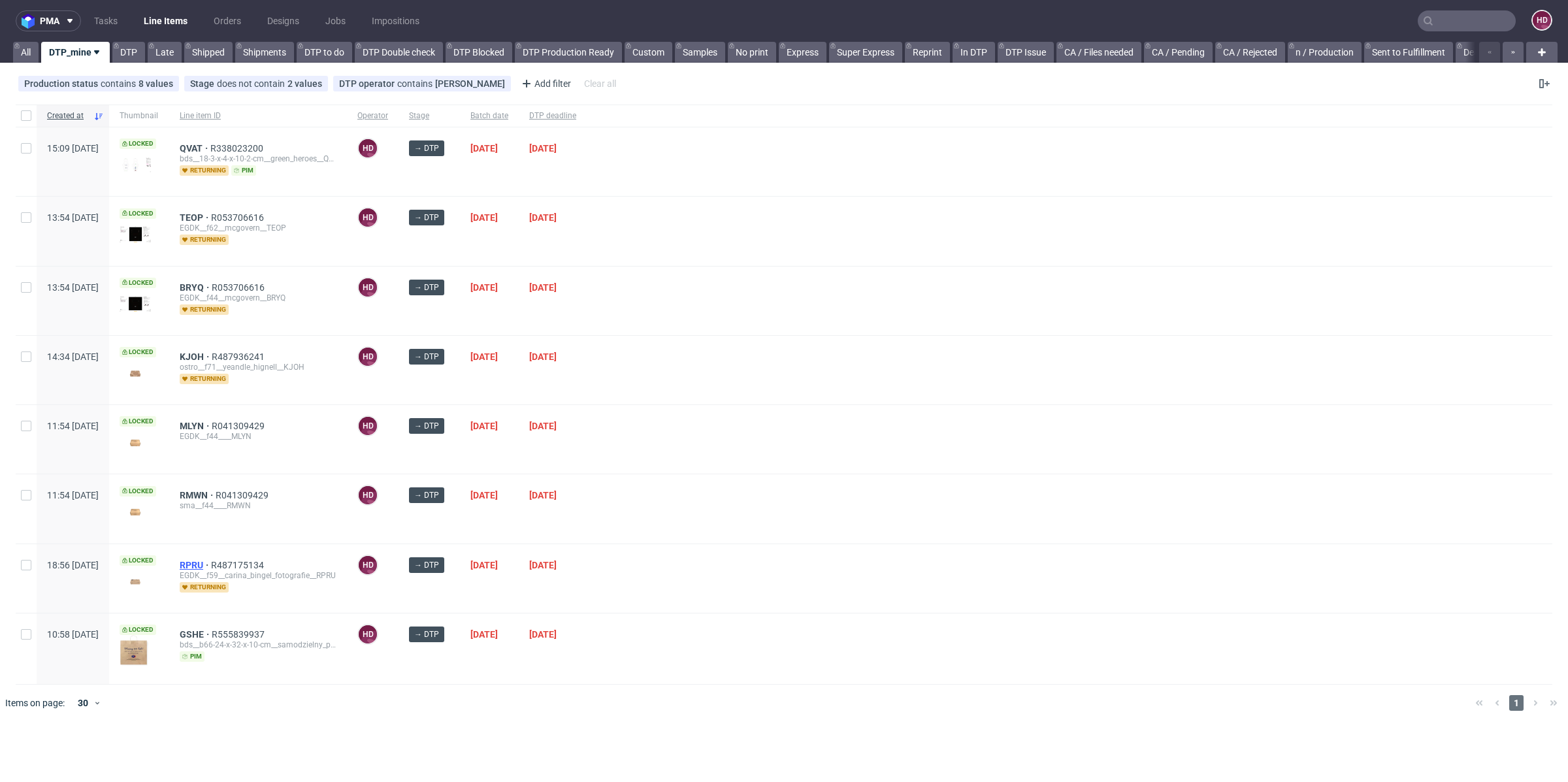
click at [211, 560] on span "RPRU" at bounding box center [195, 565] width 32 height 11
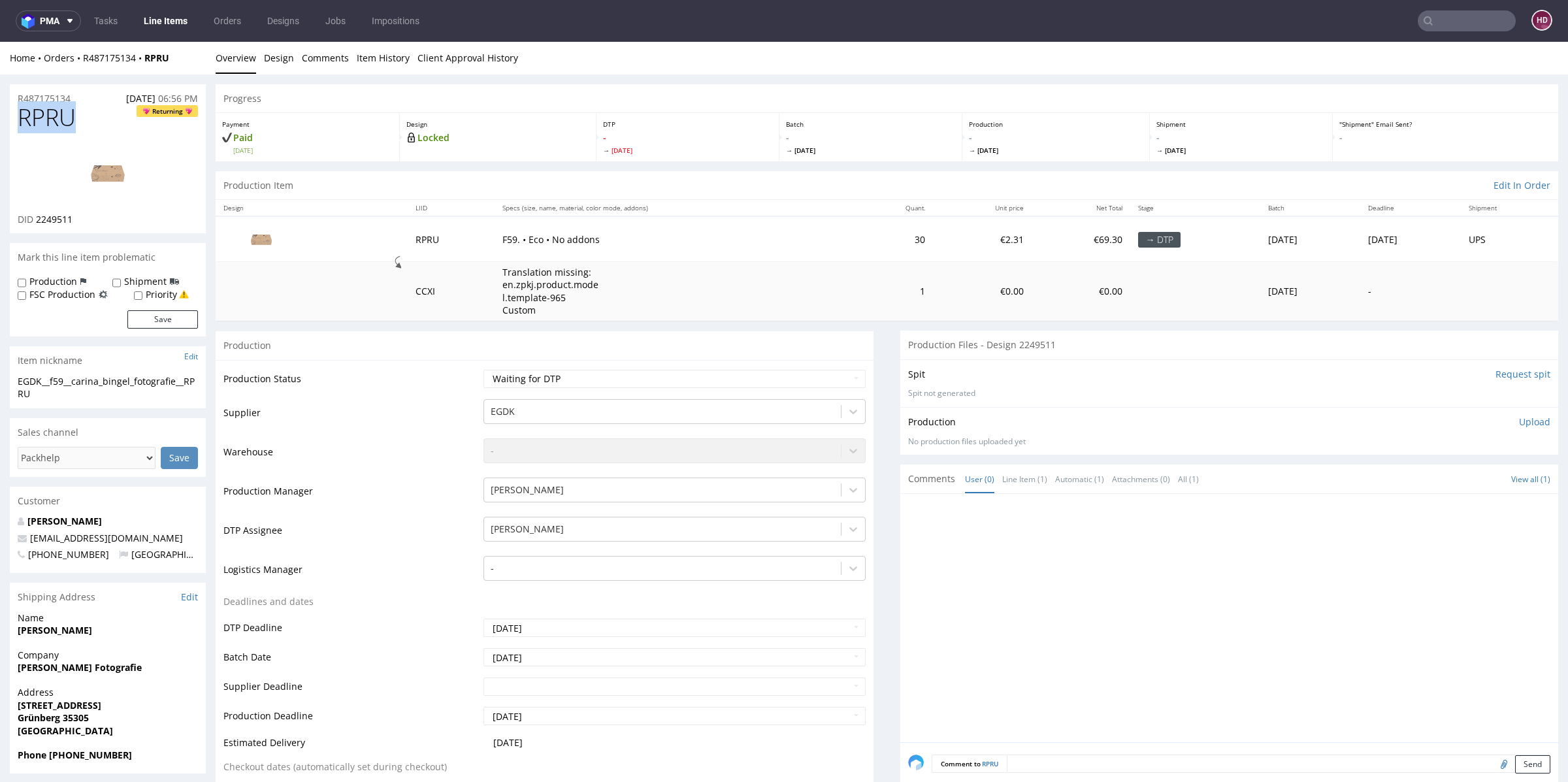
drag, startPoint x: 82, startPoint y: 113, endPoint x: 0, endPoint y: 121, distance: 82.4
drag, startPoint x: 78, startPoint y: 220, endPoint x: 36, endPoint y: 221, distance: 42.0
click at [36, 221] on div "DID 2249511" at bounding box center [107, 220] width 181 height 13
copy span "2249511"
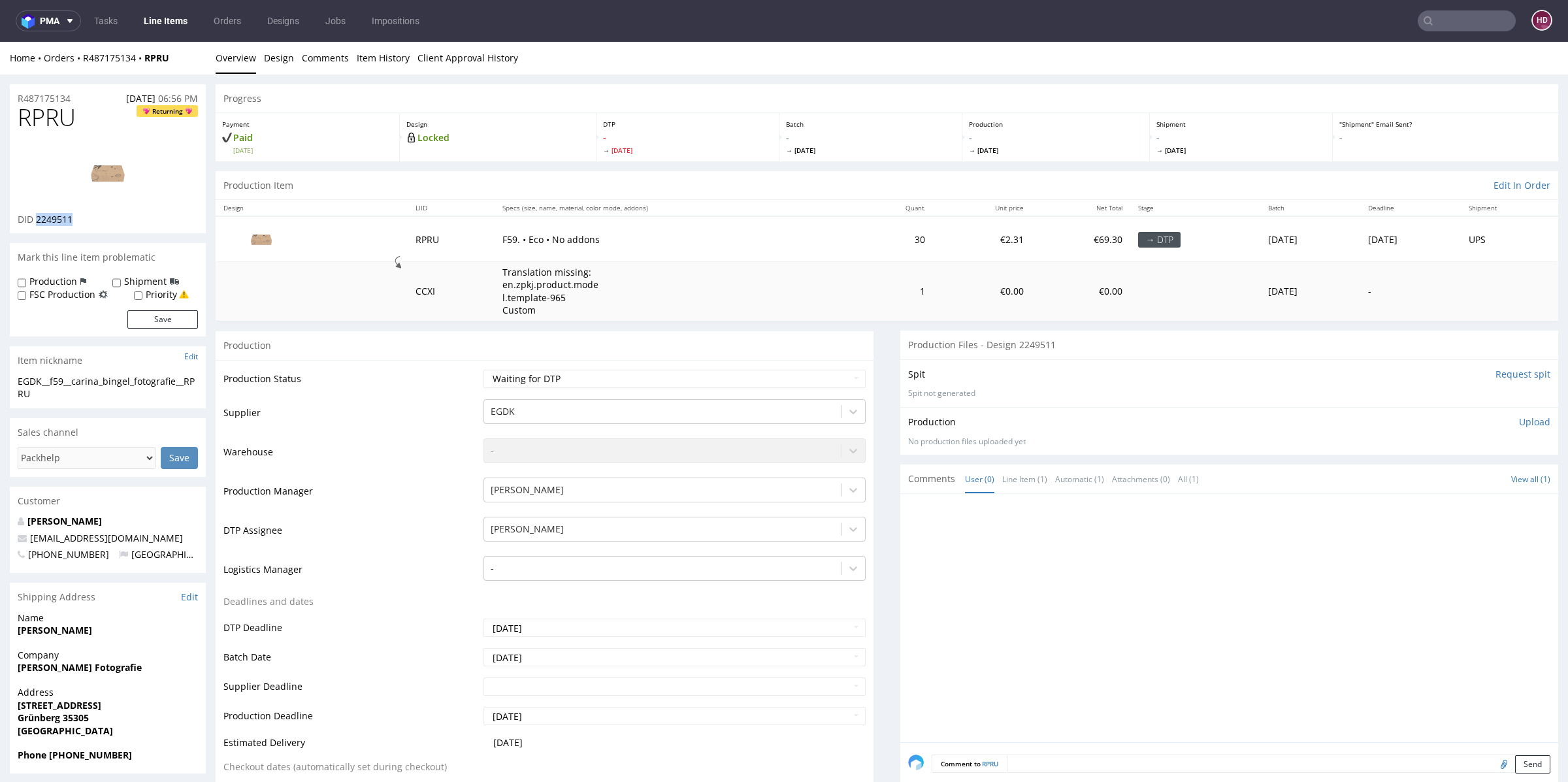
click at [110, 172] on img at bounding box center [108, 173] width 105 height 59
click at [271, 47] on link "Design" at bounding box center [279, 57] width 30 height 32
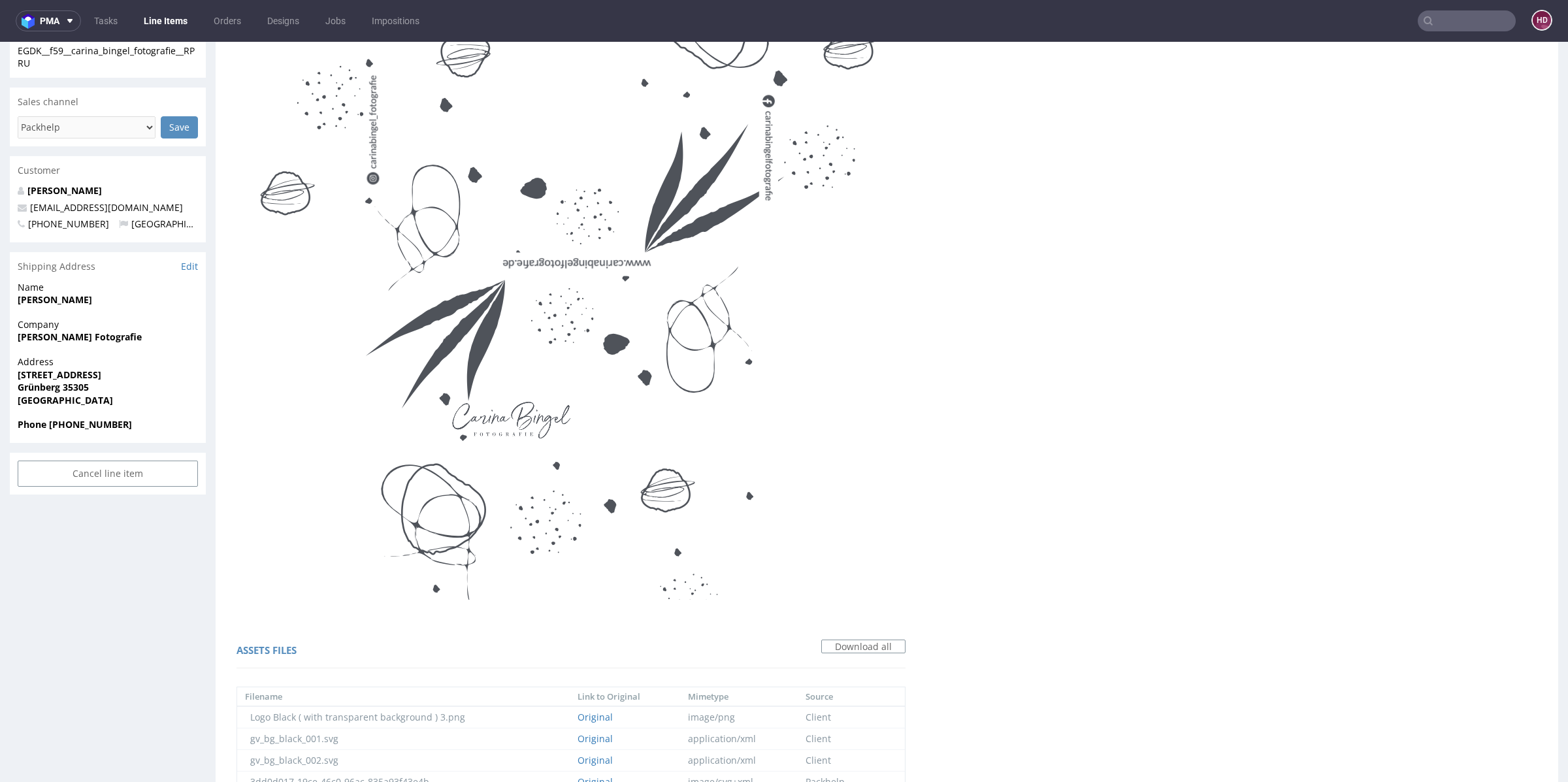
scroll to position [217, 0]
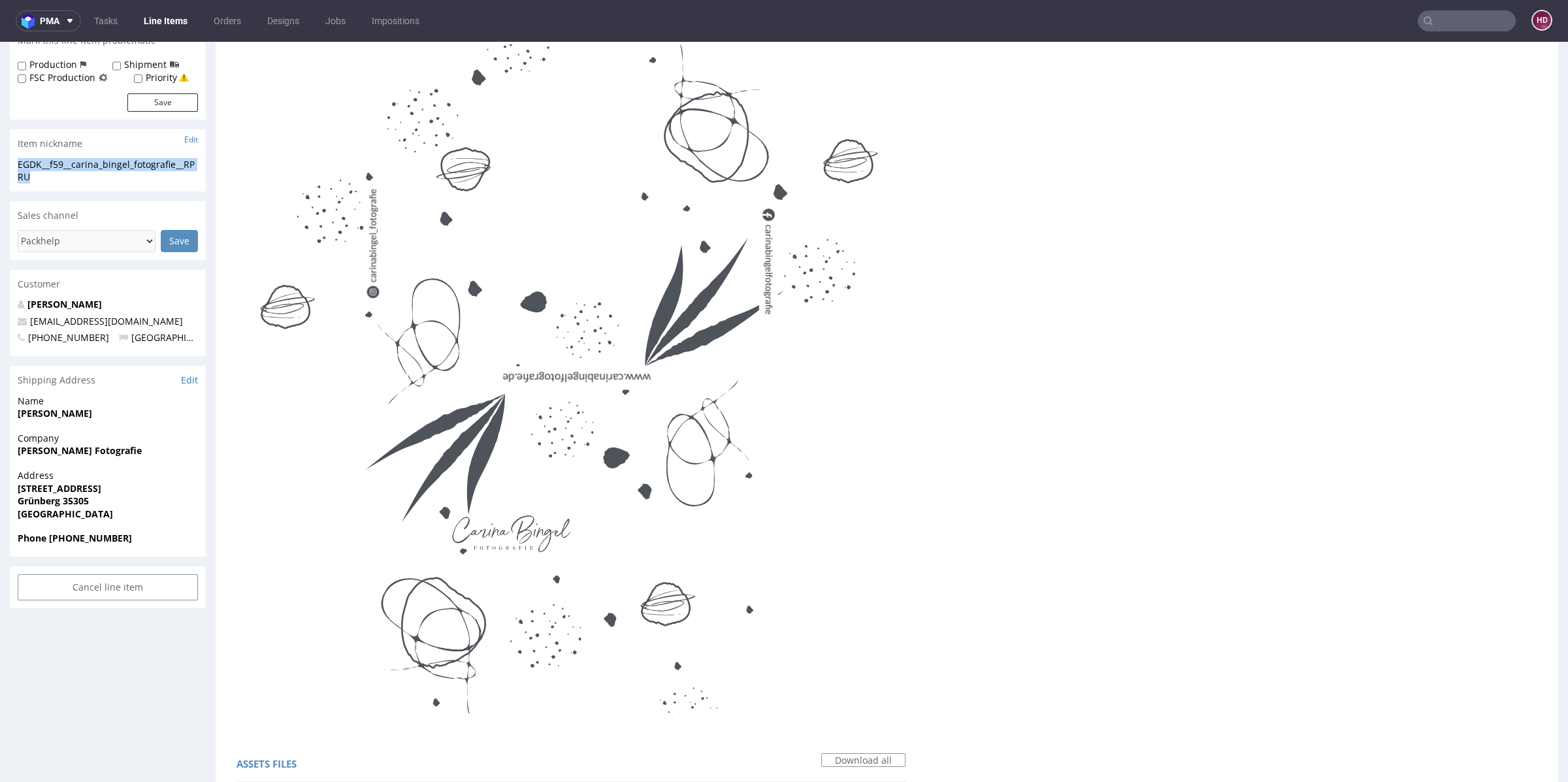
drag, startPoint x: 58, startPoint y: 177, endPoint x: 13, endPoint y: 160, distance: 48.1
click at [13, 160] on div "EGDK__f59__carina_bingel_fotografie__RPRU EGDK__f59 __carina_bingel_fotografie_…" at bounding box center [108, 175] width 196 height 33
copy div "EGDK__f59__carina_bingel_fotografie__RPRU"
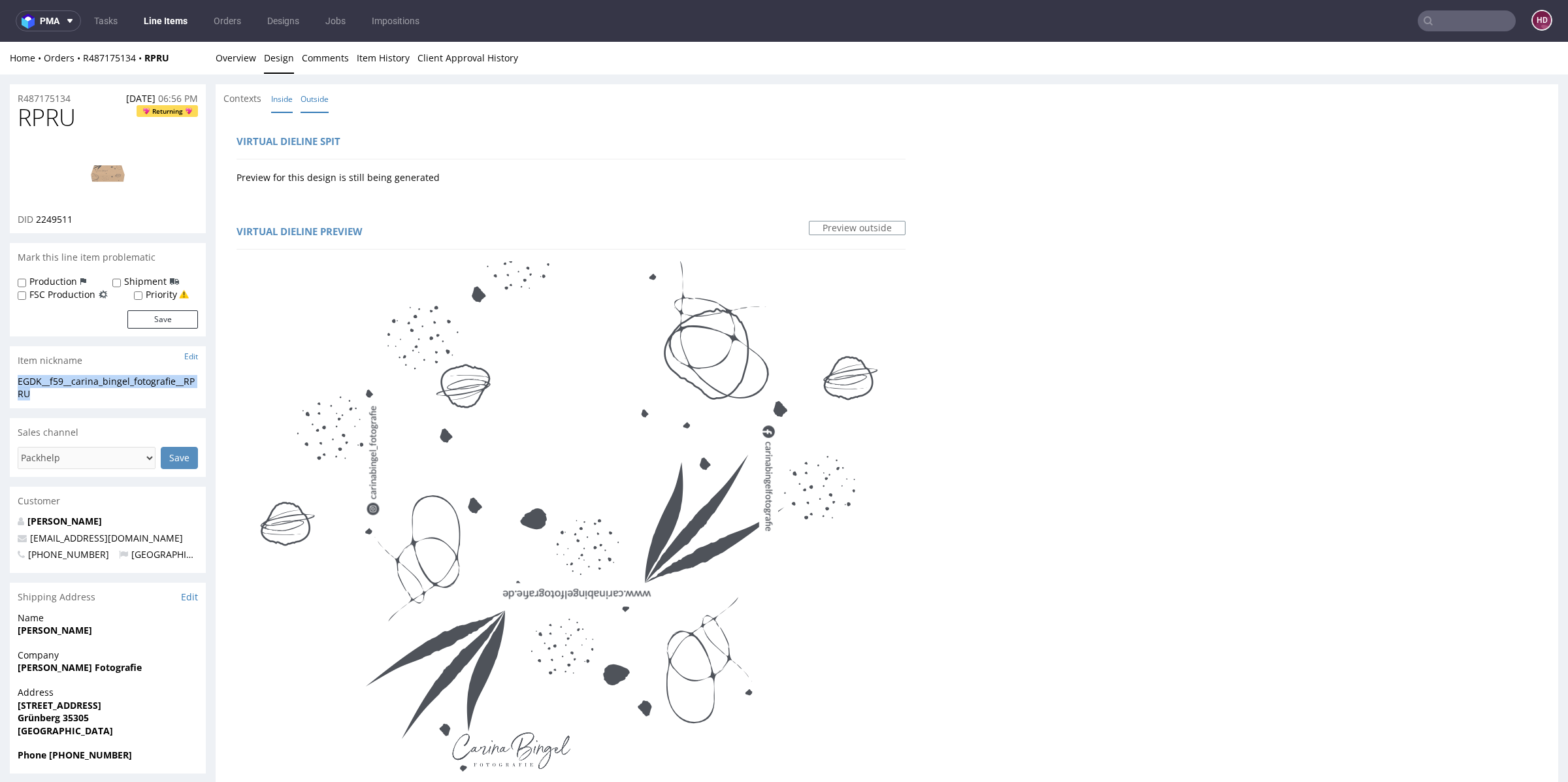
click at [288, 101] on link "Inside" at bounding box center [282, 99] width 22 height 28
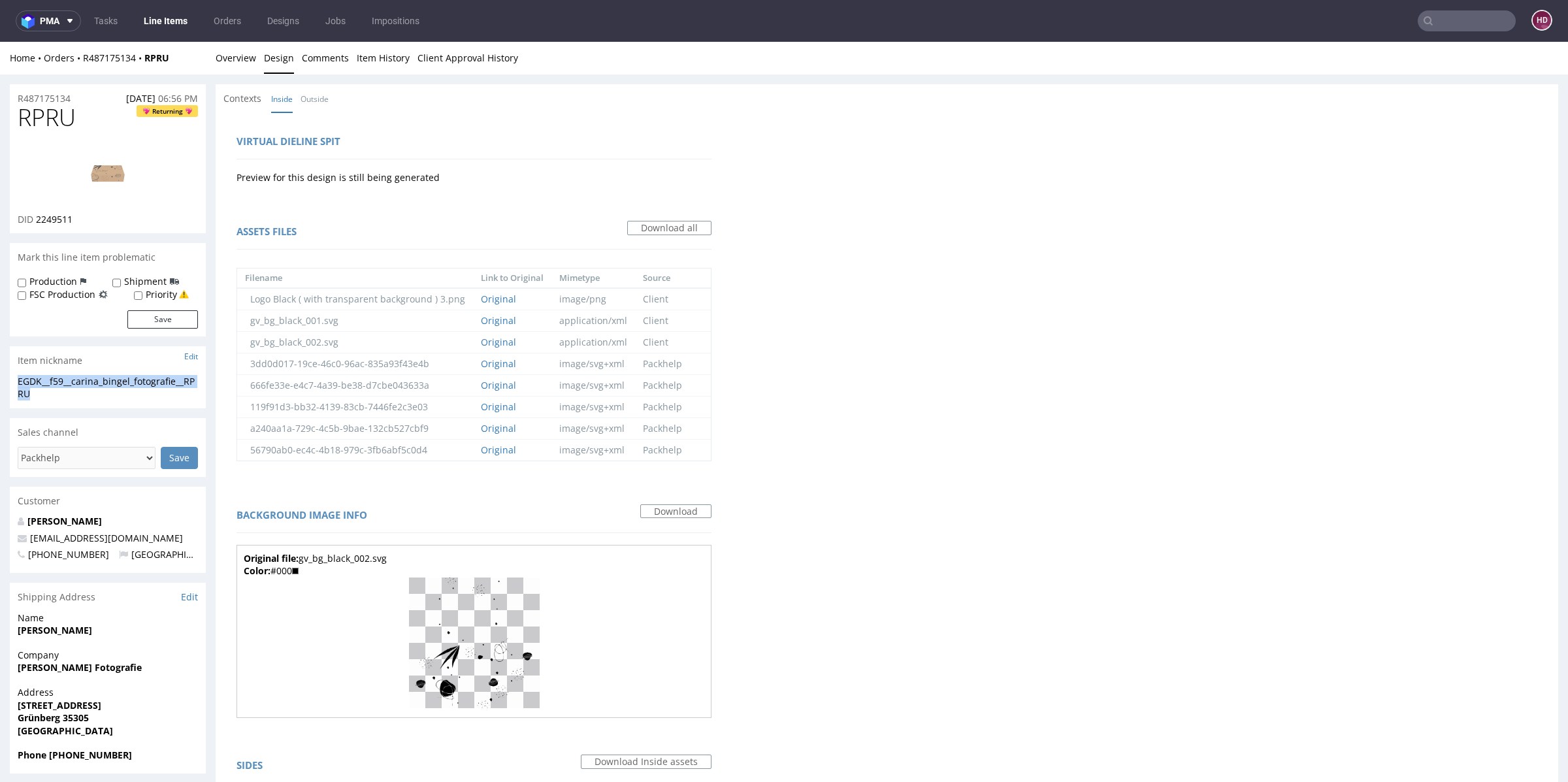
click at [108, 204] on link at bounding box center [108, 173] width 105 height 80
click at [240, 65] on link "Overview" at bounding box center [235, 57] width 41 height 32
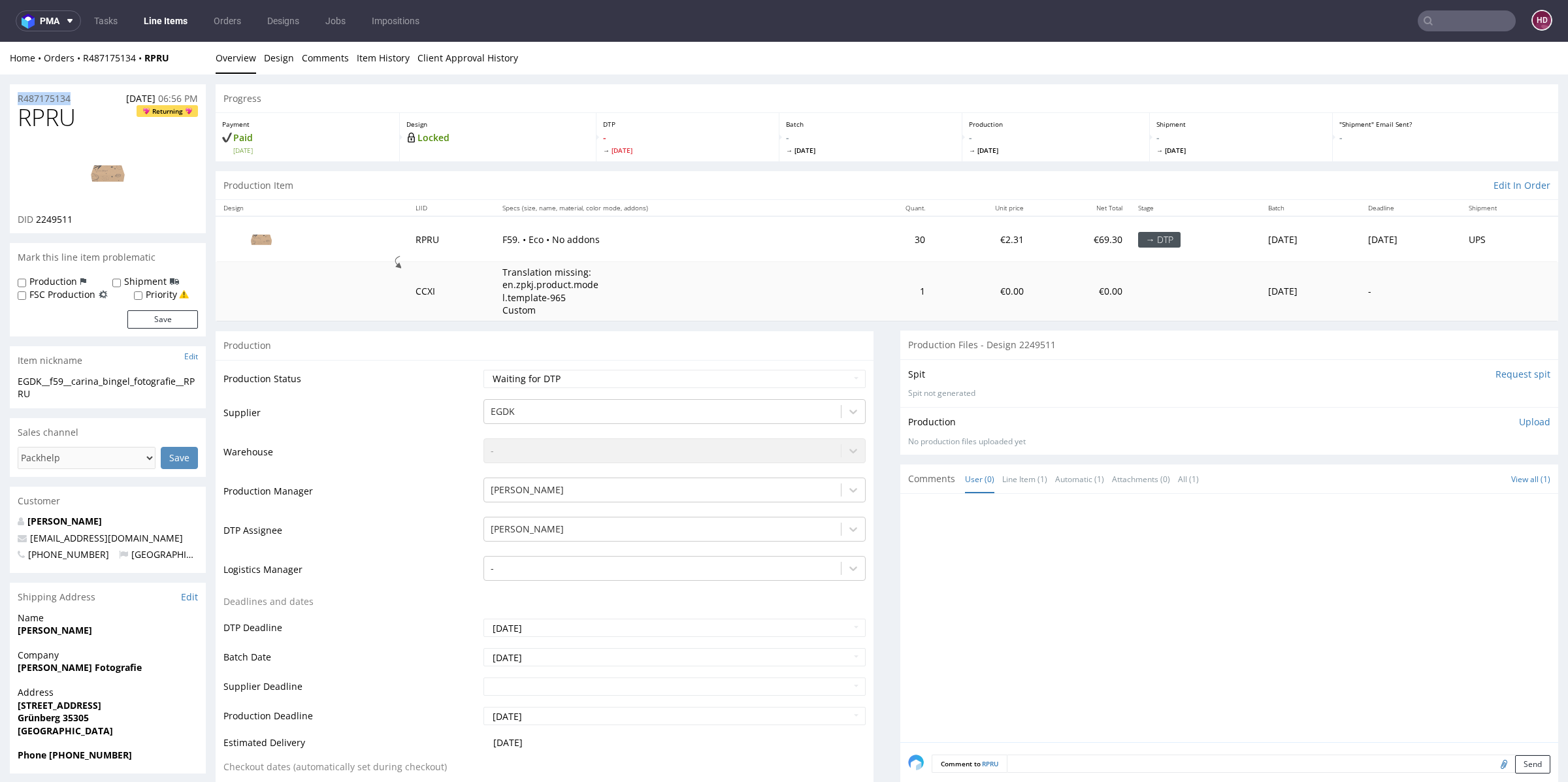
drag, startPoint x: 81, startPoint y: 97, endPoint x: 0, endPoint y: 90, distance: 81.3
copy p "R487175134"
drag, startPoint x: 87, startPoint y: 217, endPoint x: 38, endPoint y: 215, distance: 49.0
click at [38, 215] on div "DID 2249511" at bounding box center [107, 220] width 181 height 13
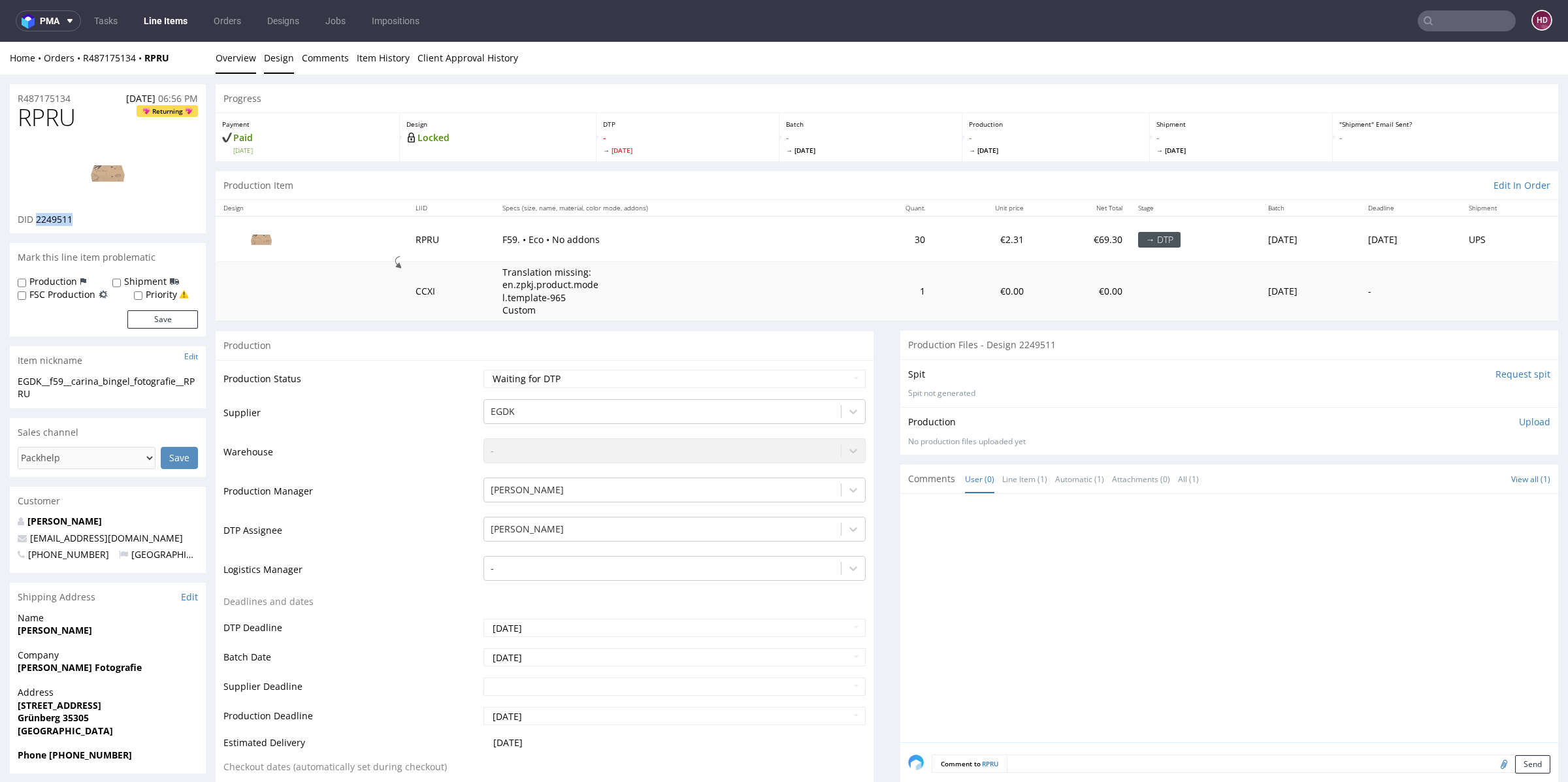
click at [270, 58] on link "Design" at bounding box center [279, 57] width 30 height 32
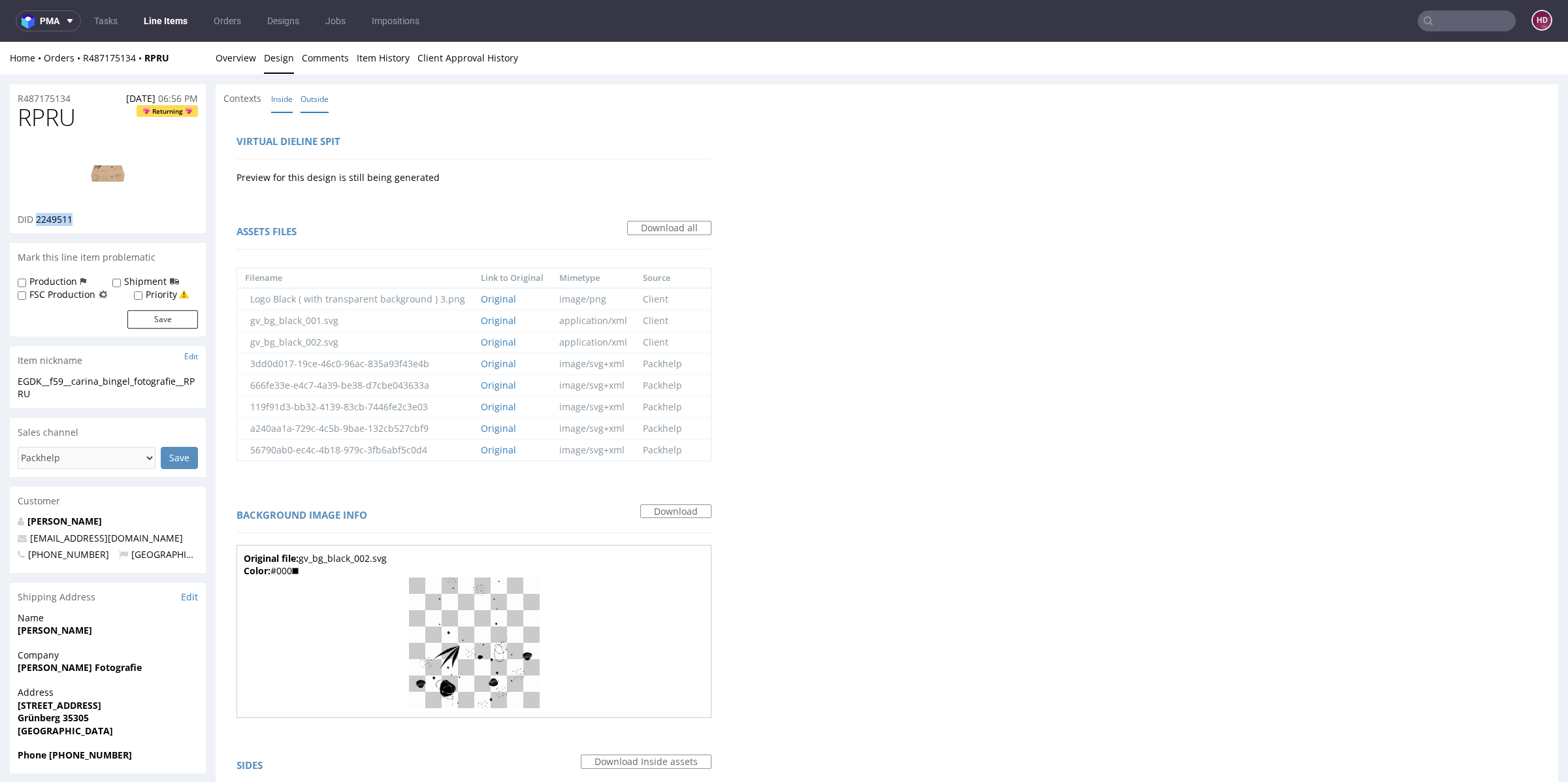
click at [309, 104] on link "Outside" at bounding box center [314, 99] width 28 height 28
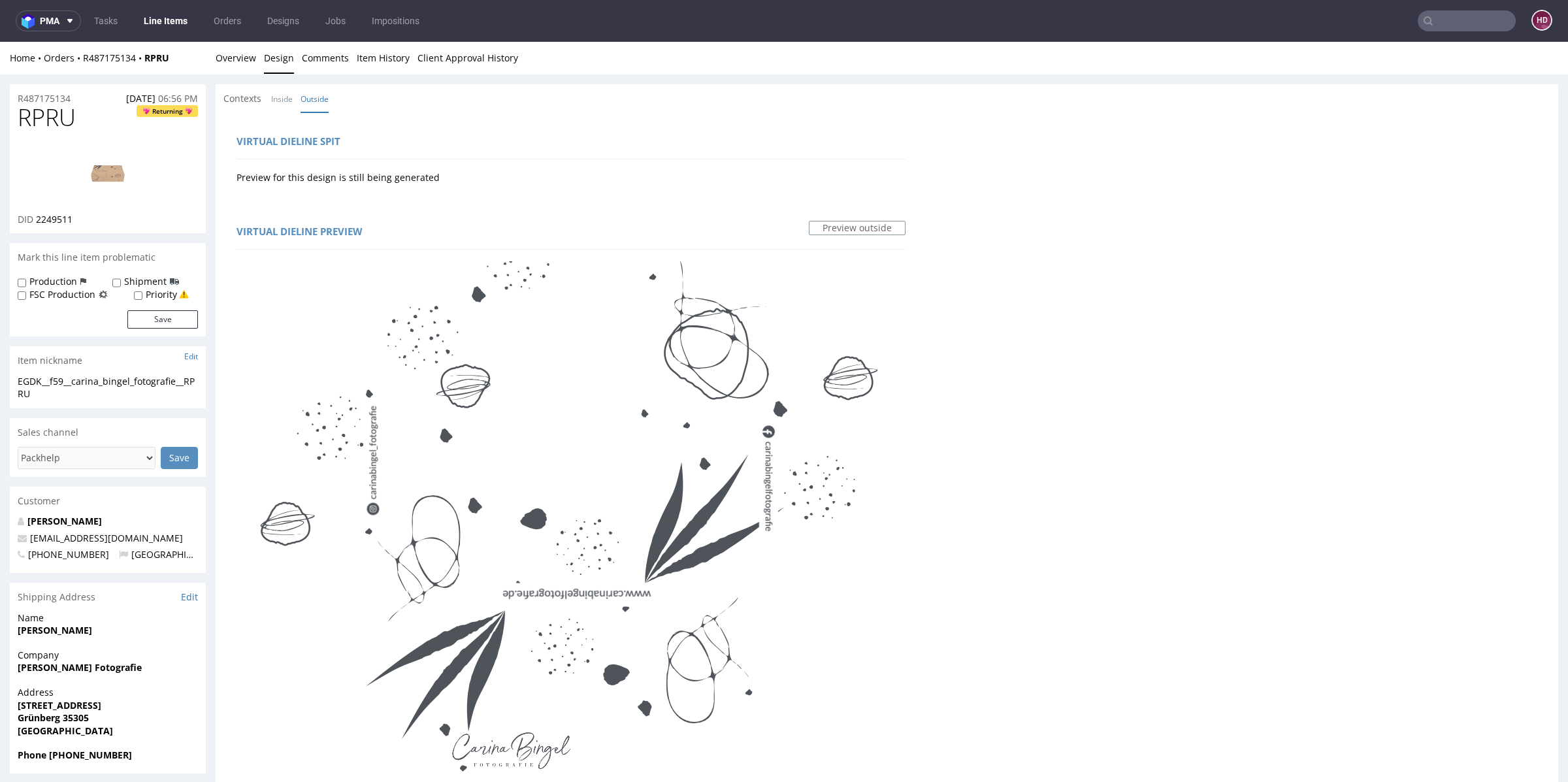
drag, startPoint x: 324, startPoint y: 656, endPoint x: 271, endPoint y: 660, distance: 53.2
click at [246, 57] on link "Overview" at bounding box center [235, 57] width 41 height 32
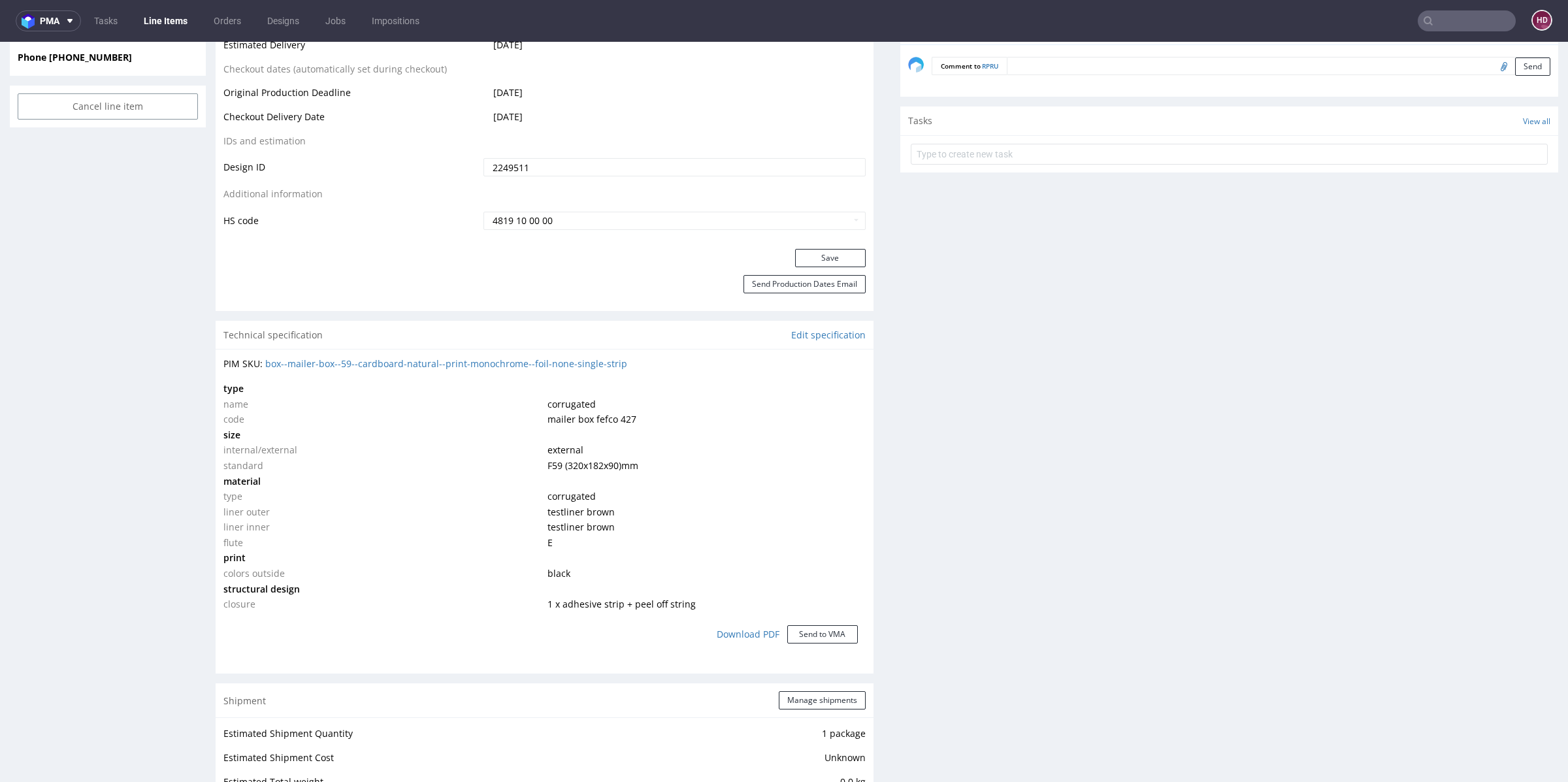
scroll to position [705, 0]
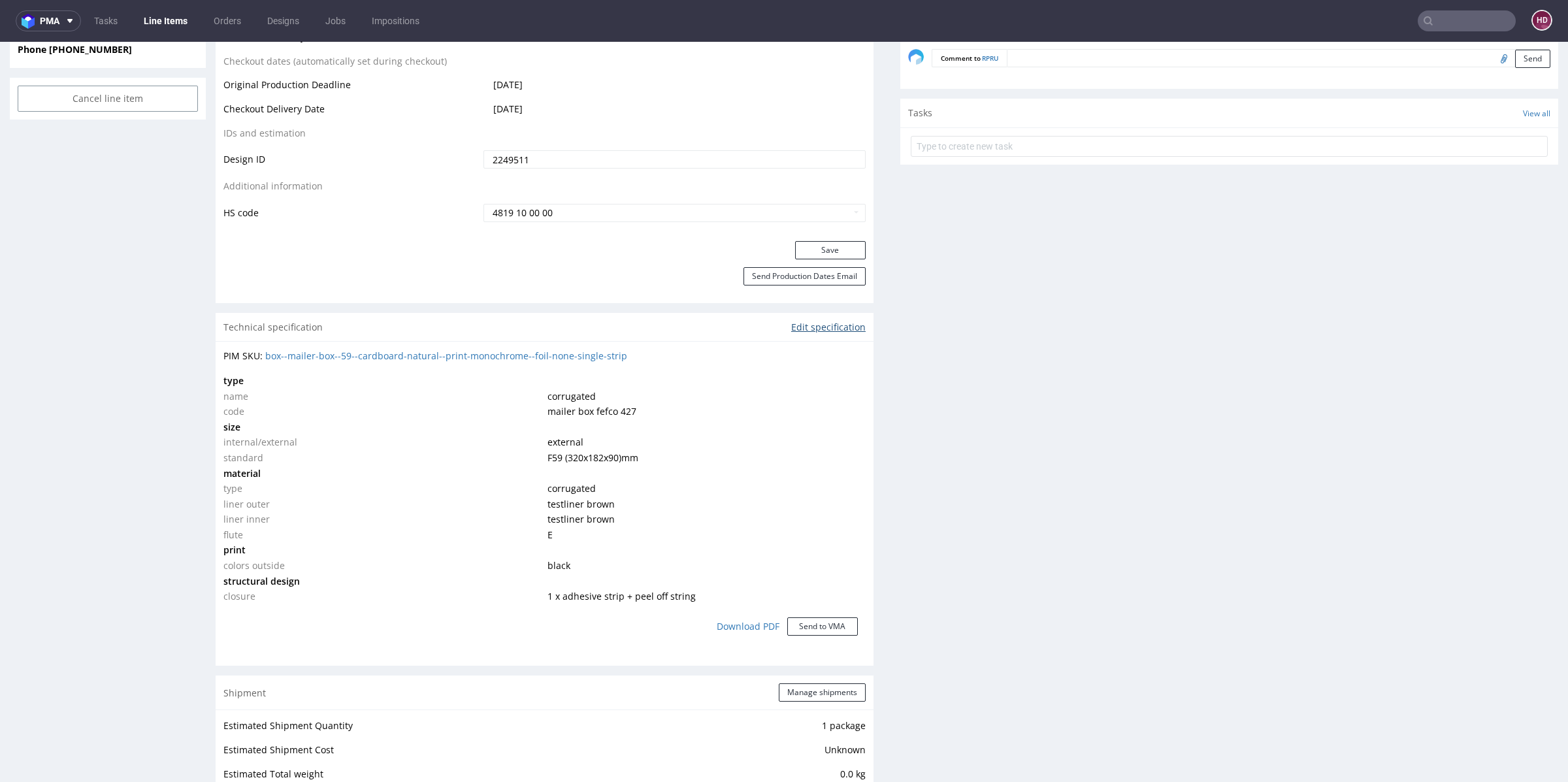
click at [794, 330] on link "Edit specification" at bounding box center [829, 328] width 75 height 13
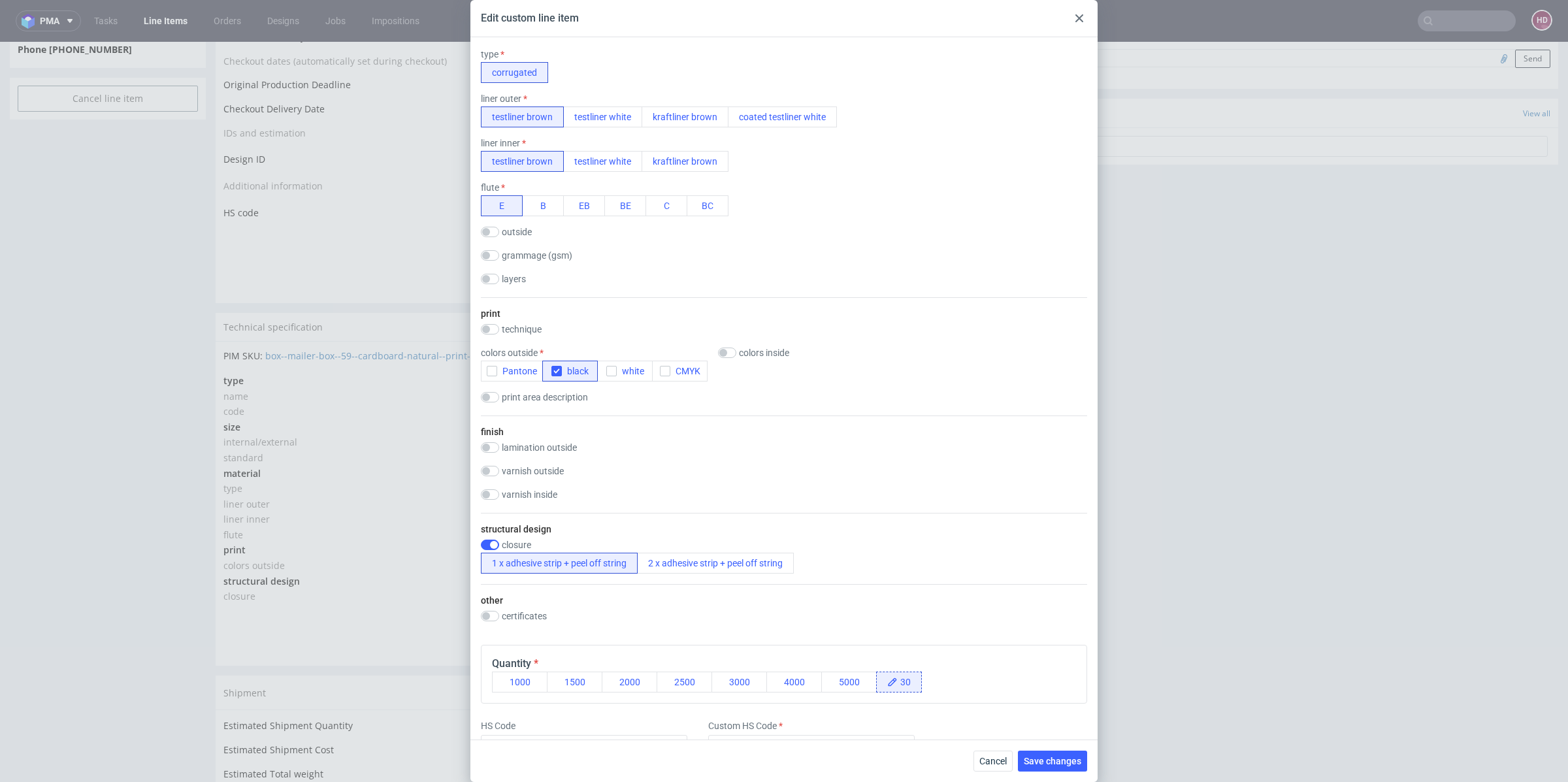
scroll to position [455, 0]
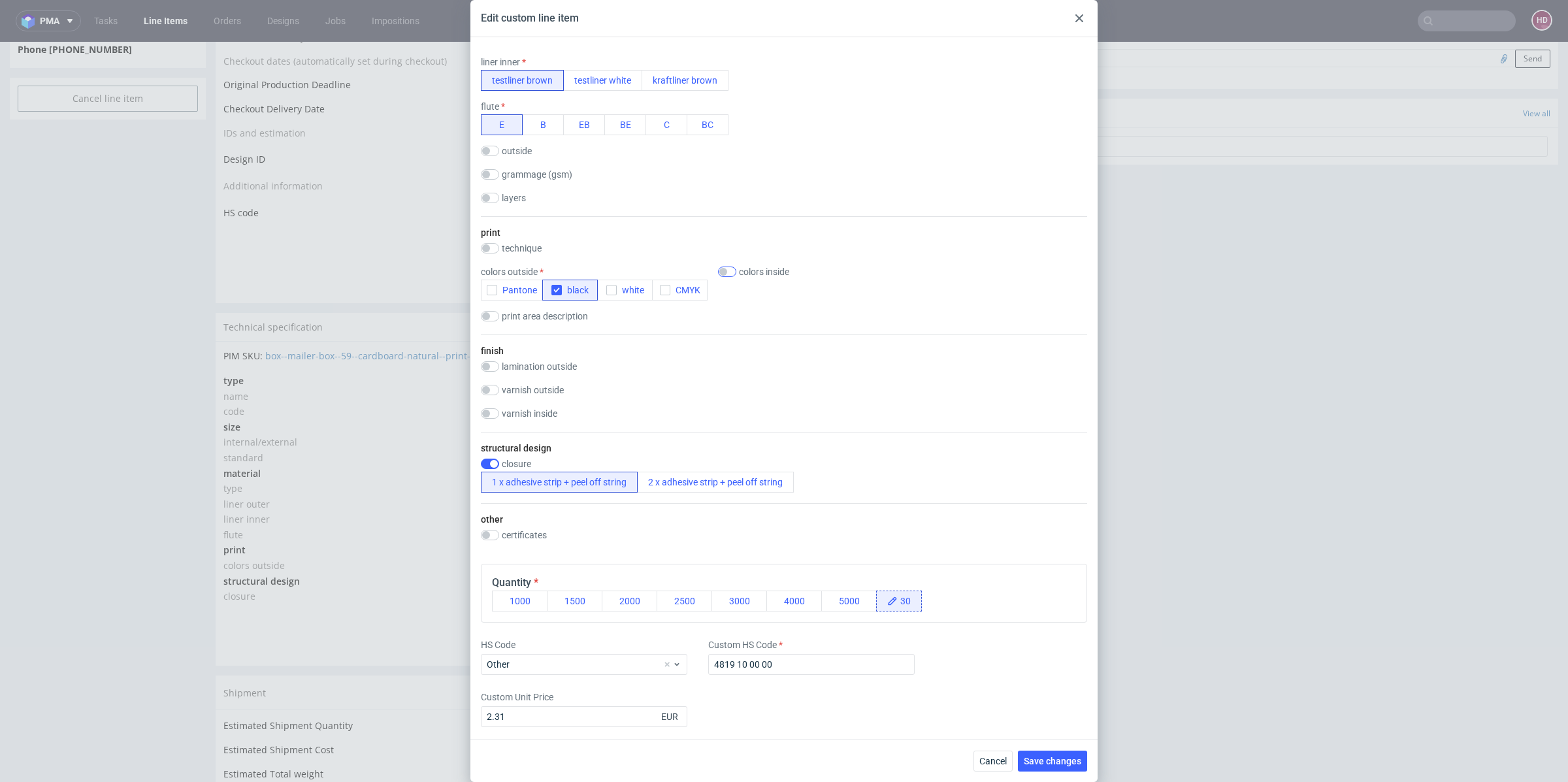
click at [723, 267] on div "print technique no print flexo offset offset + flexo digital colors outside Pan…" at bounding box center [784, 275] width 606 height 118
click at [725, 275] on input "checkbox" at bounding box center [727, 271] width 18 height 11
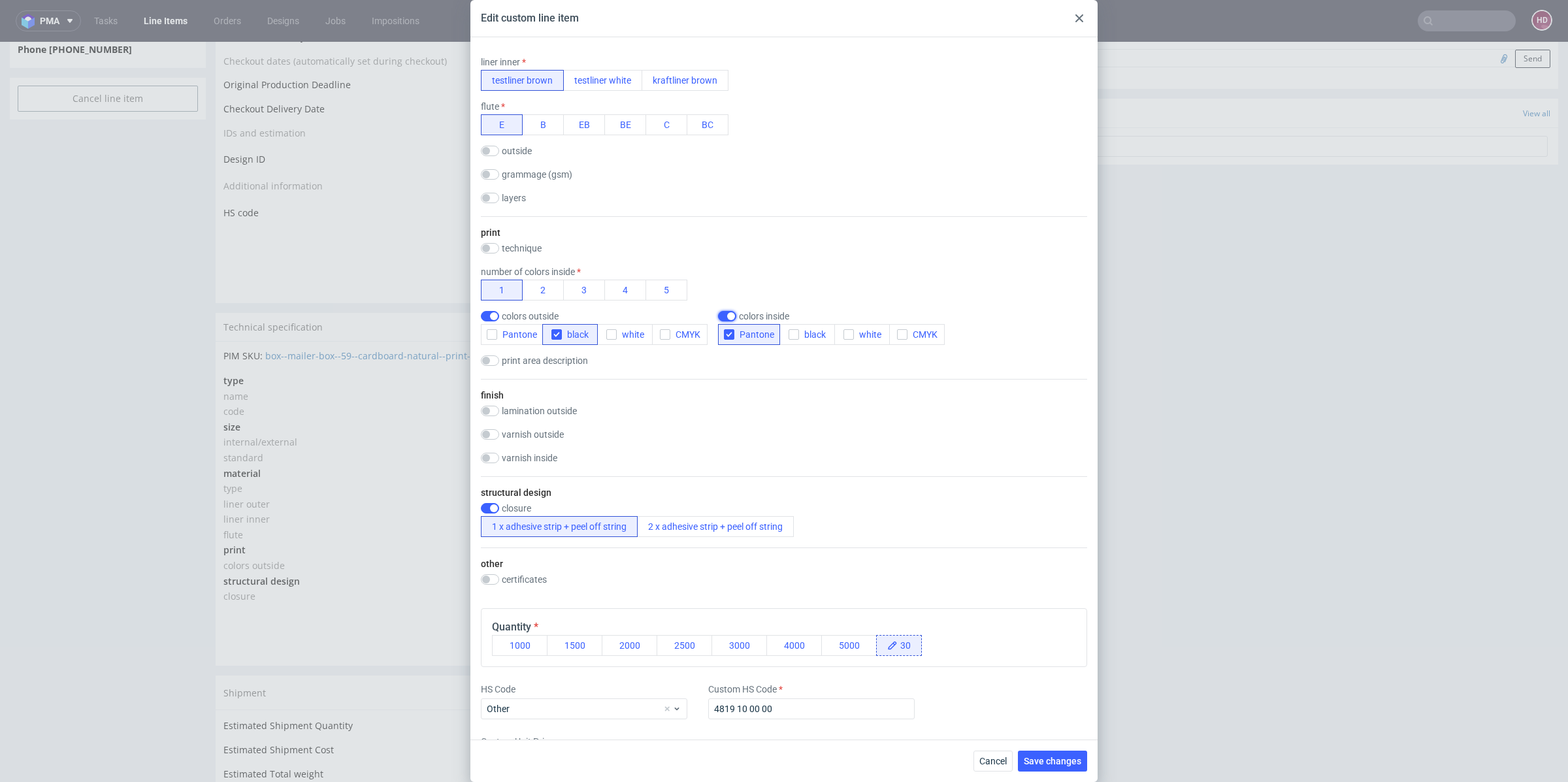
click at [728, 311] on input "checkbox" at bounding box center [727, 316] width 18 height 11
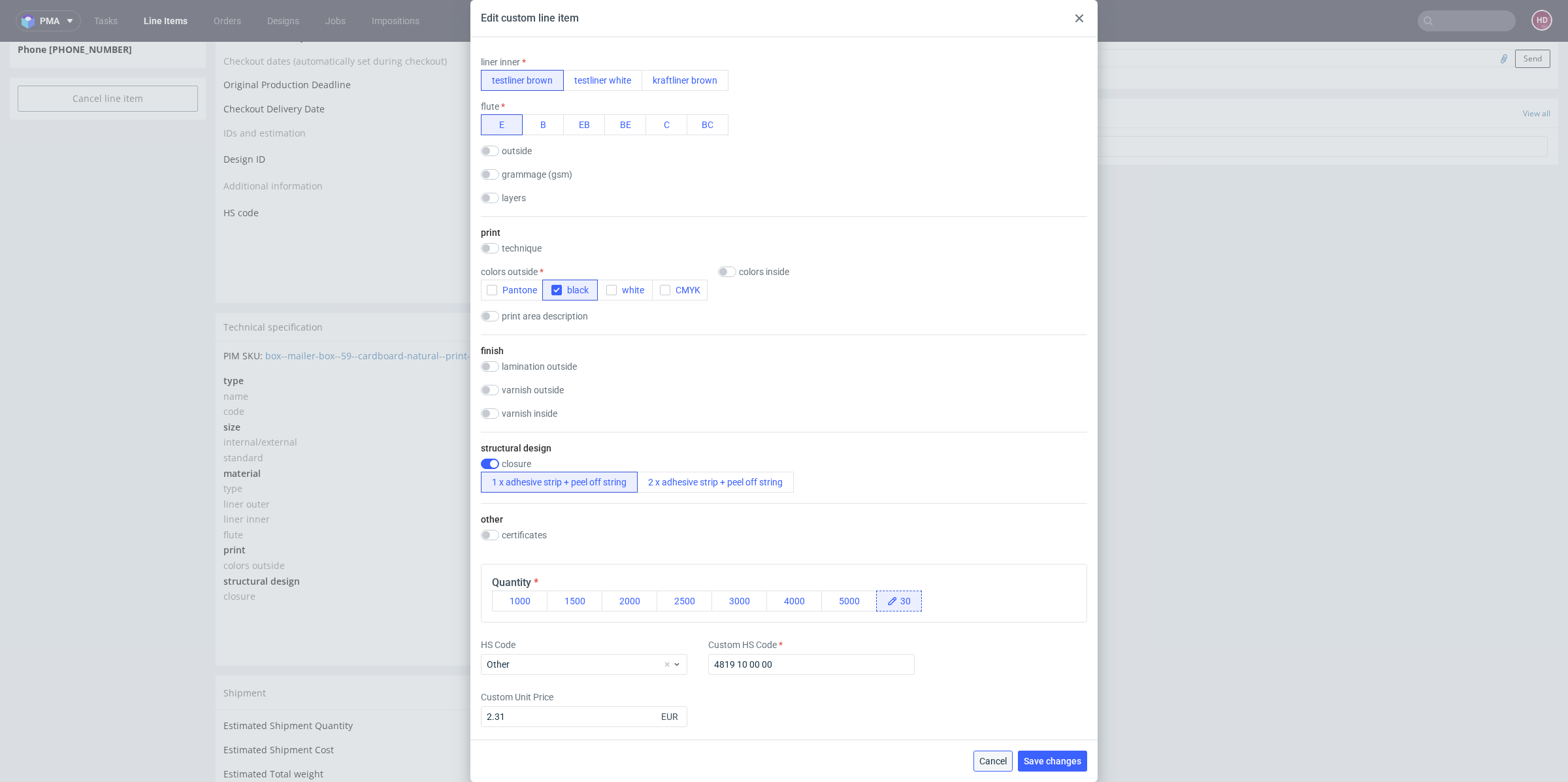
click at [997, 760] on span "Cancel" at bounding box center [992, 761] width 27 height 9
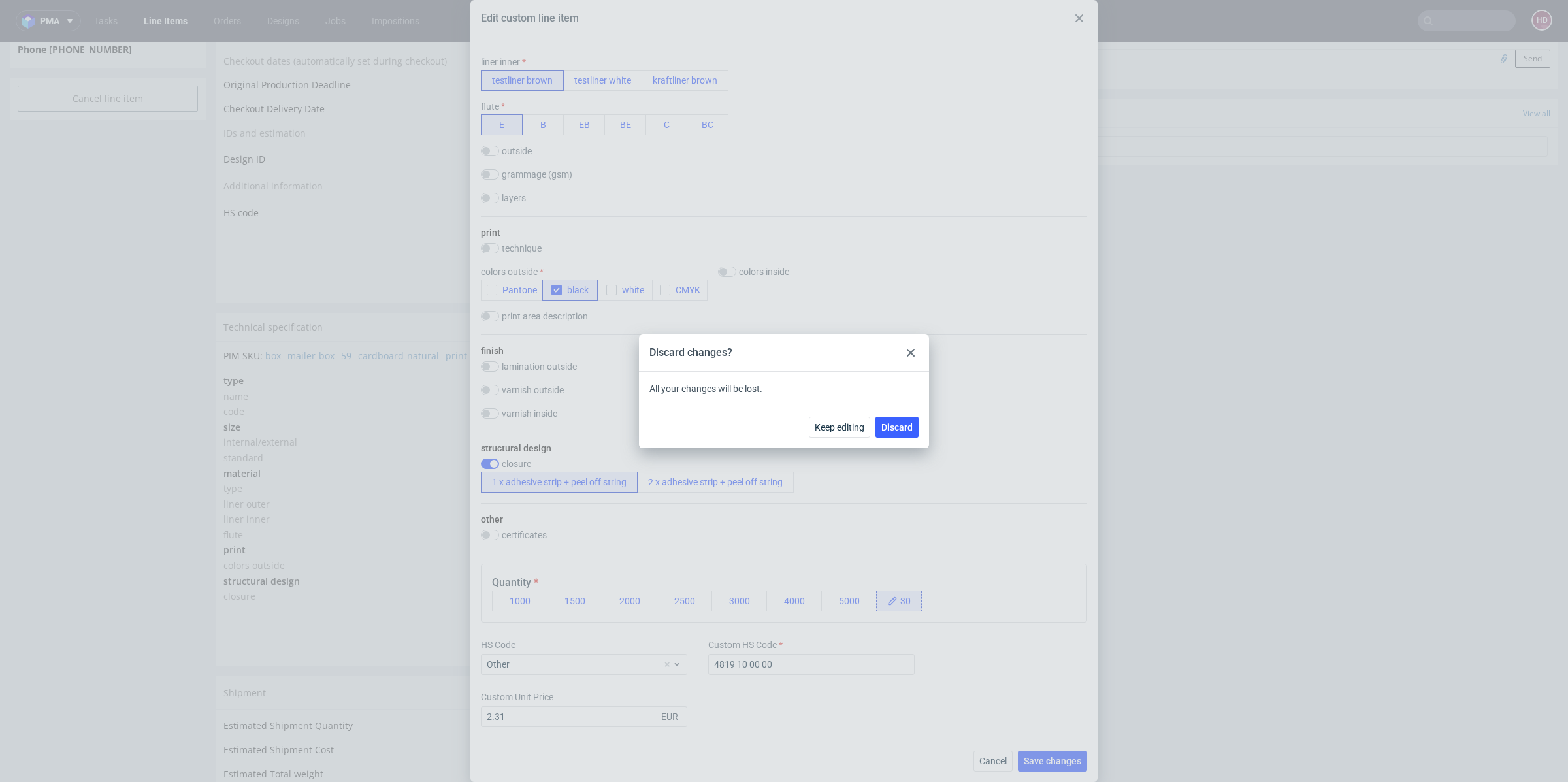
click at [914, 352] on icon at bounding box center [910, 352] width 7 height 7
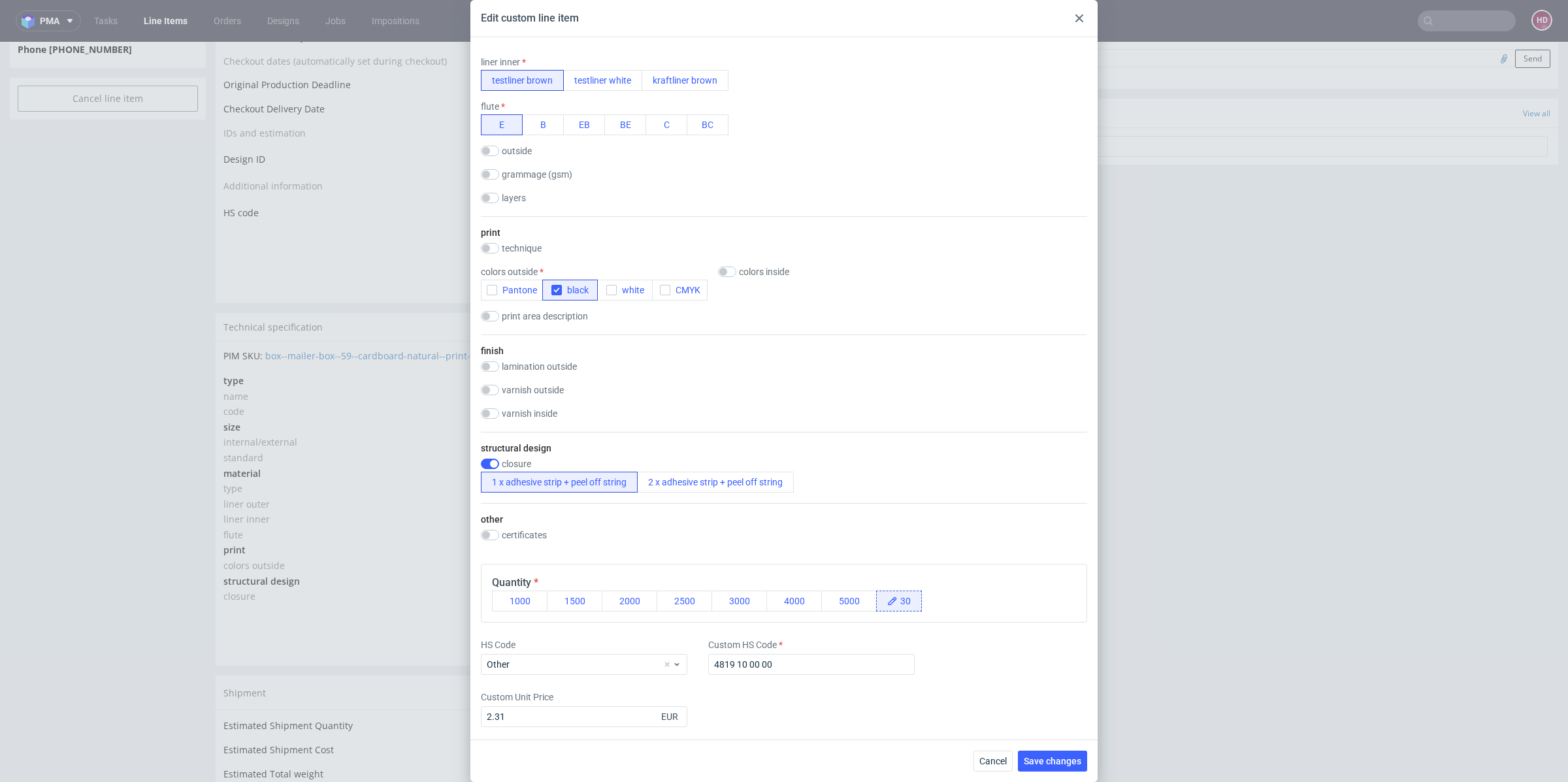
click at [1082, 13] on div at bounding box center [1079, 18] width 16 height 16
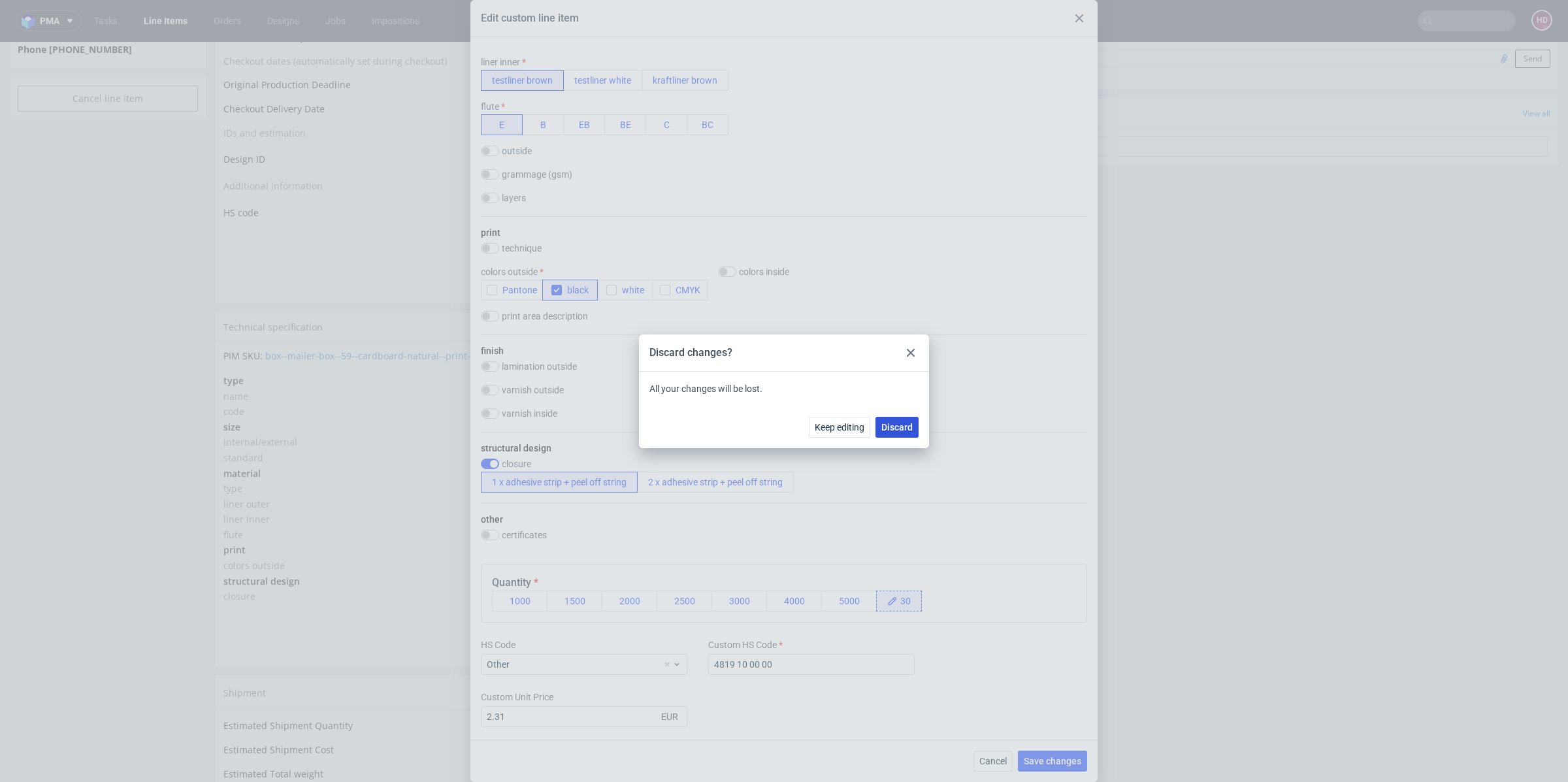
click at [904, 427] on span "Discard" at bounding box center [898, 427] width 32 height 9
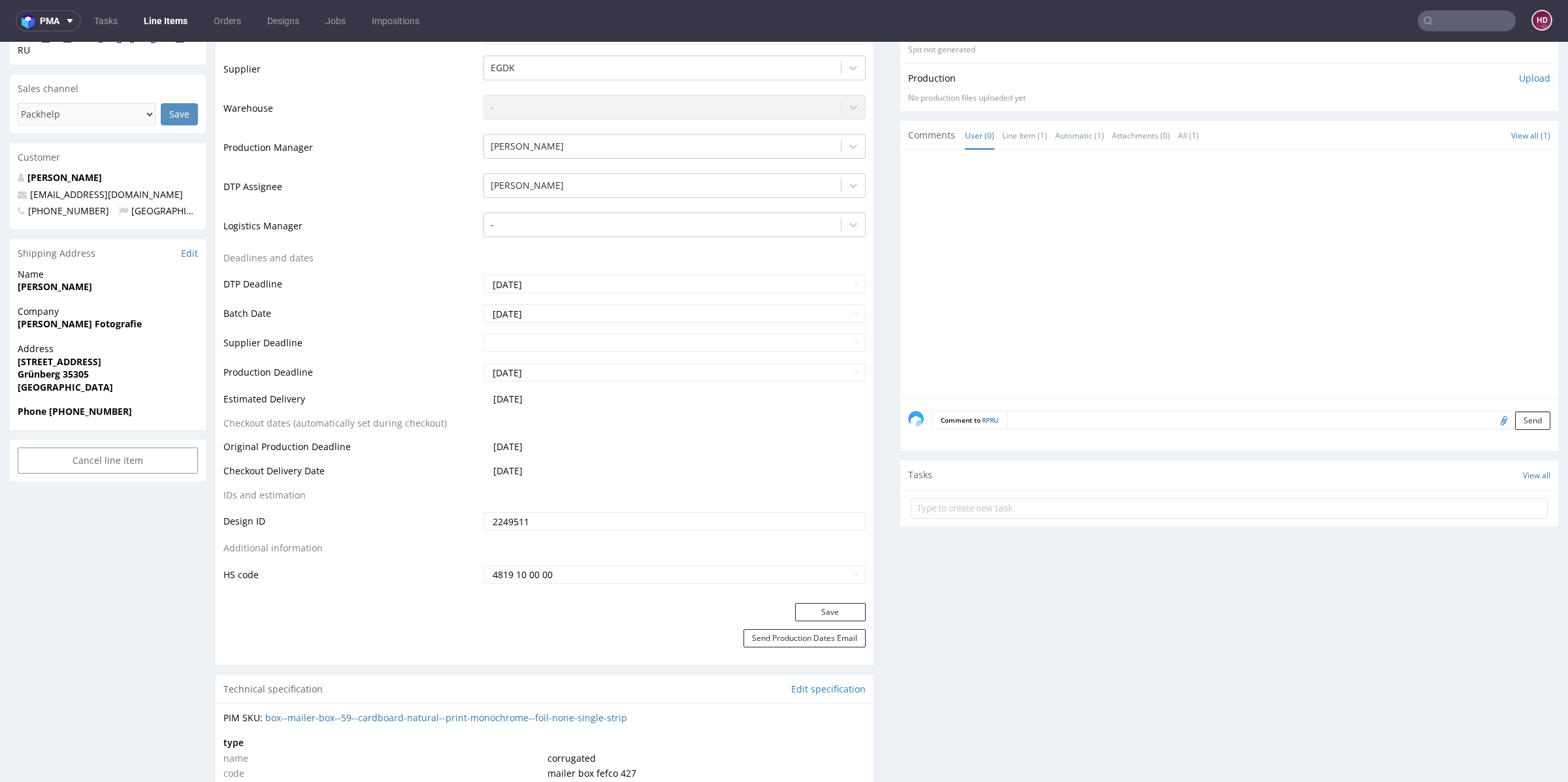
scroll to position [0, 0]
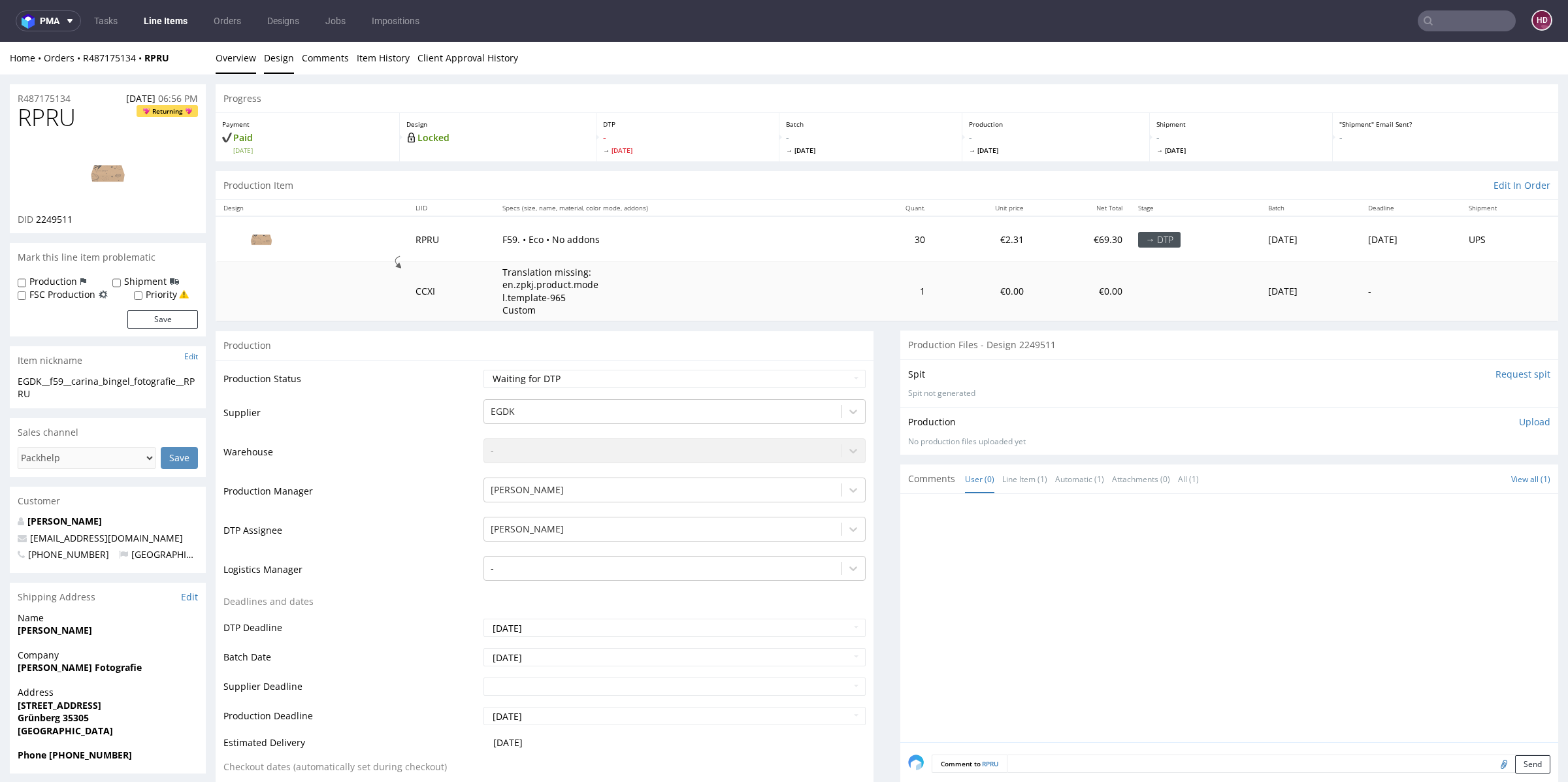
click at [275, 62] on link "Design" at bounding box center [279, 57] width 30 height 32
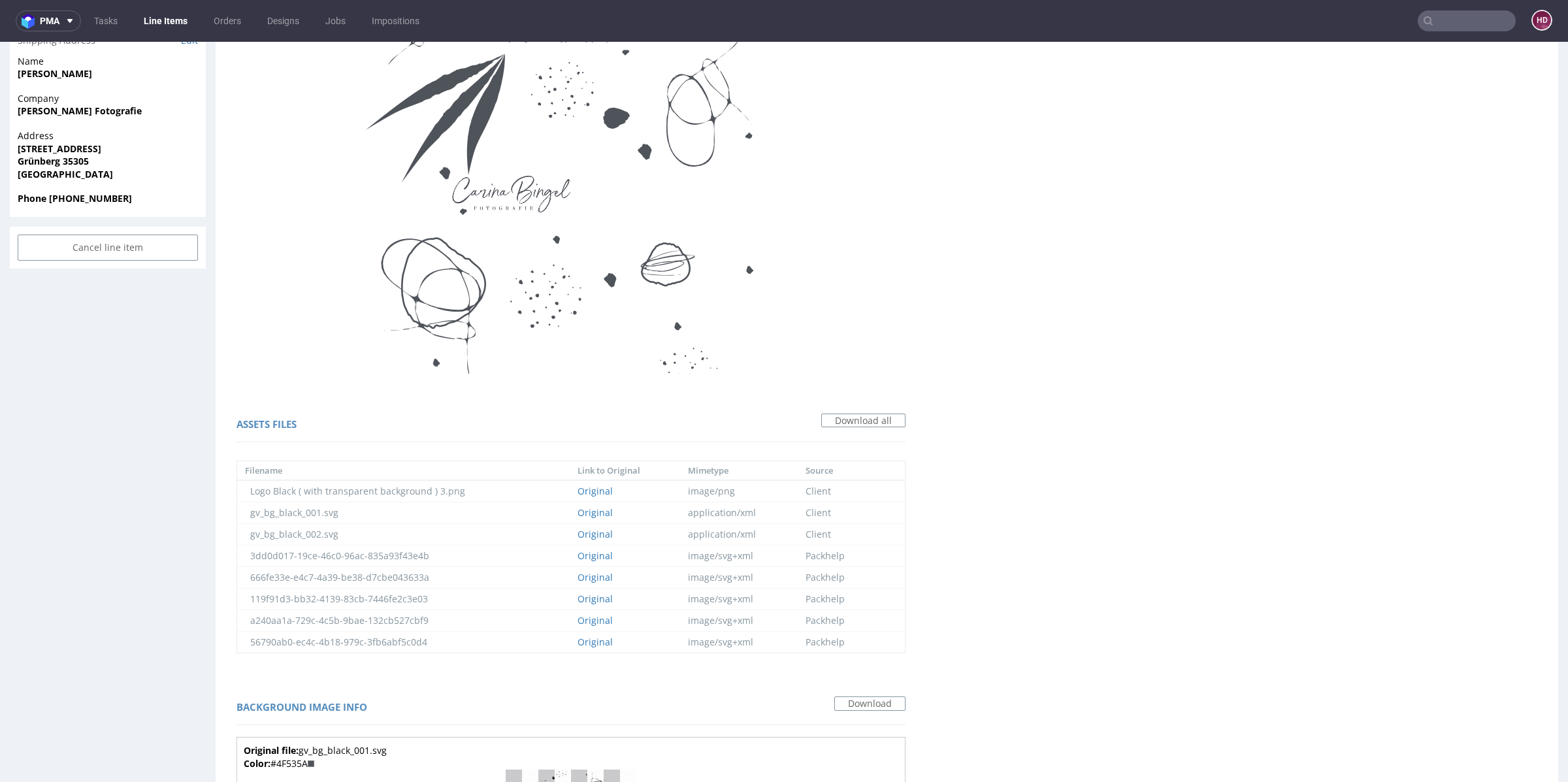
scroll to position [556, 0]
click at [314, 761] on span at bounding box center [311, 765] width 7 height 7
drag, startPoint x: 309, startPoint y: 101, endPoint x: 275, endPoint y: 102, distance: 34.0
click at [275, 758] on div "Color: #4F535A" at bounding box center [571, 765] width 655 height 13
drag, startPoint x: 309, startPoint y: 103, endPoint x: 279, endPoint y: 101, distance: 30.1
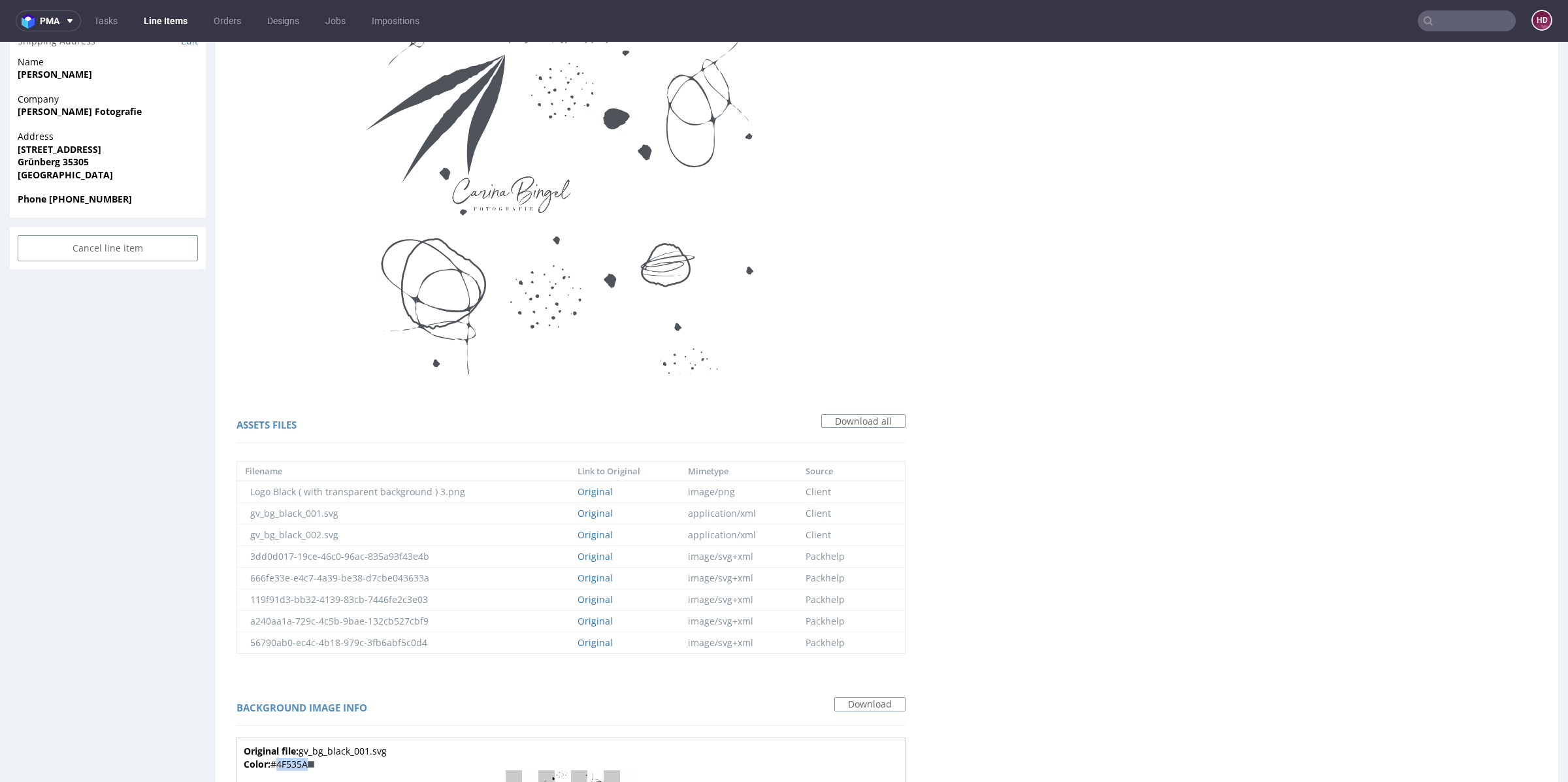
click at [279, 758] on div "Color: #4F535A" at bounding box center [571, 765] width 655 height 13
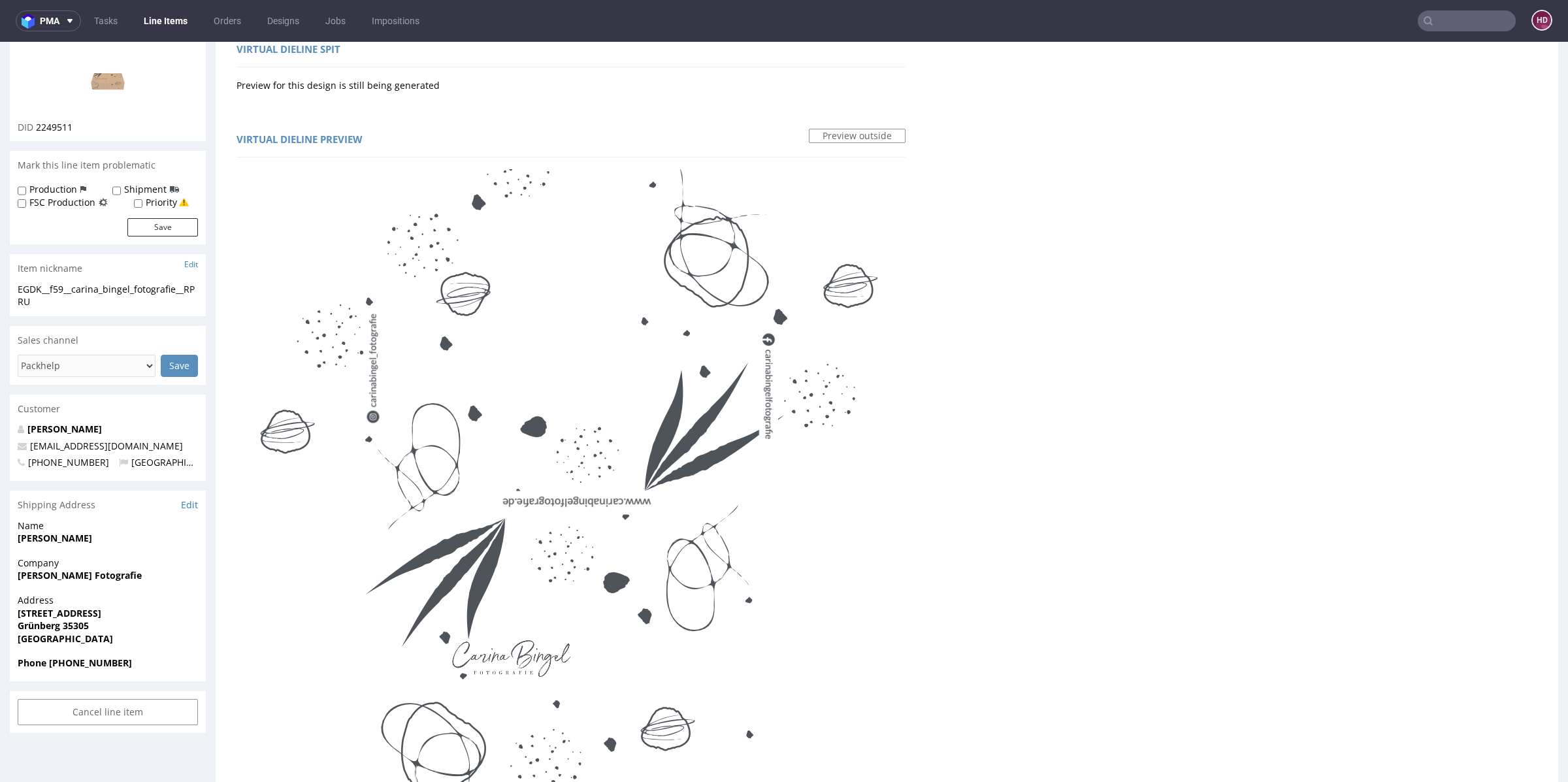
scroll to position [0, 0]
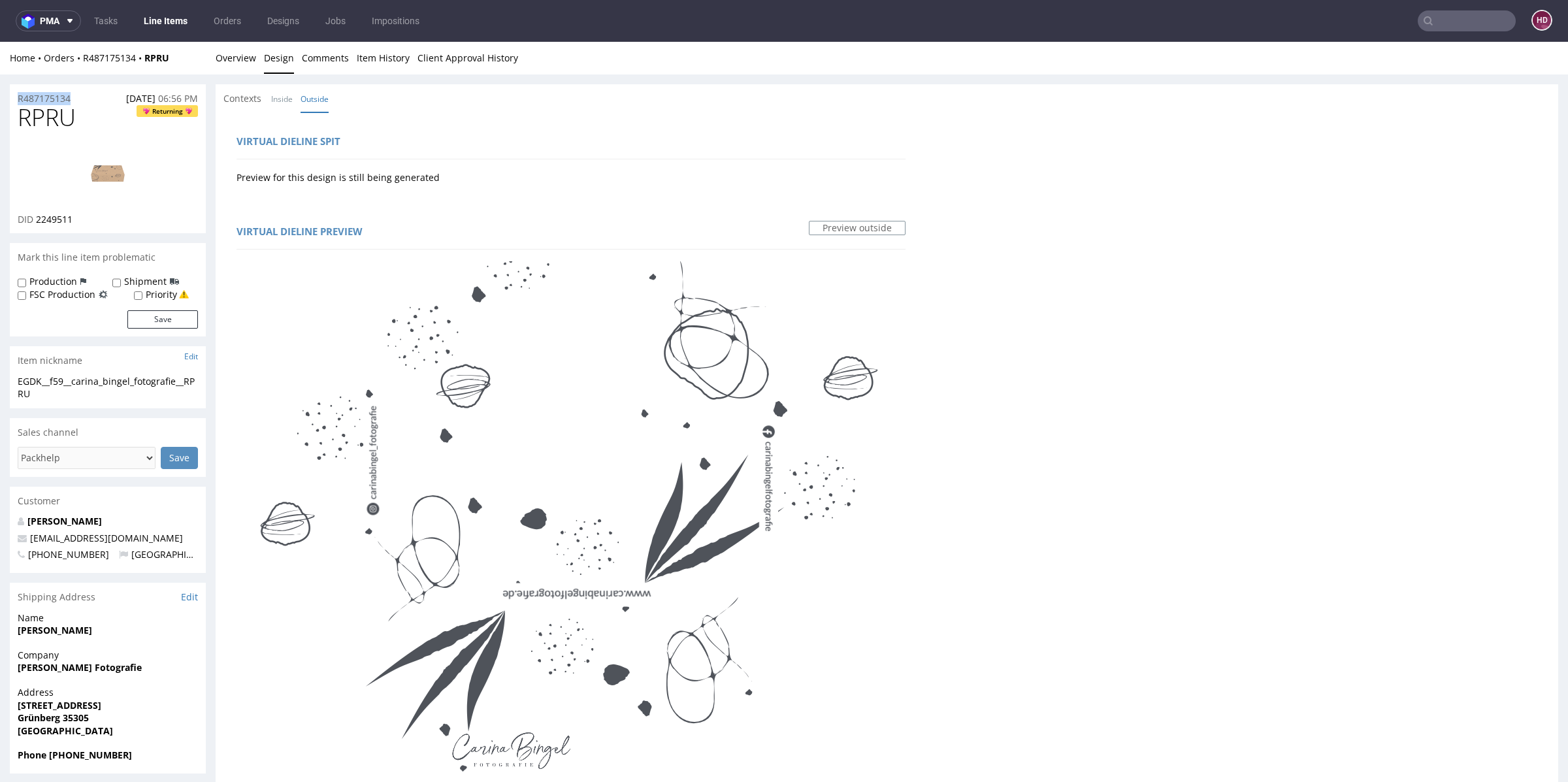
drag, startPoint x: 81, startPoint y: 99, endPoint x: 0, endPoint y: 97, distance: 81.0
drag, startPoint x: 92, startPoint y: 106, endPoint x: 0, endPoint y: 109, distance: 92.0
click at [224, 59] on link "Overview" at bounding box center [235, 57] width 41 height 32
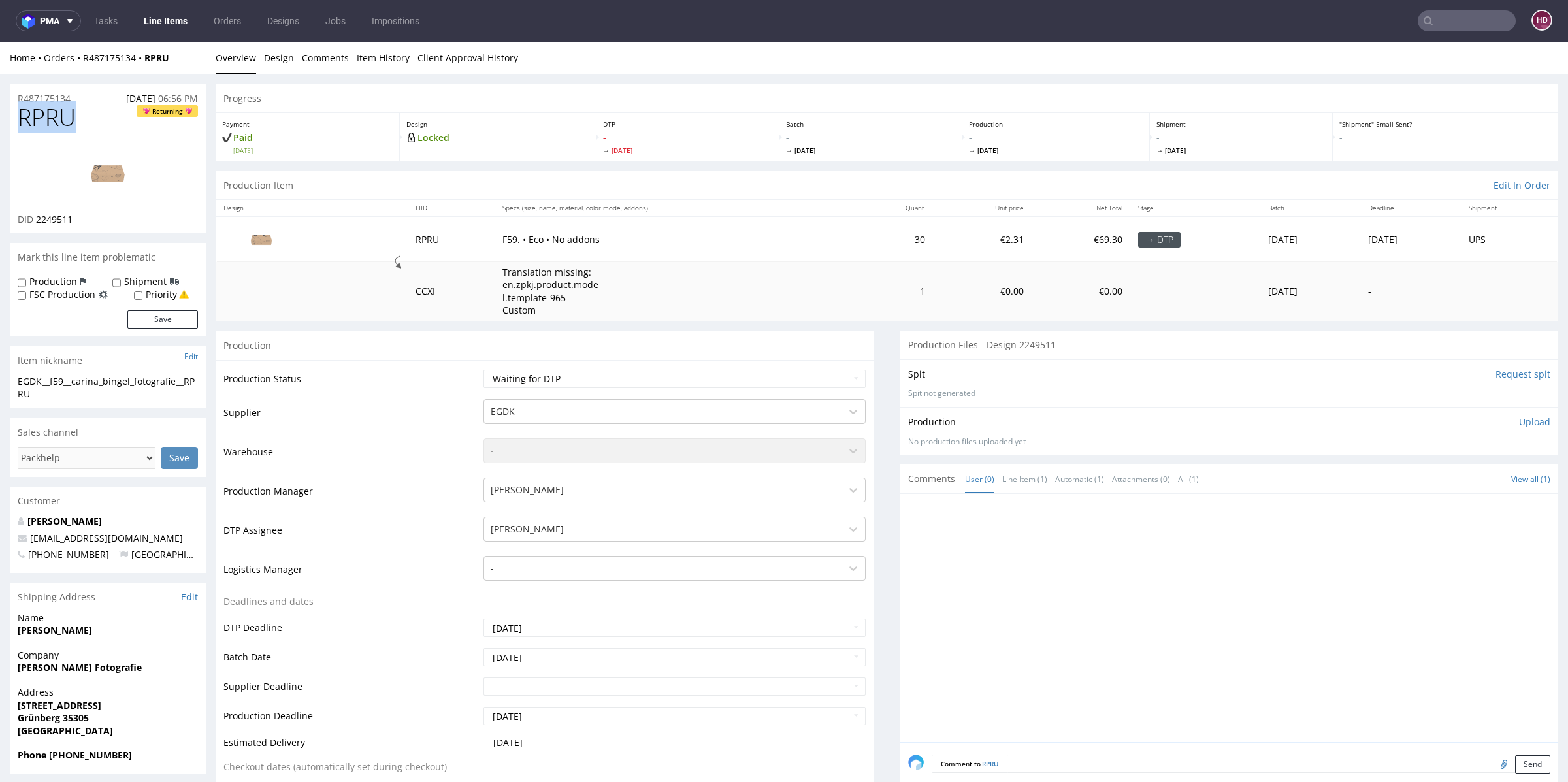
click at [121, 169] on img at bounding box center [108, 173] width 105 height 59
click at [1521, 420] on p "Upload" at bounding box center [1535, 423] width 32 height 13
click at [1430, 478] on div "Add files" at bounding box center [1457, 482] width 66 height 20
type input "C:\fakepath\EGDK__f59__carina_bingel_fotografie__RPRU__d2249511__oR487175134.pdf"
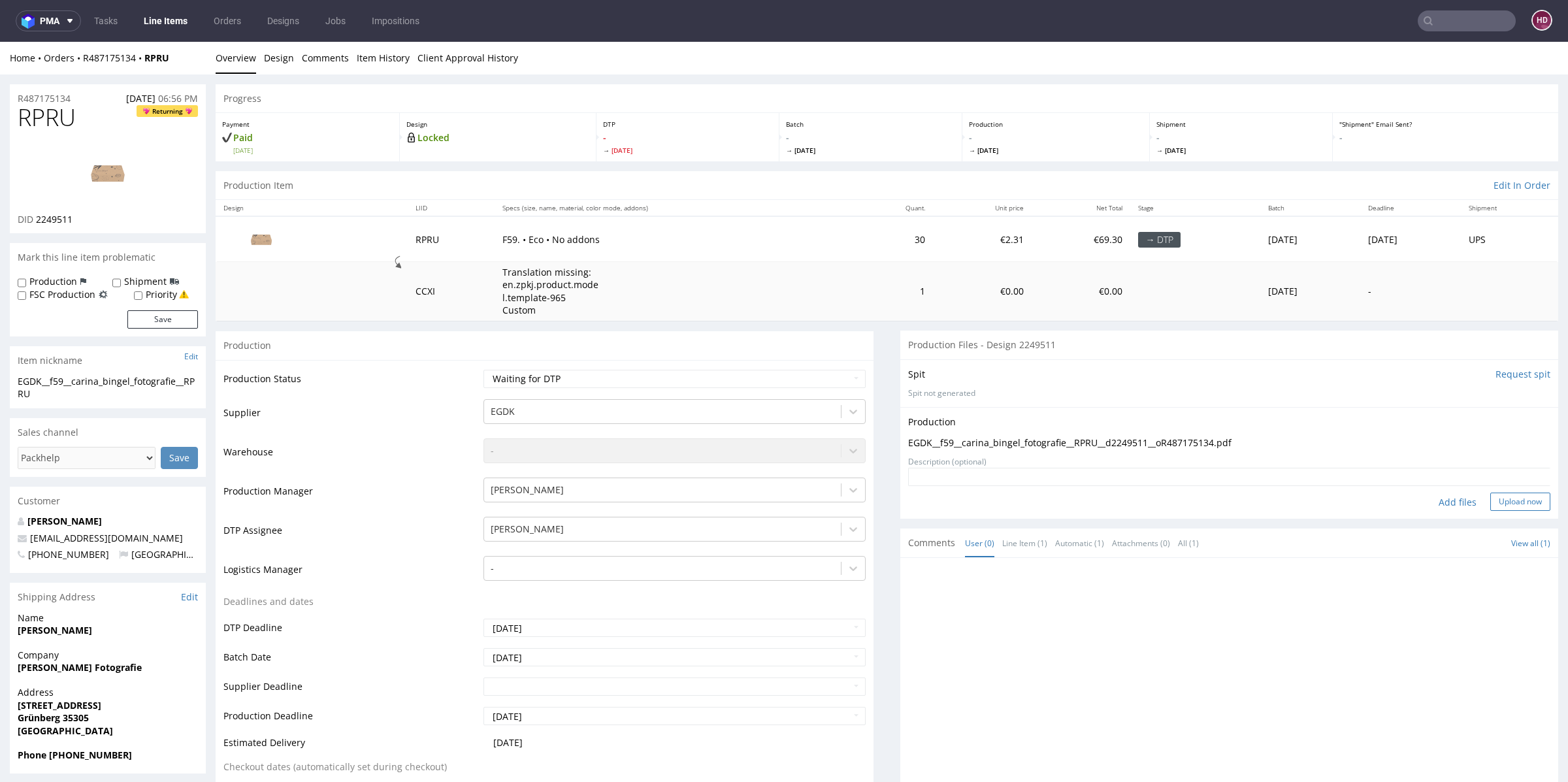
click at [1491, 495] on button "Upload now" at bounding box center [1521, 502] width 60 height 18
click at [560, 373] on select "Waiting for Artwork Waiting for Diecut Waiting for Mockup Waiting for DTP Waiti…" at bounding box center [674, 379] width 382 height 18
click at [483, 370] on select "Waiting for Artwork Waiting for Diecut Waiting for Mockup Waiting for DTP Waiti…" at bounding box center [674, 379] width 382 height 18
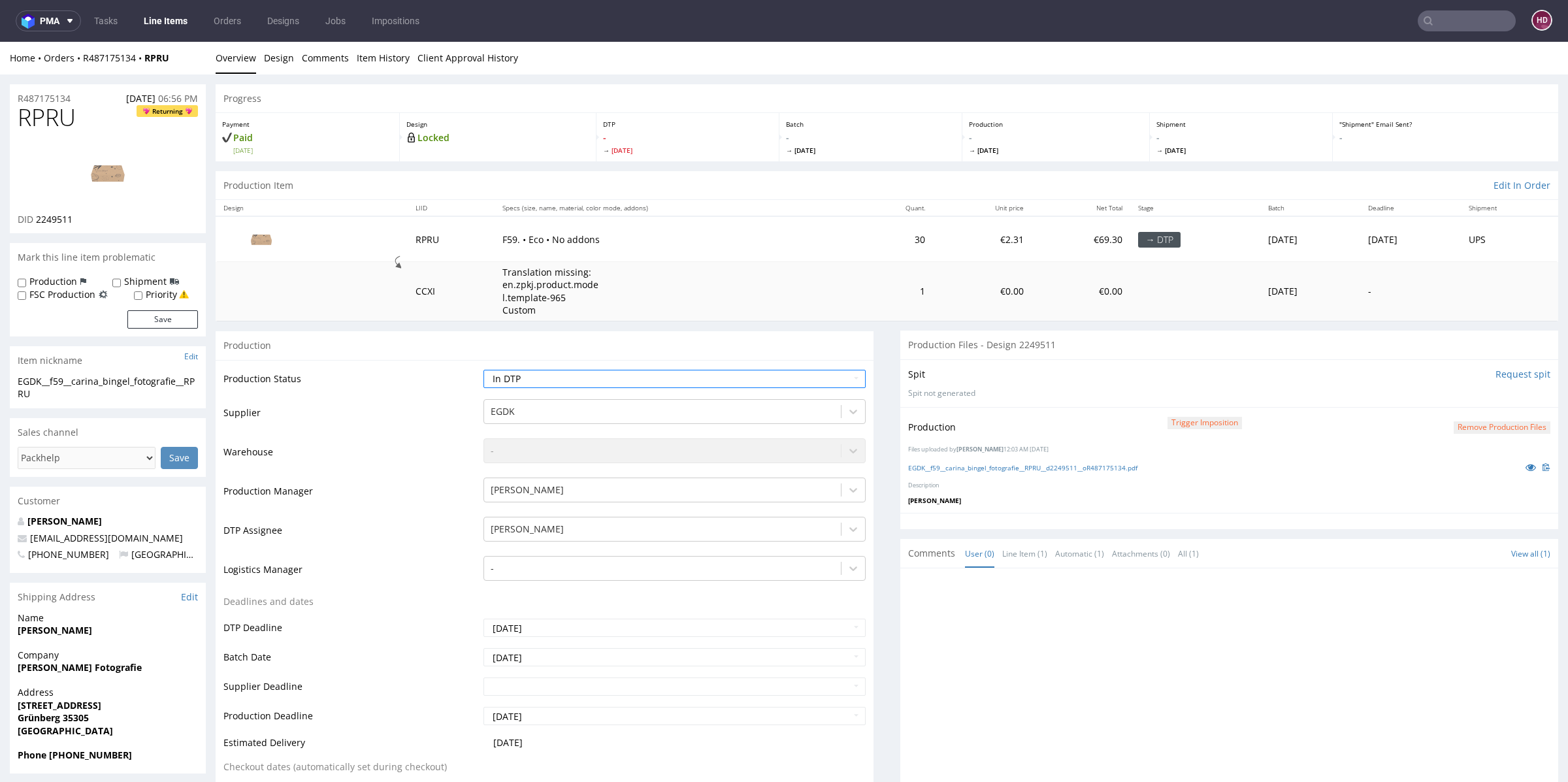
scroll to position [284, 0]
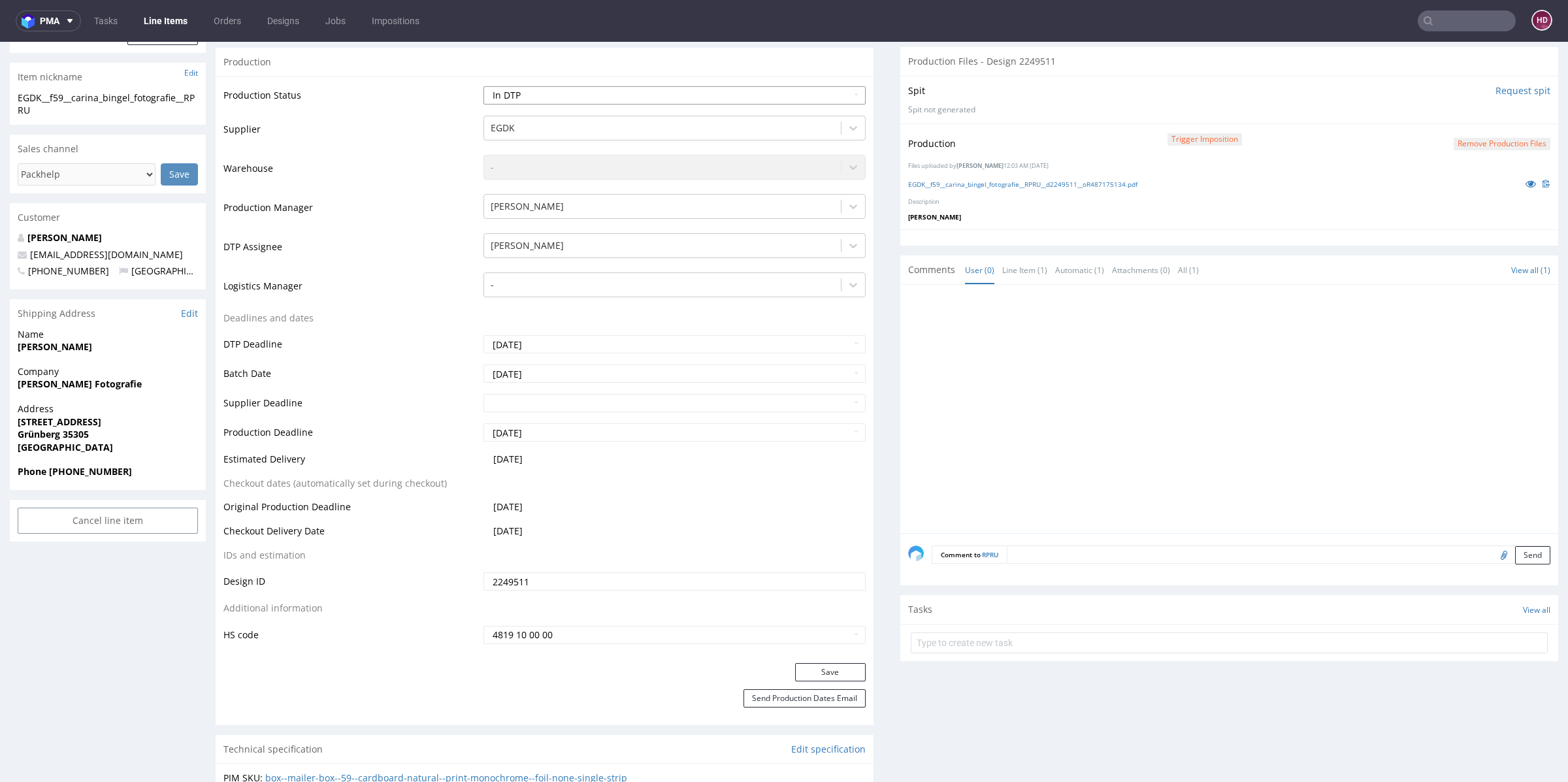
click at [557, 100] on select "Waiting for Artwork Waiting for Diecut Waiting for Mockup Waiting for DTP Waiti…" at bounding box center [674, 96] width 382 height 18
click at [818, 671] on button "Save" at bounding box center [830, 672] width 71 height 18
click at [583, 99] on select "Waiting for Artwork Waiting for Diecut Waiting for Mockup Waiting for DTP Waiti…" at bounding box center [674, 96] width 382 height 18
select select "dtp_production_ready"
click at [483, 87] on select "Waiting for Artwork Waiting for Diecut Waiting for Mockup Waiting for DTP Waiti…" at bounding box center [674, 96] width 382 height 18
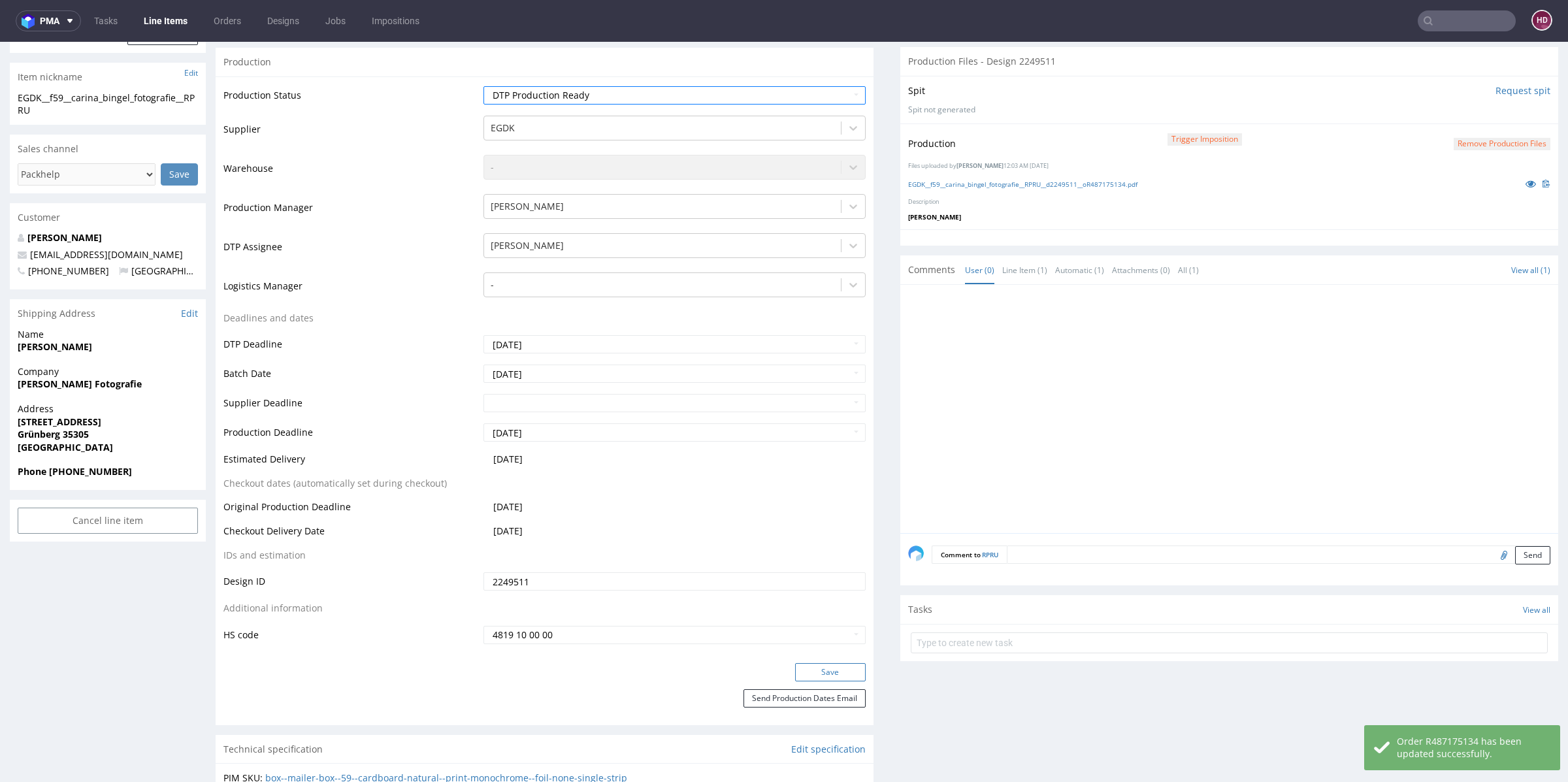
click at [807, 671] on button "Save" at bounding box center [830, 672] width 71 height 18
click at [149, 16] on link "Line Items" at bounding box center [165, 21] width 59 height 21
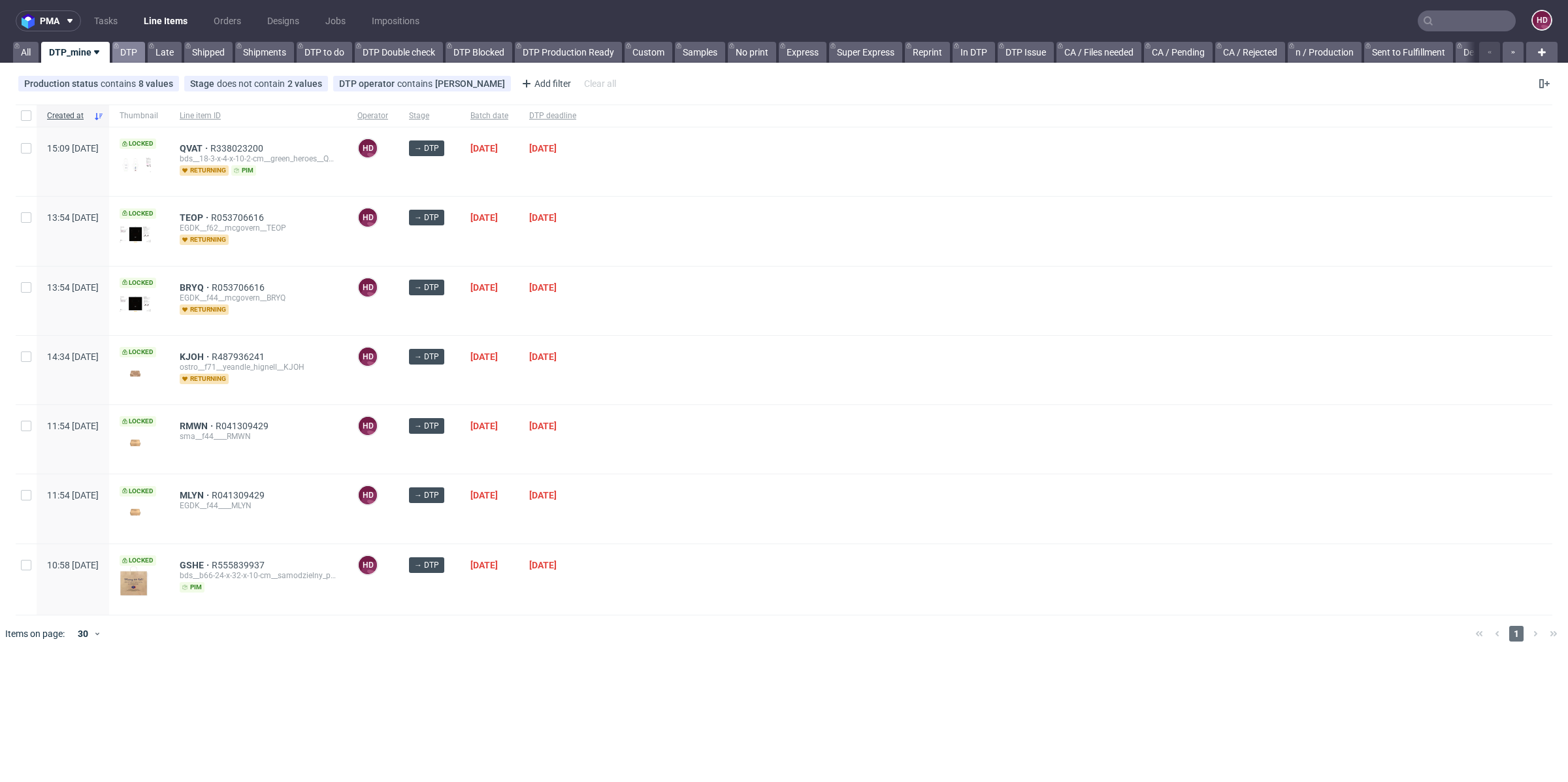
click at [125, 46] on link "DTP" at bounding box center [128, 52] width 32 height 21
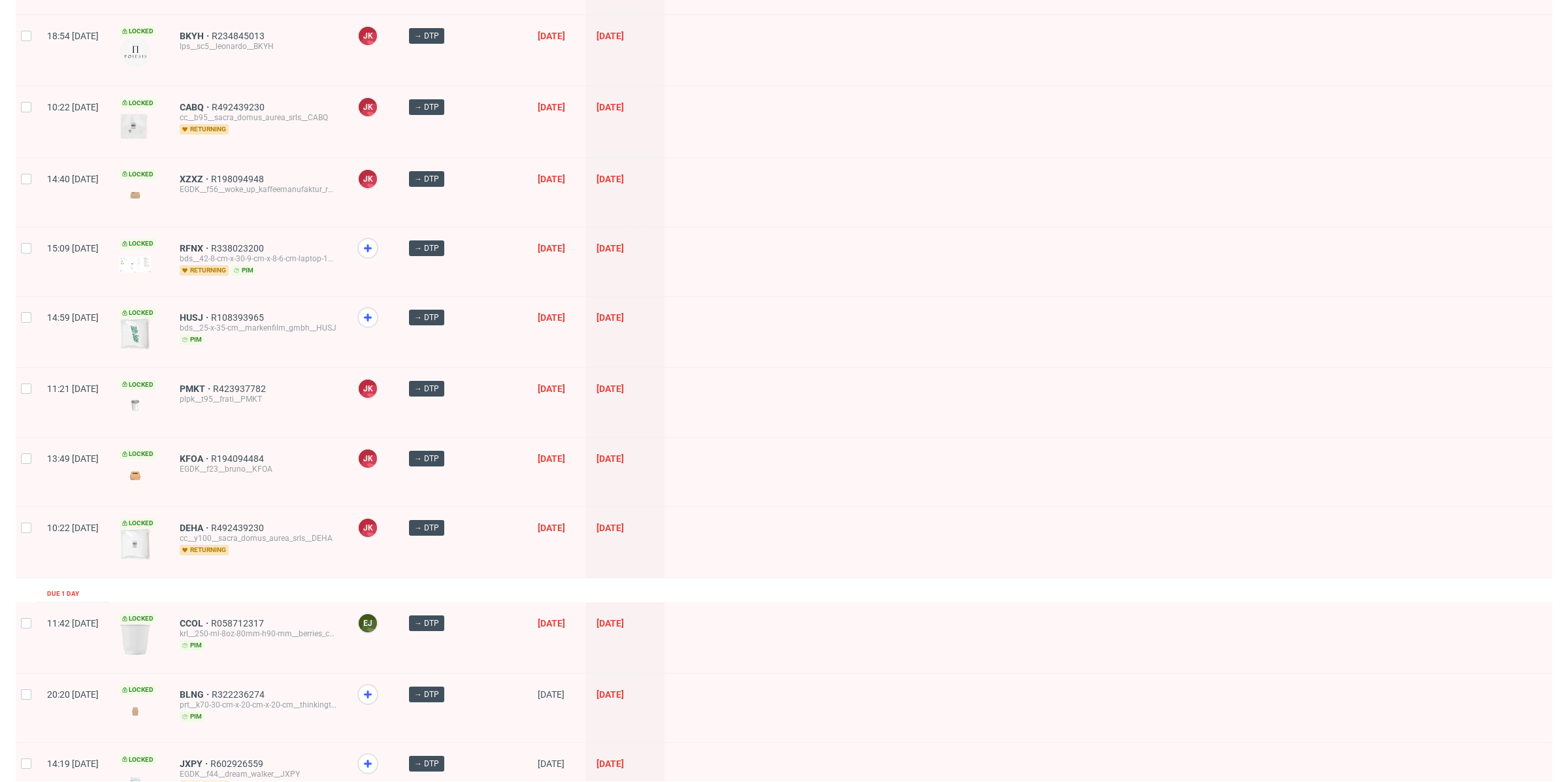
scroll to position [1294, 0]
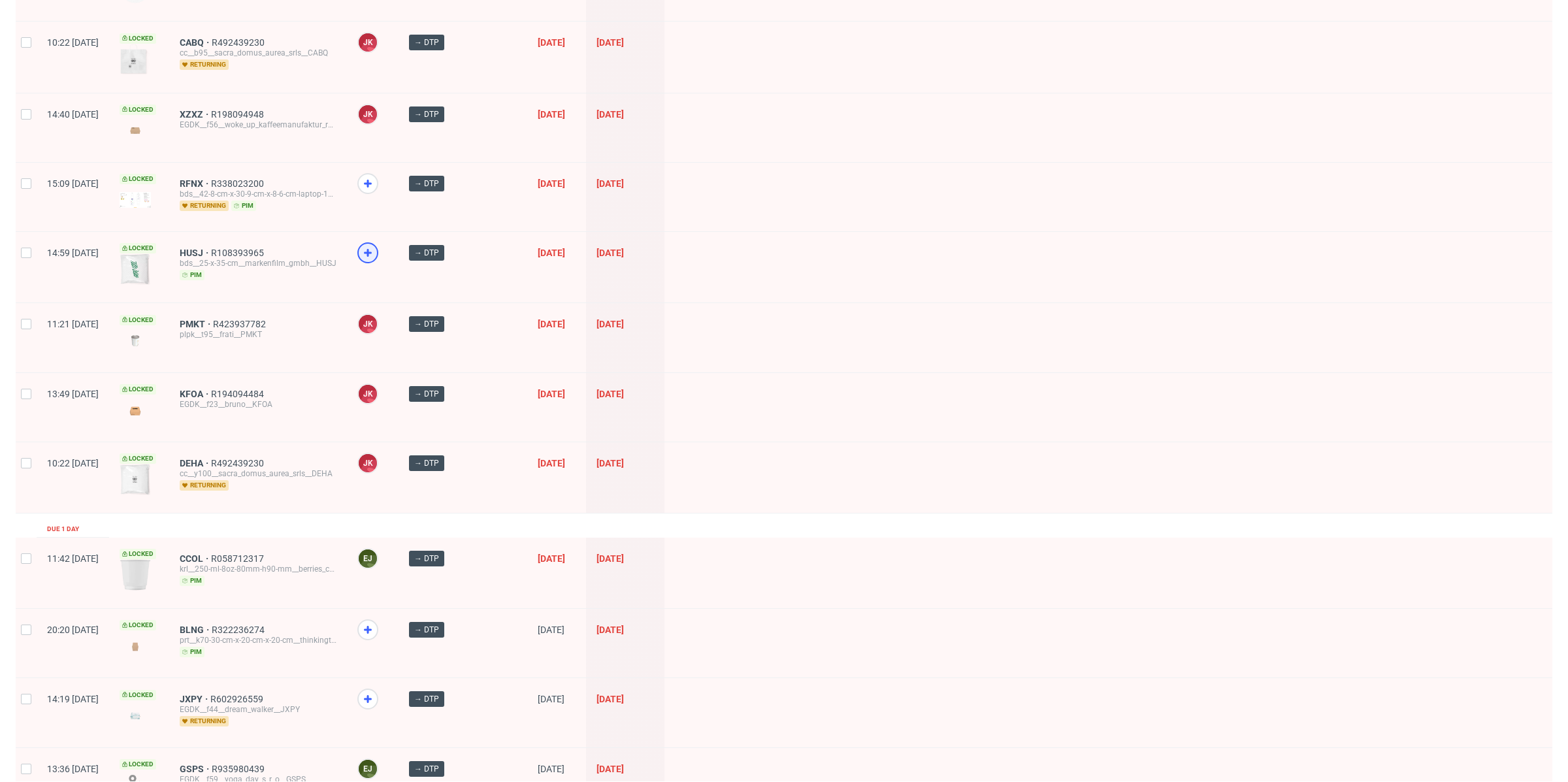
click at [376, 248] on icon at bounding box center [368, 253] width 16 height 16
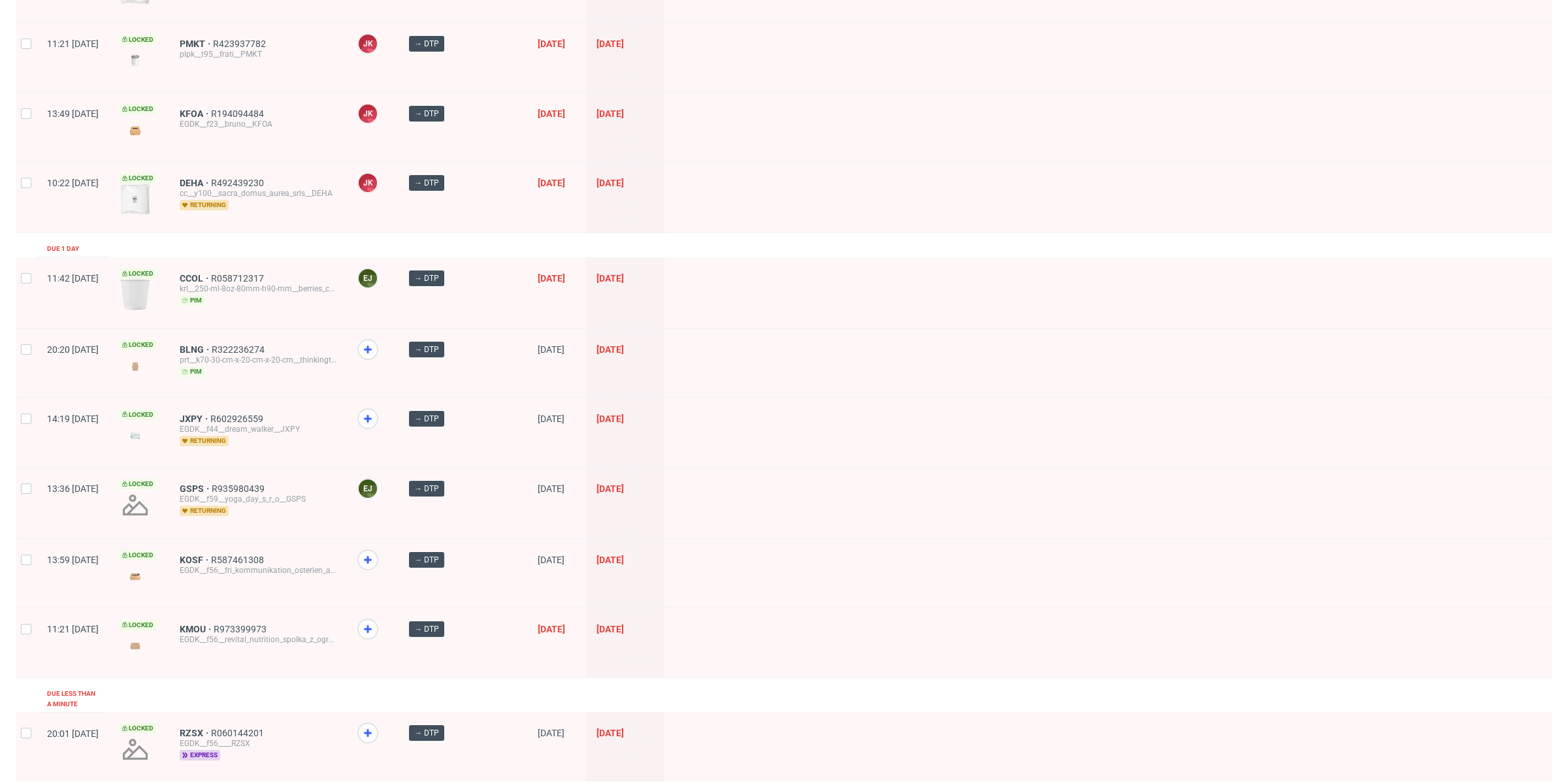
scroll to position [1591, 0]
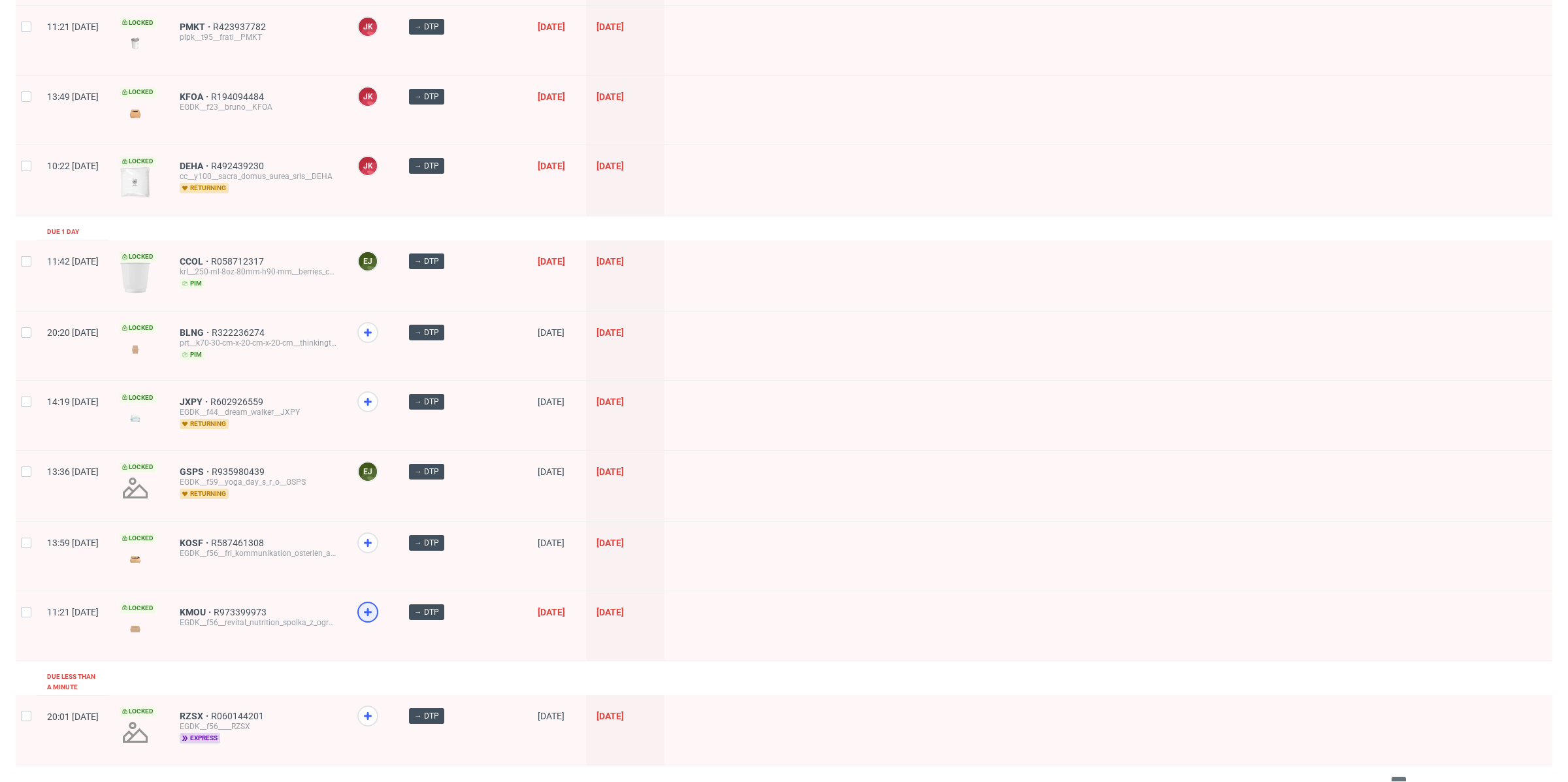
click at [376, 605] on icon at bounding box center [368, 612] width 16 height 16
click at [1412, 777] on span "2" at bounding box center [1418, 784] width 14 height 16
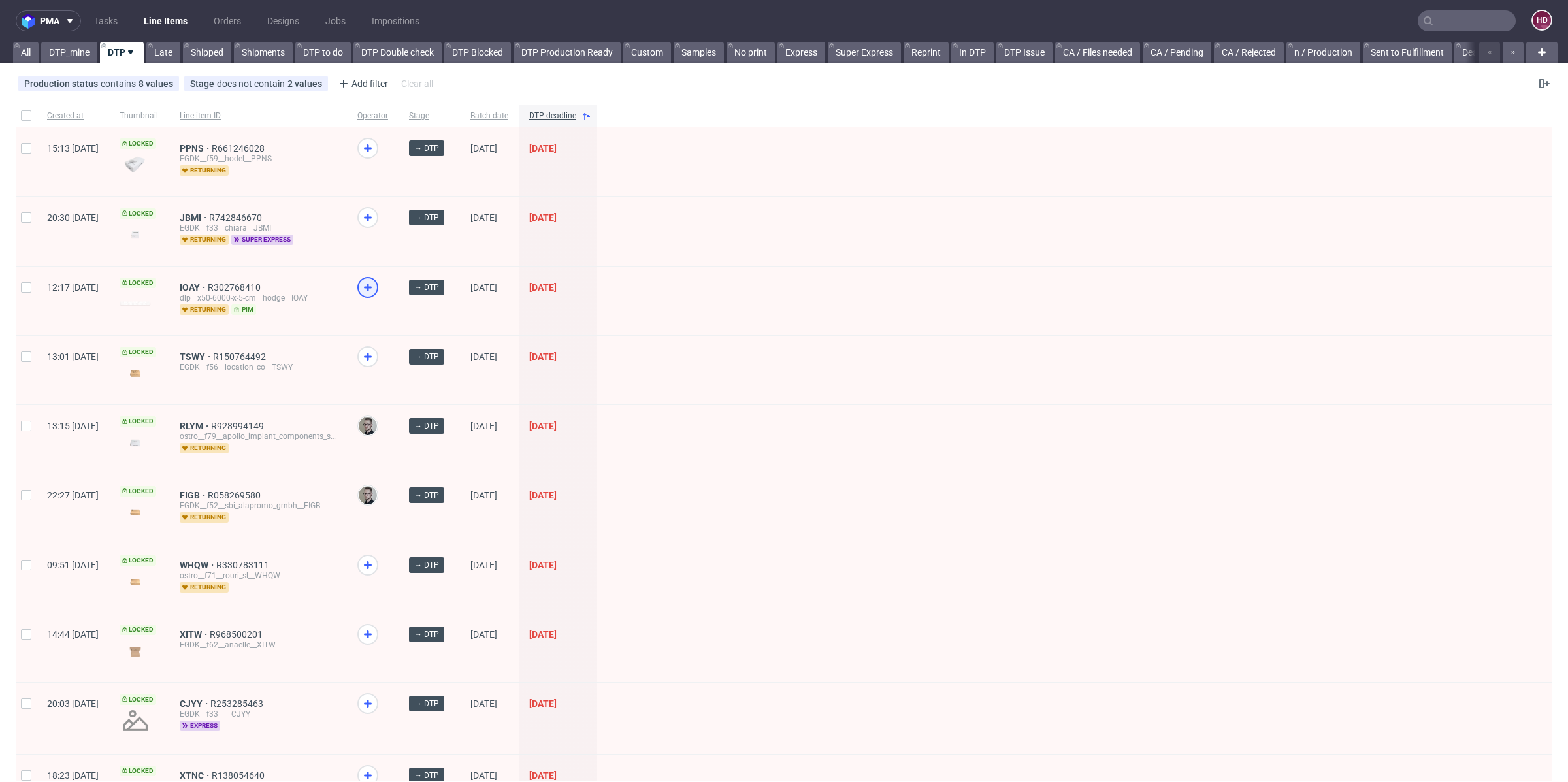
click at [376, 294] on icon at bounding box center [368, 287] width 16 height 16
click at [372, 354] on use at bounding box center [367, 356] width 7 height 7
click at [376, 215] on icon at bounding box center [368, 217] width 16 height 16
click at [376, 146] on icon at bounding box center [368, 148] width 16 height 16
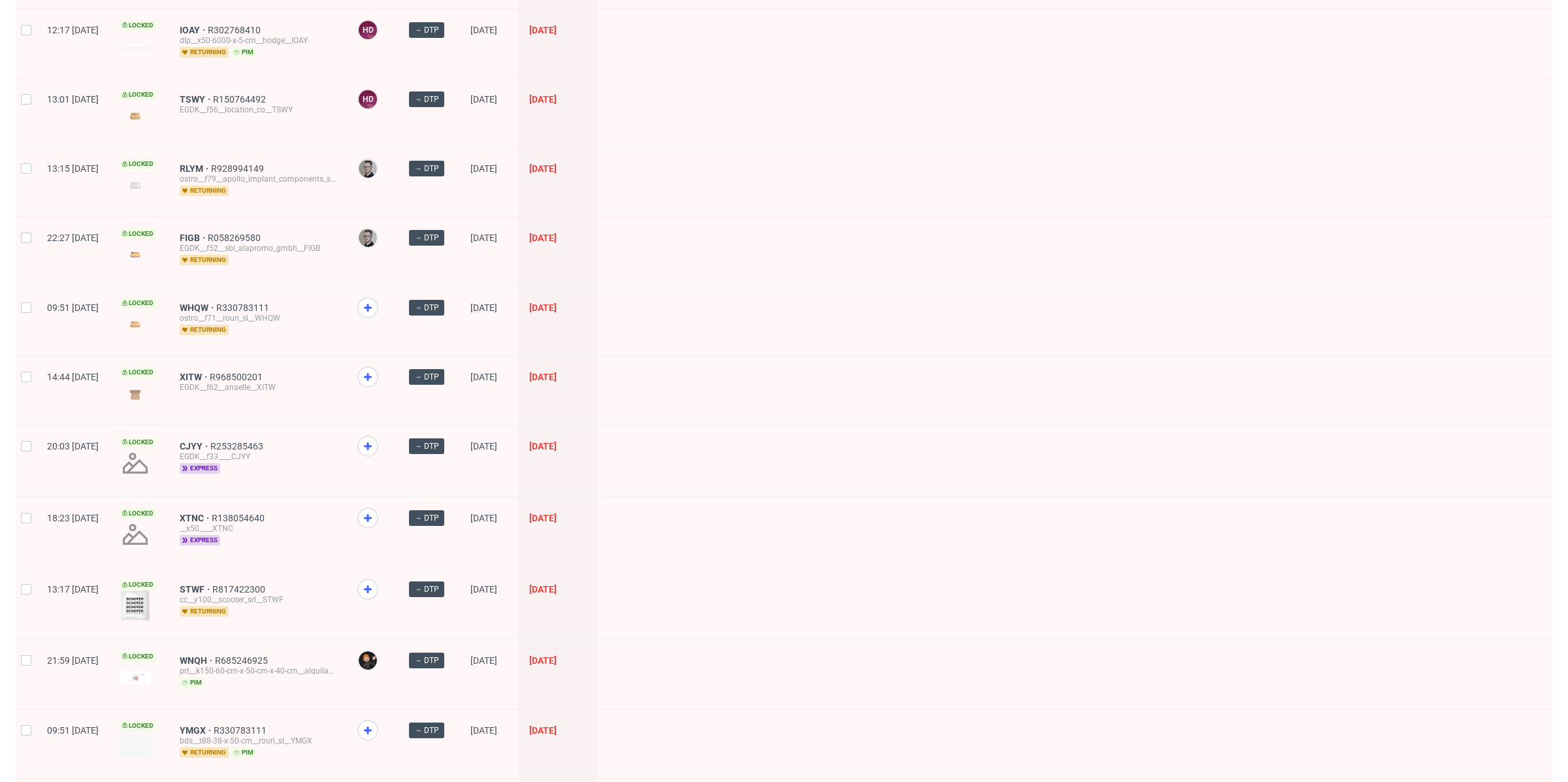
scroll to position [247, 0]
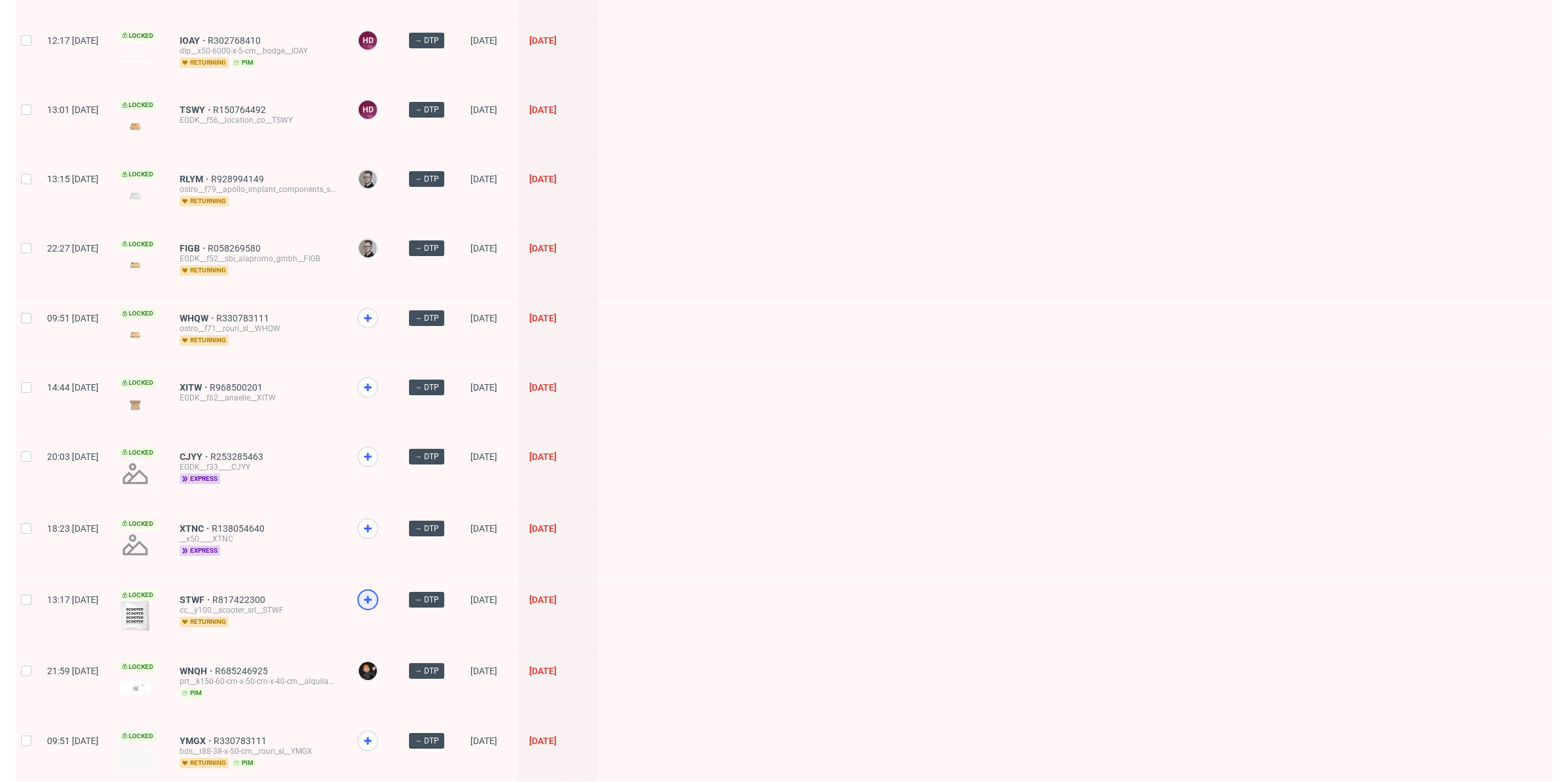
click at [372, 596] on use at bounding box center [367, 599] width 7 height 7
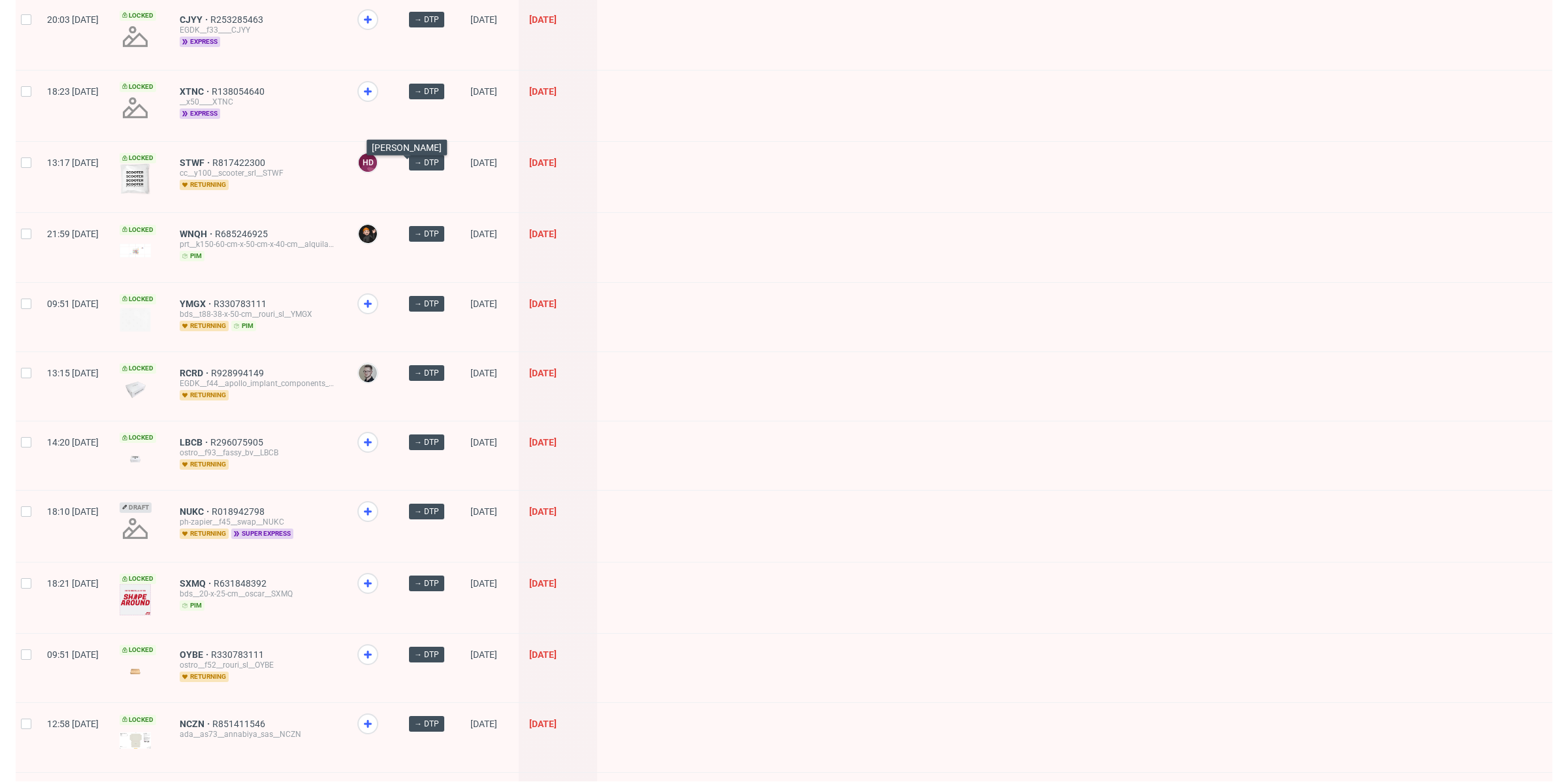
scroll to position [793, 0]
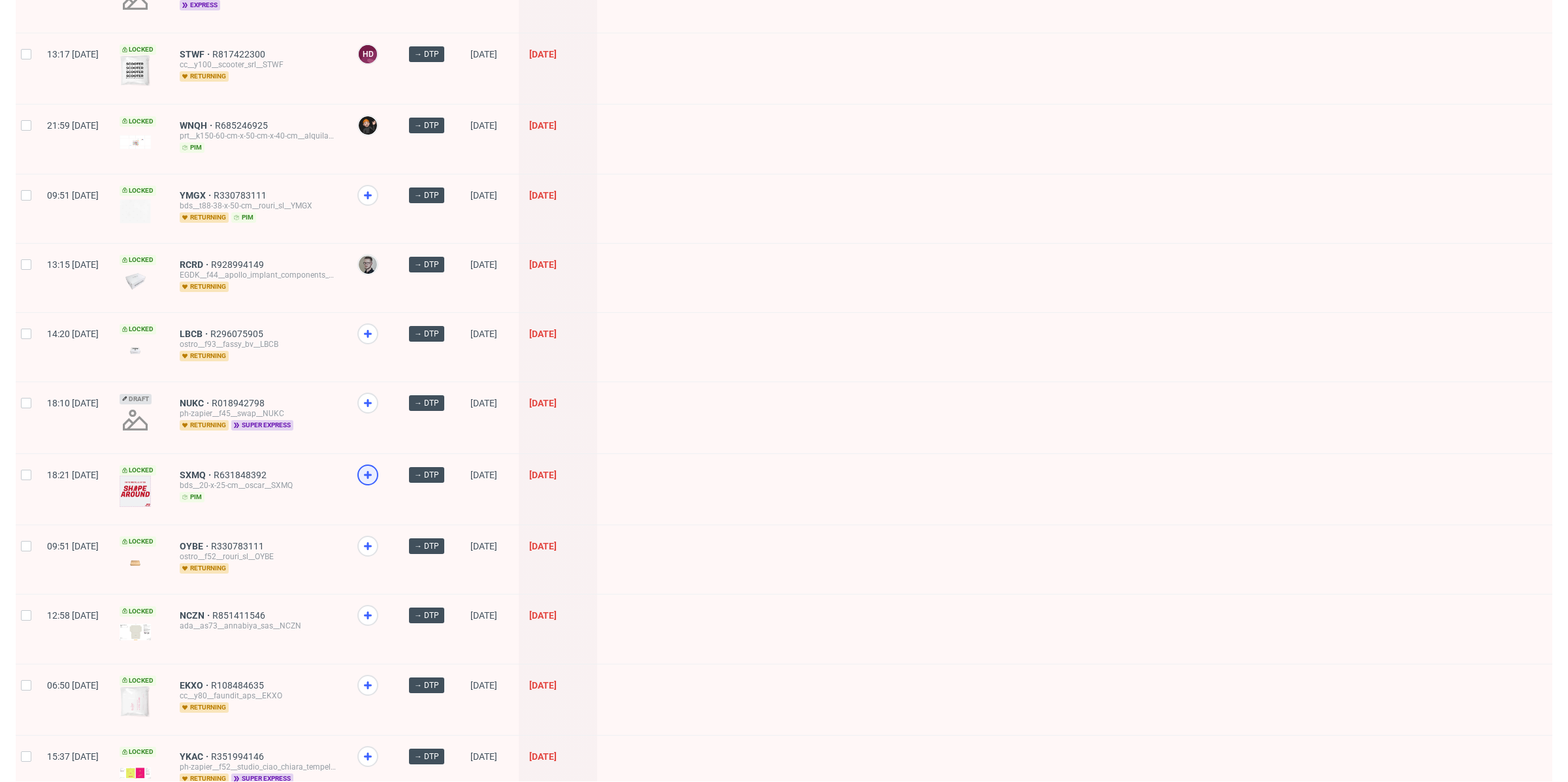
click at [376, 468] on icon at bounding box center [368, 475] width 16 height 16
click at [376, 678] on icon at bounding box center [368, 685] width 16 height 16
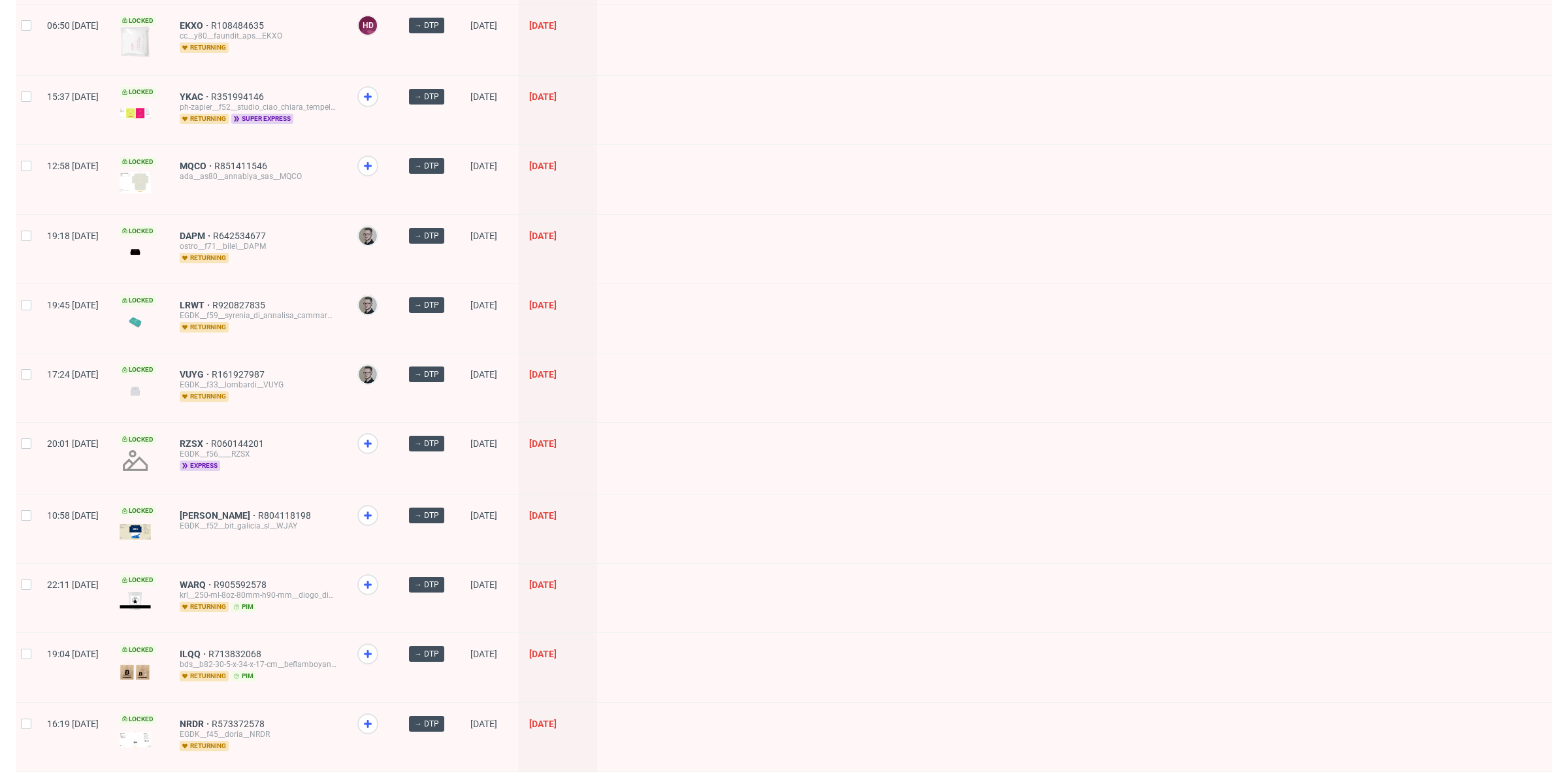
scroll to position [1469, 0]
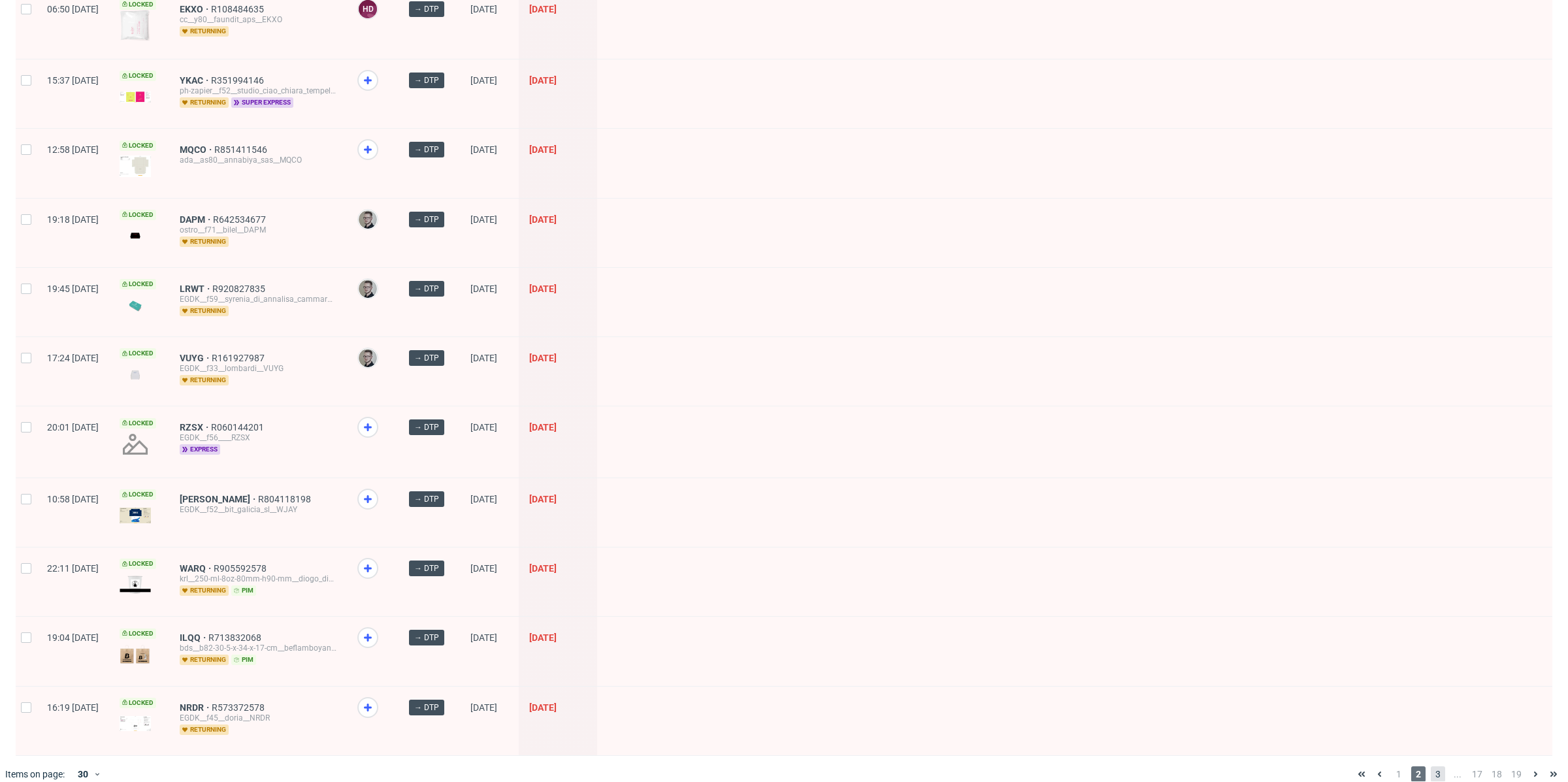
click at [1431, 766] on span "3" at bounding box center [1437, 774] width 14 height 16
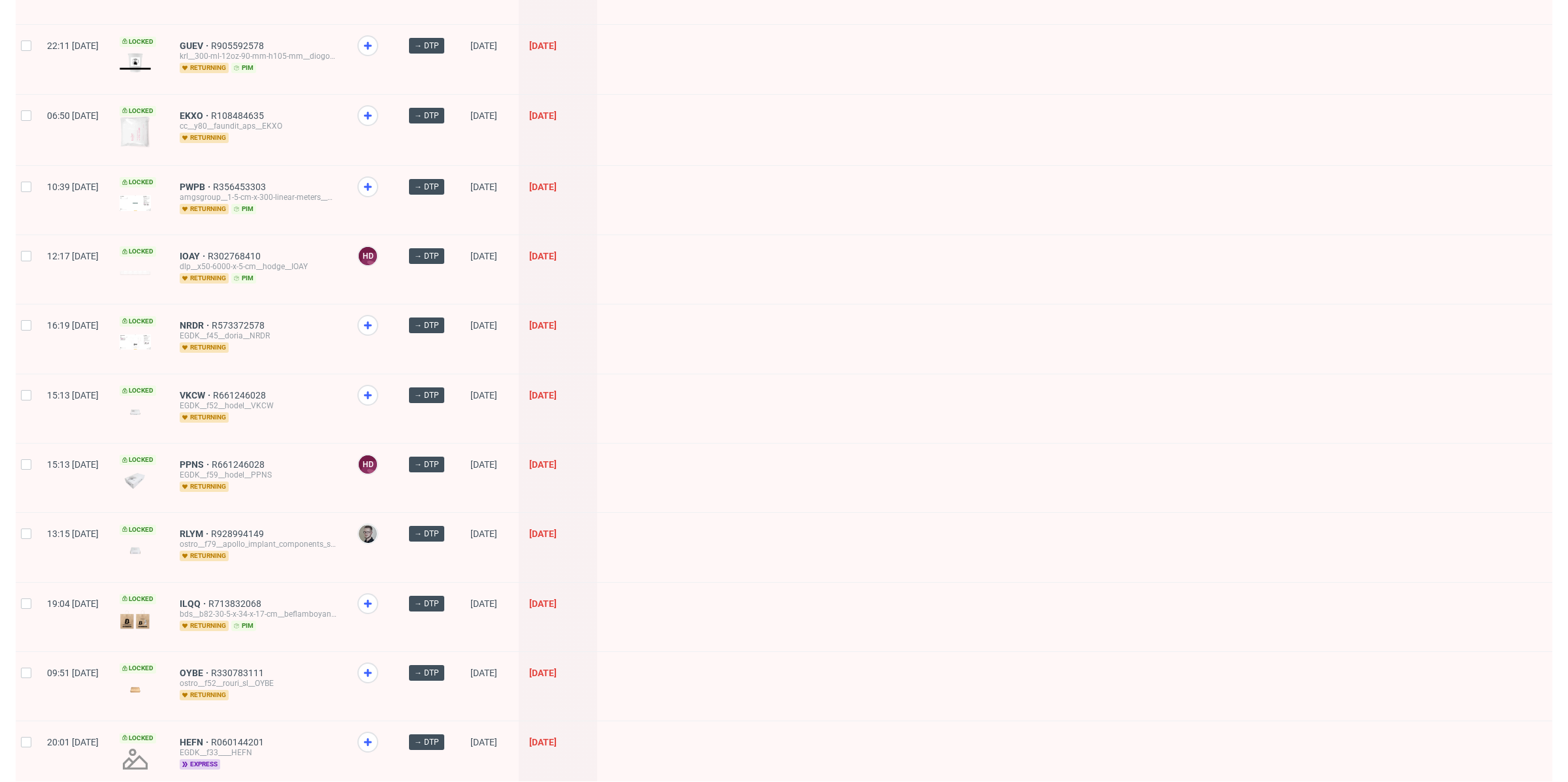
scroll to position [330, 0]
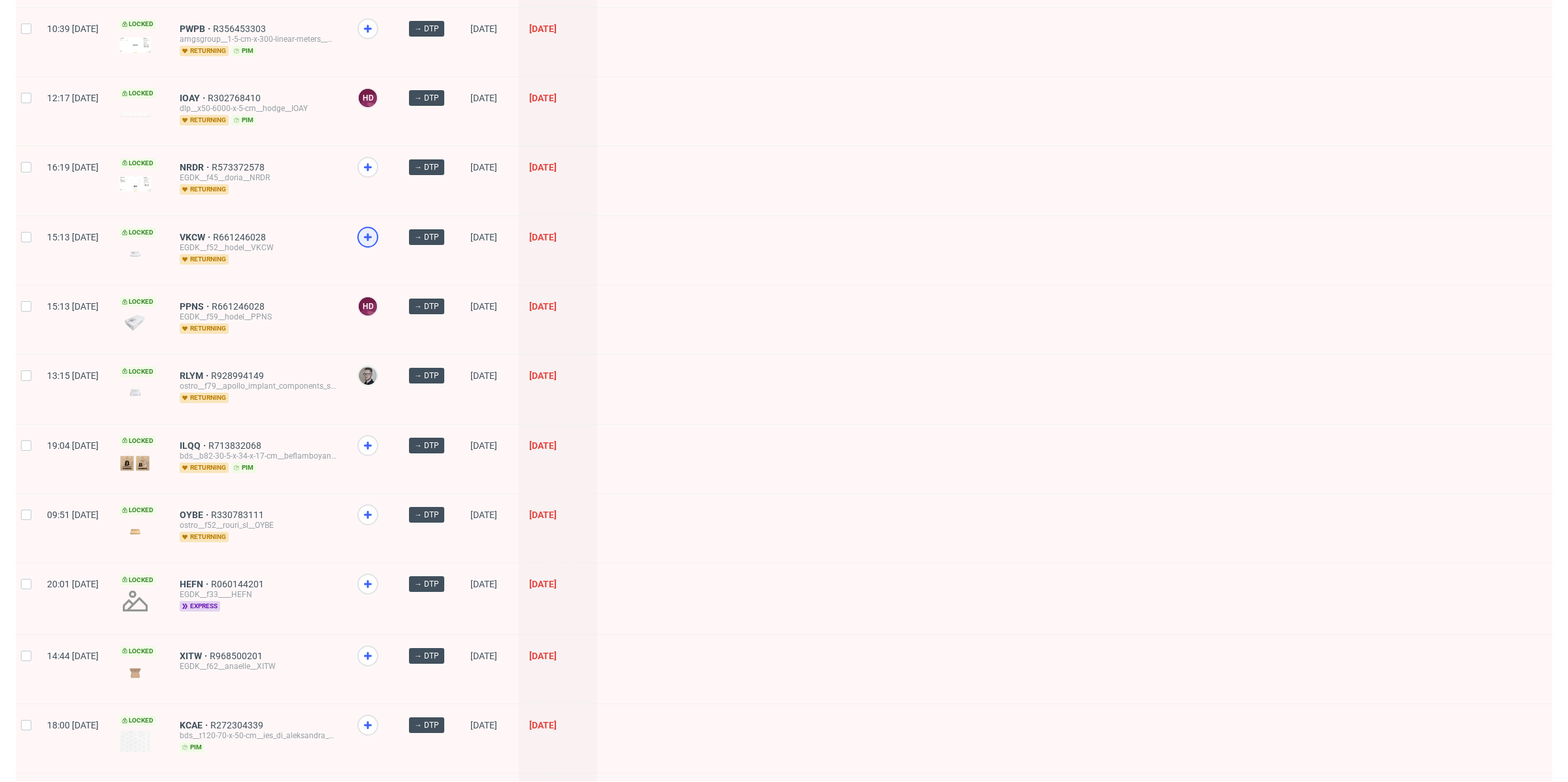
click at [376, 230] on icon at bounding box center [368, 237] width 16 height 16
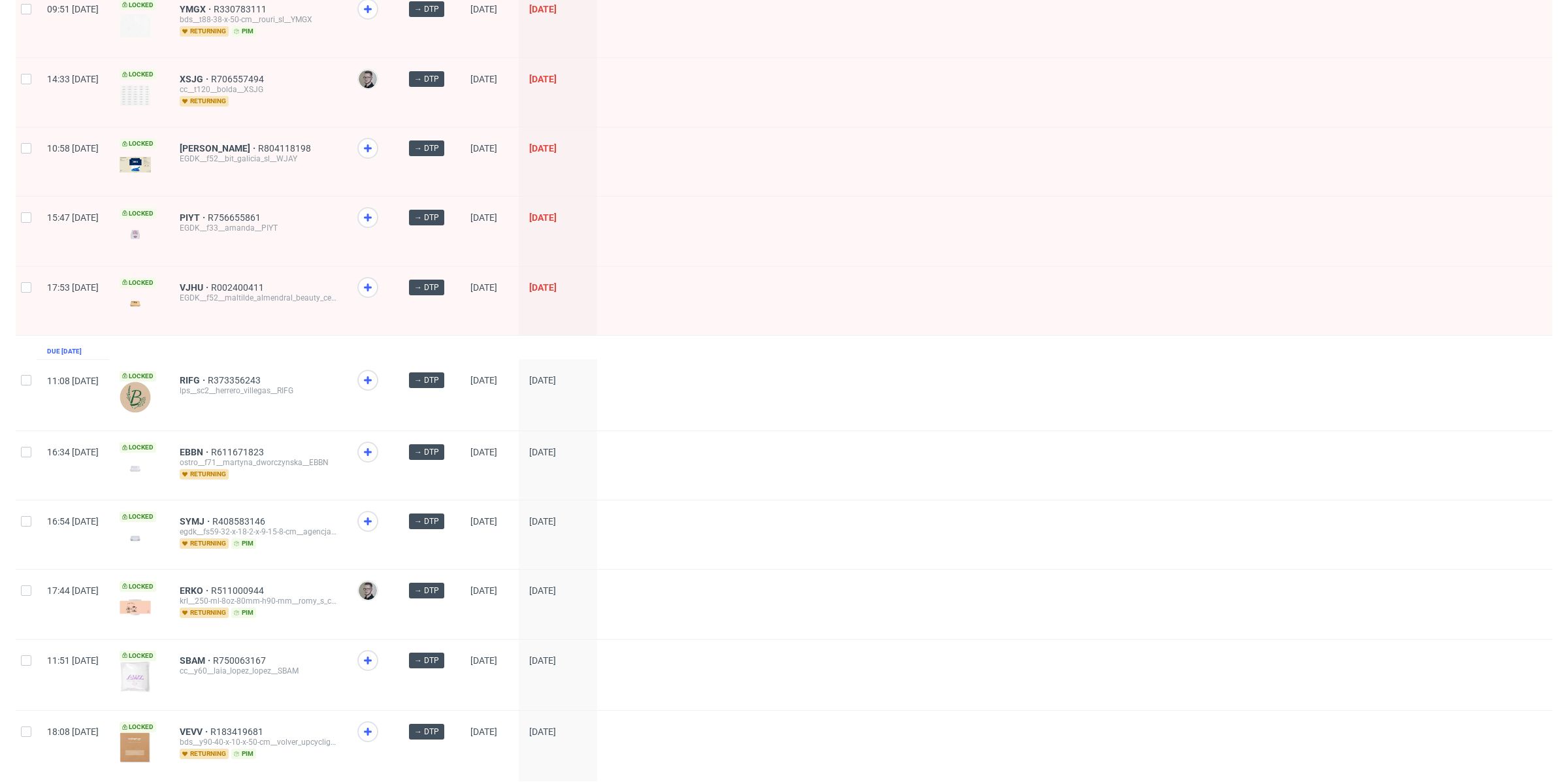
scroll to position [1220, 0]
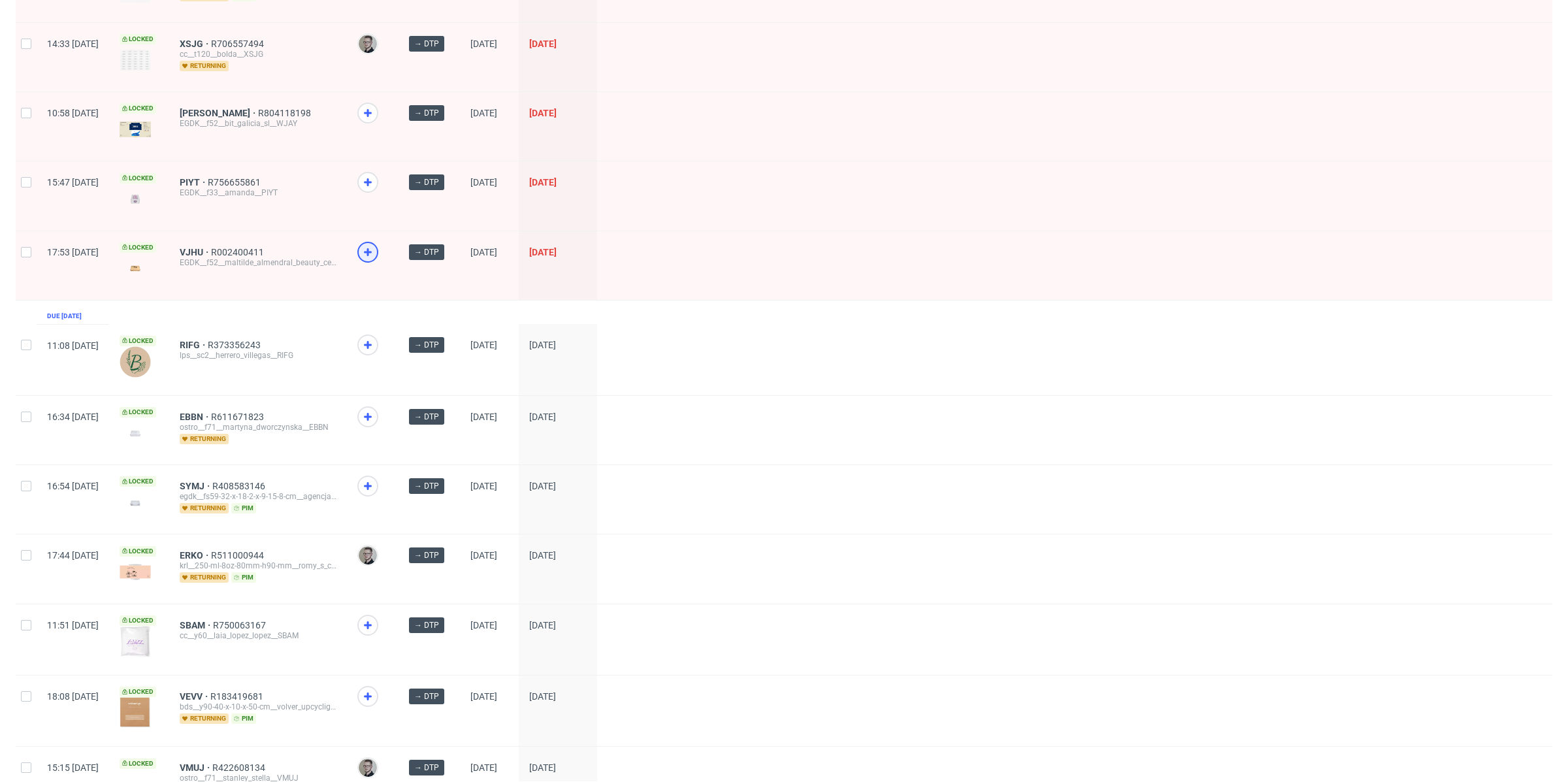
click at [376, 245] on icon at bounding box center [368, 252] width 16 height 16
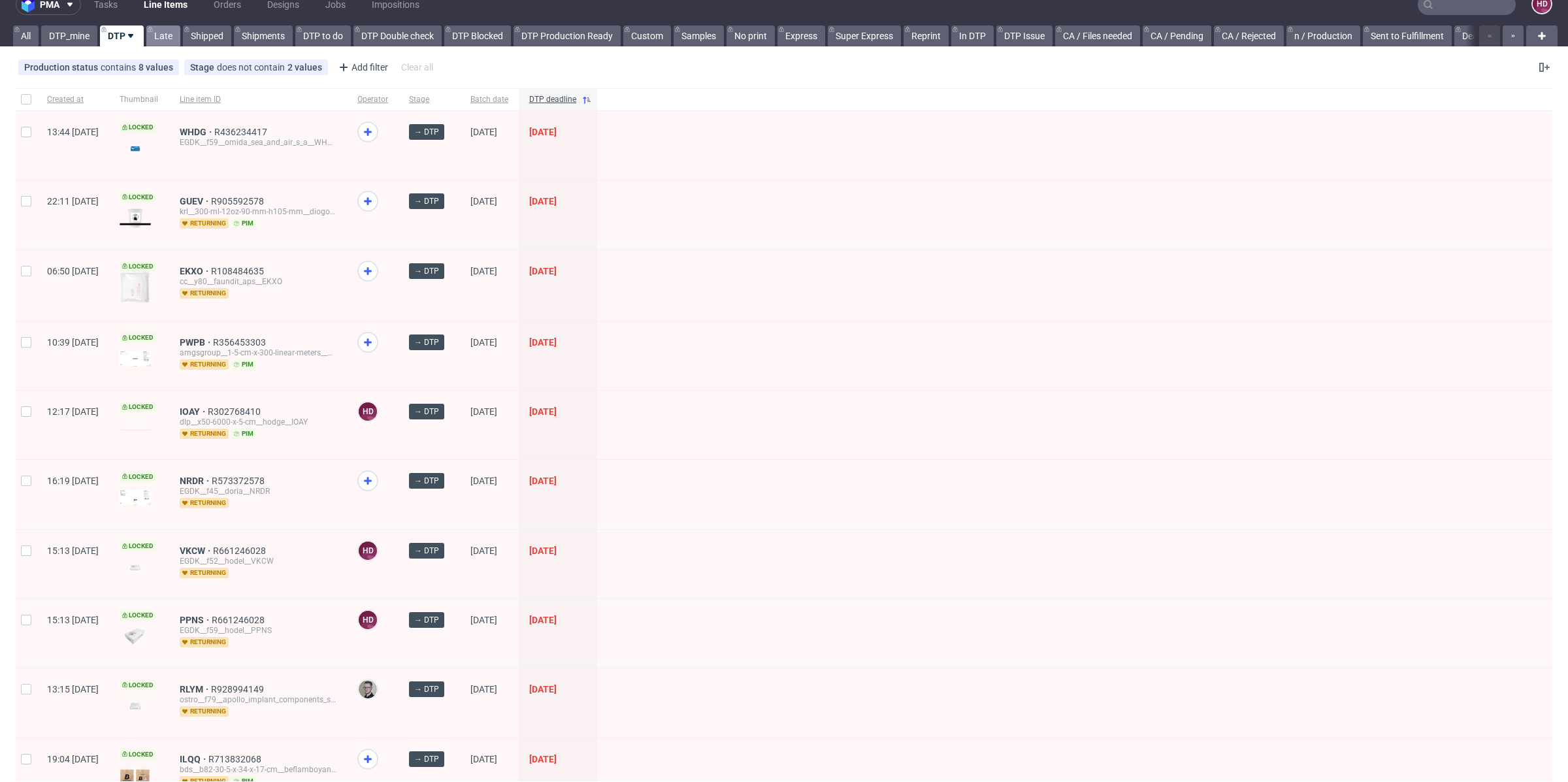
scroll to position [0, 0]
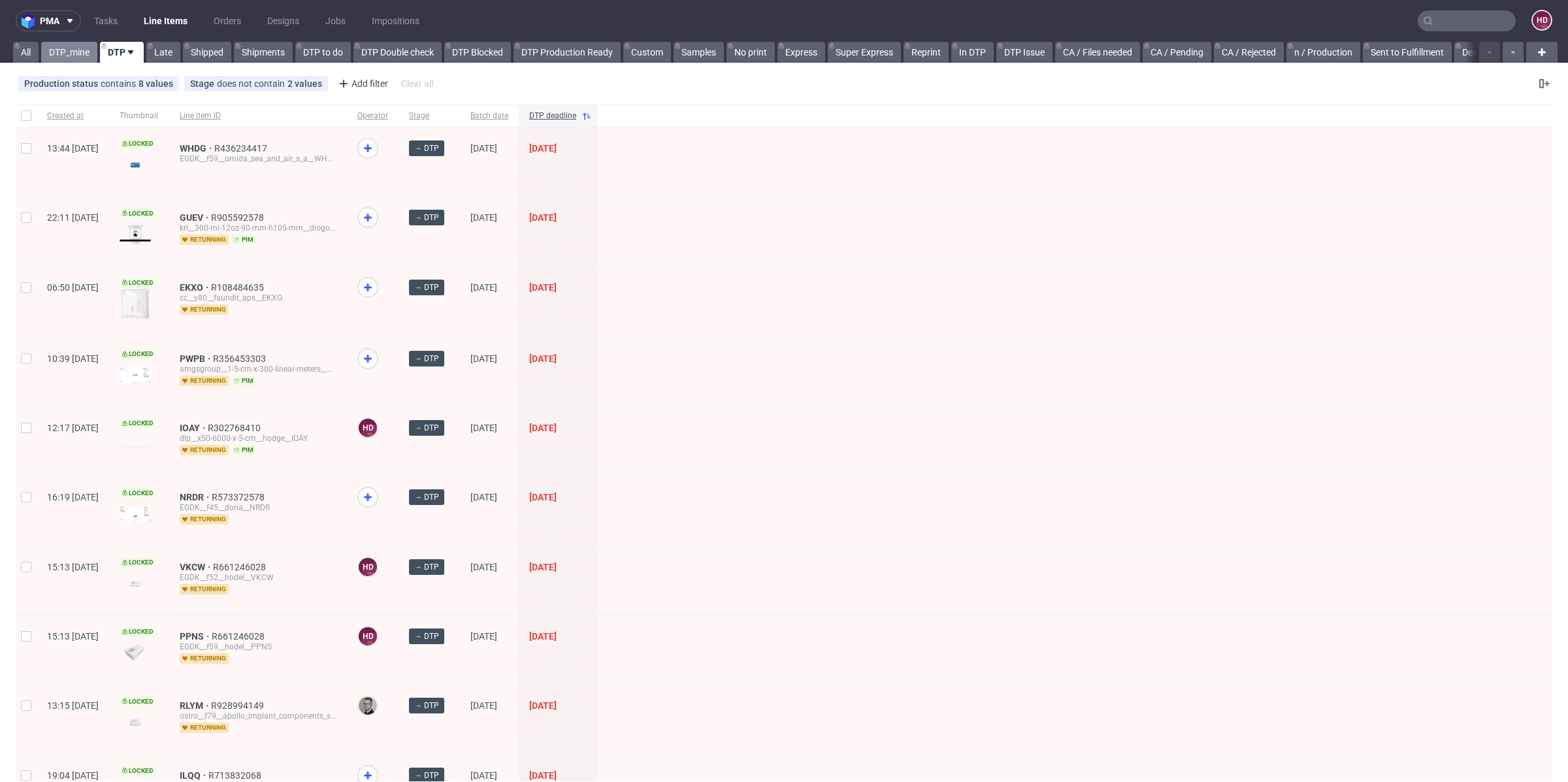
click at [67, 45] on link "DTP_mine" at bounding box center [69, 52] width 57 height 21
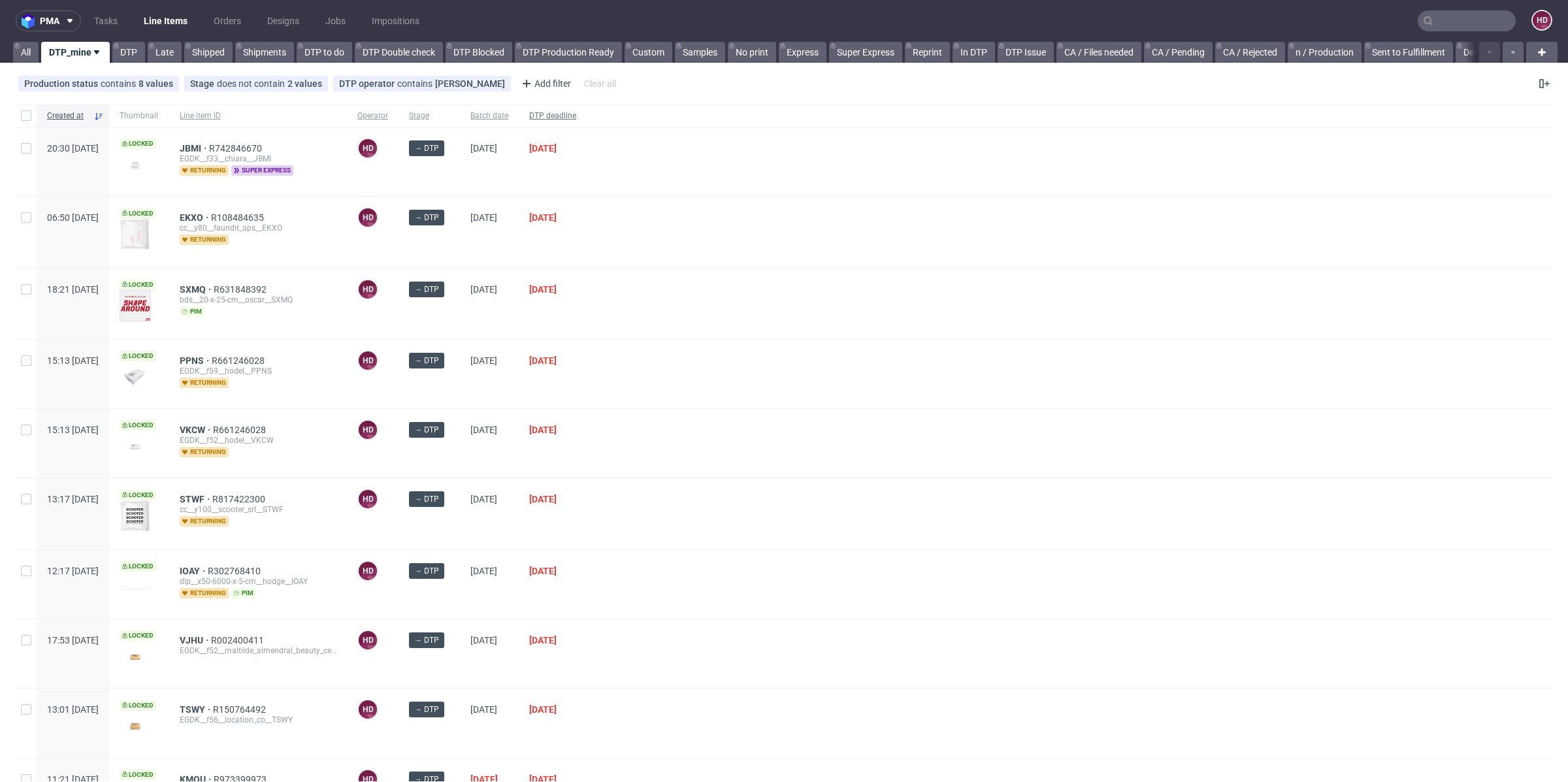
click at [576, 112] on span "DTP deadline" at bounding box center [552, 116] width 47 height 11
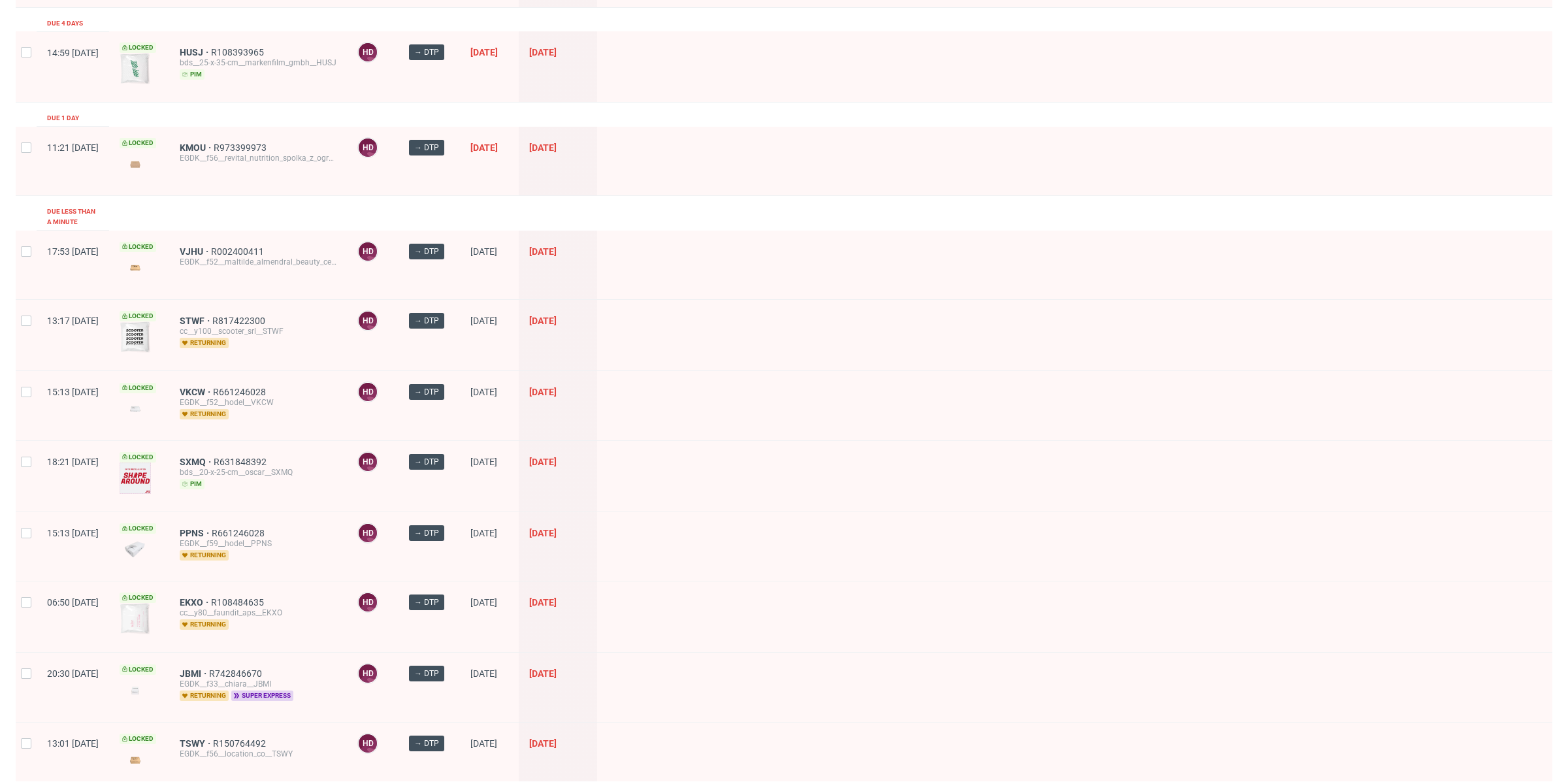
scroll to position [770, 0]
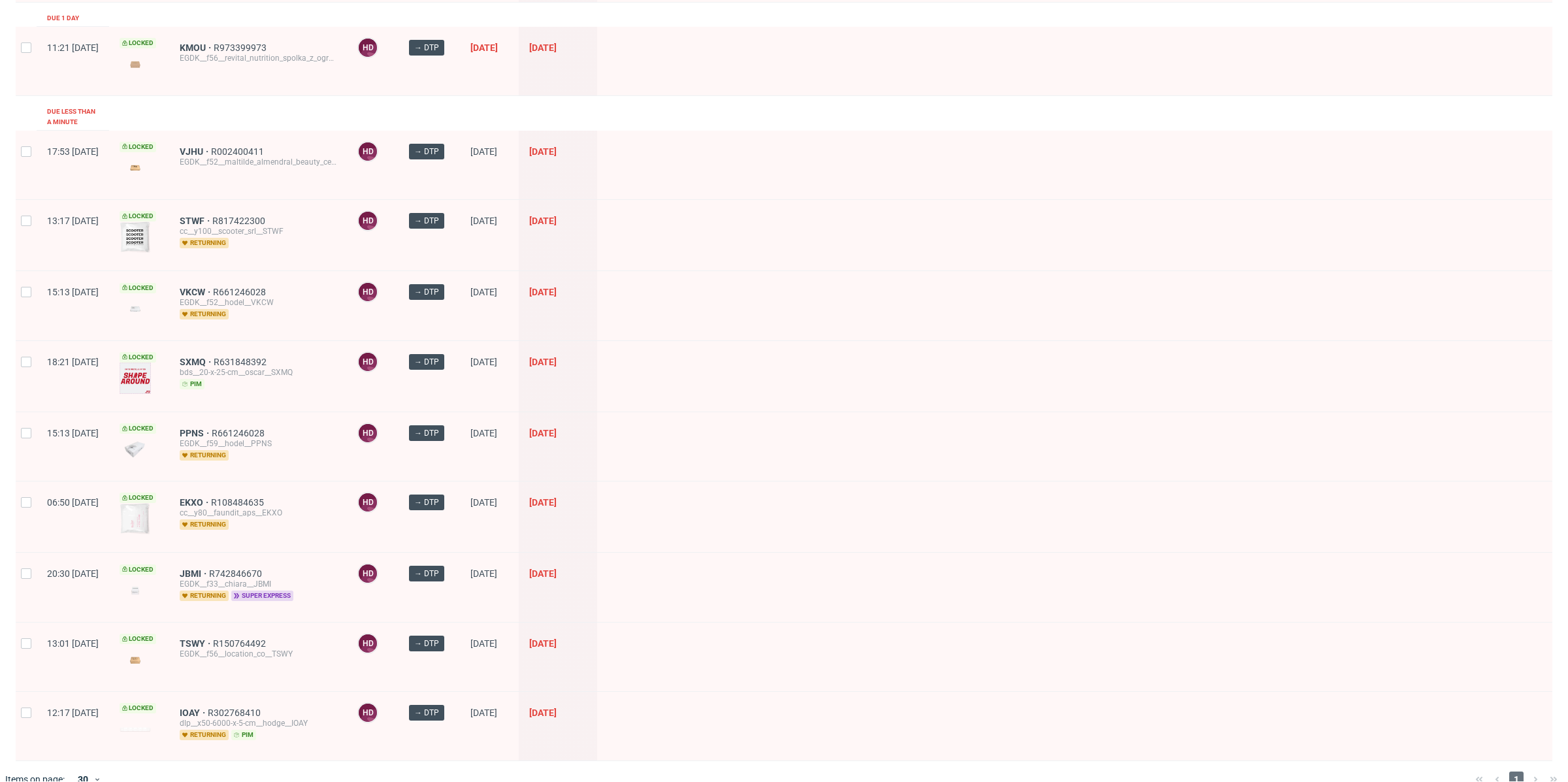
click at [284, 591] on span "super express" at bounding box center [262, 596] width 62 height 11
